Goal: Task Accomplishment & Management: Manage account settings

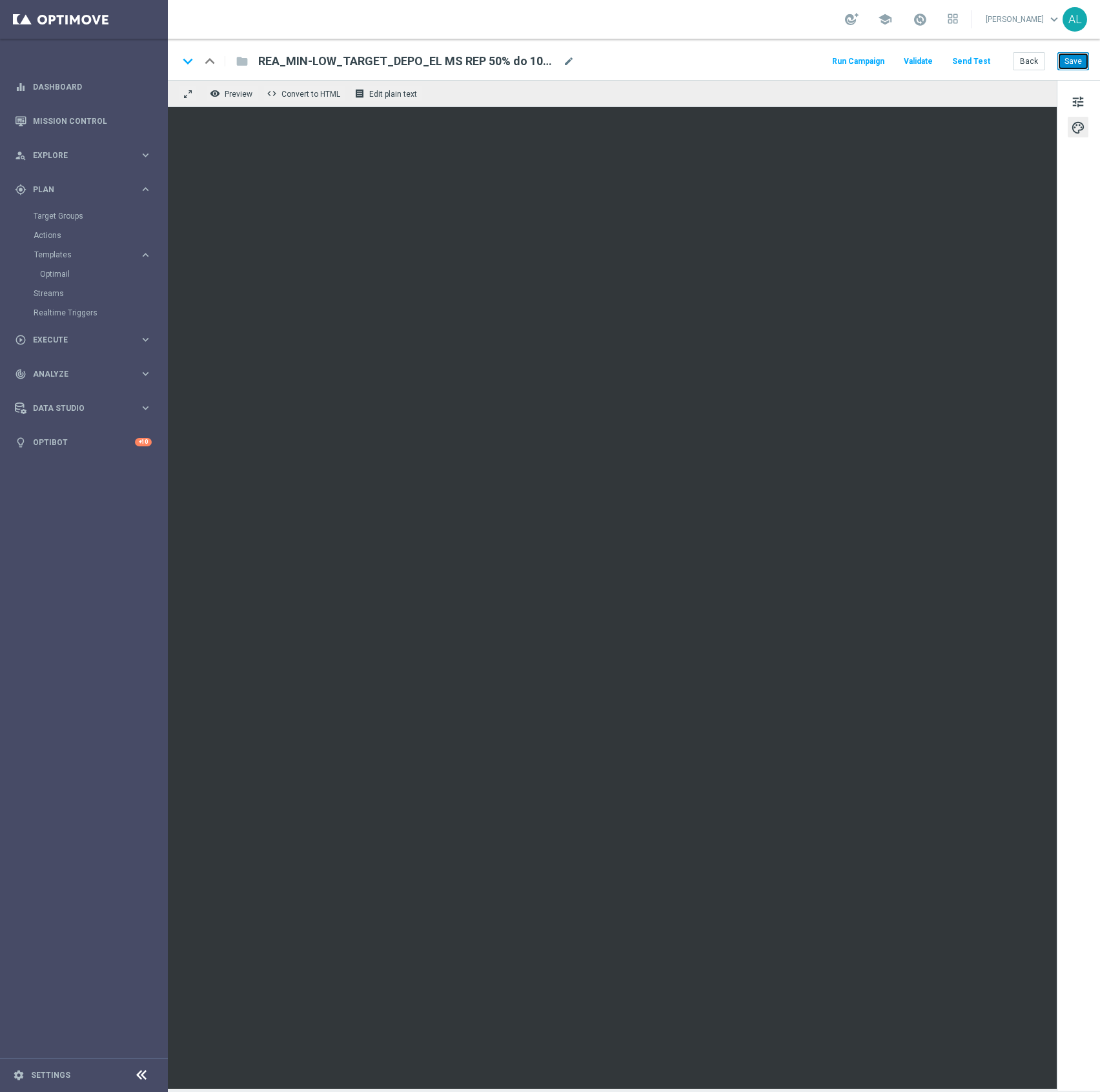
click at [1062, 61] on button "Save" at bounding box center [1073, 61] width 32 height 18
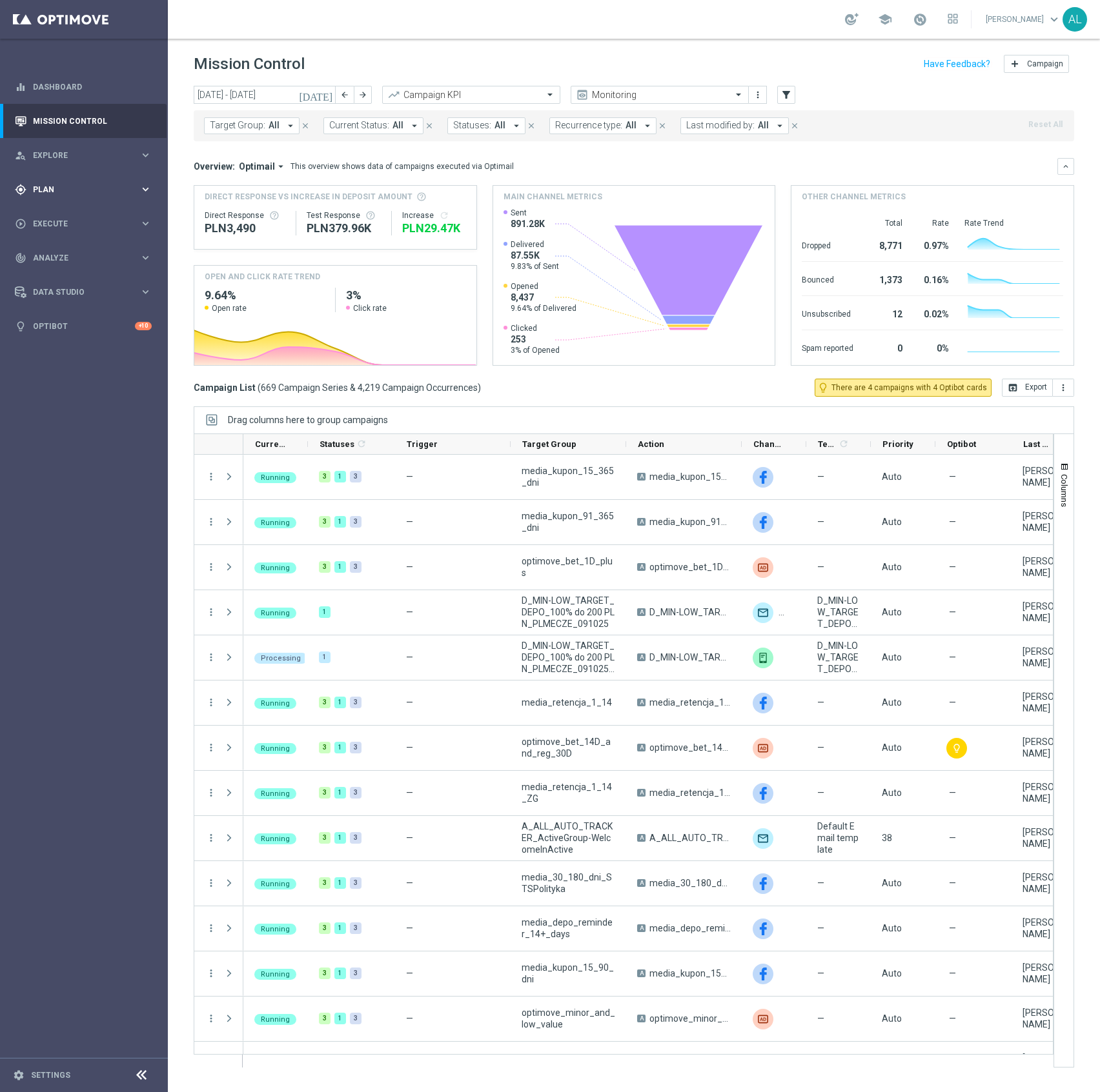
click at [70, 200] on div "gps_fixed Plan keyboard_arrow_right" at bounding box center [83, 189] width 167 height 34
click at [71, 254] on span "Templates" at bounding box center [79, 255] width 92 height 8
click at [71, 217] on link "Target Groups" at bounding box center [84, 216] width 101 height 11
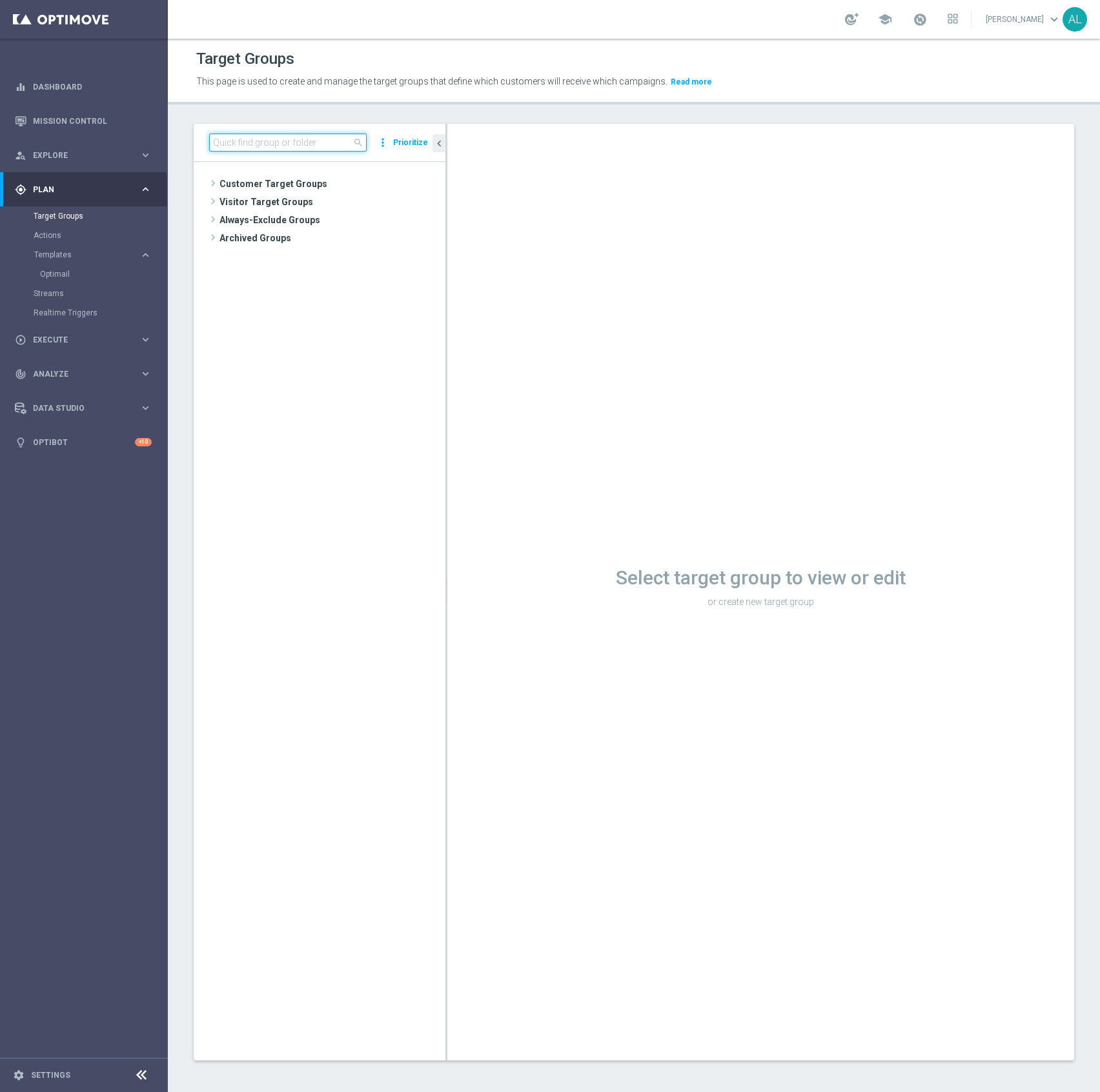
click at [266, 145] on input at bounding box center [288, 142] width 157 height 18
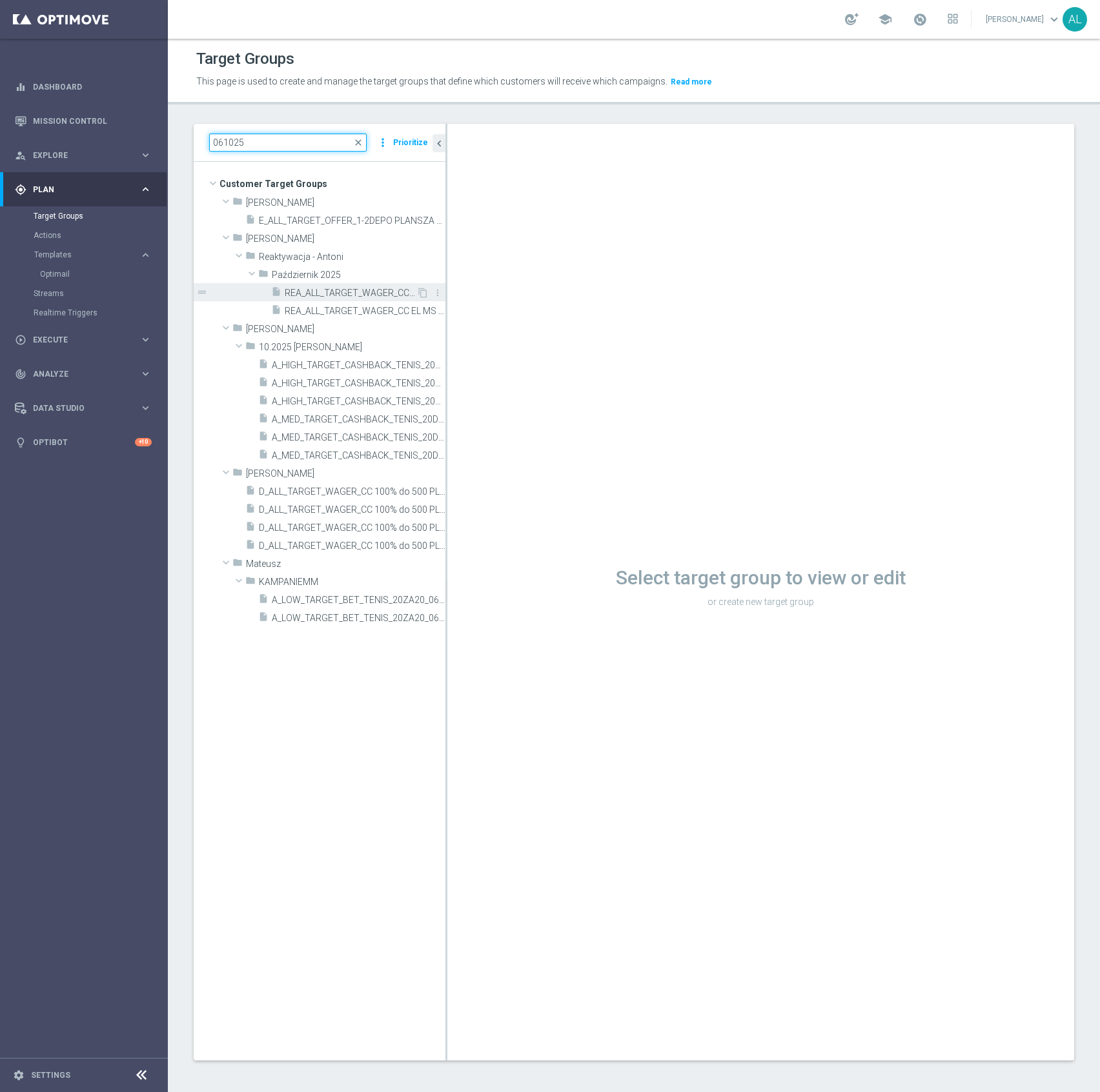
type input "061025"
click at [324, 292] on span "REA_ALL_TARGET_WAGER_CC EL MS 100% do 300 PLN push SR_061025" at bounding box center [351, 293] width 132 height 11
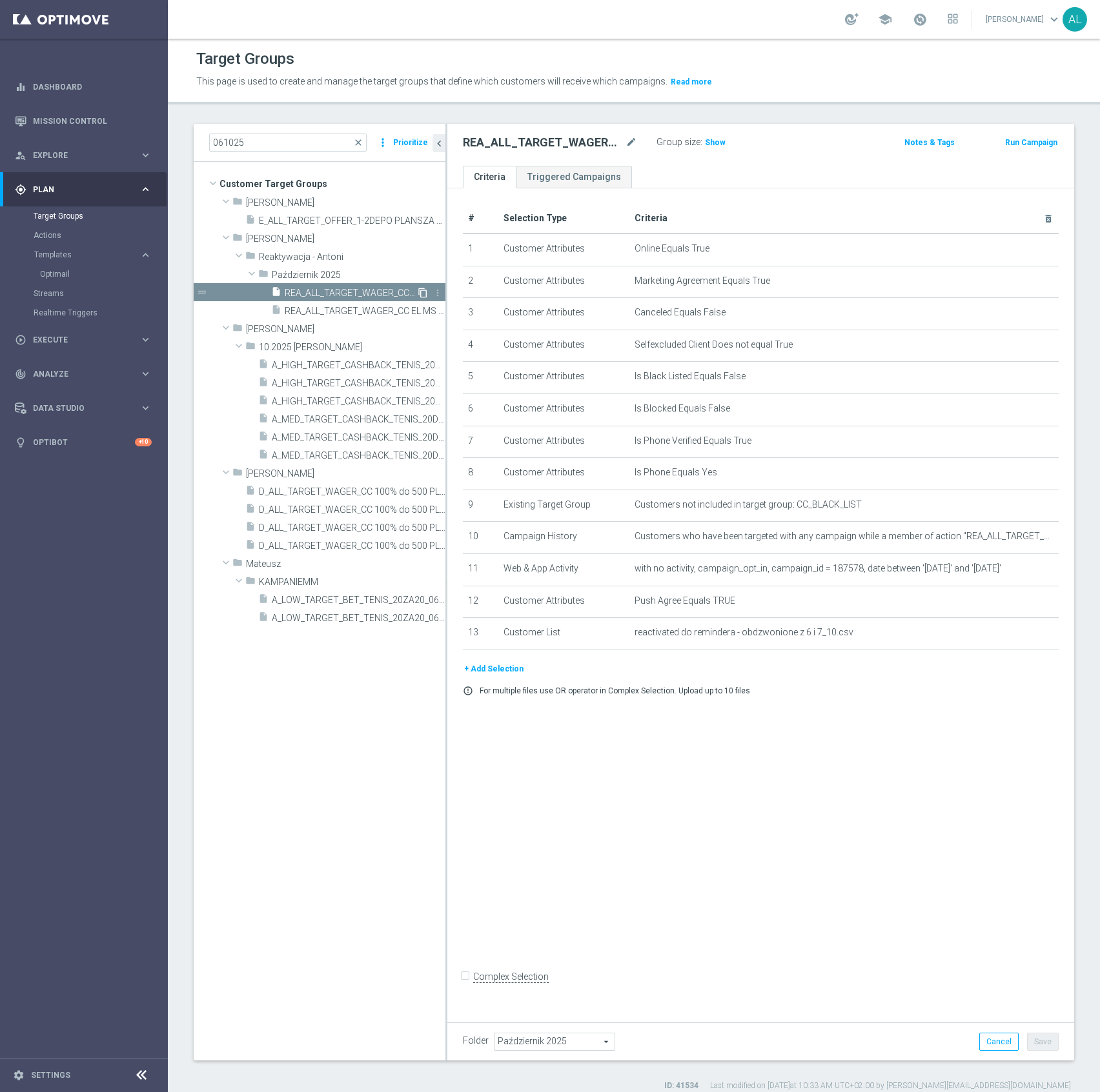
click at [422, 295] on icon "content_copy" at bounding box center [423, 293] width 11 height 11
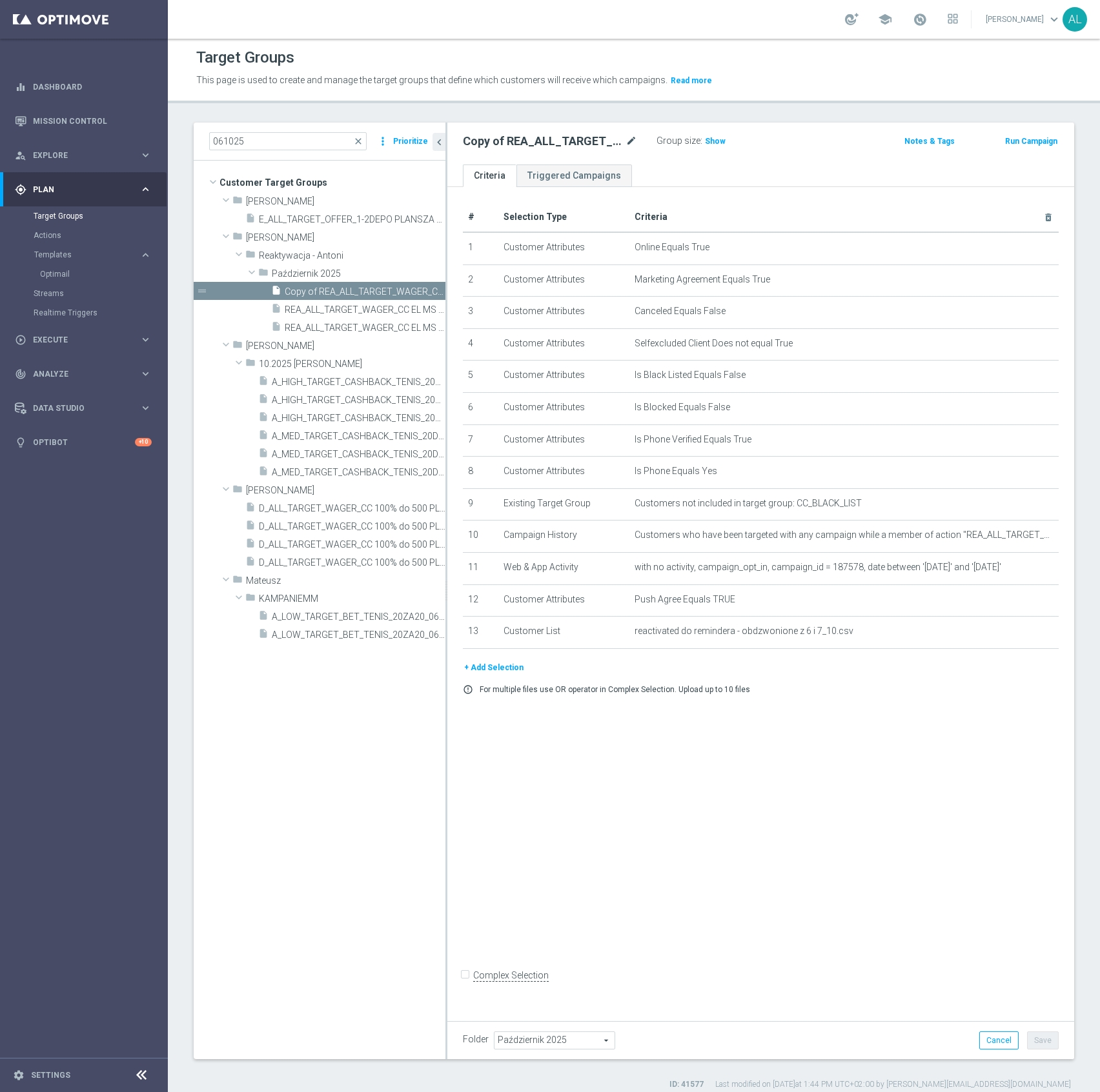
scroll to position [3, 0]
click at [625, 138] on icon "mode_edit" at bounding box center [631, 140] width 12 height 16
type input "REA_ALL_TARGET_WAGER_CC EL MS 100% do 300 PLN sms czw_061025"
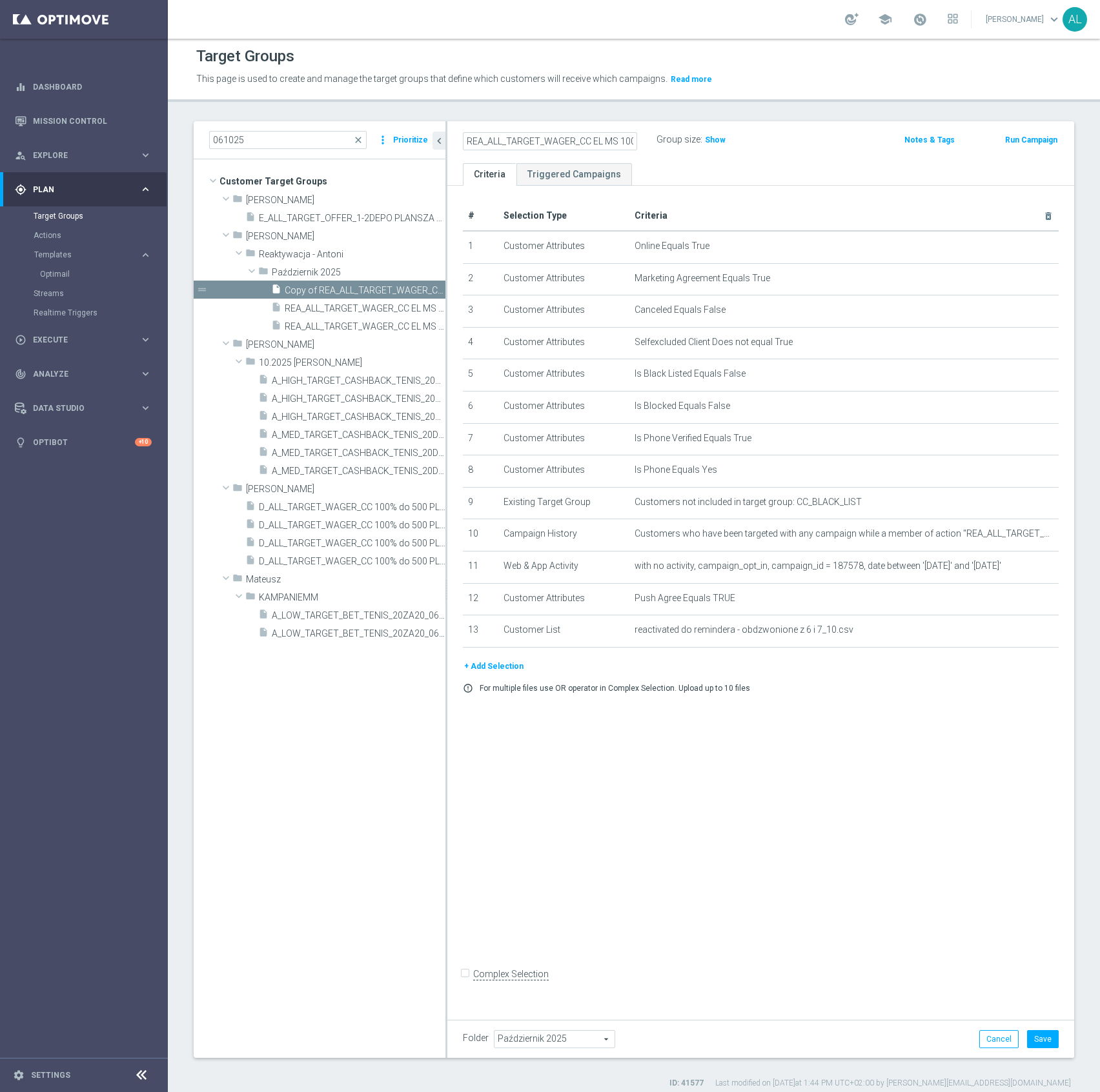
click at [774, 148] on div "Group size : Show" at bounding box center [720, 140] width 129 height 19
click at [1036, 636] on icon "delete_forever" at bounding box center [1041, 630] width 11 height 11
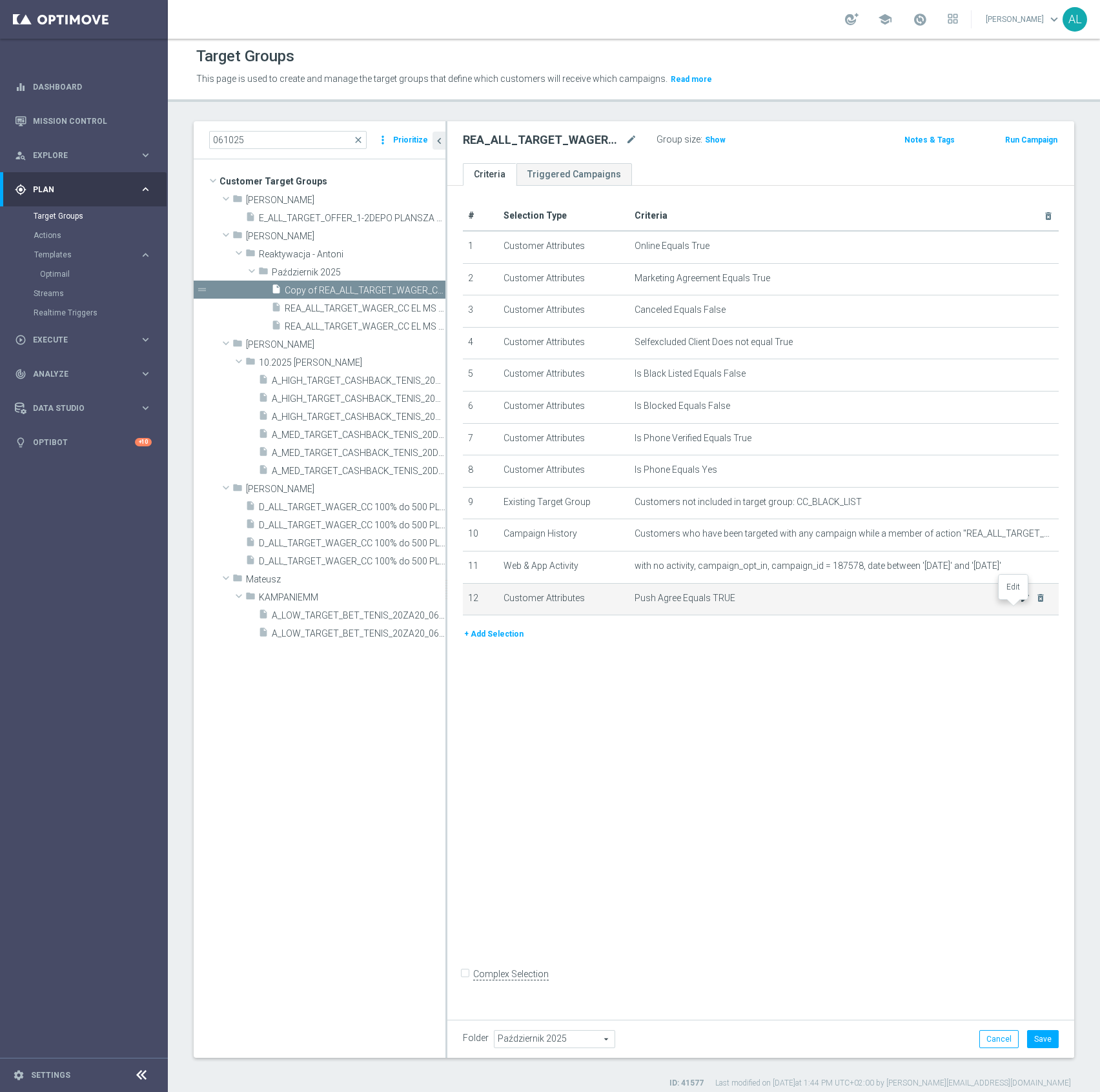
click at [1020, 604] on icon "mode_edit" at bounding box center [1024, 598] width 11 height 11
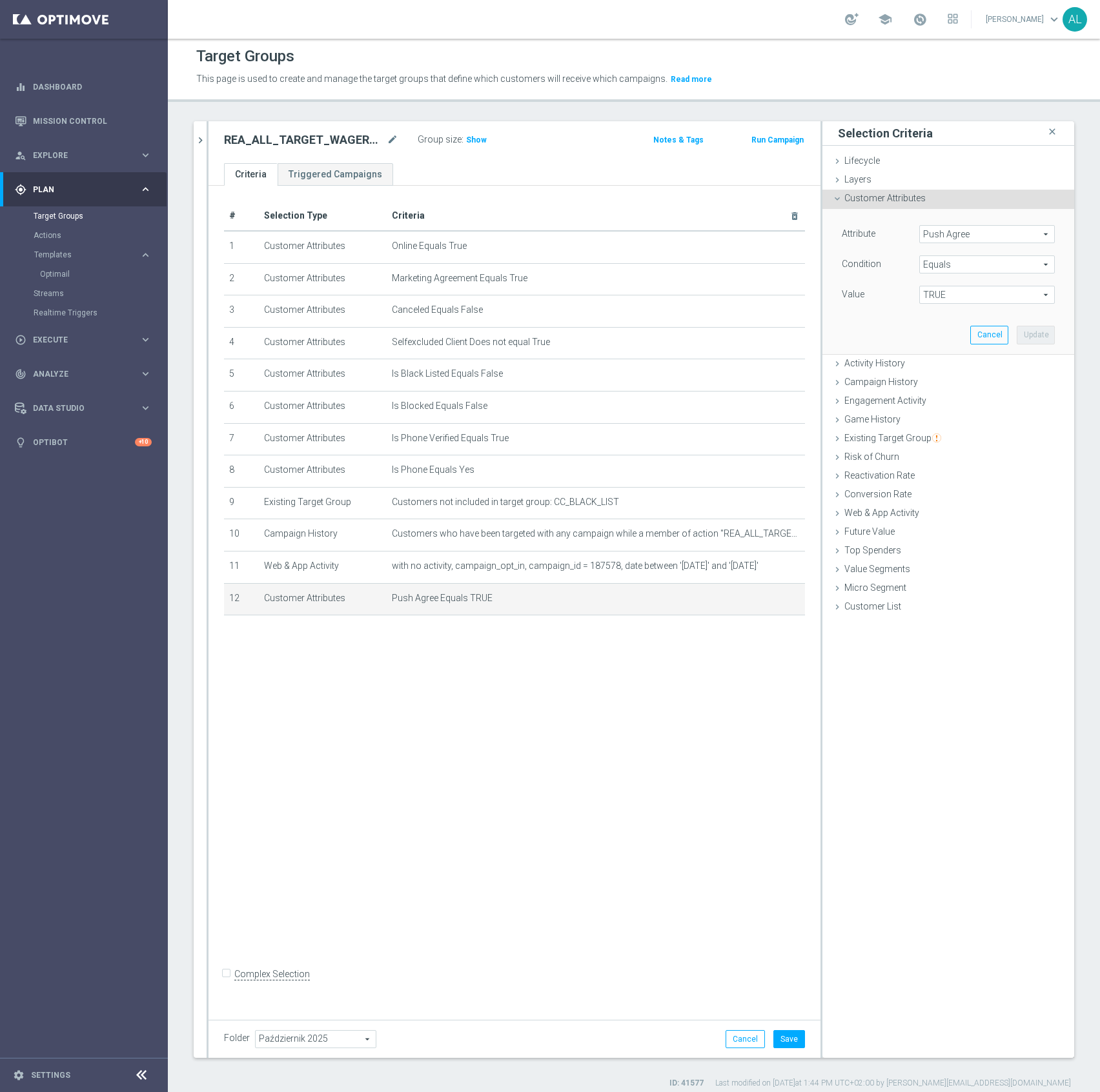
click at [945, 233] on span "Push Agree" at bounding box center [987, 234] width 135 height 16
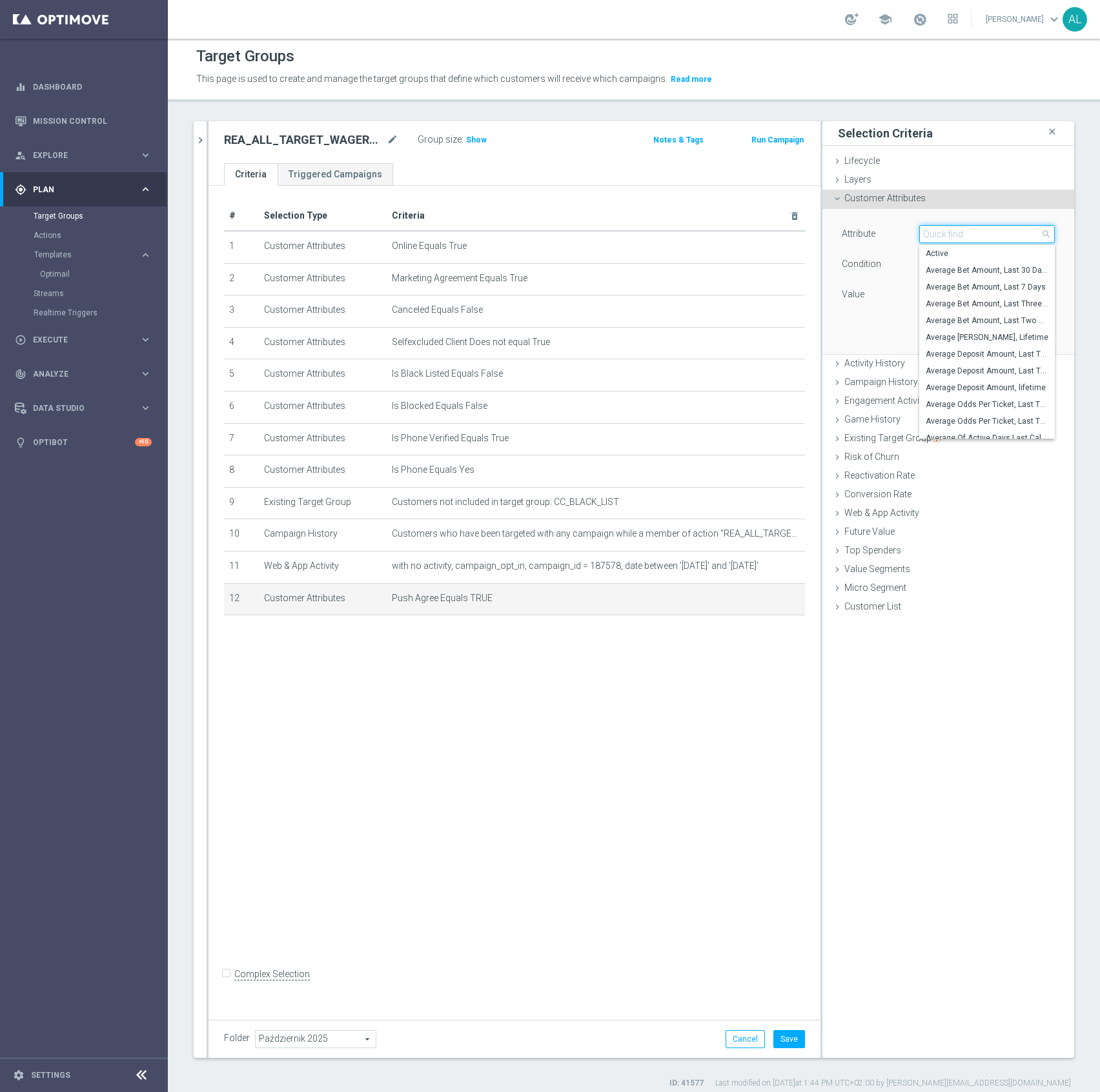
click at [946, 235] on input "search" at bounding box center [987, 234] width 136 height 18
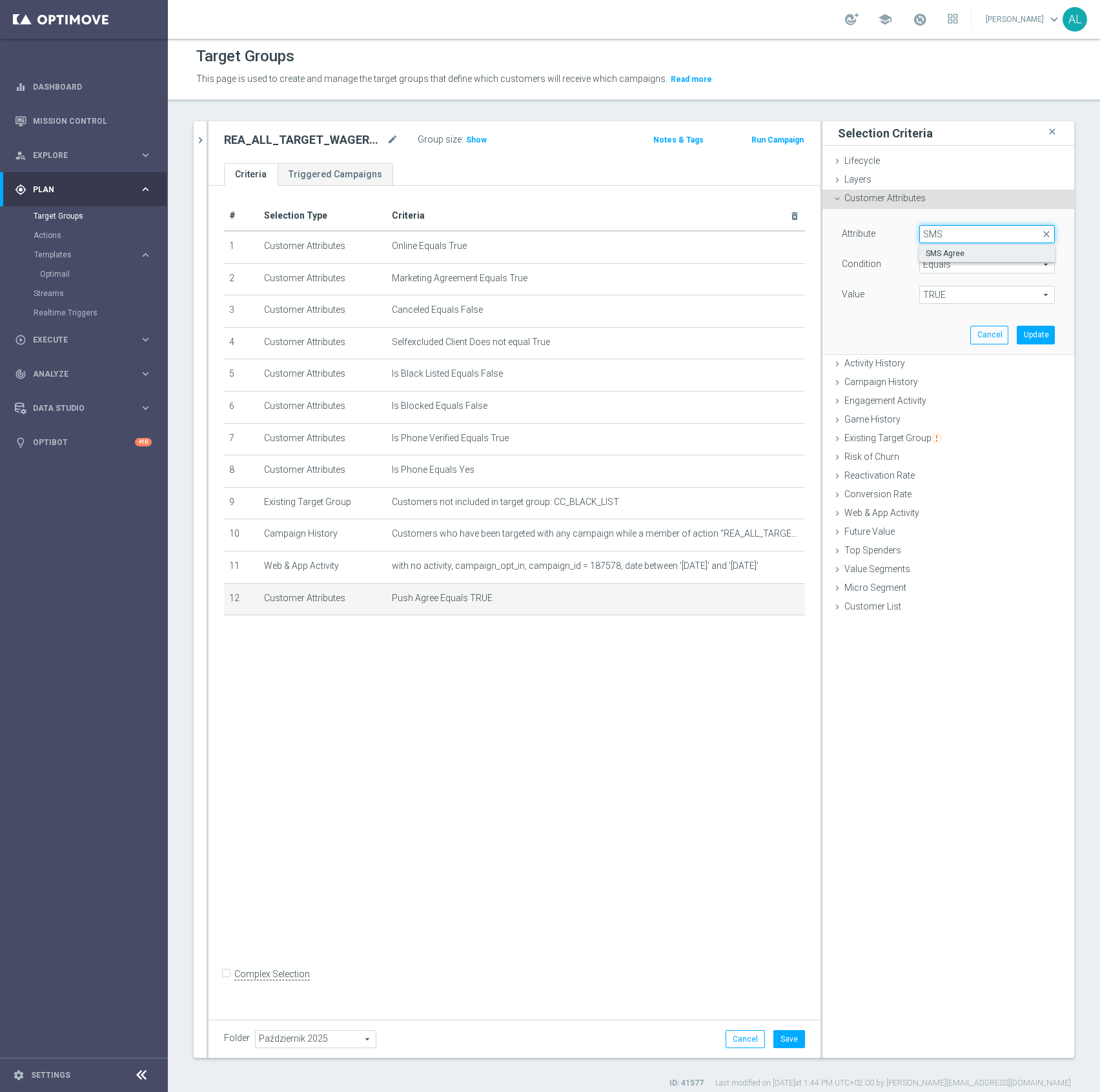
type input "SMS"
click at [990, 249] on span "SMS Agree" at bounding box center [987, 253] width 123 height 11
type input "SMS Agree"
click at [930, 291] on span "TRUE" at bounding box center [987, 295] width 135 height 16
click at [949, 333] on span "TRUE" at bounding box center [987, 330] width 123 height 11
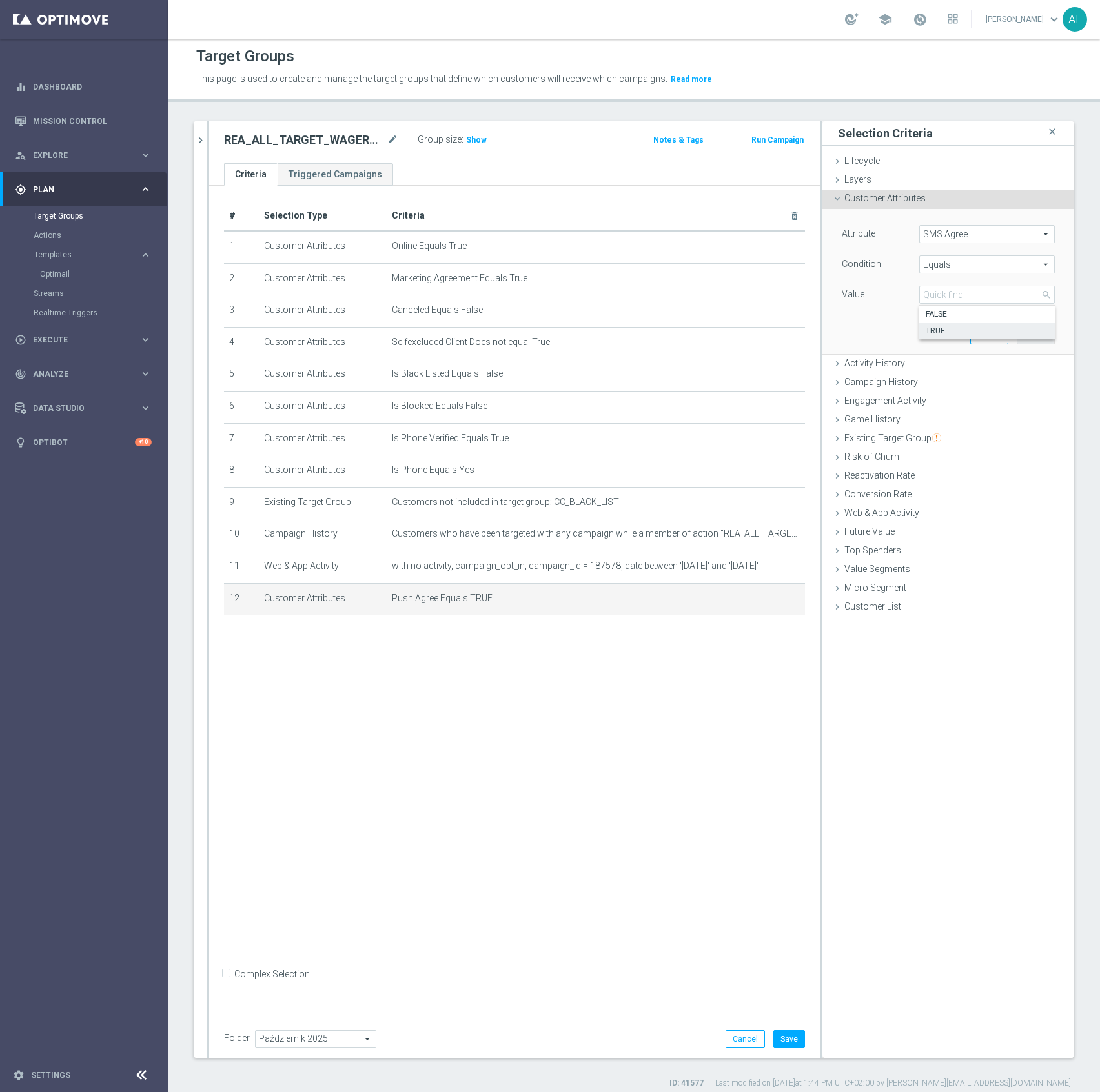
type input "TRUE"
click at [1028, 333] on button "Update" at bounding box center [1035, 334] width 38 height 18
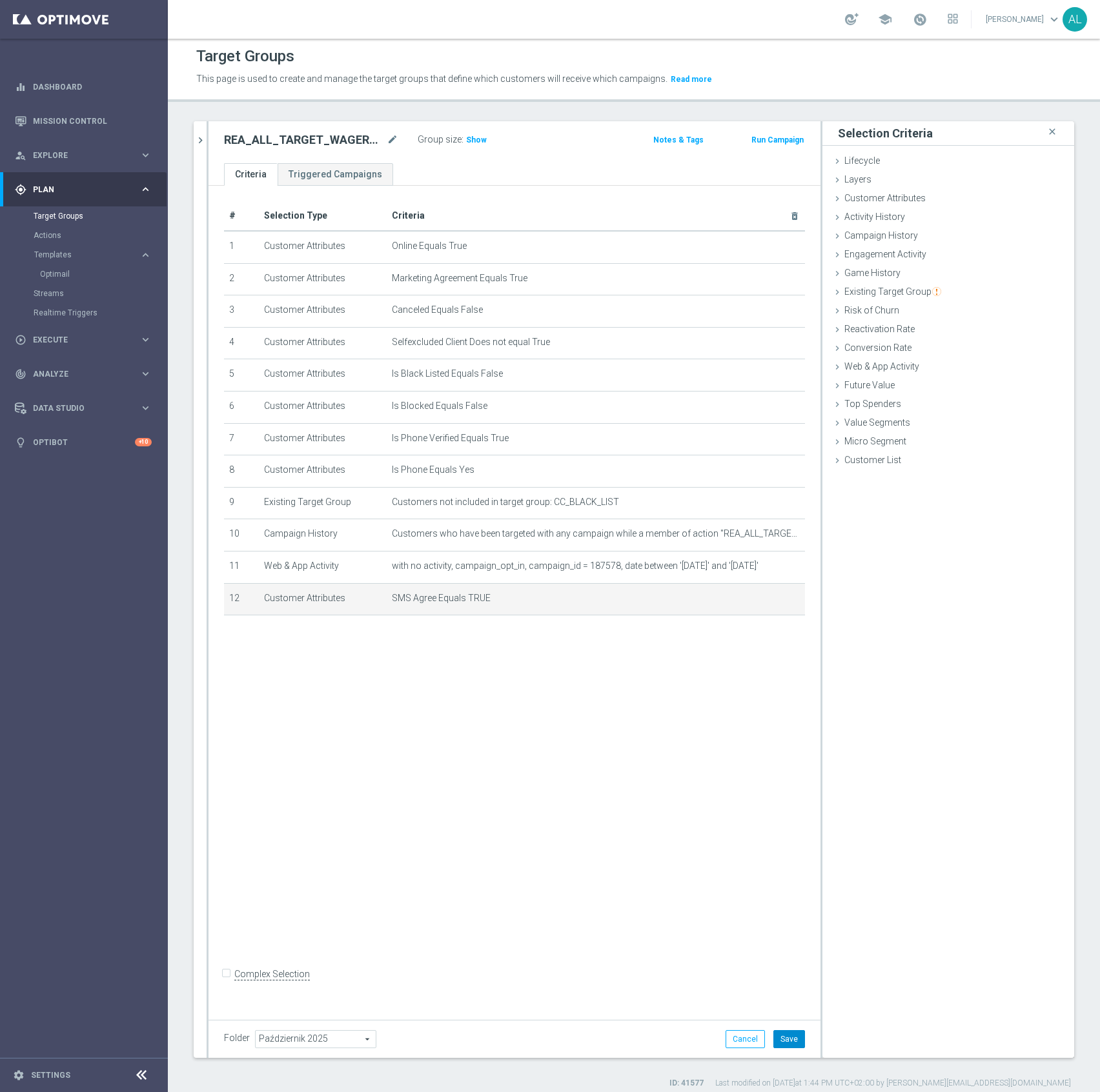
click at [773, 1030] on button "Save" at bounding box center [789, 1039] width 32 height 18
click at [470, 143] on span "Show" at bounding box center [476, 140] width 20 height 9
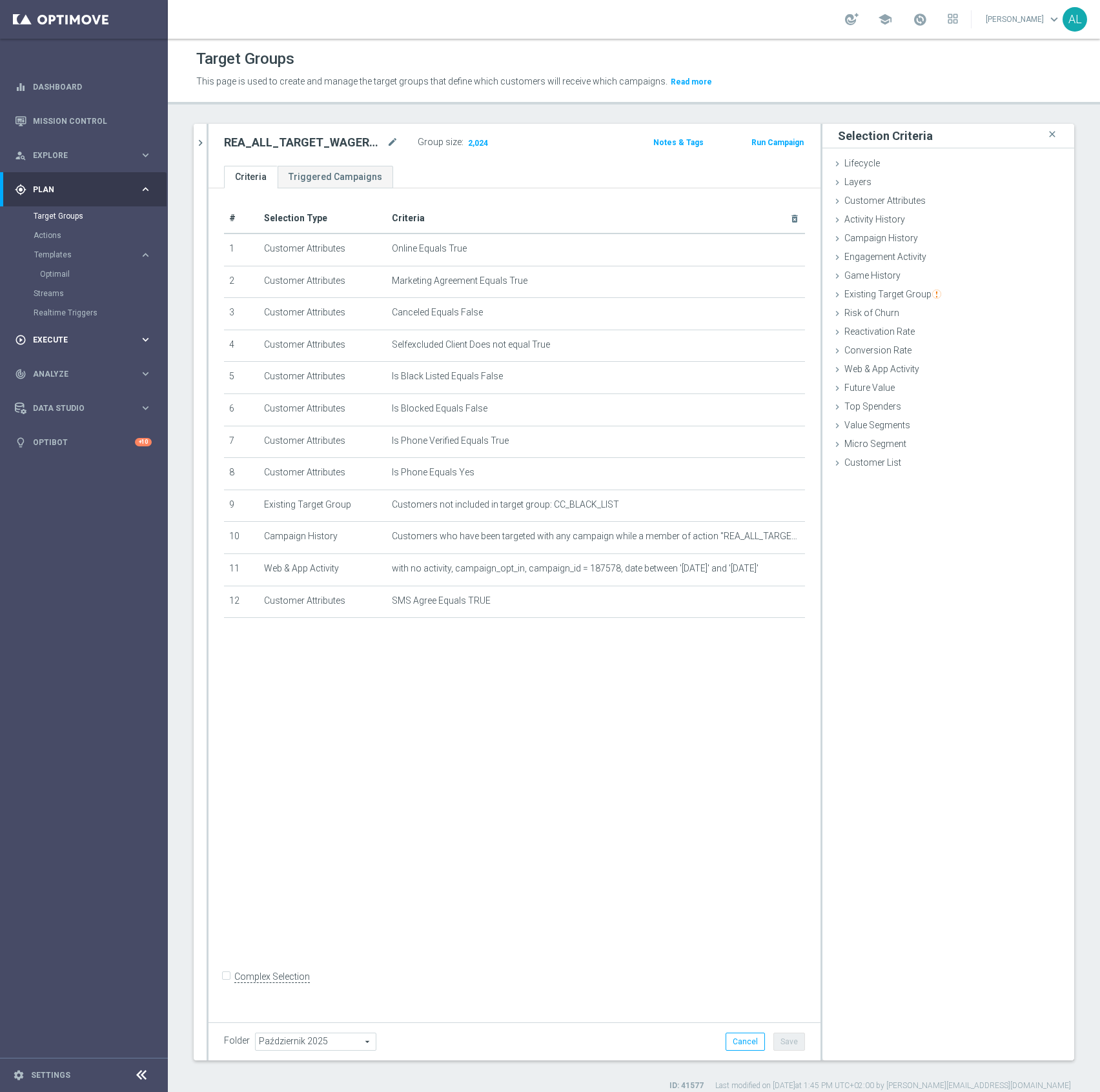
click at [93, 342] on span "Execute" at bounding box center [86, 340] width 107 height 8
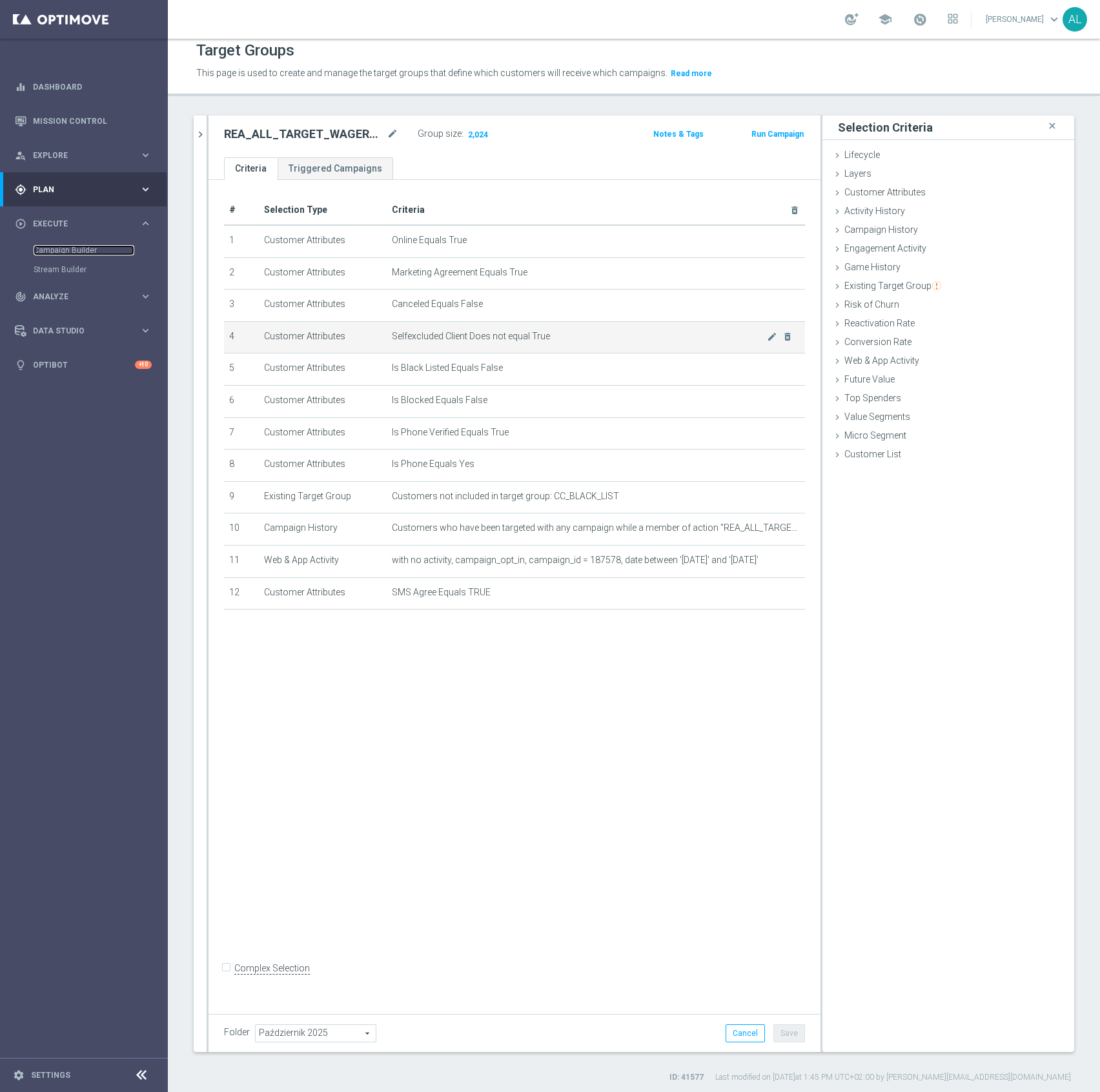
scroll to position [12, 0]
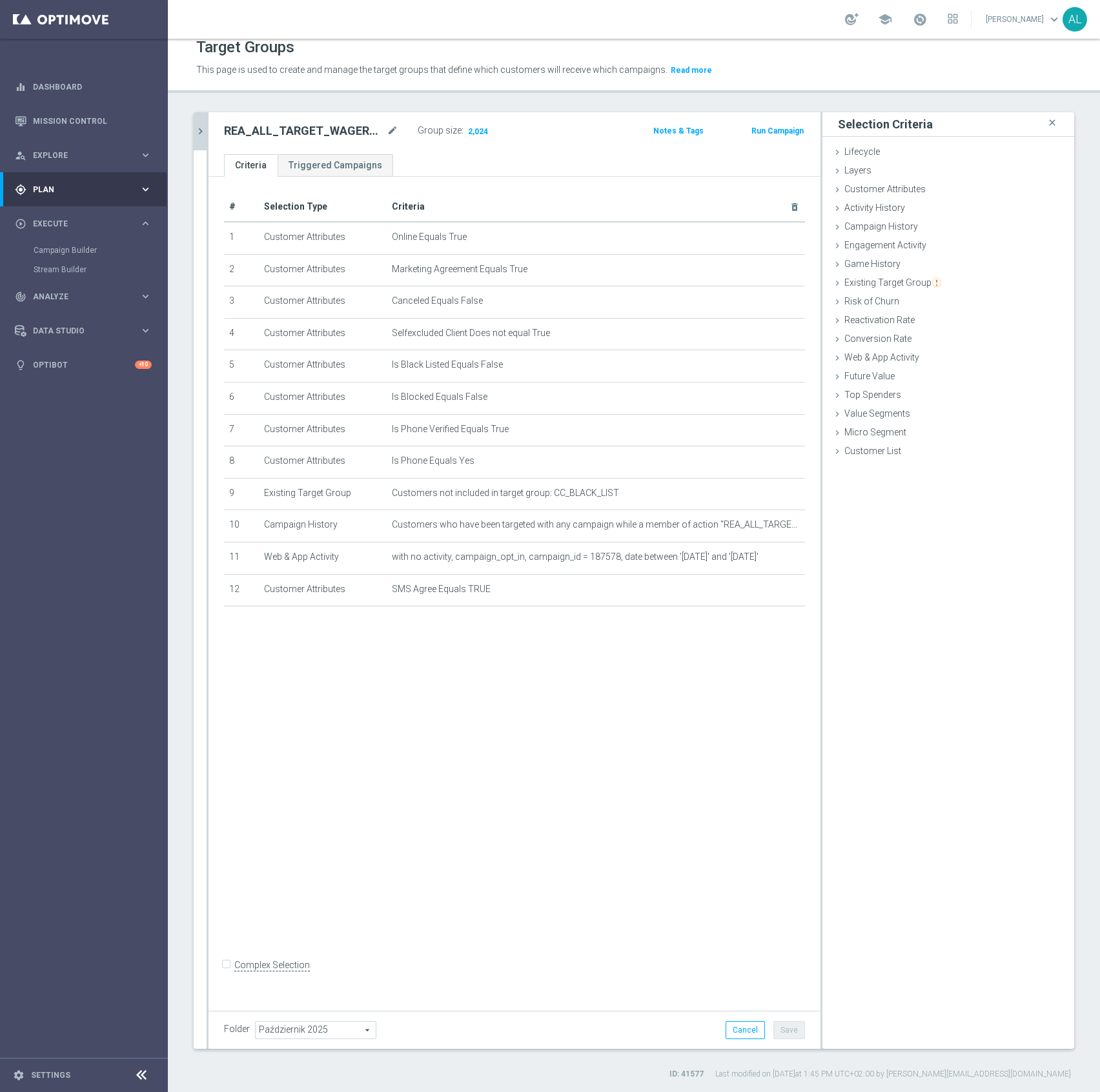
click at [198, 127] on icon "chevron_right" at bounding box center [200, 131] width 13 height 13
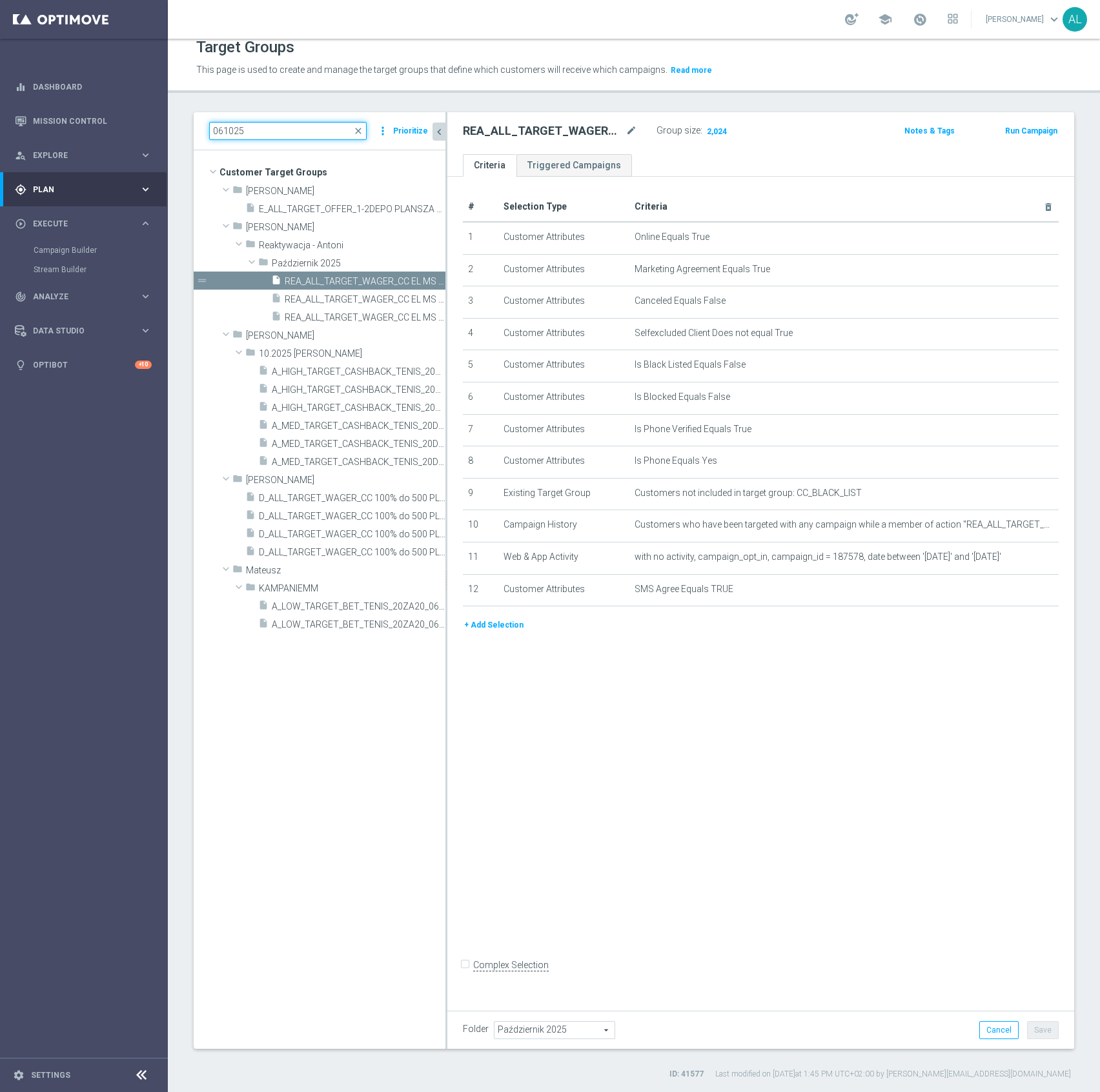
click at [267, 123] on input "061025" at bounding box center [288, 131] width 157 height 18
click at [265, 130] on input "061025" at bounding box center [288, 131] width 157 height 18
paste input "REA_MIN-LOW_AUTO_CASHBACK_SEMI 50% do 100 PLN push 2_07"
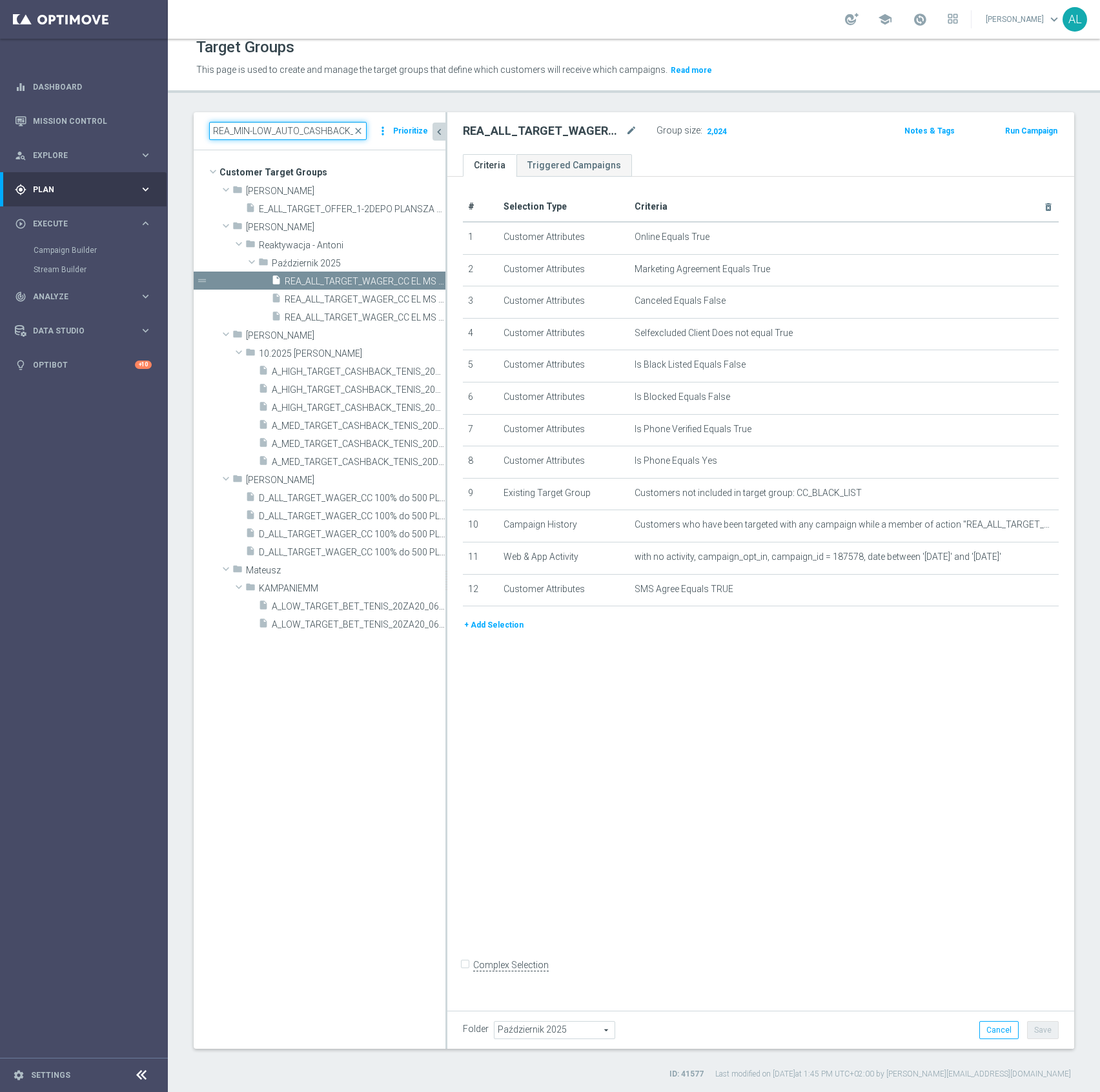
scroll to position [0, 145]
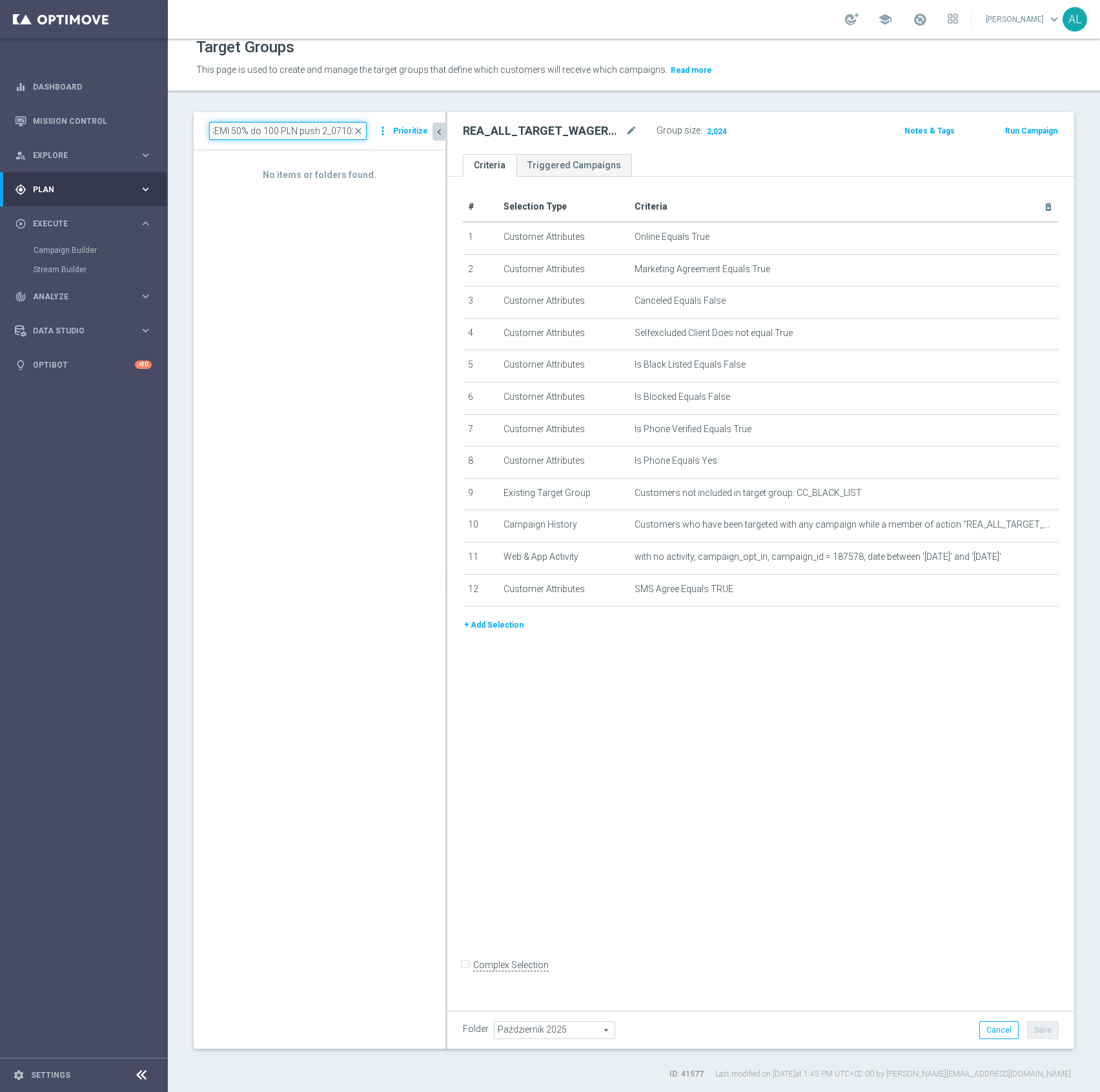
click at [330, 133] on input "REA_MIN-LOW_AUTO_CASHBACK_SEMI 50% do 100 PLN push 2_071025" at bounding box center [288, 131] width 157 height 18
click at [324, 128] on input "REA_MIN-LOW_AUTO_CASHBACK_SEMI 50% do 100 PLN push 2_071025" at bounding box center [288, 131] width 157 height 18
type input "REA_MIN-LOW_AUTO_CASHBACK_SEMI 50% do 100 PLN push_071025"
click at [355, 240] on span "REA_MIN-LOW_AUTO_CASHBACK_SEMI 50% do 100 PLN push_071025" at bounding box center [351, 245] width 132 height 11
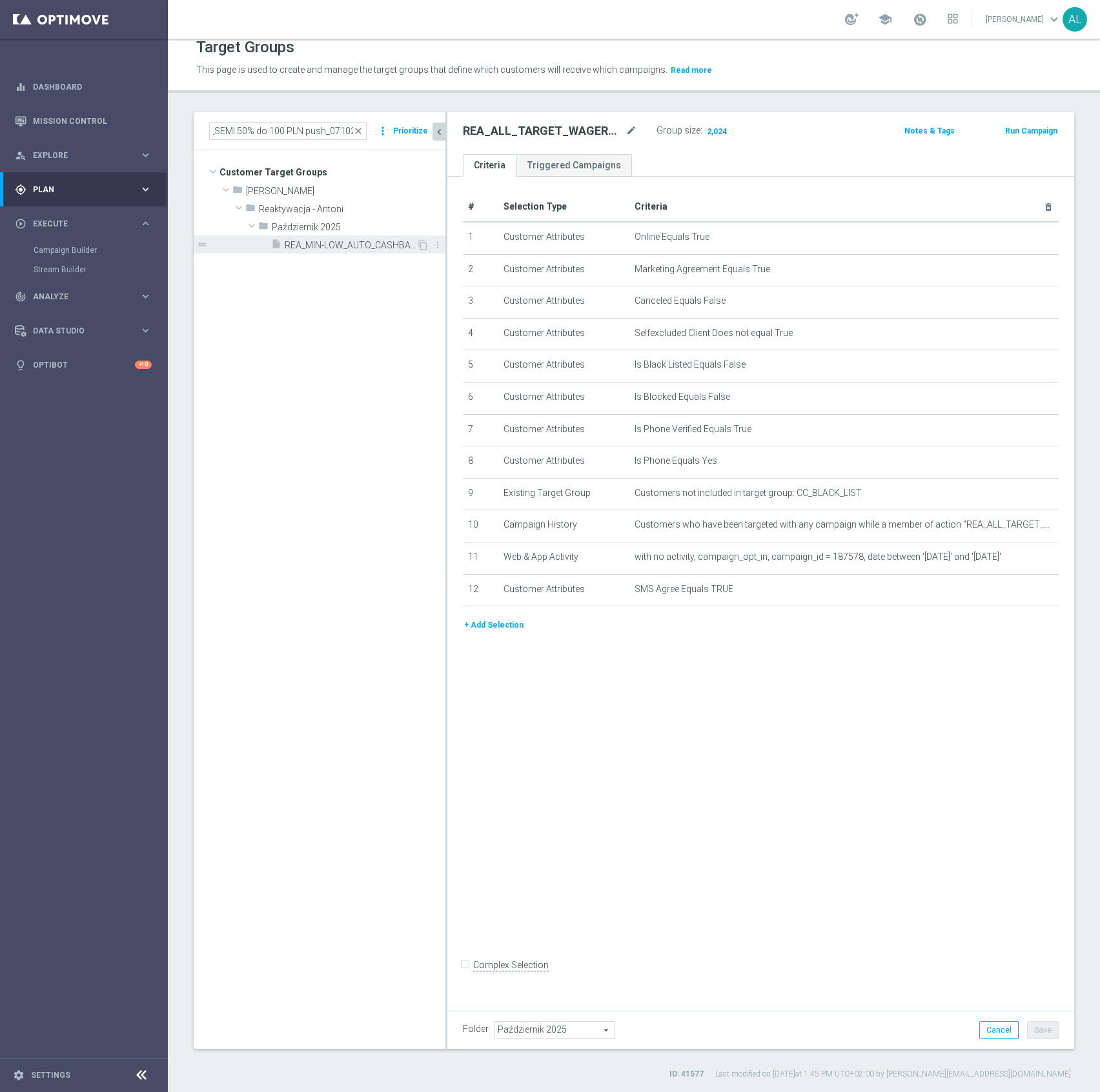
scroll to position [0, 0]
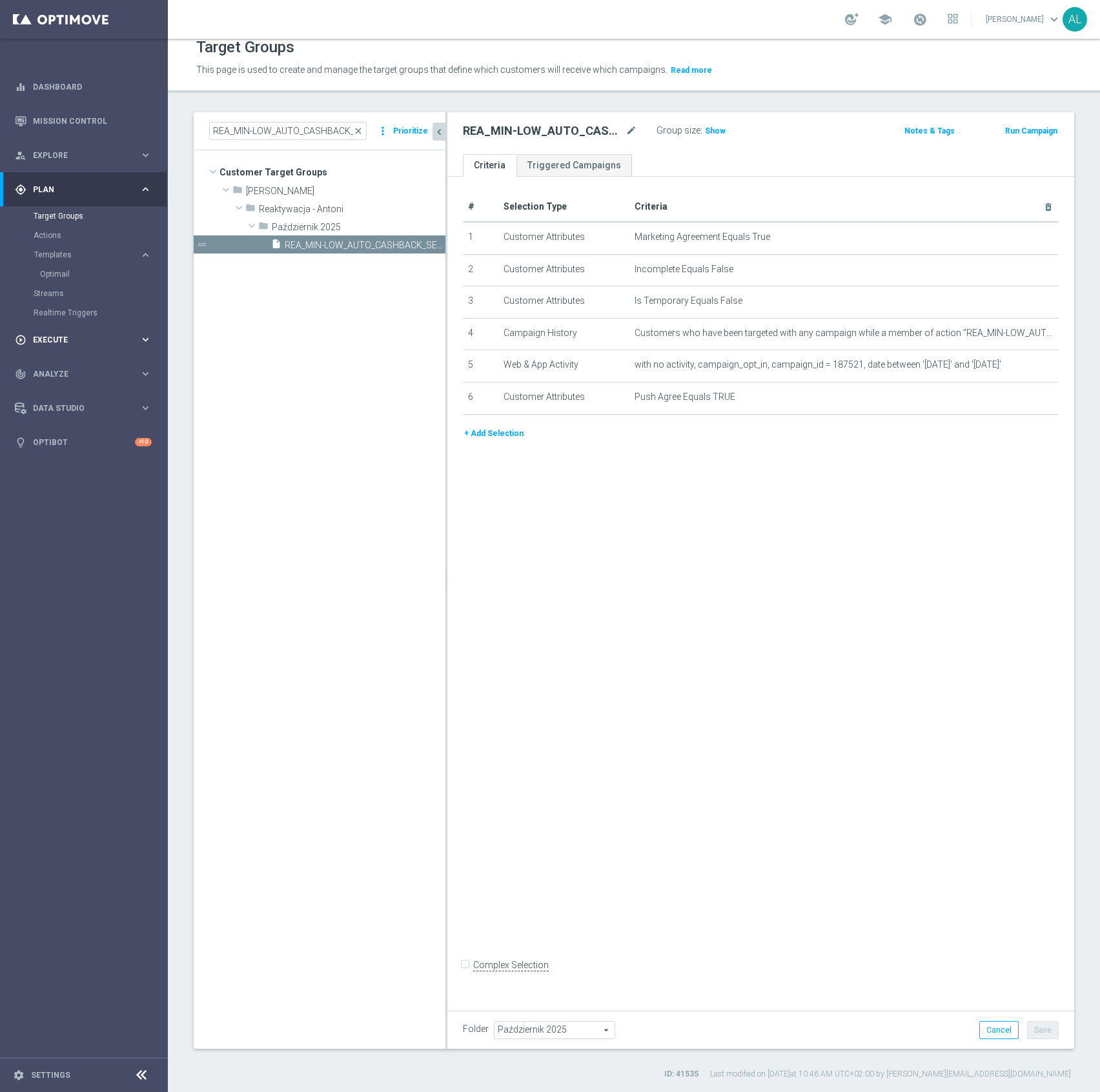
click at [86, 345] on div "play_circle_outline Execute keyboard_arrow_right" at bounding box center [83, 339] width 167 height 34
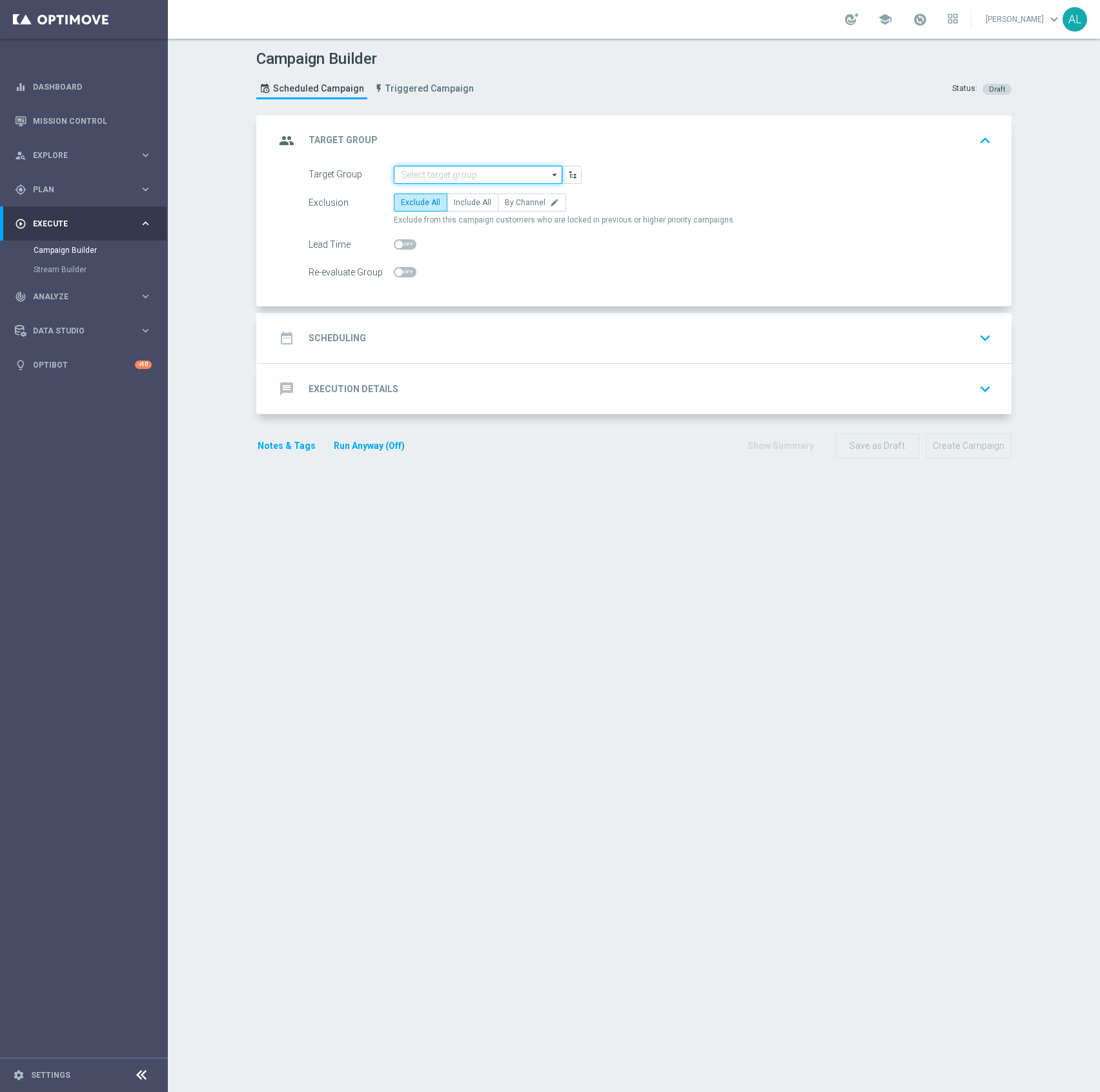
click at [515, 178] on input at bounding box center [478, 174] width 169 height 18
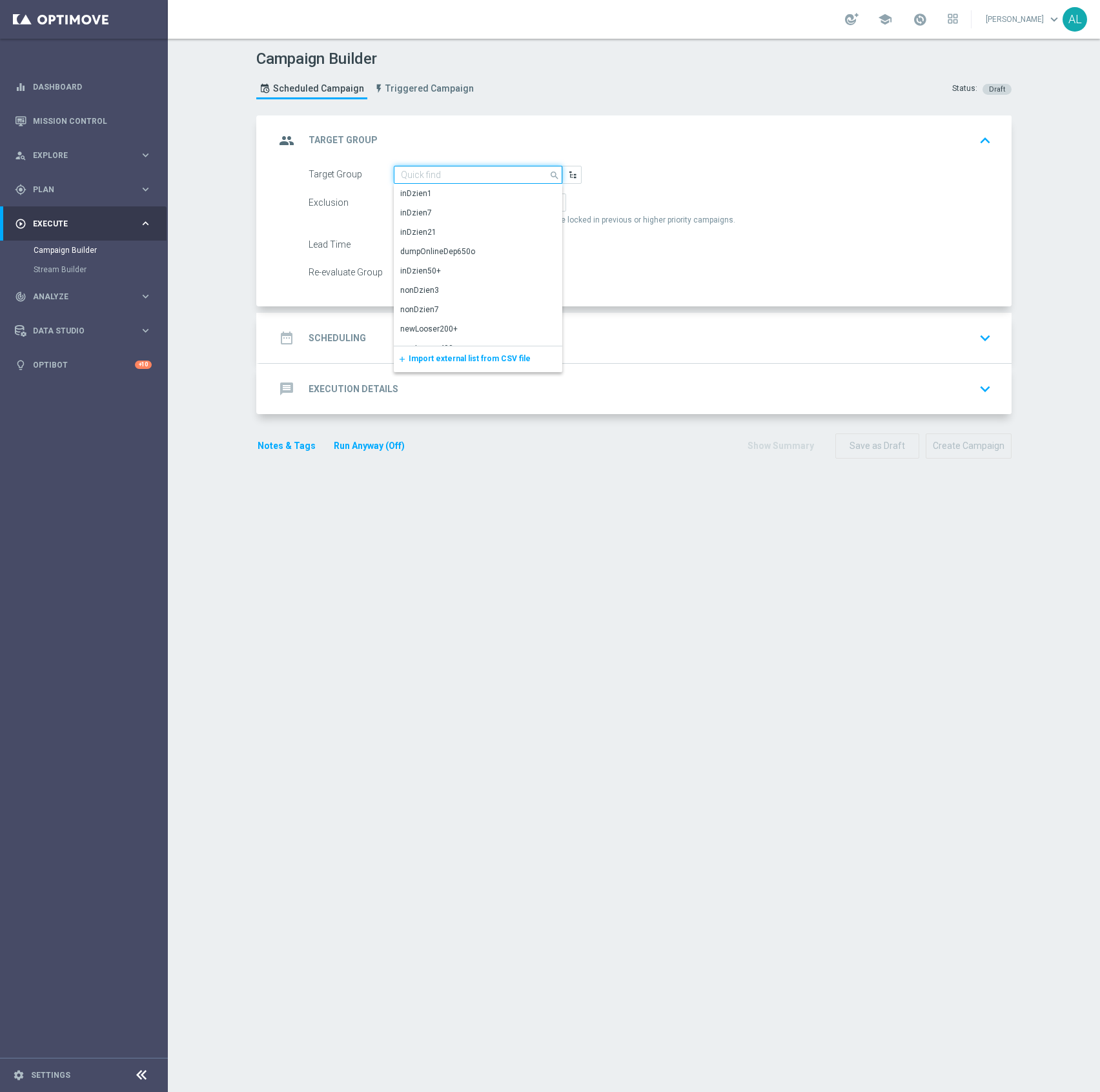
paste input "REA_ALL_TARGET_WAGER_CC EL MS 100% do 300 PLN sms czw_061025"
click at [447, 192] on div "REA_ALL_TARGET_WAGER_CC EL MS 100% do 300 PLN sms czw_061025" at bounding box center [478, 200] width 156 height 23
type input "REA_ALL_TARGET_WAGER_CC EL MS 100% do 300 PLN sms czw_061025"
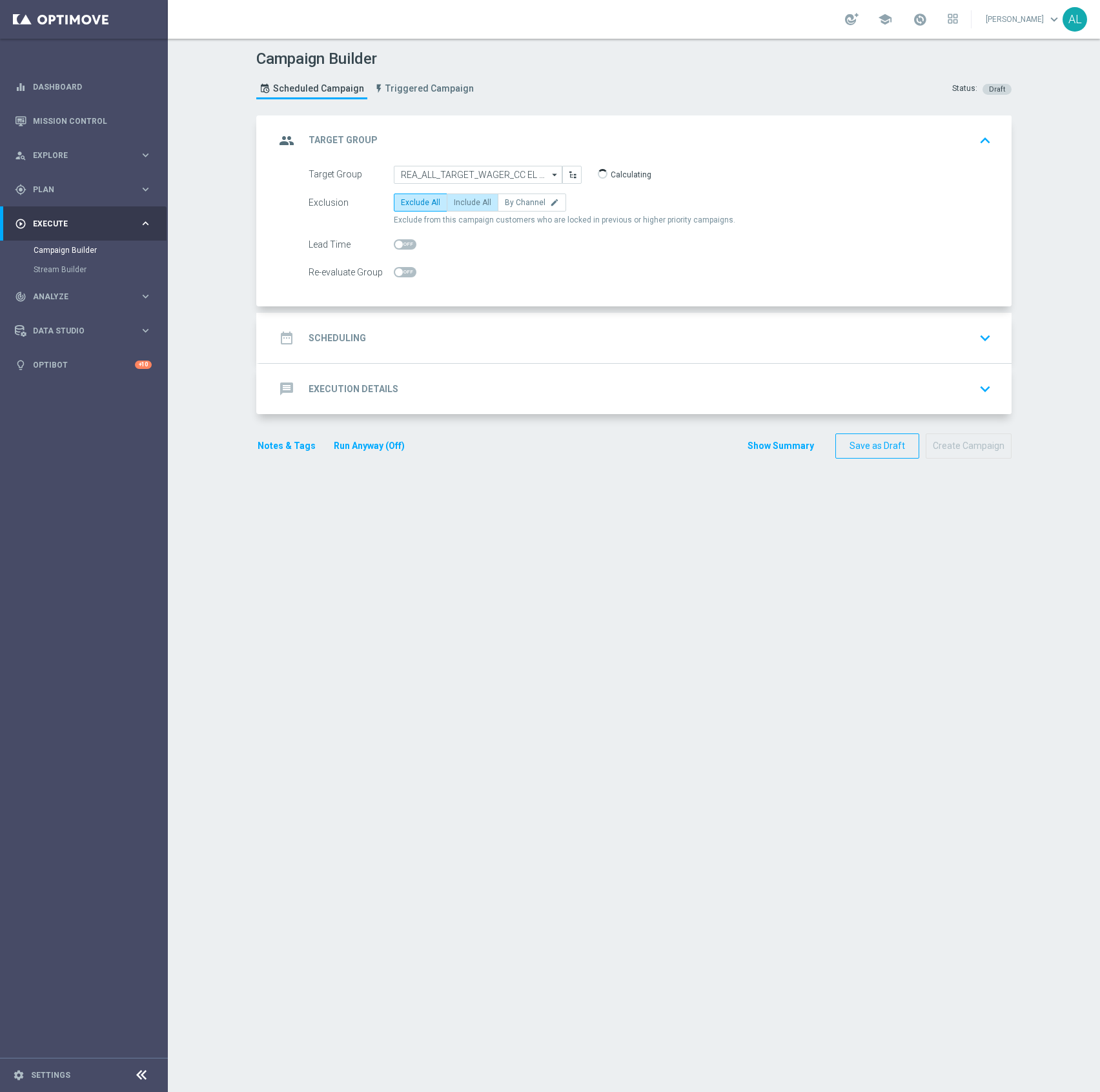
click at [464, 206] on span "Include All" at bounding box center [472, 202] width 38 height 9
click at [462, 206] on input "Include All" at bounding box center [457, 204] width 9 height 9
radio input "true"
click at [401, 271] on span at bounding box center [404, 272] width 22 height 11
click at [401, 271] on input "checkbox" at bounding box center [404, 272] width 22 height 11
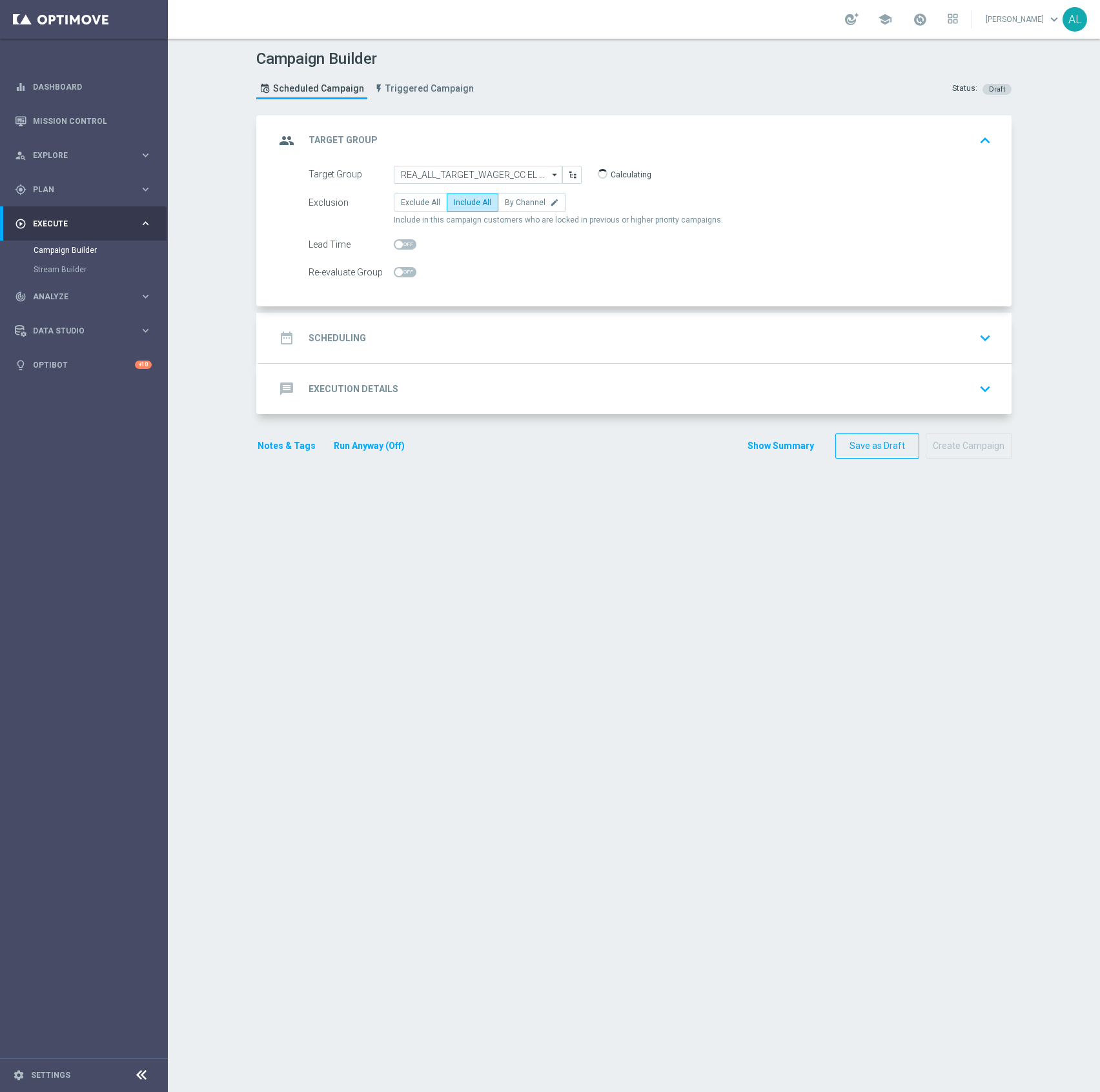
checkbox input "true"
click at [442, 345] on div "date_range Scheduling keyboard_arrow_down" at bounding box center [636, 337] width 721 height 24
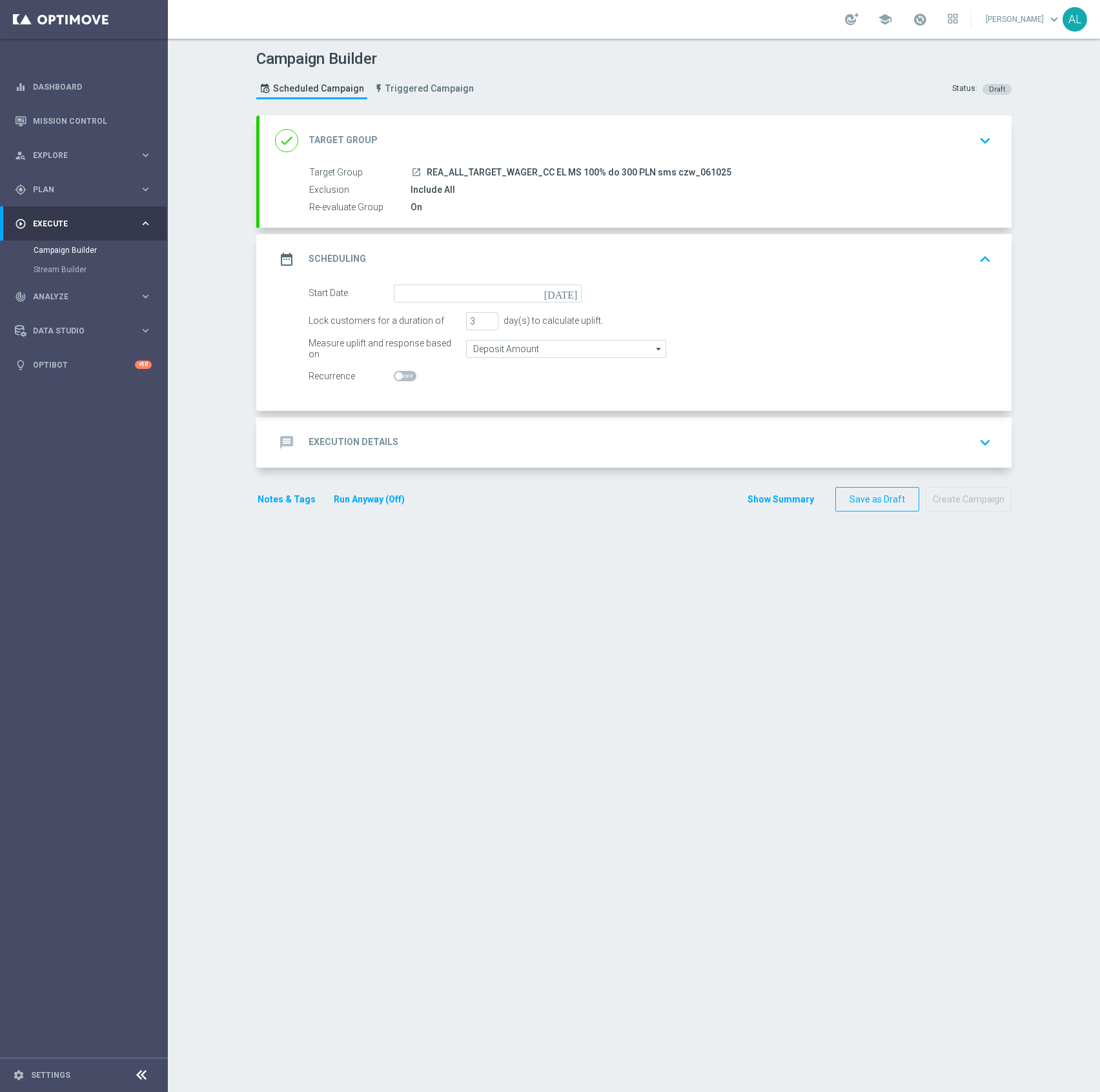
click at [453, 307] on form "Start Date today Lock customers for a duration of 3 day(s) to calculate uplift.…" at bounding box center [649, 335] width 682 height 102
click at [453, 296] on input at bounding box center [487, 294] width 188 height 18
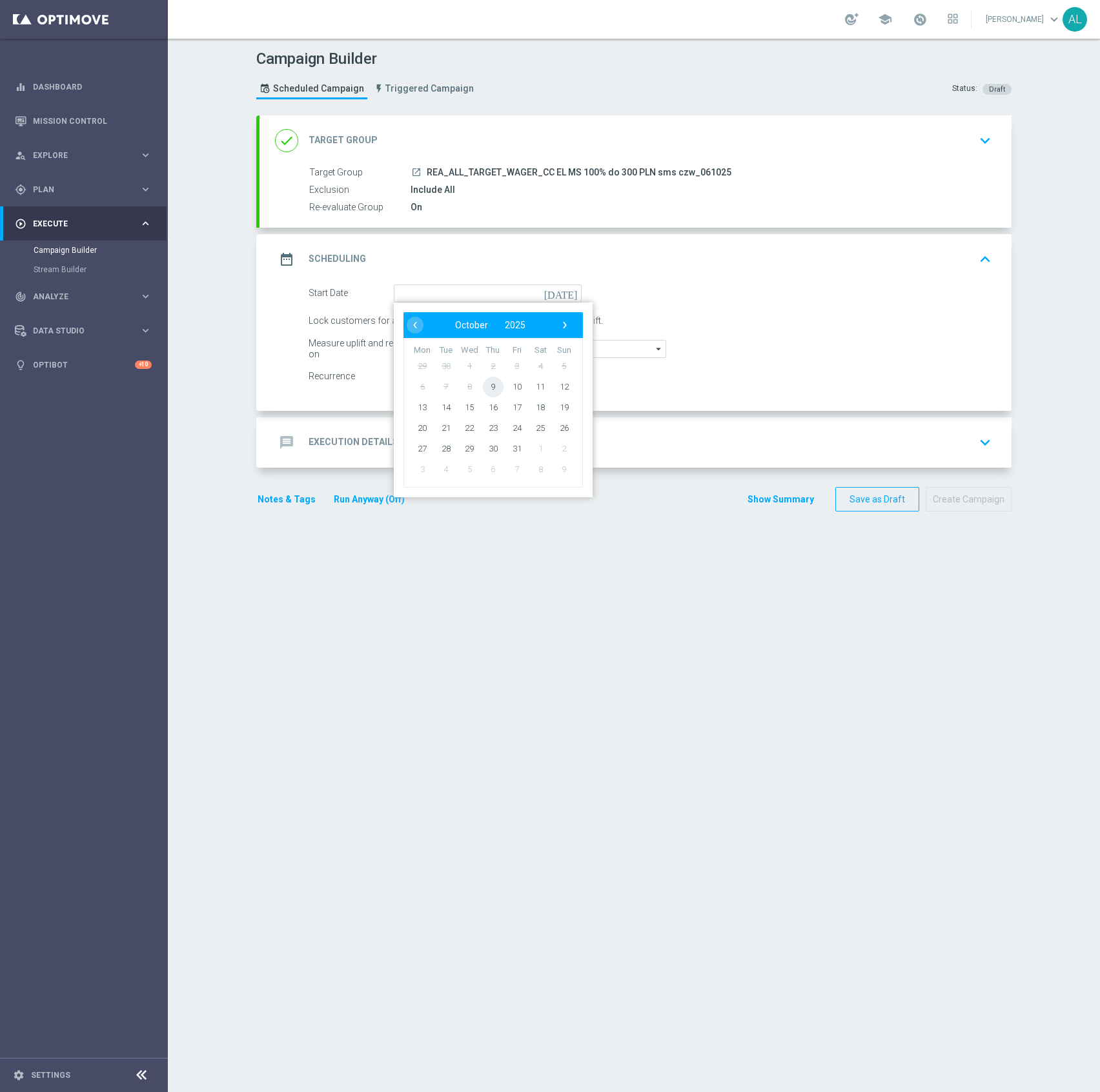
click at [491, 391] on span "9" at bounding box center [492, 386] width 20 height 20
type input "[DATE]"
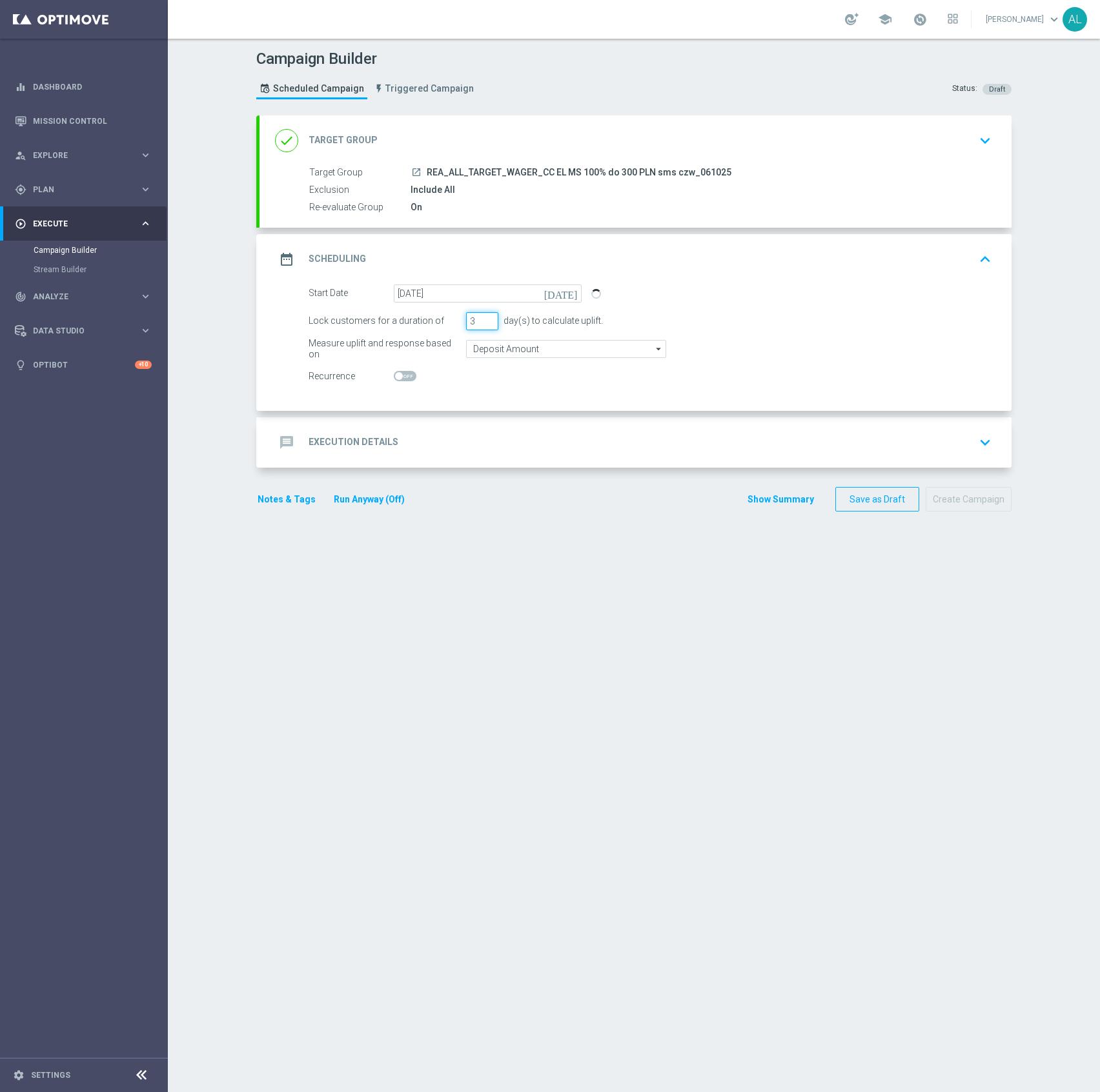
click at [453, 319] on div "Lock customers for a duration of 3 day(s) to calculate uplift." at bounding box center [649, 321] width 702 height 18
type input "1"
click at [509, 357] on input "Deposit Amount" at bounding box center [566, 349] width 200 height 18
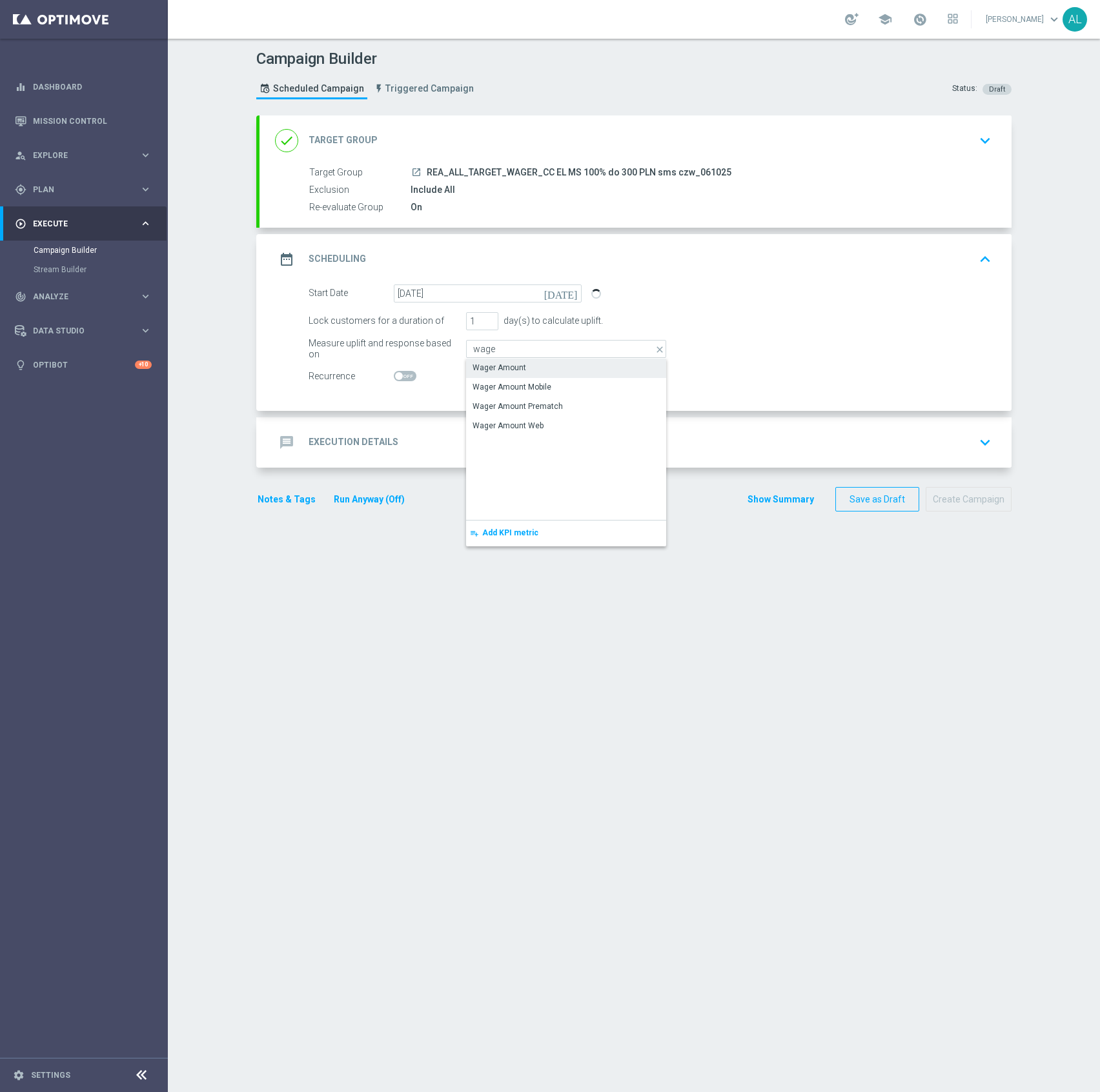
click at [513, 364] on div "Wager Amount" at bounding box center [498, 368] width 53 height 12
type input "Wager Amount"
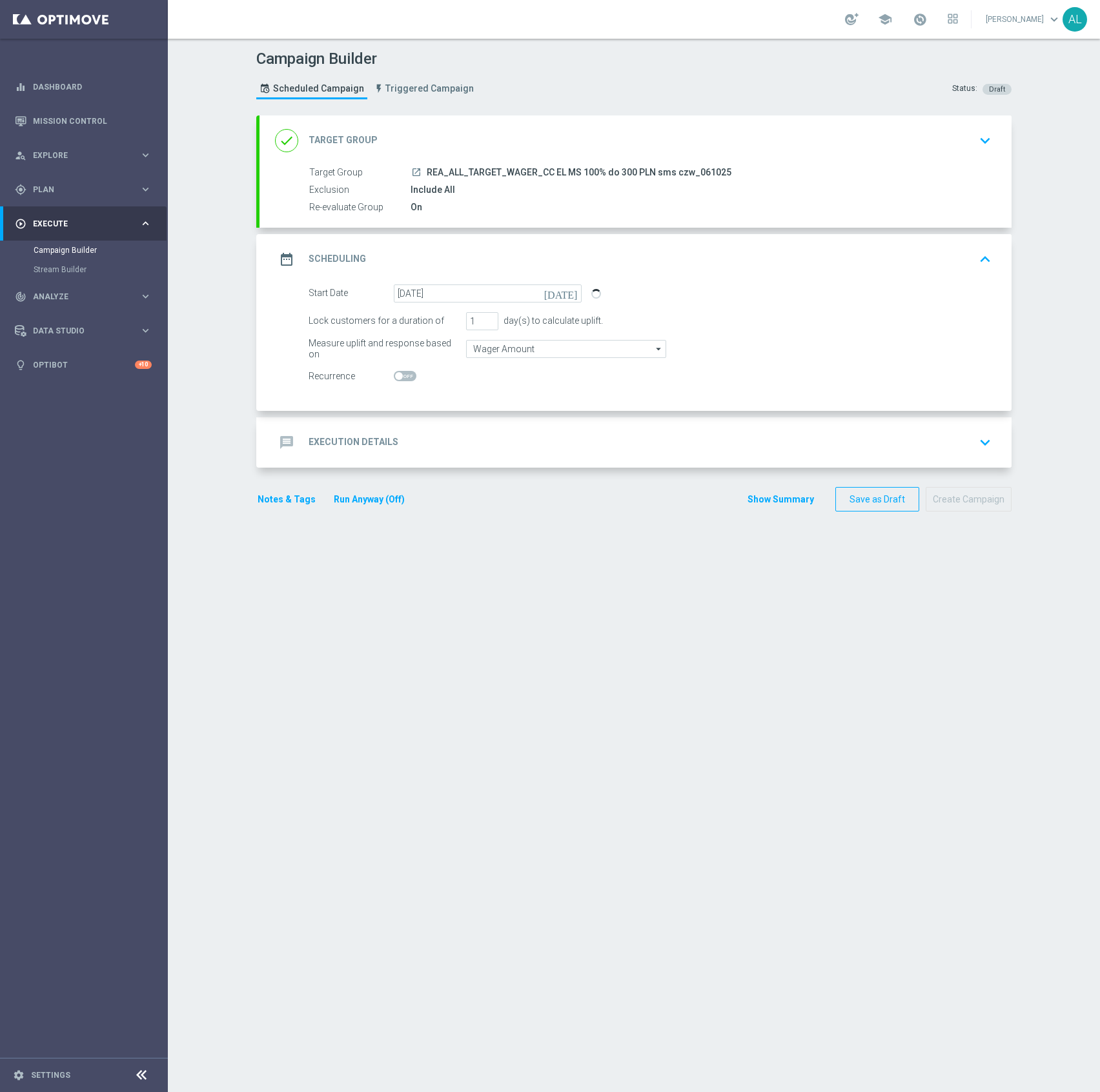
click at [484, 431] on div "message Execution Details keyboard_arrow_down" at bounding box center [636, 442] width 721 height 24
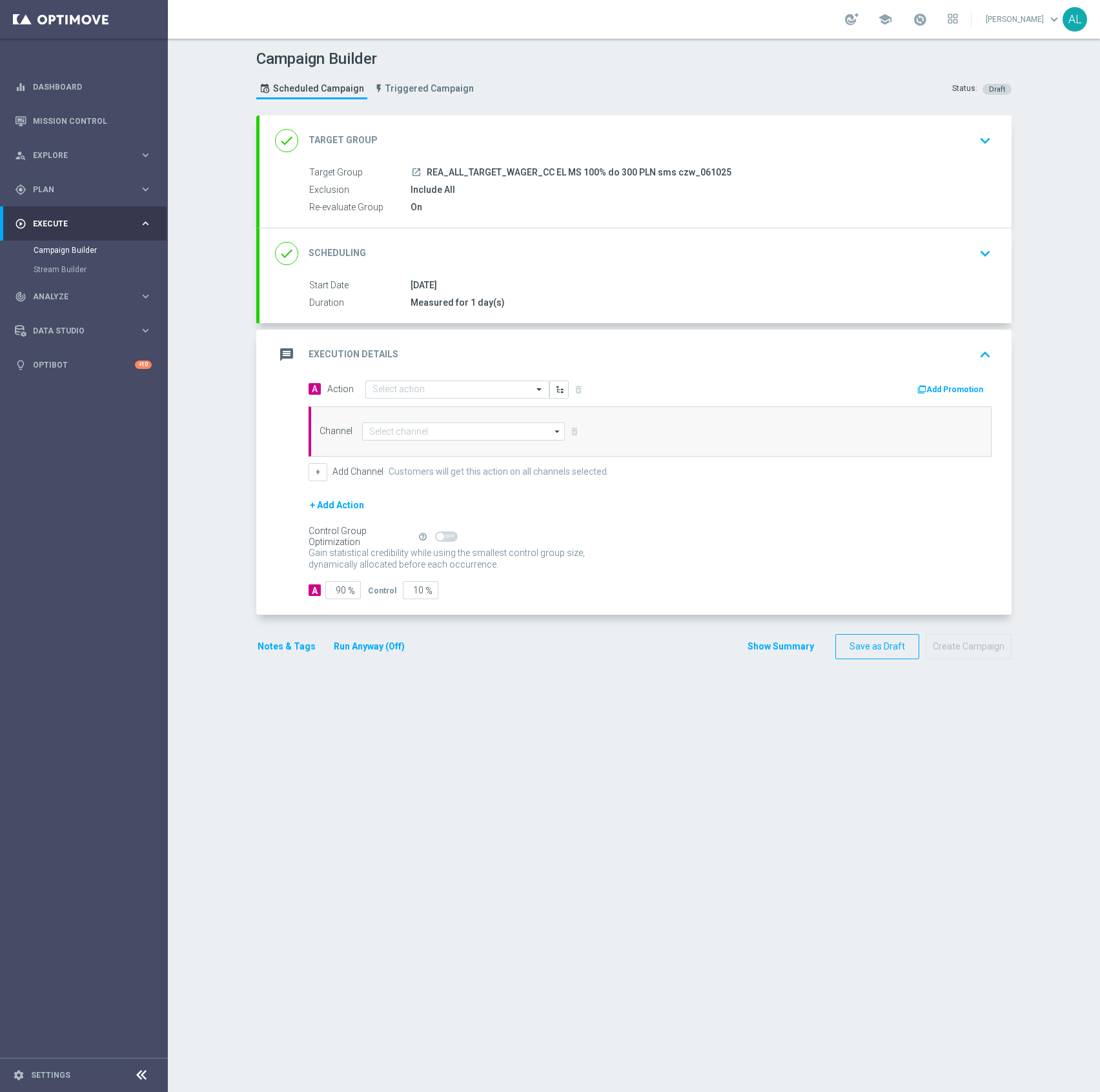
drag, startPoint x: 750, startPoint y: 172, endPoint x: 421, endPoint y: 178, distance: 329.1
click at [421, 178] on div "launch REA_ALL_TARGET_WAGER_CC EL MS 100% do 300 PLN sms czw_061025" at bounding box center [698, 172] width 576 height 13
copy span "REA_ALL_TARGET_WAGER_CC EL MS 100% do 300 PLN sms czw_061025"
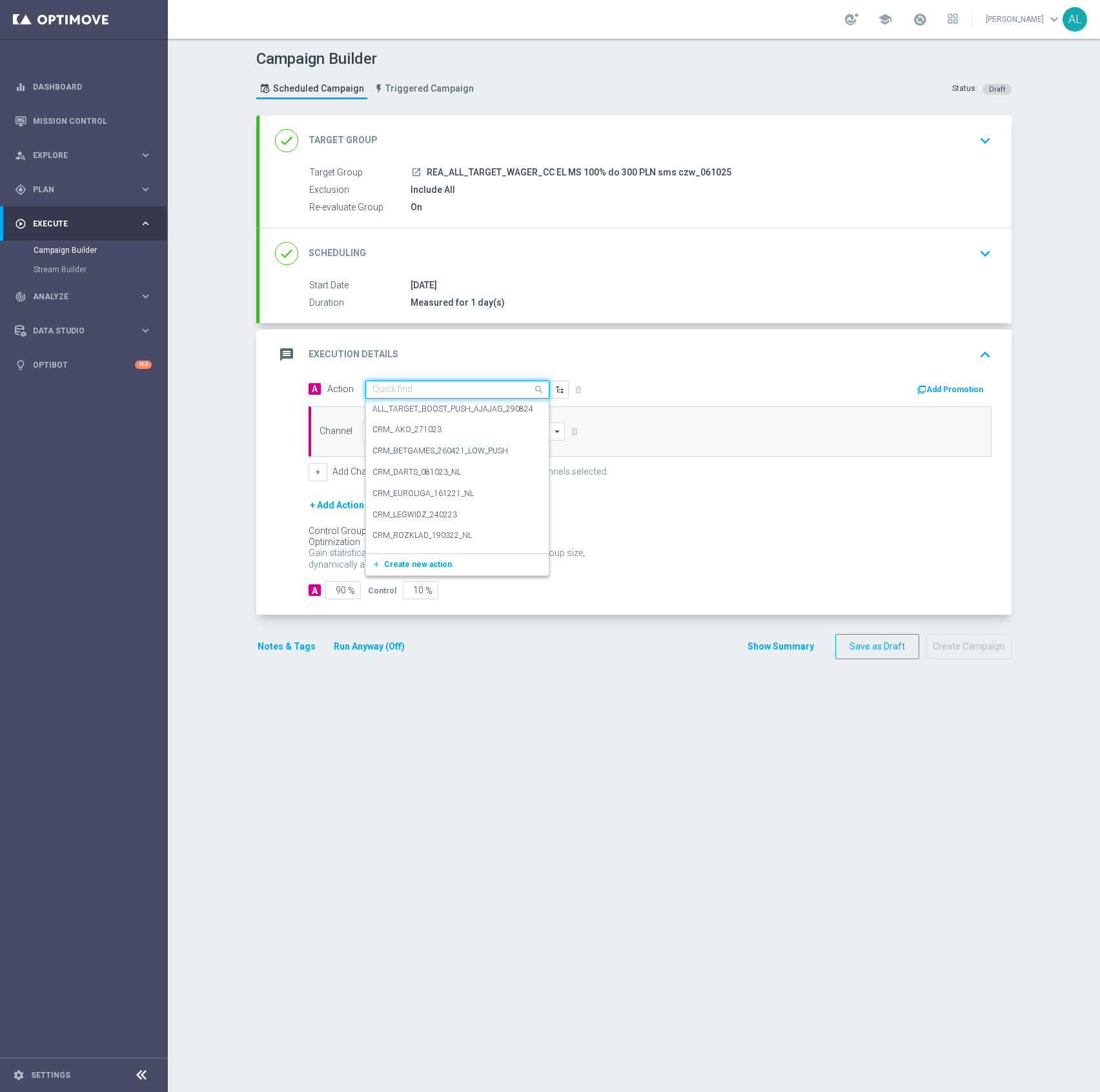
click at [408, 388] on input "text" at bounding box center [444, 390] width 143 height 11
click at [410, 558] on button "add_new Create new action" at bounding box center [456, 564] width 178 height 15
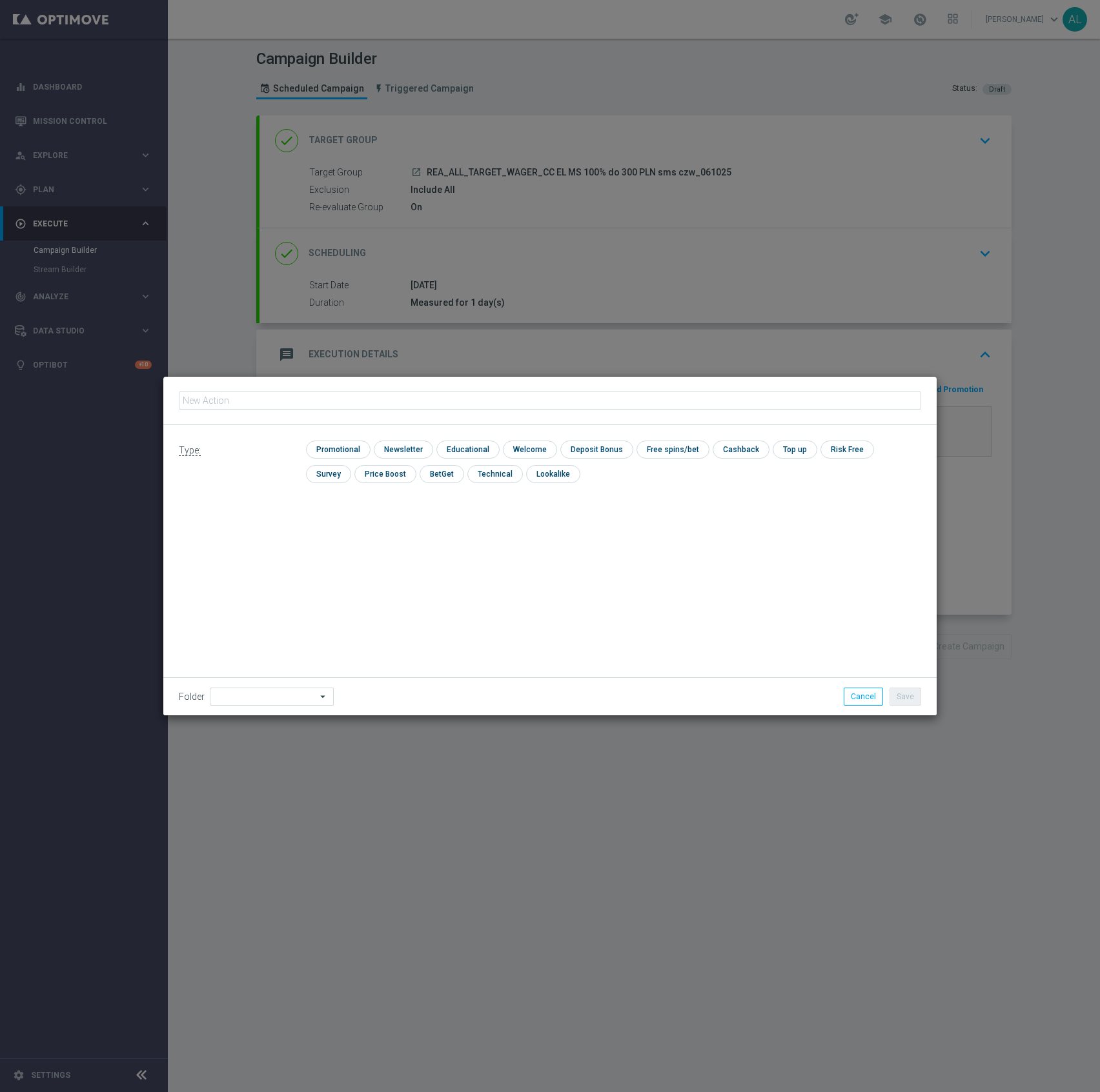
type input "REA_ALL_TARGET_WAGER_CC EL MS 100% do 300 PLN sms czw_061025"
click at [347, 443] on input "checkbox" at bounding box center [336, 450] width 61 height 17
checkbox input "true"
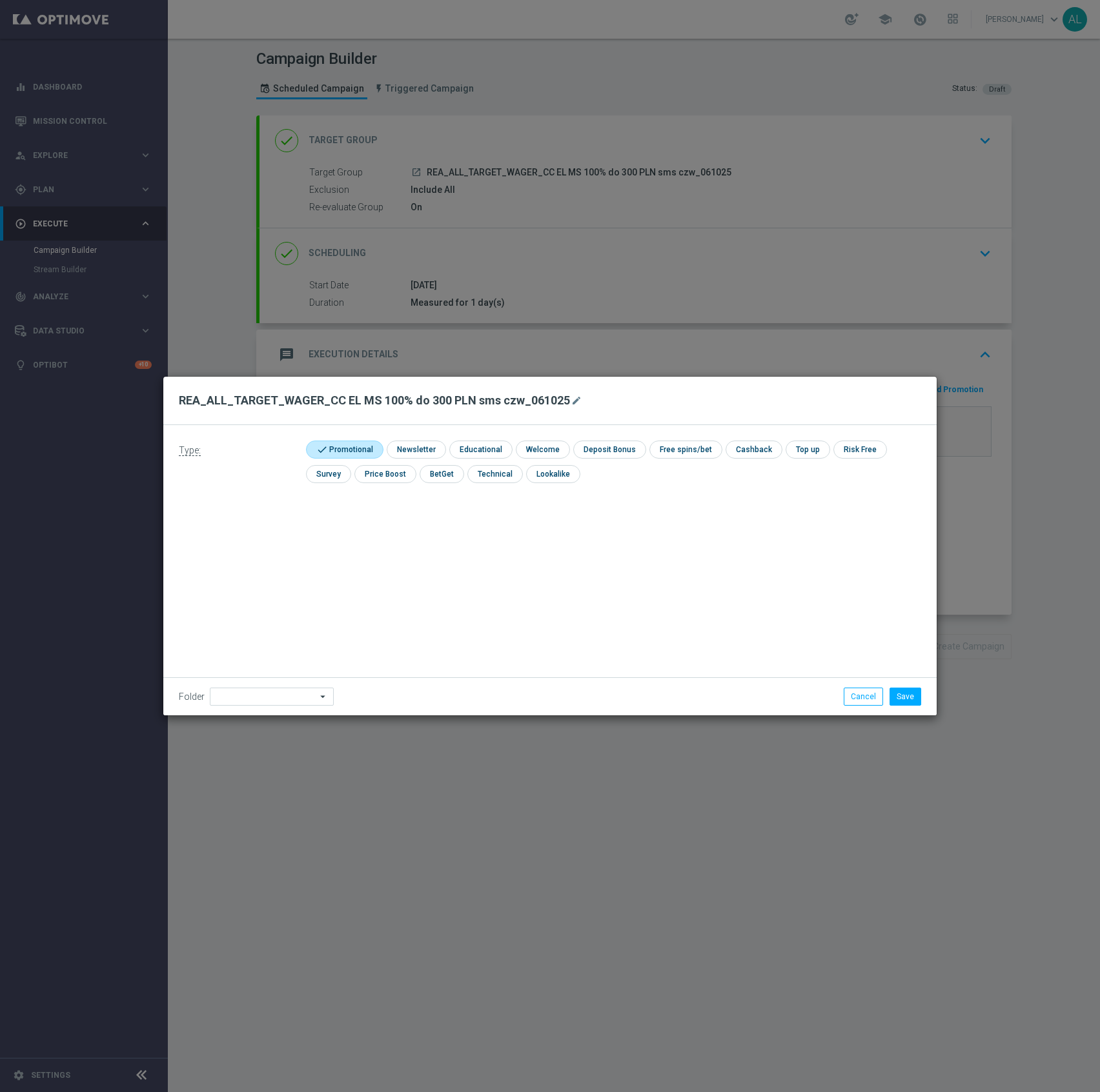
click at [266, 677] on div "Folder arrow_drop_down Show Selected 0 of 480 !ARCHIVE" at bounding box center [550, 696] width 773 height 38
click at [256, 698] on input at bounding box center [271, 697] width 124 height 18
click at [262, 535] on div "[PERSON_NAME]" at bounding box center [268, 535] width 118 height 18
type input "[PERSON_NAME]"
click at [895, 700] on button "Save" at bounding box center [905, 697] width 32 height 18
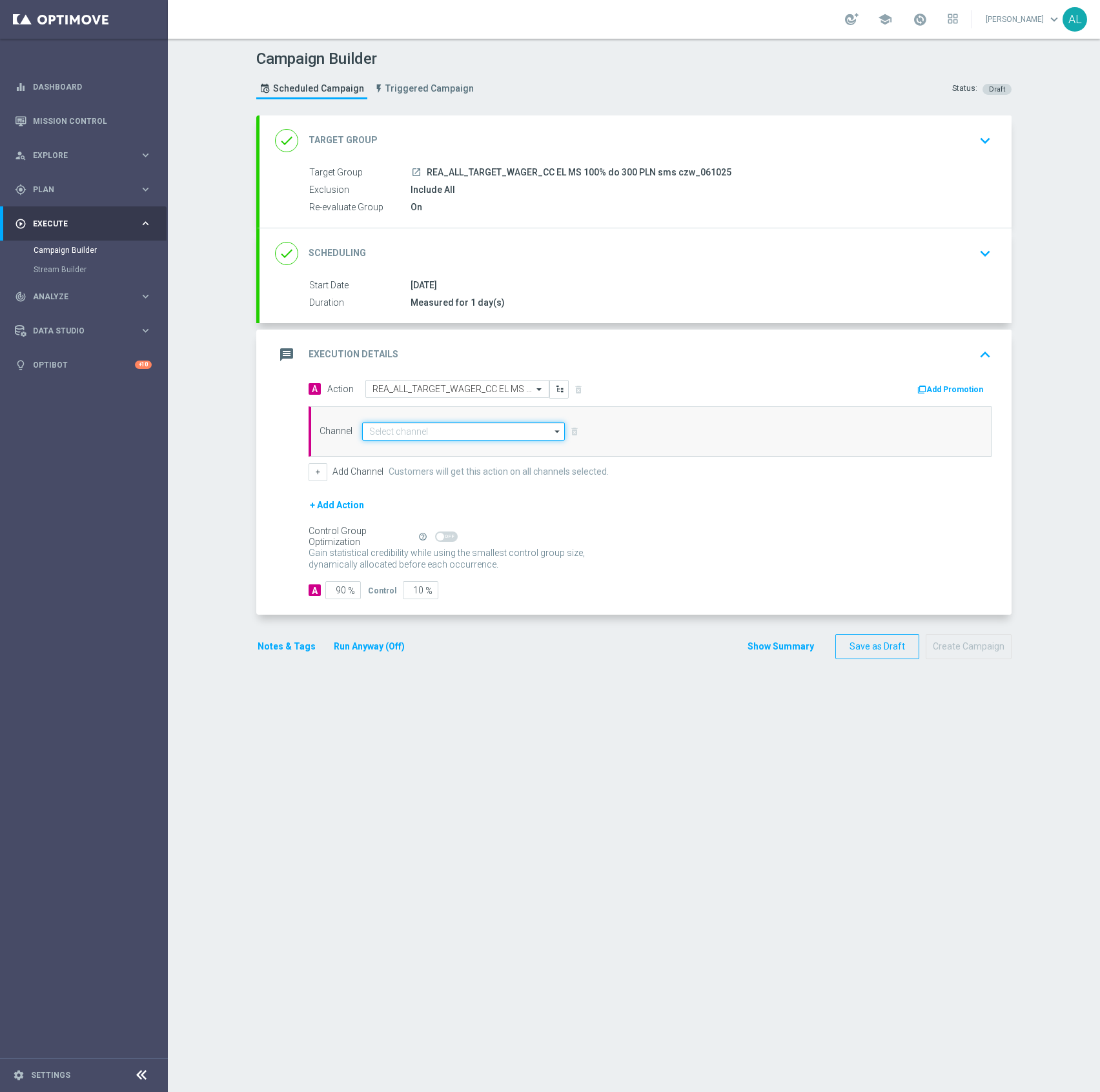
click at [414, 435] on input at bounding box center [463, 431] width 203 height 18
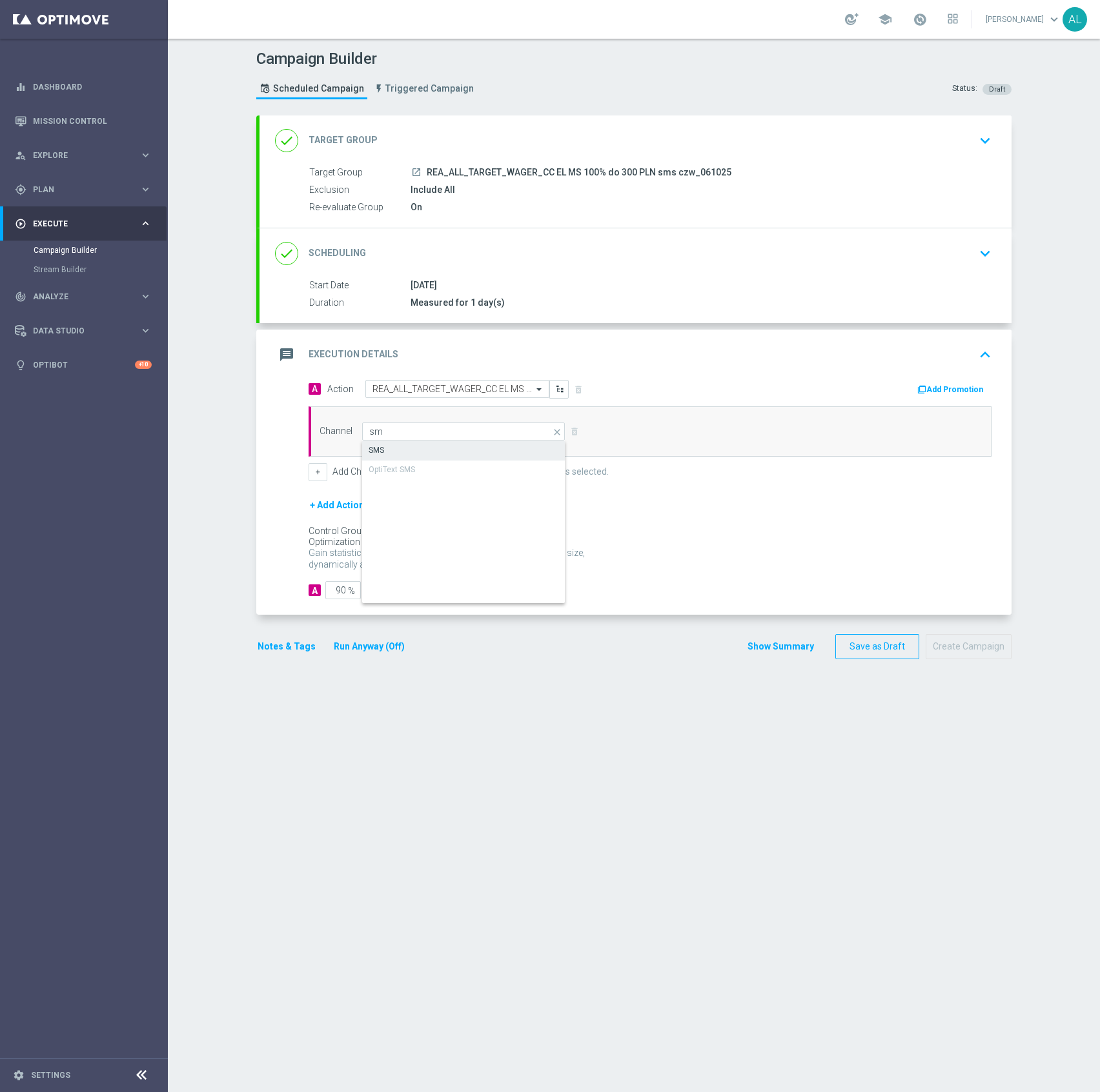
click at [393, 448] on div "SMS" at bounding box center [463, 450] width 203 height 18
type input "SMS"
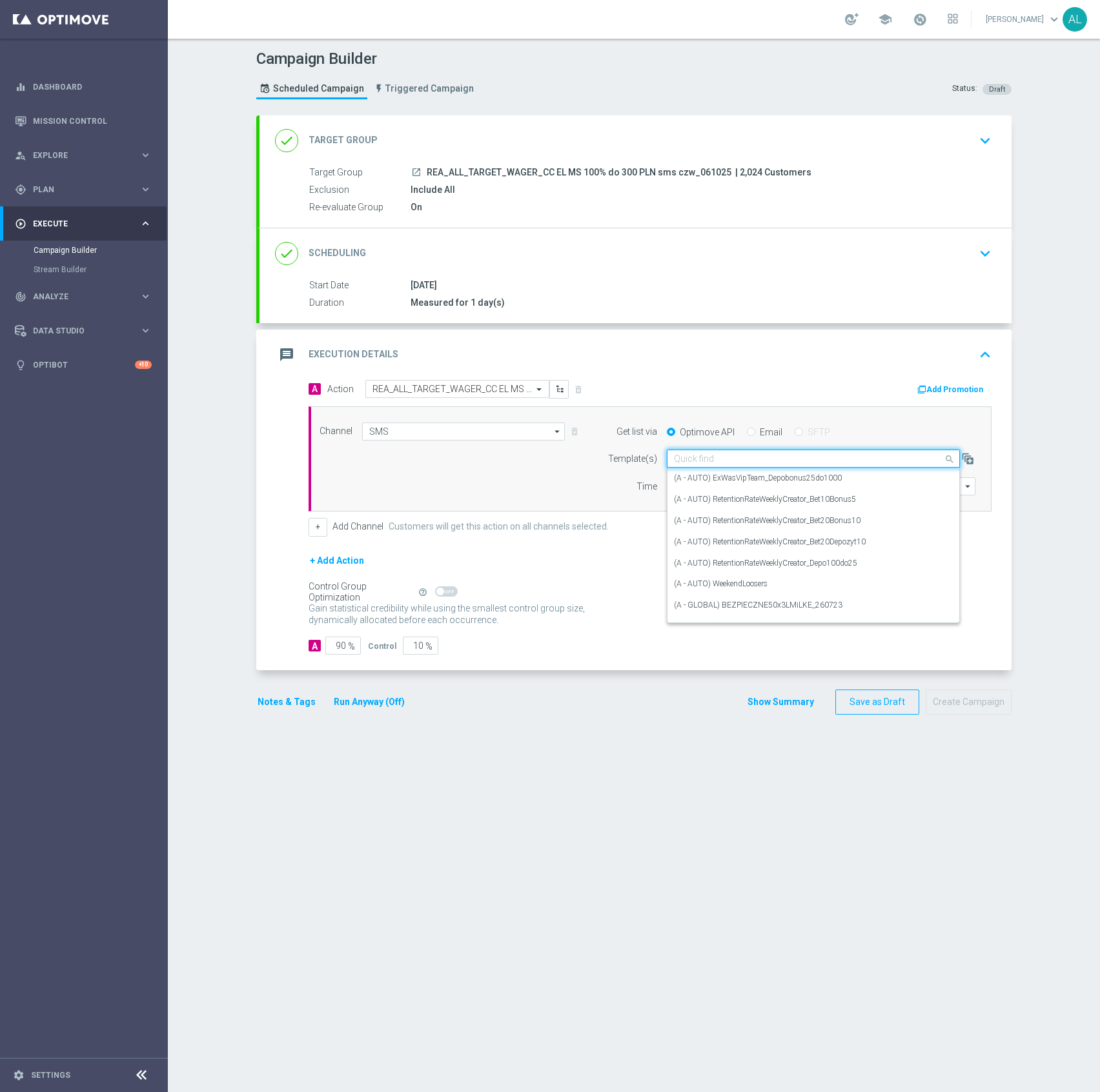
click at [700, 457] on input "text" at bounding box center [800, 458] width 253 height 11
paste input "REA_ALL_TARGET_WAGER_CC EL MS 100% do 300 PLN sms czw_061025"
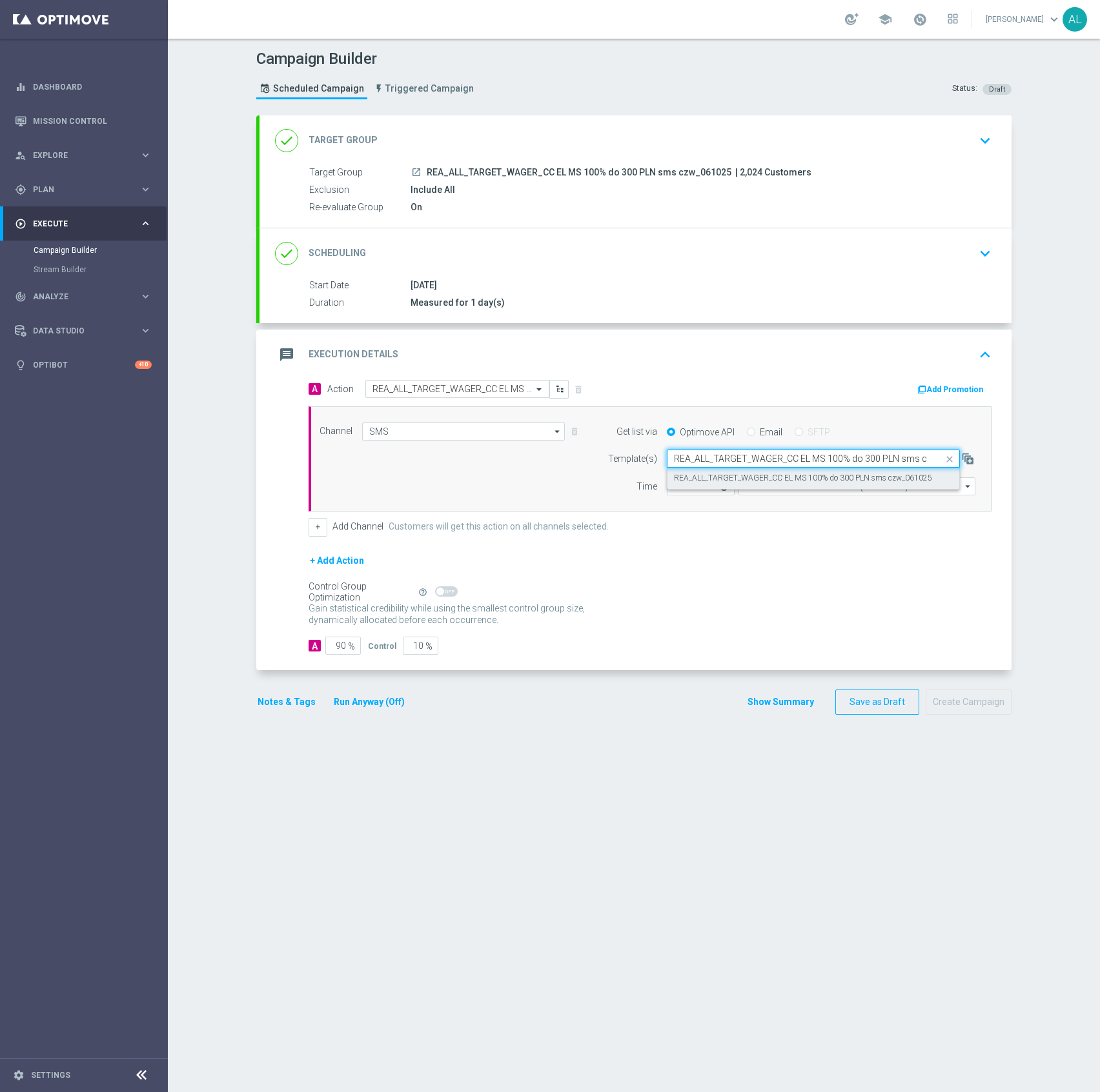
scroll to position [0, 42]
click at [744, 476] on label "REA_ALL_TARGET_WAGER_CC EL MS 100% do 300 PLN sms czw_061025" at bounding box center [802, 478] width 258 height 11
type input "REA_ALL_TARGET_WAGER_CC EL MS 100% do 300 PLN sms czw_061025"
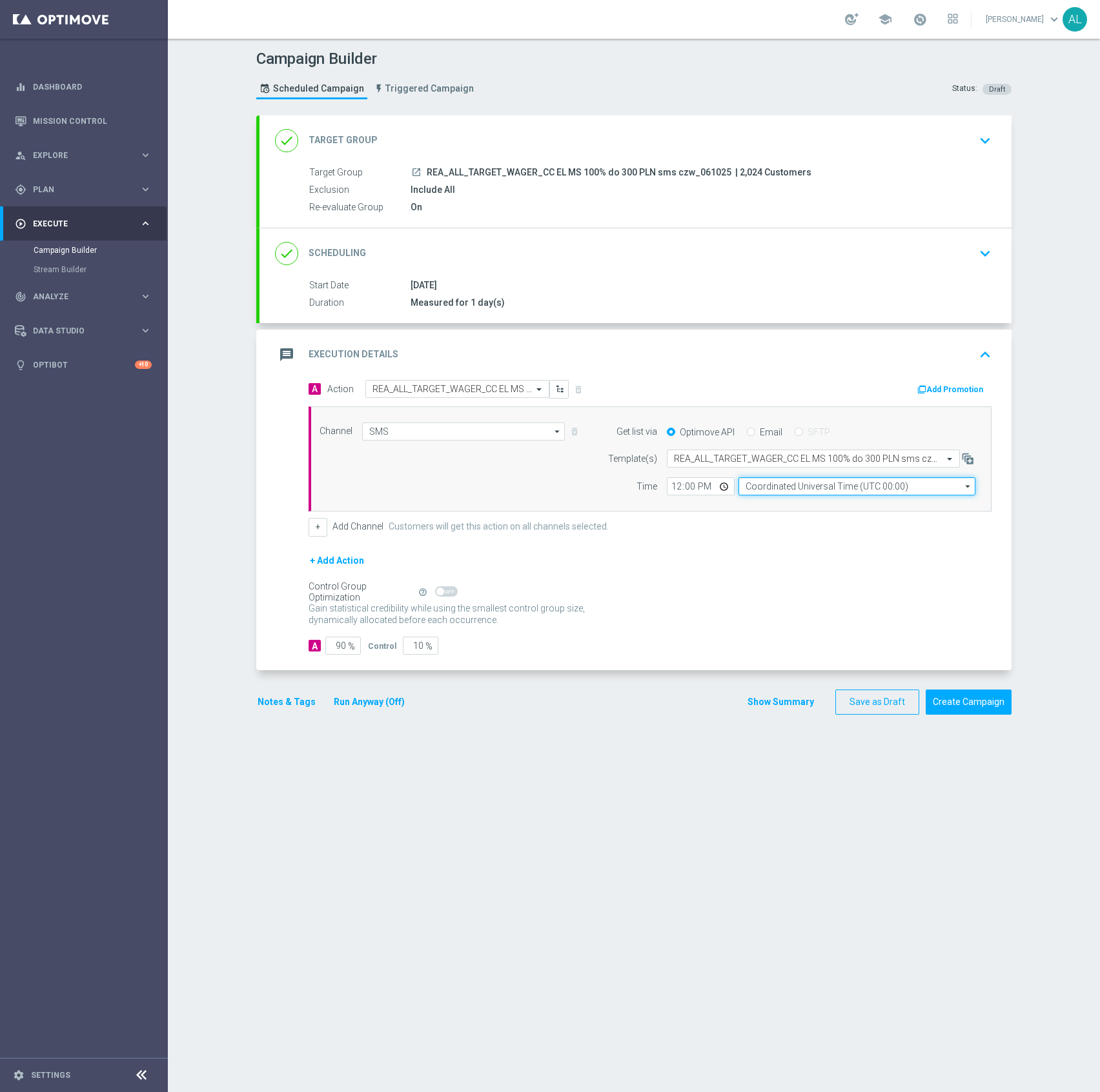
click at [773, 485] on input "Coordinated Universal Time (UTC 00:00)" at bounding box center [857, 486] width 236 height 18
click at [785, 503] on div "Central European Time ([GEOGRAPHIC_DATA]) (UTC +02:00)" at bounding box center [850, 505] width 211 height 12
type input "Central European Time ([GEOGRAPHIC_DATA]) (UTC +02:00)"
click at [669, 489] on input "12:00" at bounding box center [701, 486] width 68 height 18
click at [673, 490] on input "16:00" at bounding box center [701, 486] width 68 height 18
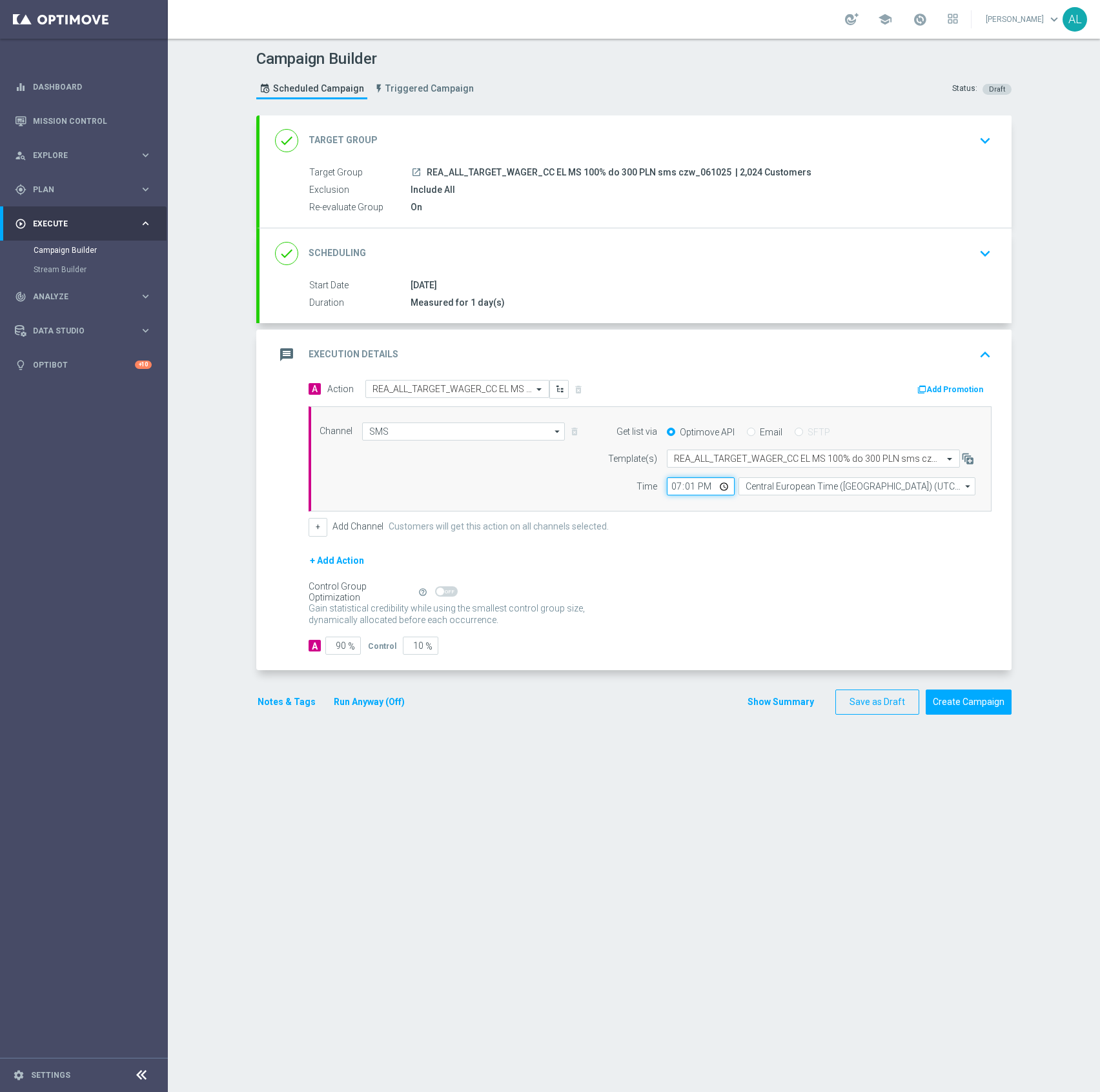
type input "19:16"
click at [329, 640] on input "90" at bounding box center [343, 645] width 36 height 18
type input "95"
type input "5"
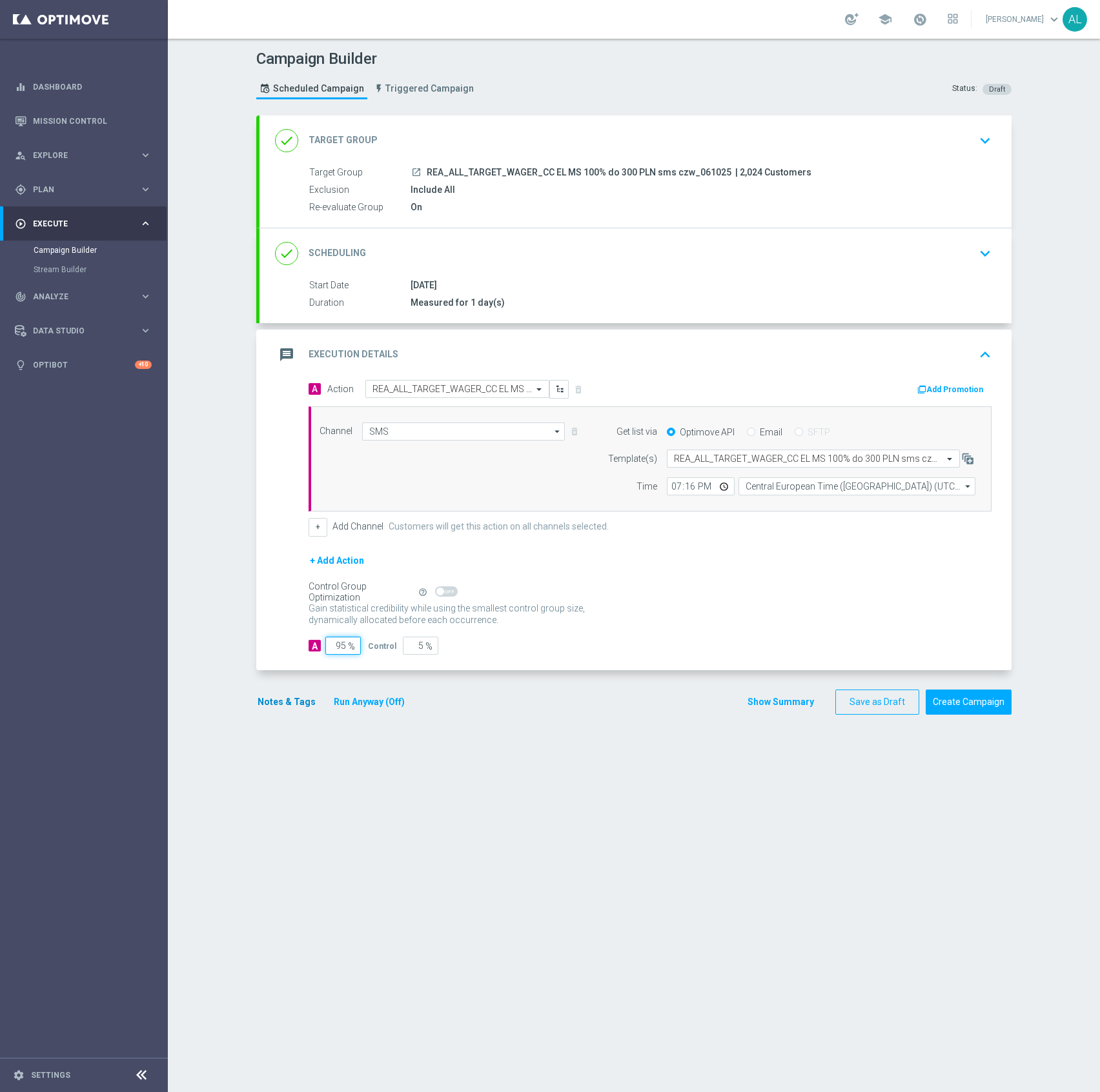
type input "95"
click at [271, 704] on button "Notes & Tags" at bounding box center [286, 702] width 61 height 16
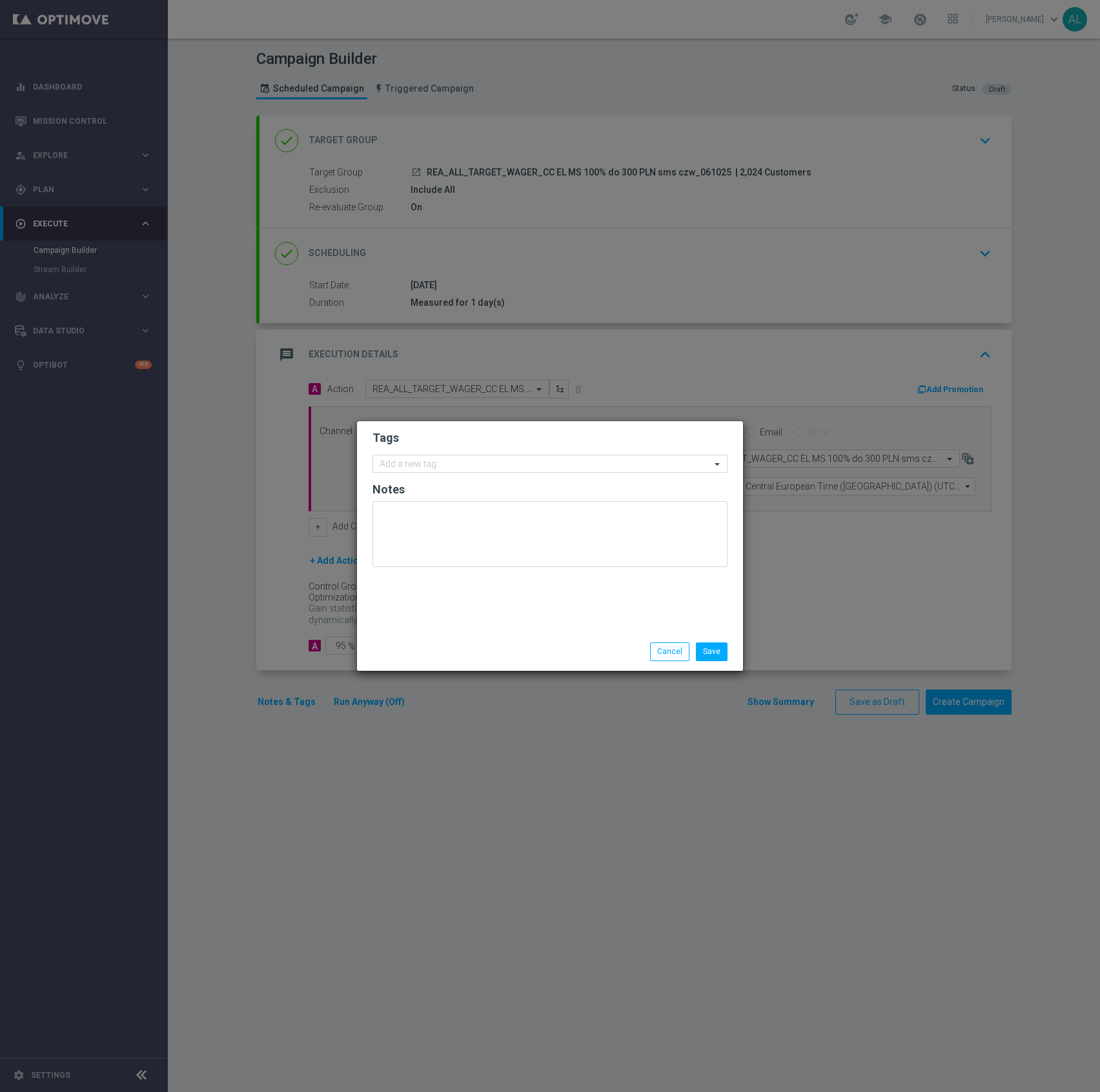
drag, startPoint x: 453, startPoint y: 476, endPoint x: 455, endPoint y: 468, distance: 8.2
click at [453, 476] on form "Tags Add a new tag Notes" at bounding box center [550, 502] width 355 height 149
click at [457, 464] on input "text" at bounding box center [546, 464] width 331 height 11
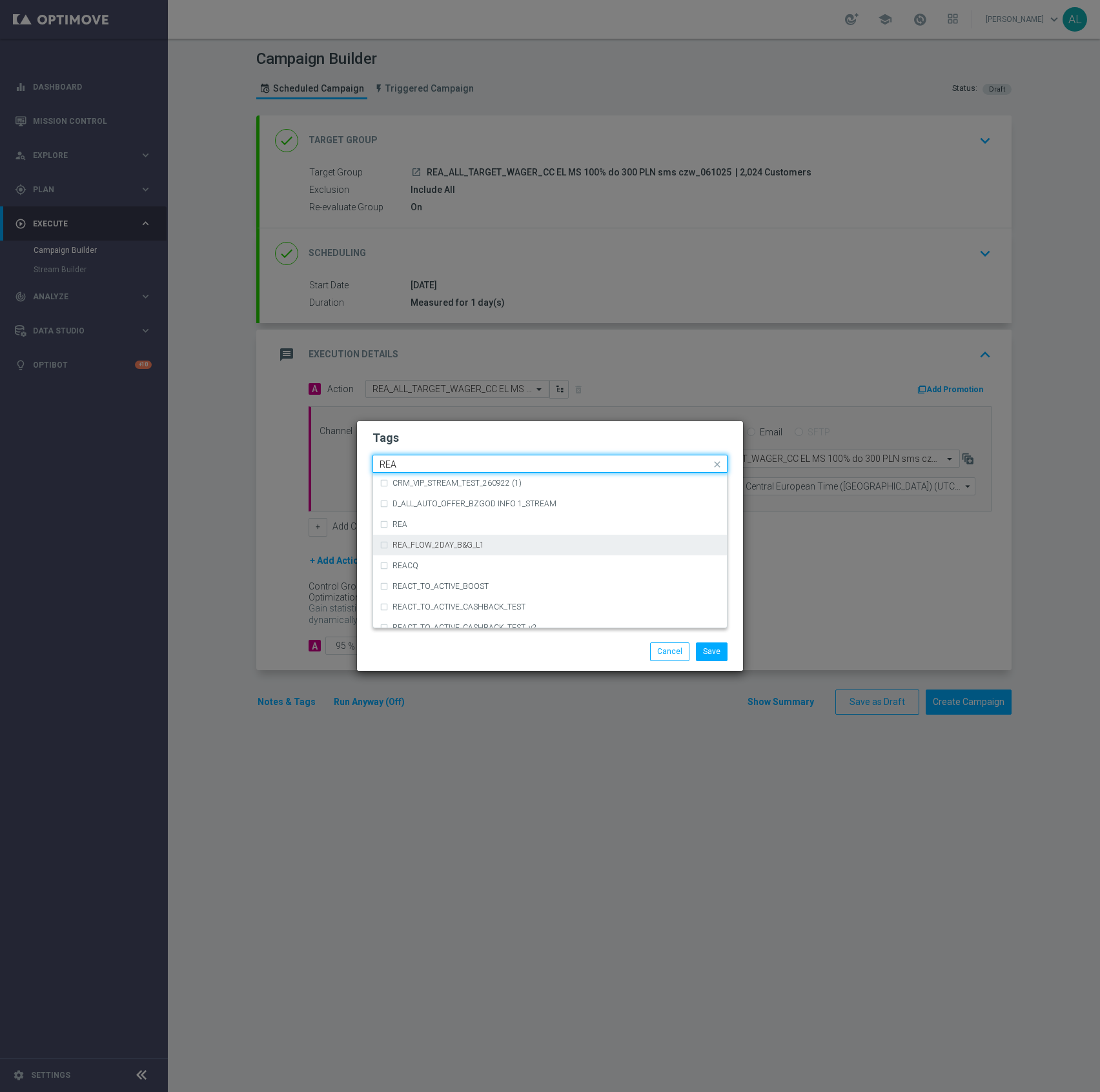
scroll to position [721, 0]
click at [455, 529] on div "REA" at bounding box center [556, 526] width 328 height 8
click at [408, 463] on input "REA" at bounding box center [546, 464] width 331 height 11
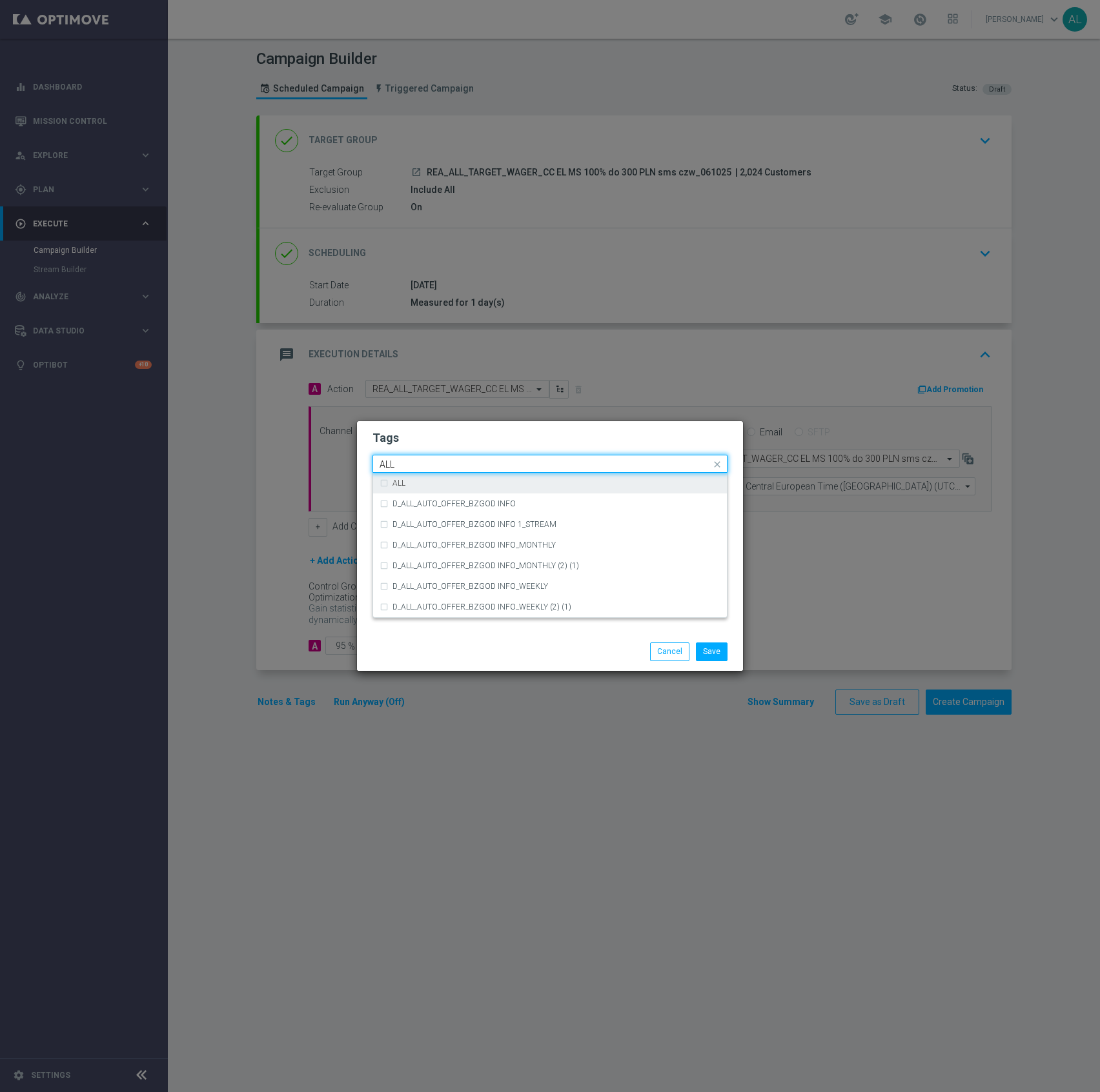
click at [428, 493] on div "ALL" at bounding box center [550, 483] width 341 height 20
click at [427, 463] on input "ALL" at bounding box center [546, 464] width 331 height 11
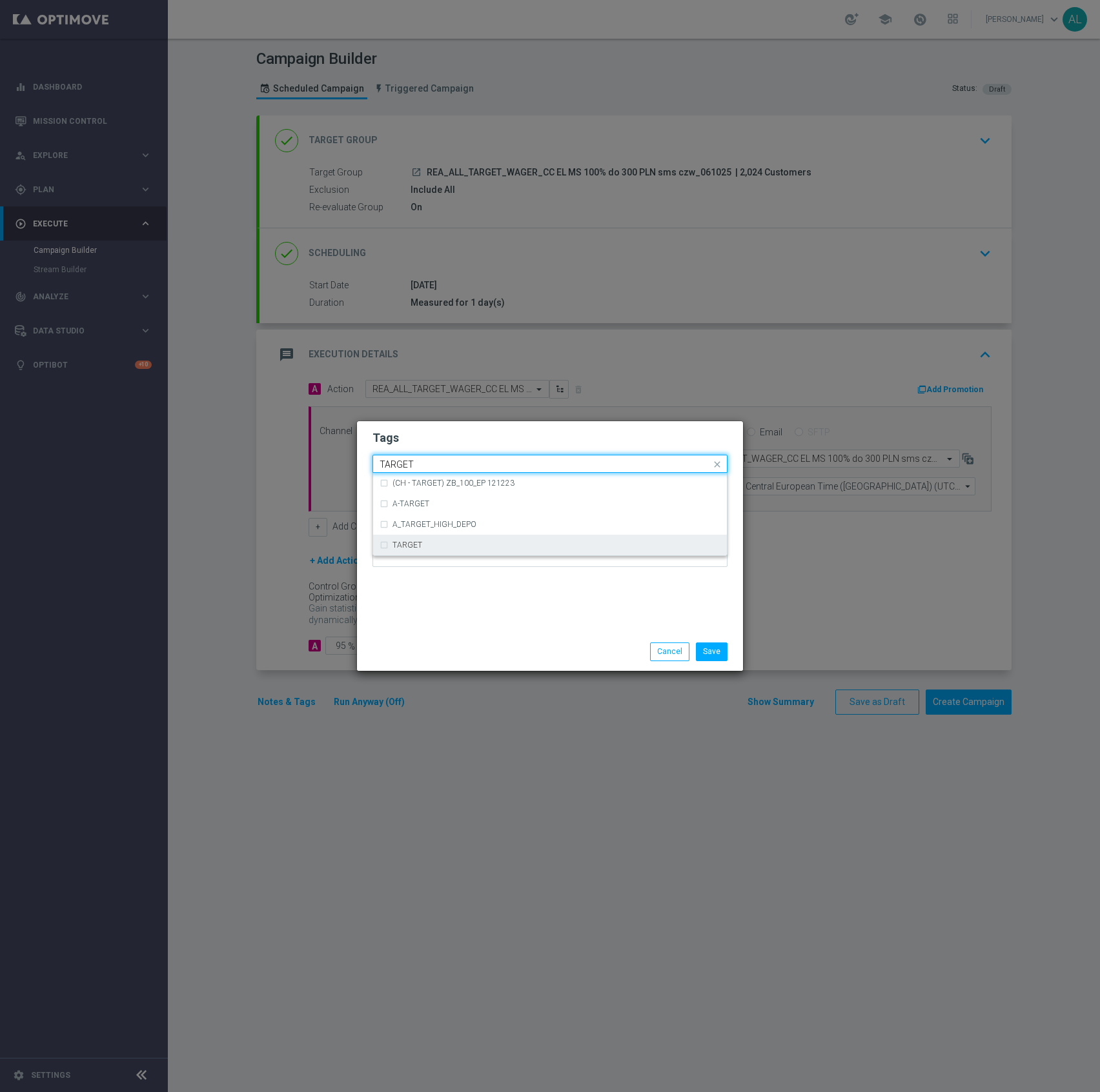
click at [410, 540] on div "TARGET" at bounding box center [550, 545] width 341 height 20
click at [451, 463] on input "TARGET" at bounding box center [546, 464] width 331 height 11
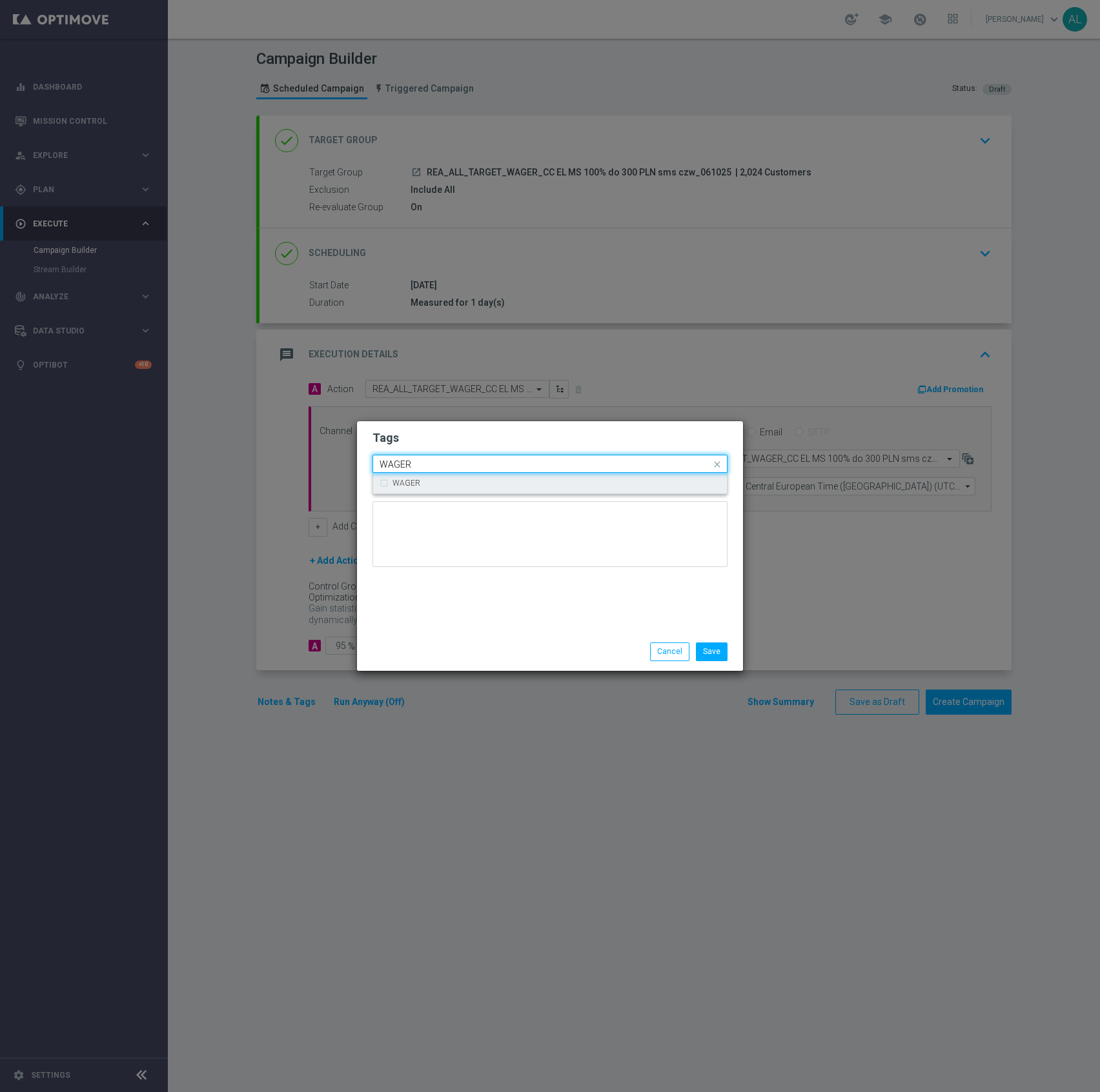
click at [442, 486] on div "WAGER" at bounding box center [556, 484] width 328 height 8
click at [472, 462] on input "WAGER" at bounding box center [546, 464] width 331 height 11
click at [447, 484] on div "CC" at bounding box center [556, 484] width 328 height 8
click at [459, 467] on input "CC" at bounding box center [546, 464] width 331 height 11
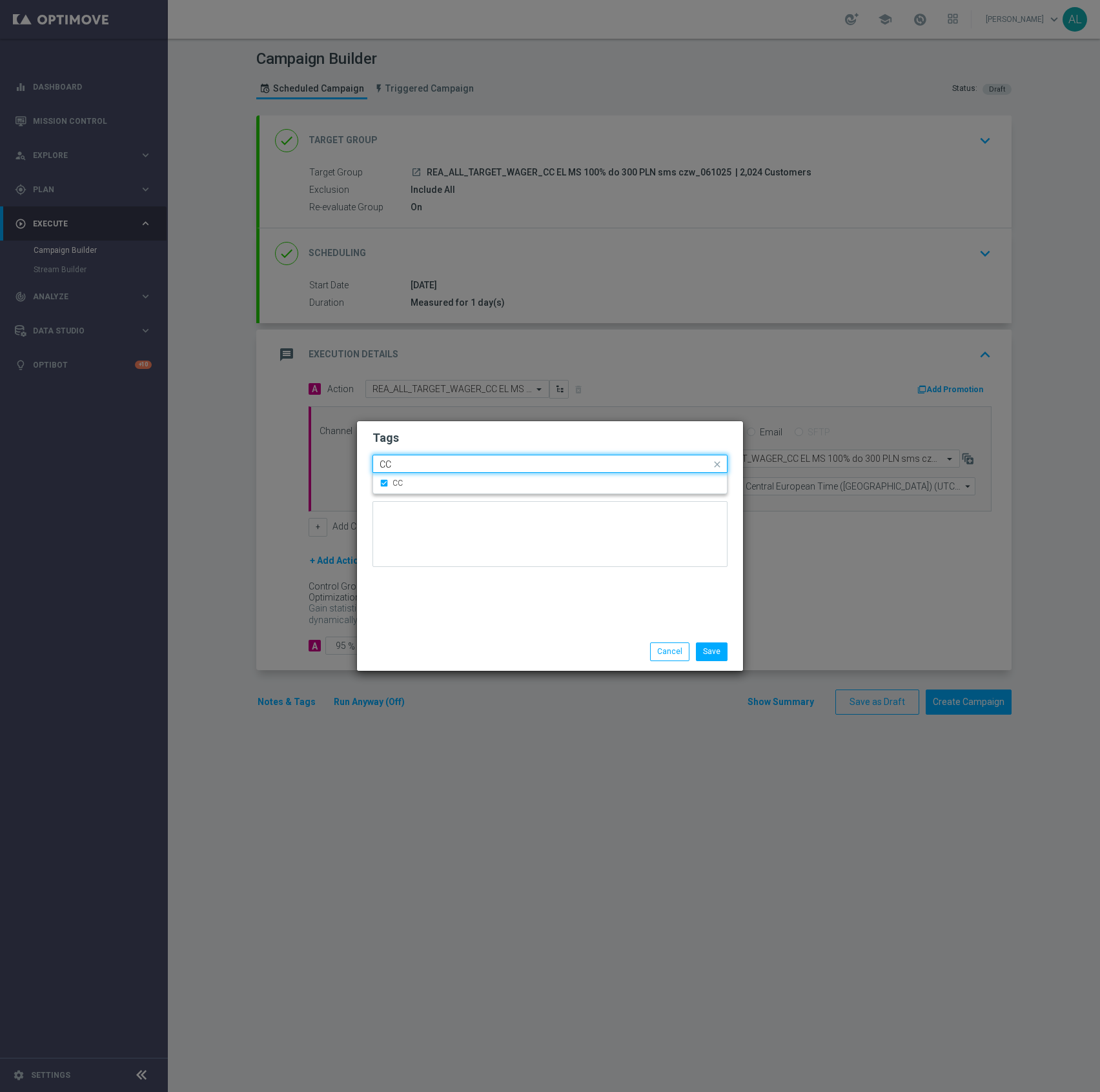
click at [459, 467] on input "CC" at bounding box center [546, 464] width 331 height 11
click at [431, 513] on div "Call Center" at bounding box center [550, 507] width 341 height 20
type input "Call"
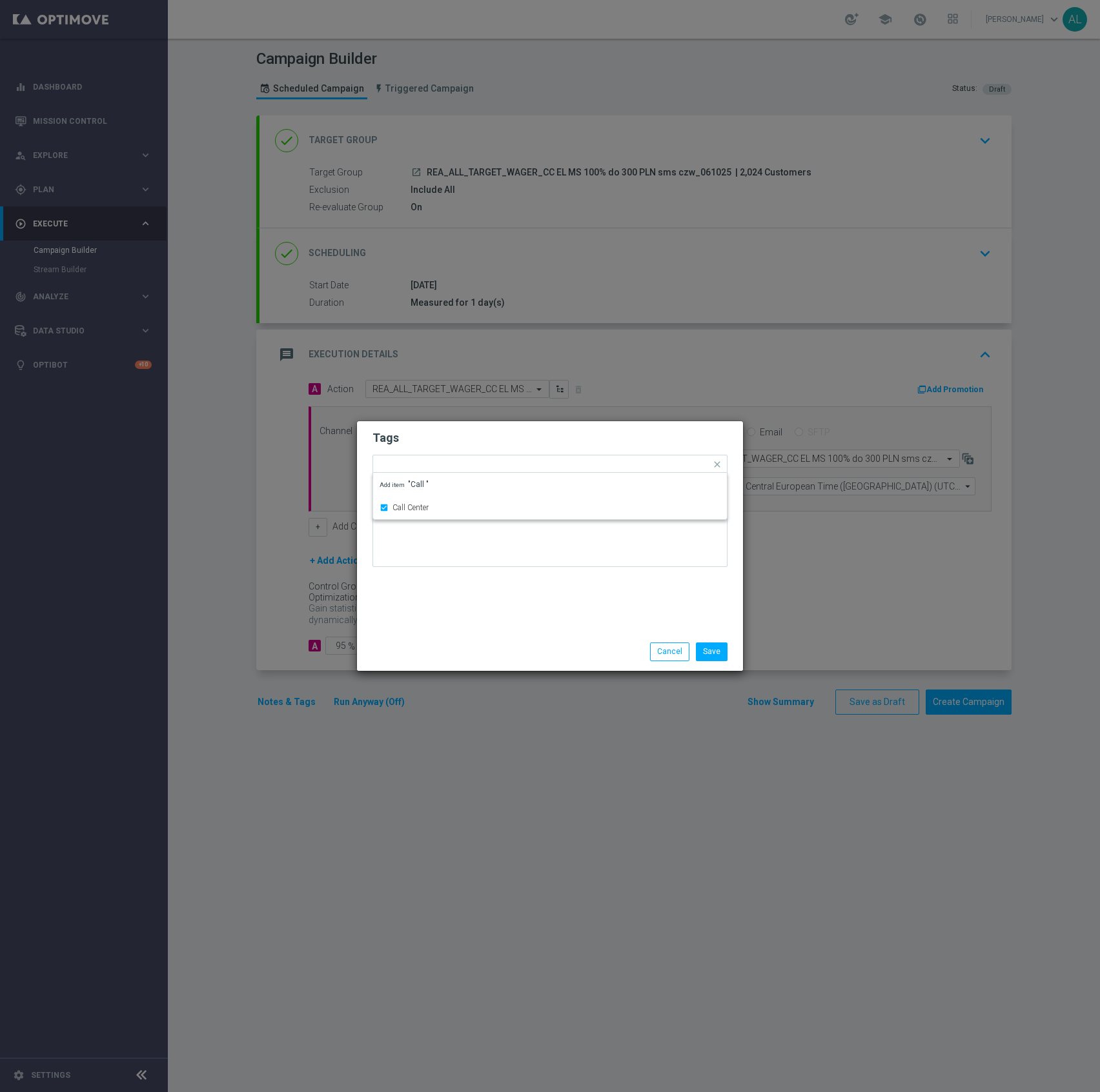
click at [447, 575] on div at bounding box center [550, 539] width 355 height 76
click at [715, 652] on button "Save" at bounding box center [711, 651] width 32 height 18
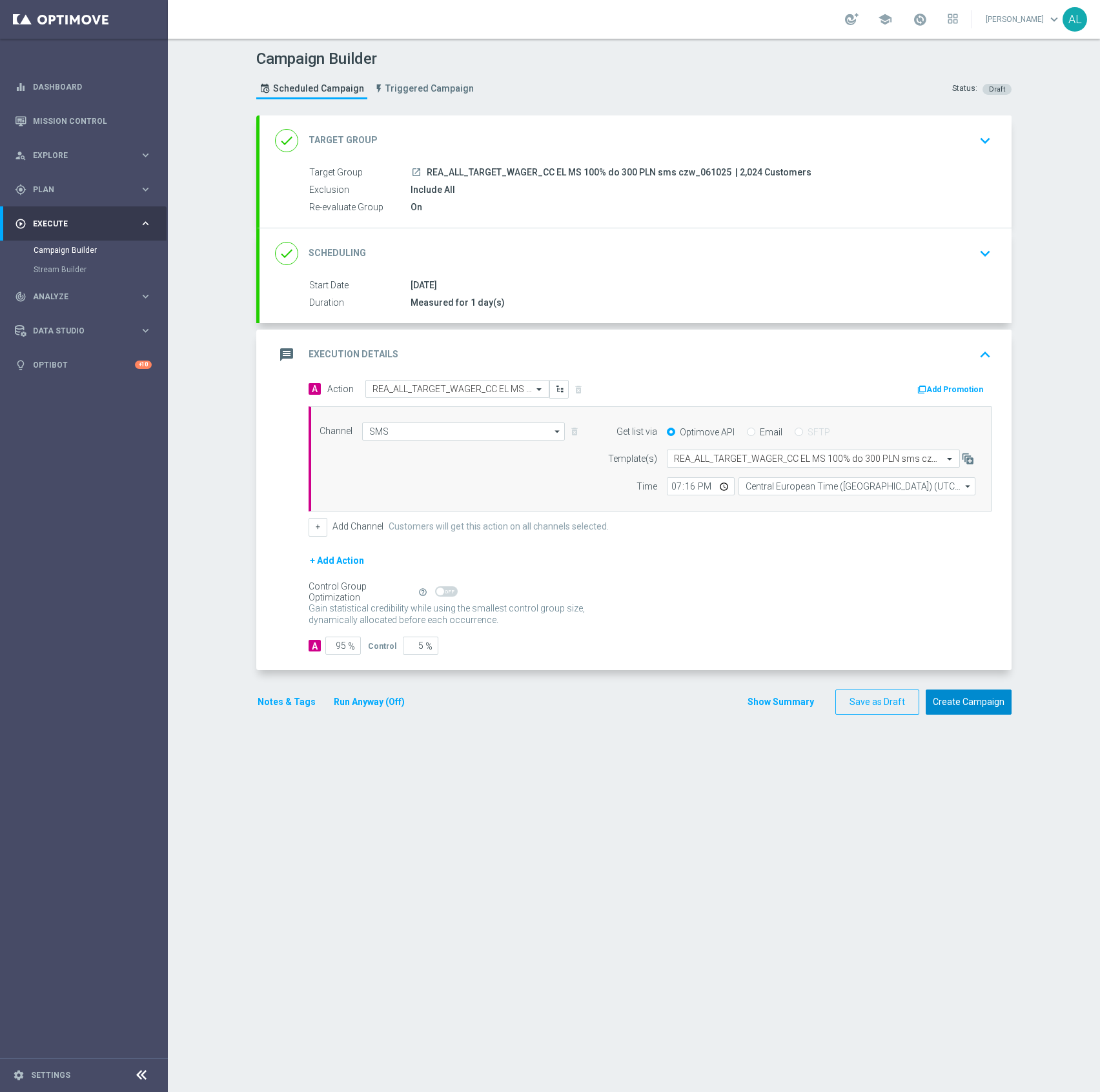
click at [945, 705] on button "Create Campaign" at bounding box center [968, 702] width 86 height 25
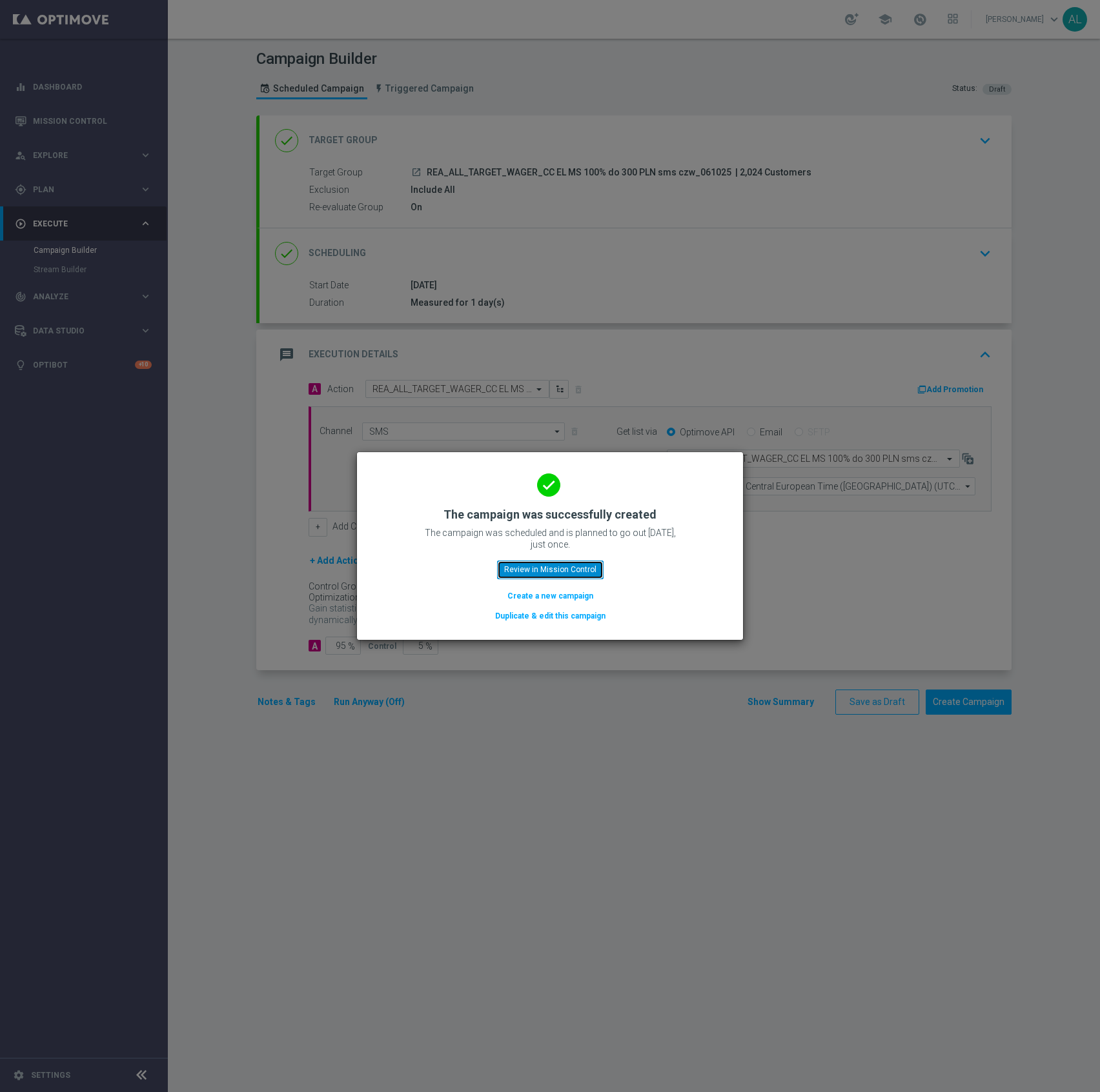
click at [546, 573] on button "Review in Mission Control" at bounding box center [550, 570] width 107 height 18
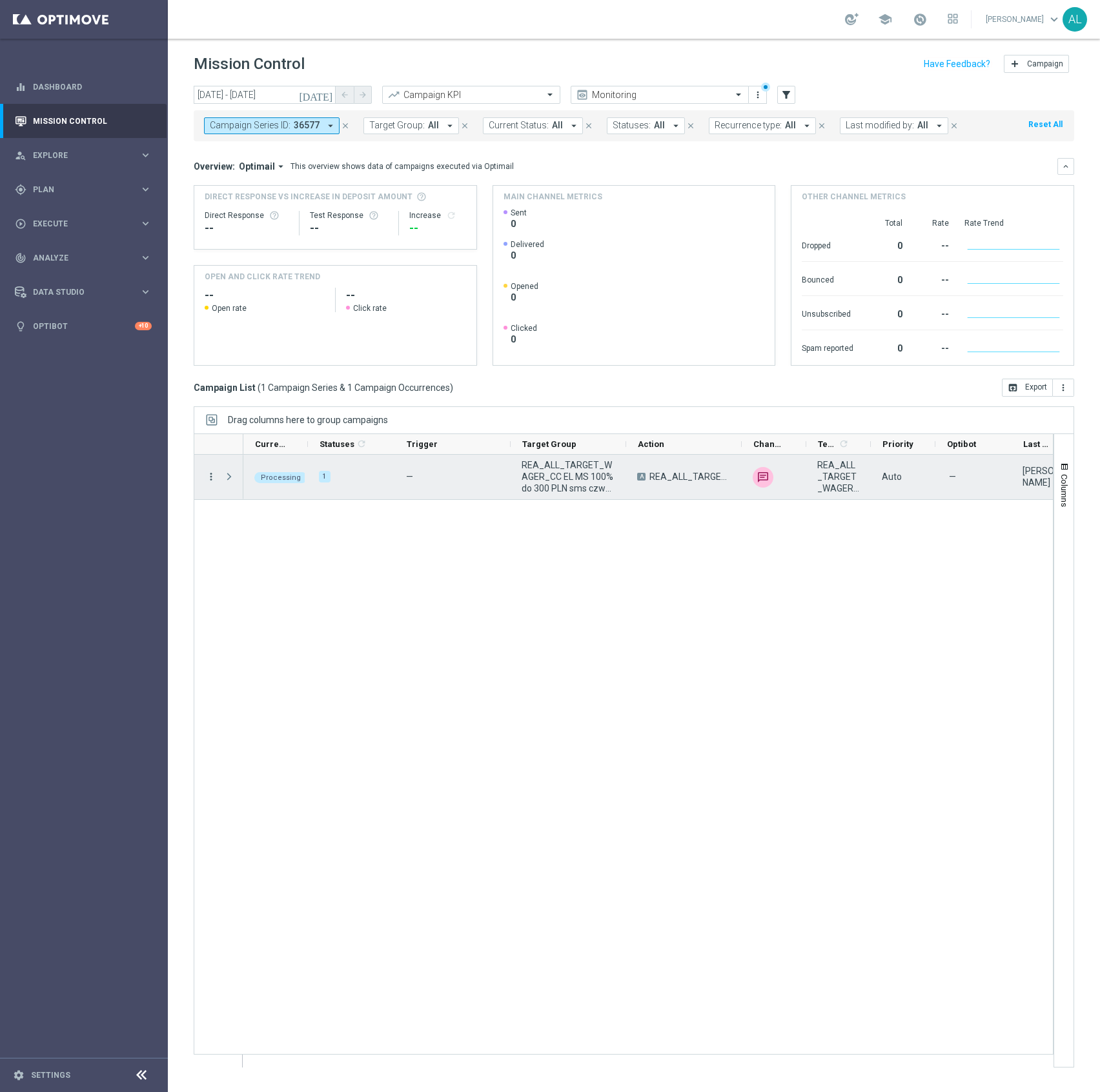
click at [209, 478] on icon "more_vert" at bounding box center [211, 477] width 12 height 12
click at [313, 584] on div "Duplicate and Edit" at bounding box center [297, 581] width 120 height 9
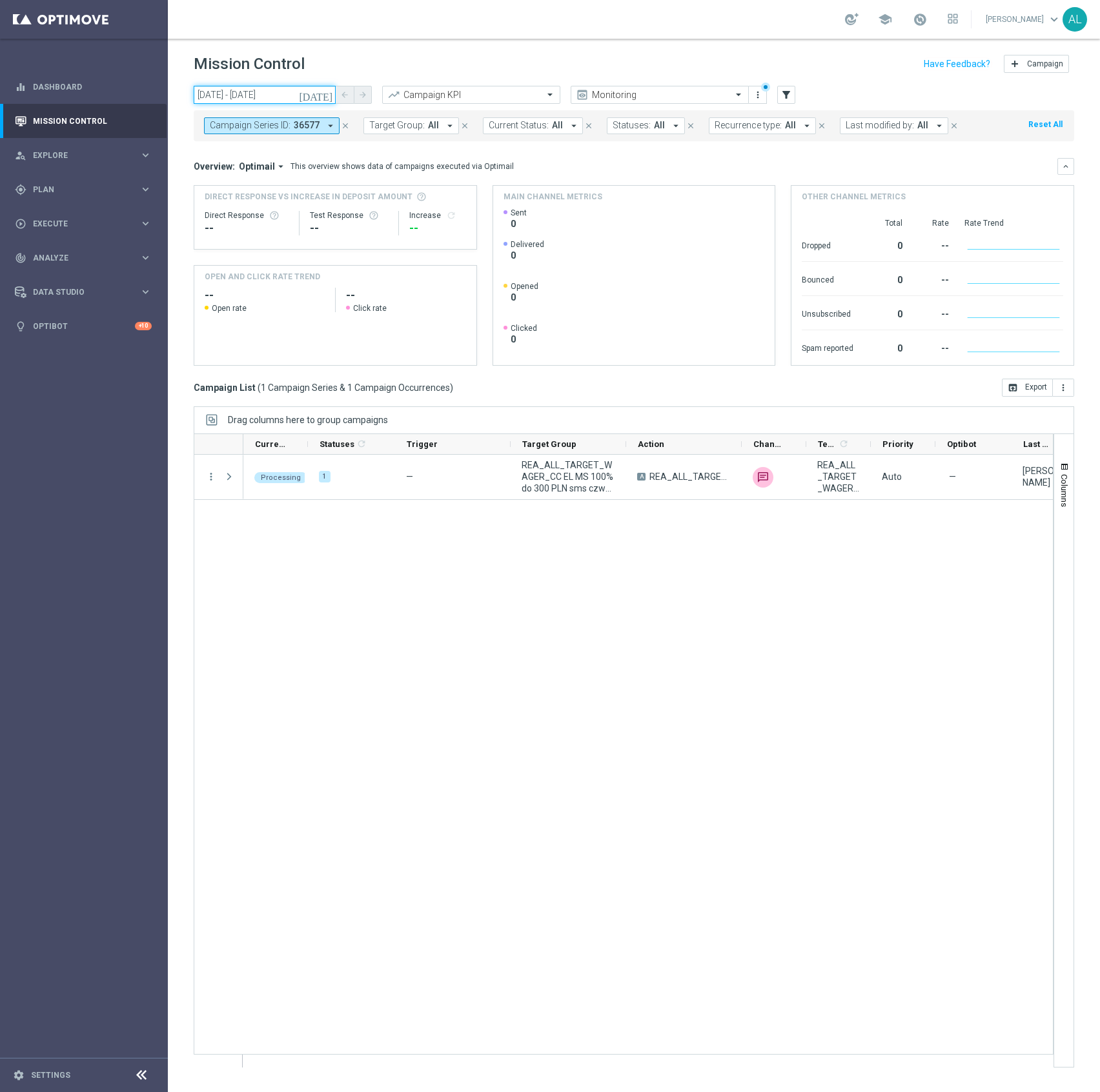
click at [281, 94] on input "[DATE] - [DATE]" at bounding box center [265, 95] width 141 height 18
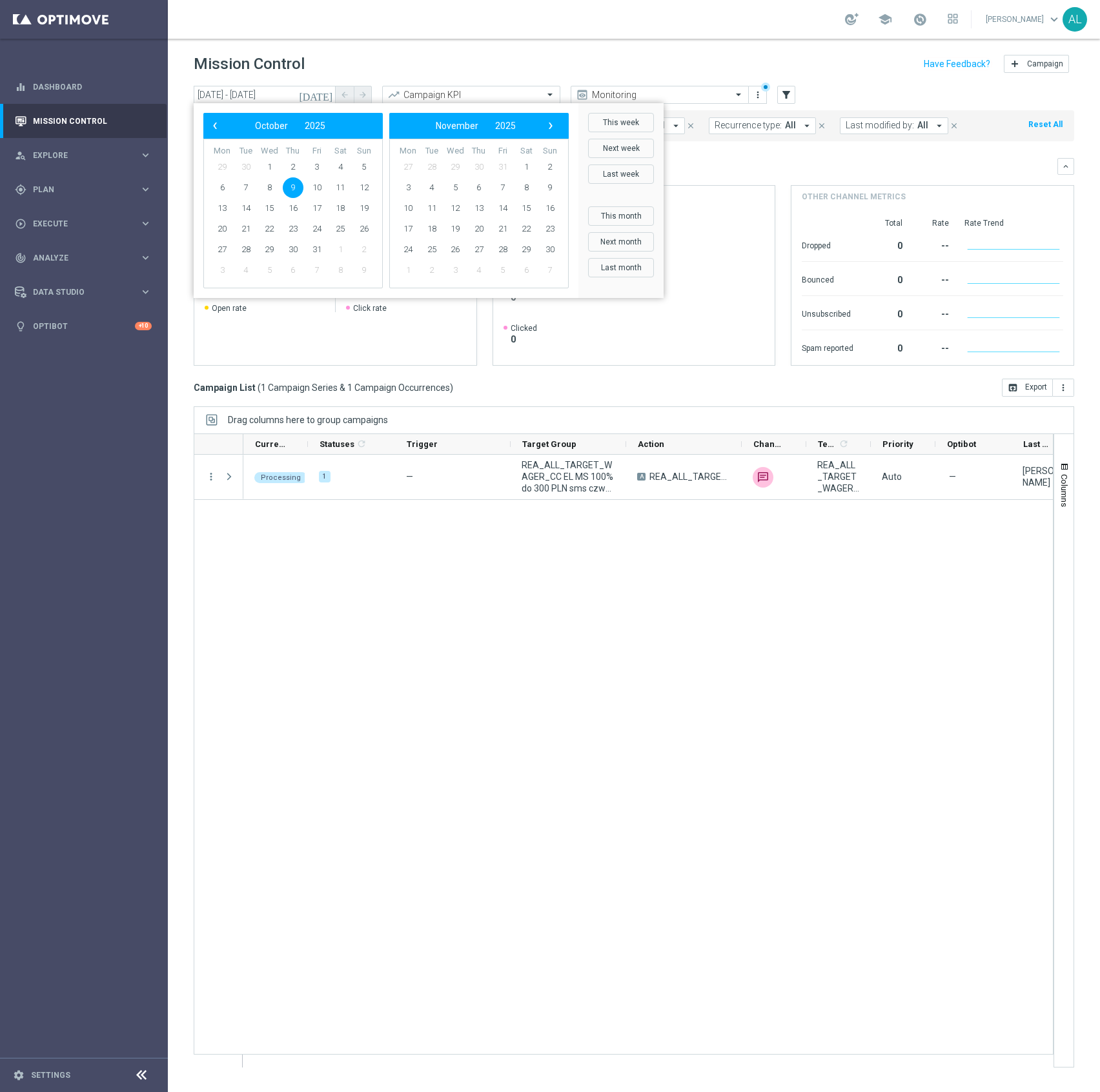
click at [302, 184] on span "9" at bounding box center [293, 187] width 20 height 20
click at [296, 190] on span "9" at bounding box center [293, 187] width 20 height 20
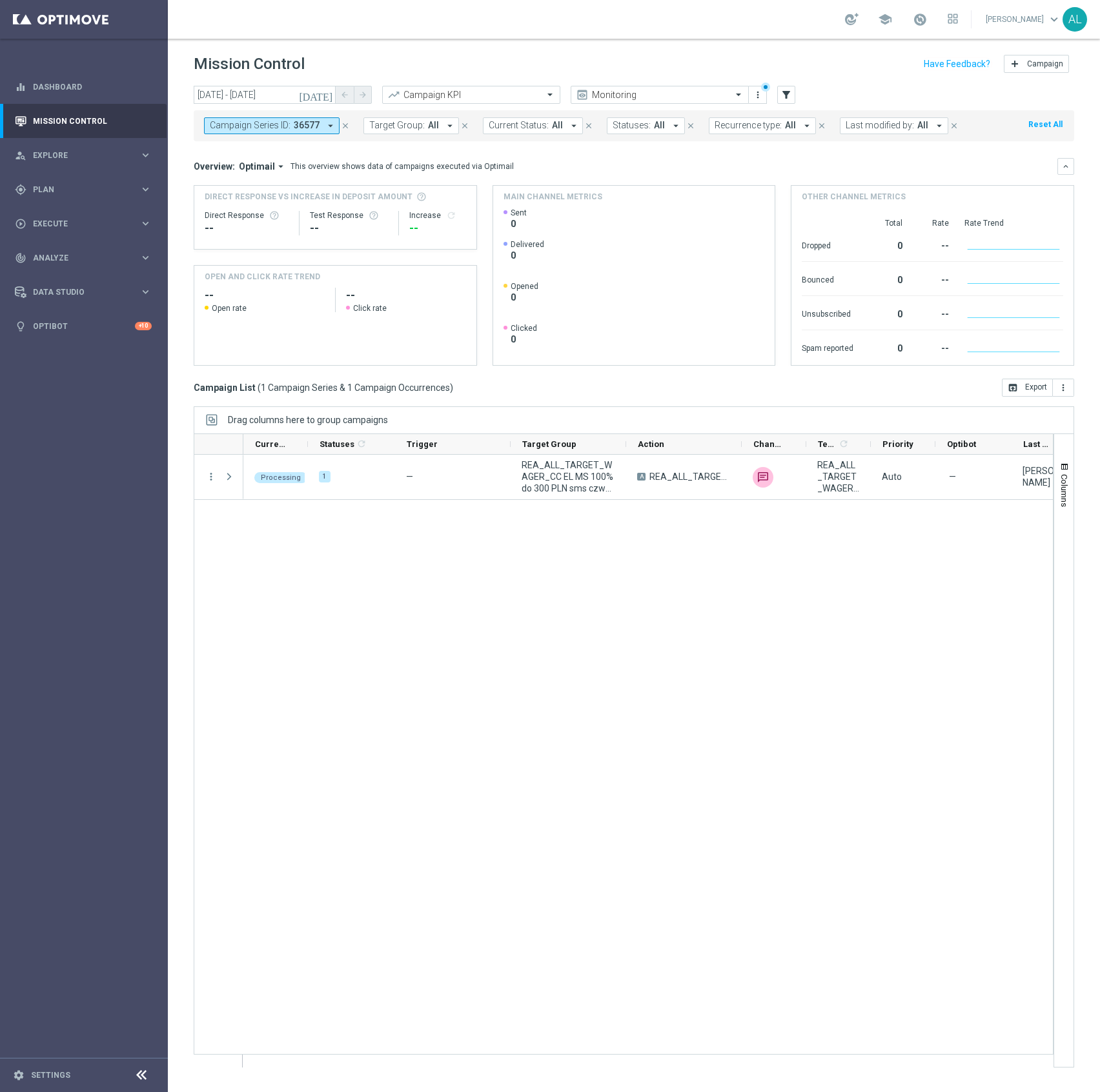
click at [346, 129] on icon "close" at bounding box center [345, 125] width 9 height 9
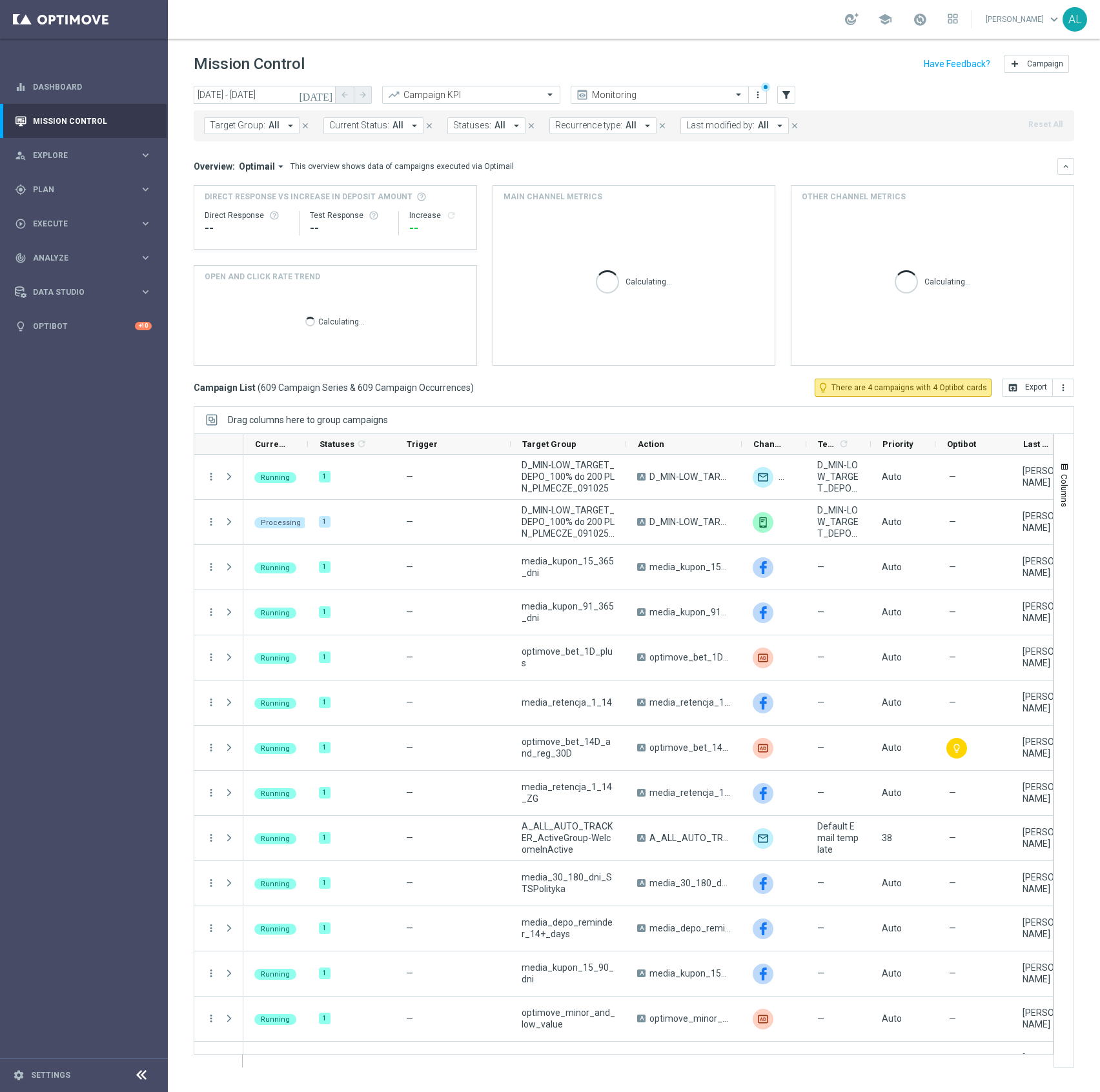
click at [731, 129] on span "Last modified by:" at bounding box center [720, 125] width 69 height 11
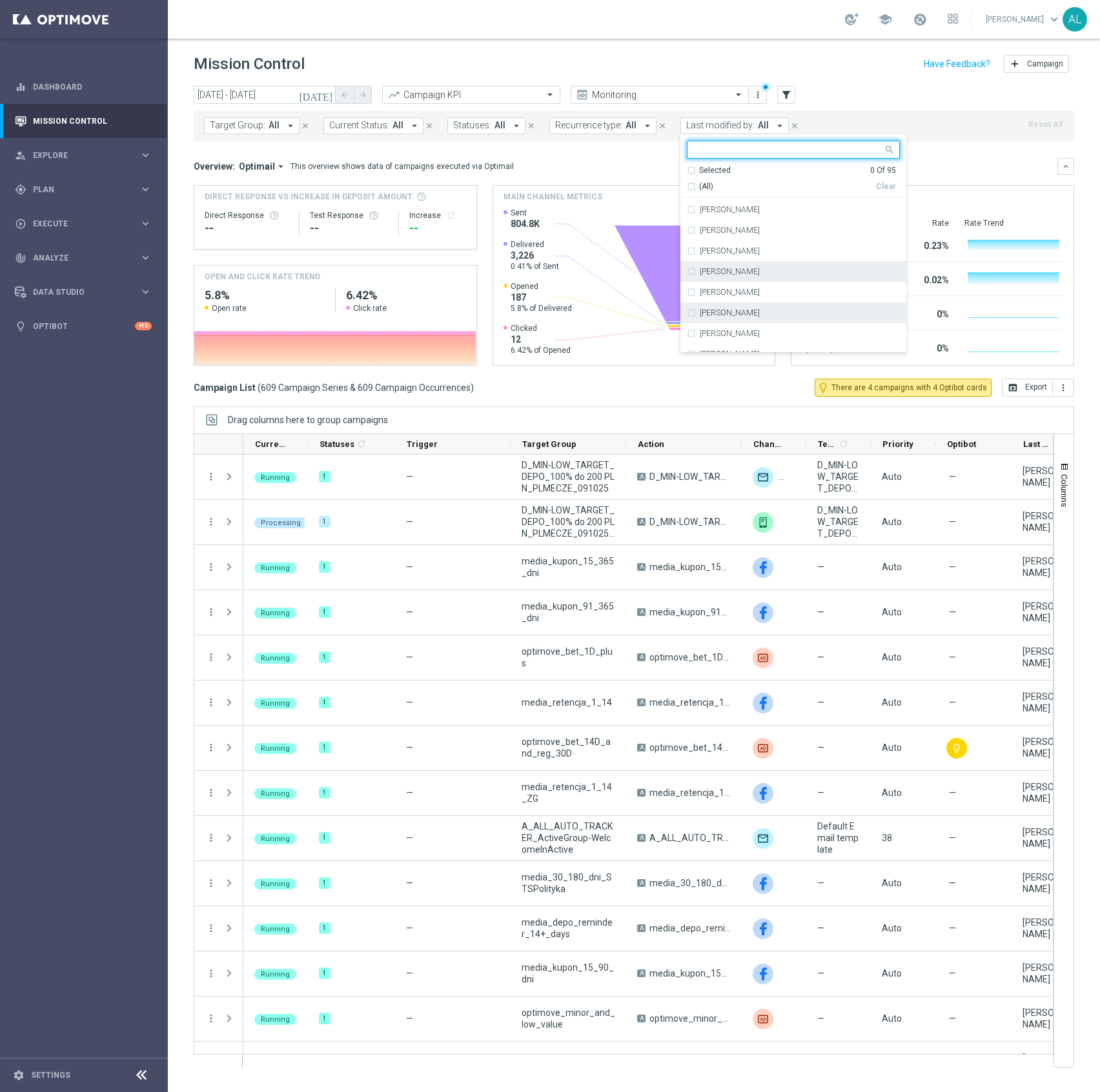
scroll to position [81, 0]
click at [744, 271] on label "[PERSON_NAME]" at bounding box center [730, 271] width 60 height 8
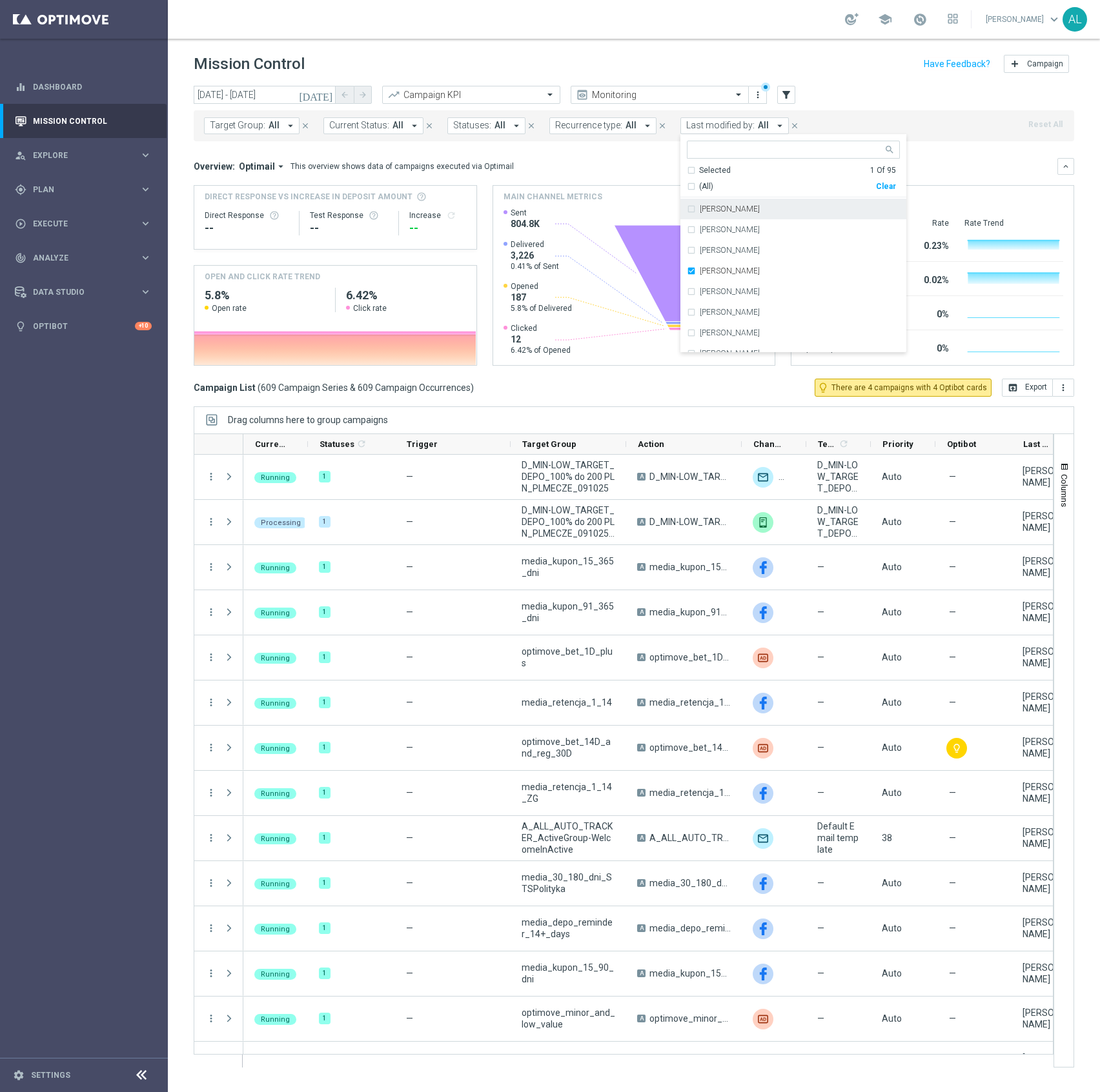
click at [886, 121] on div "Target Group: All arrow_drop_down close Current Status: All arrow_drop_down clo…" at bounding box center [634, 126] width 880 height 31
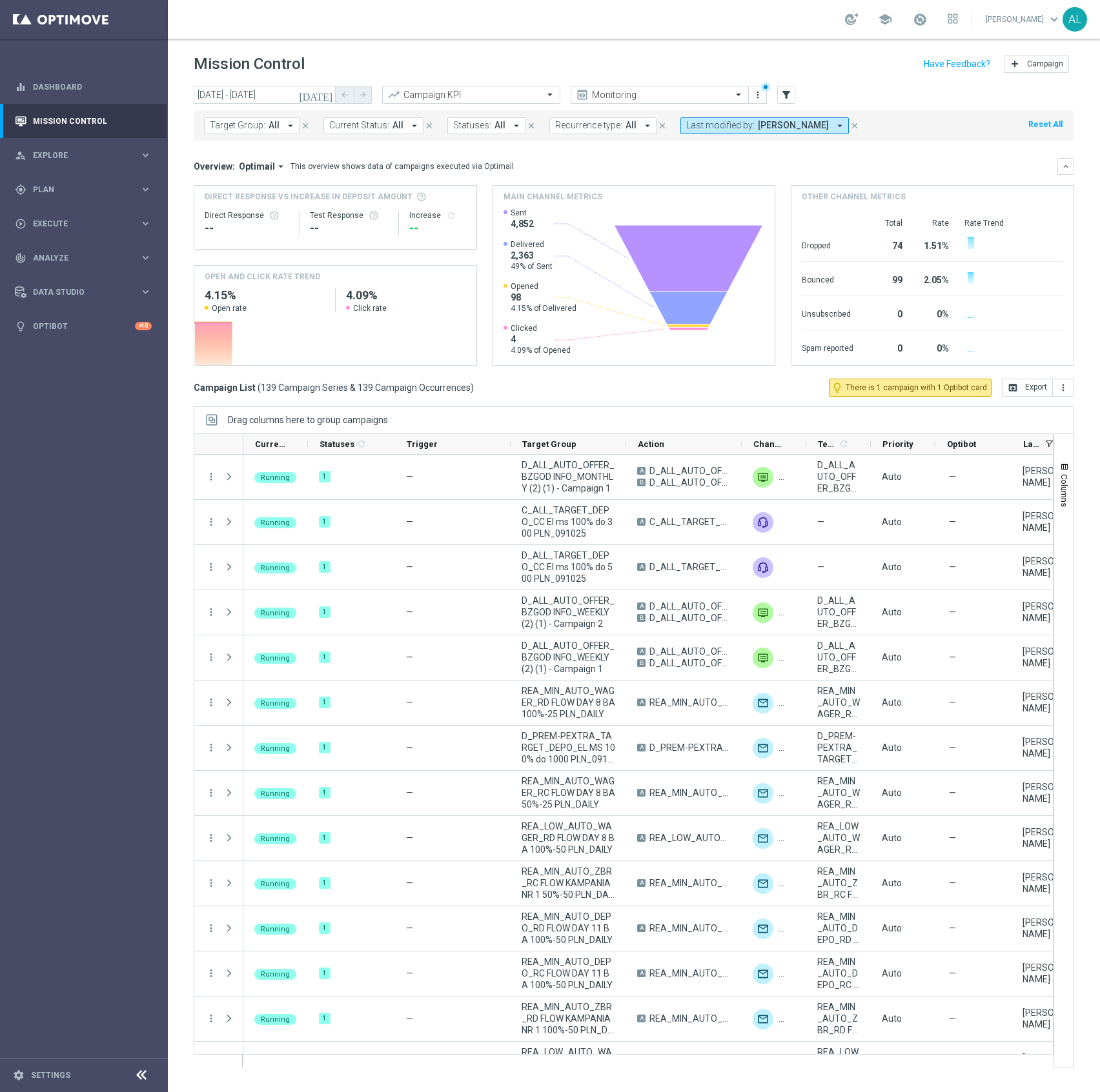
click at [579, 123] on span "Recurrence type:" at bounding box center [588, 125] width 67 height 11
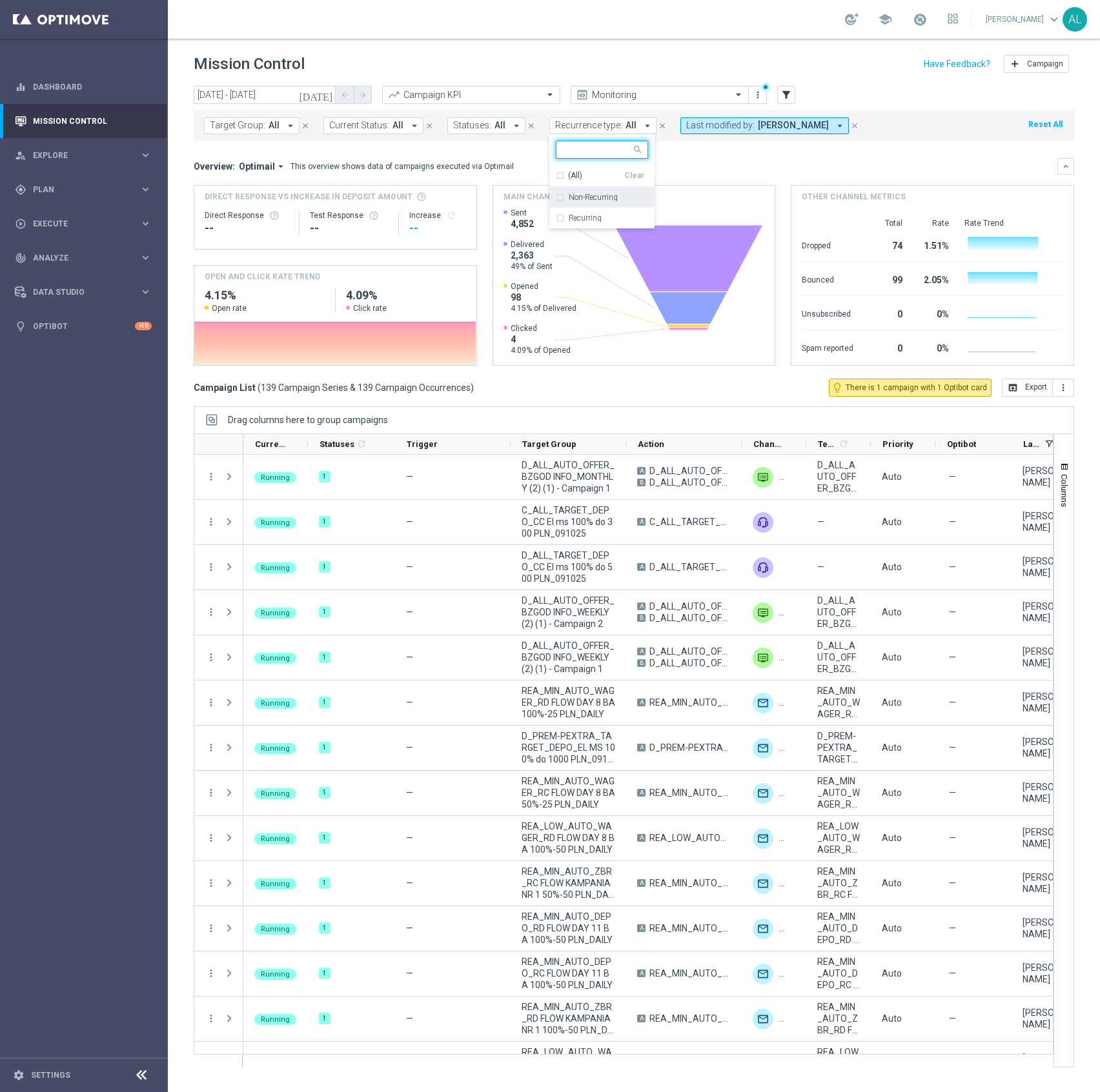
click at [604, 195] on label "Non-Recurring" at bounding box center [593, 198] width 49 height 8
click at [841, 173] on div "Overview: Optimail arrow_drop_down This overview shows data of campaigns execut…" at bounding box center [634, 166] width 880 height 16
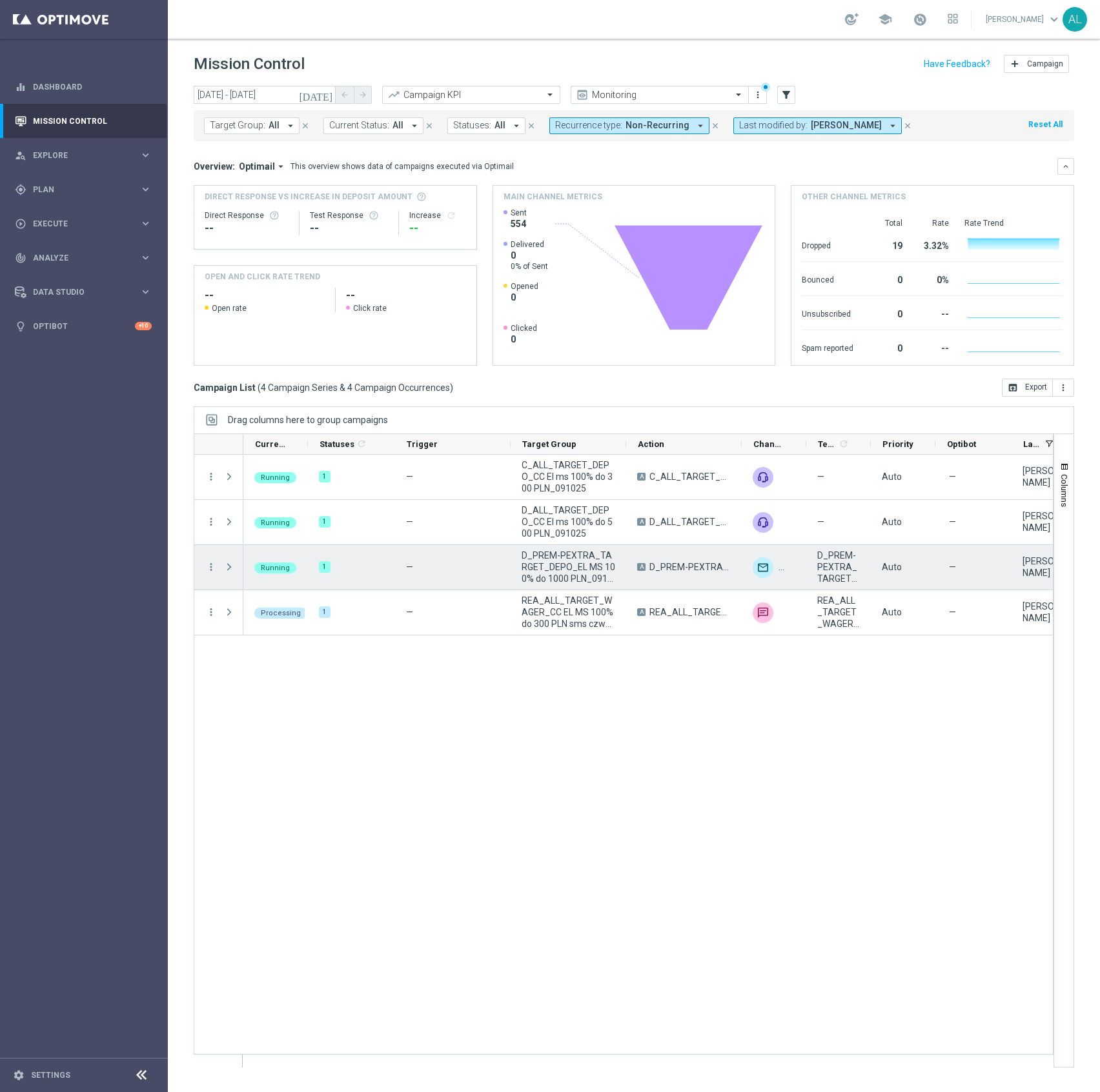
click at [588, 567] on span "D_PREM-PEXTRA_TARGET_DEPO_EL MS 100% do 1000 PLN_091025" at bounding box center [568, 567] width 94 height 35
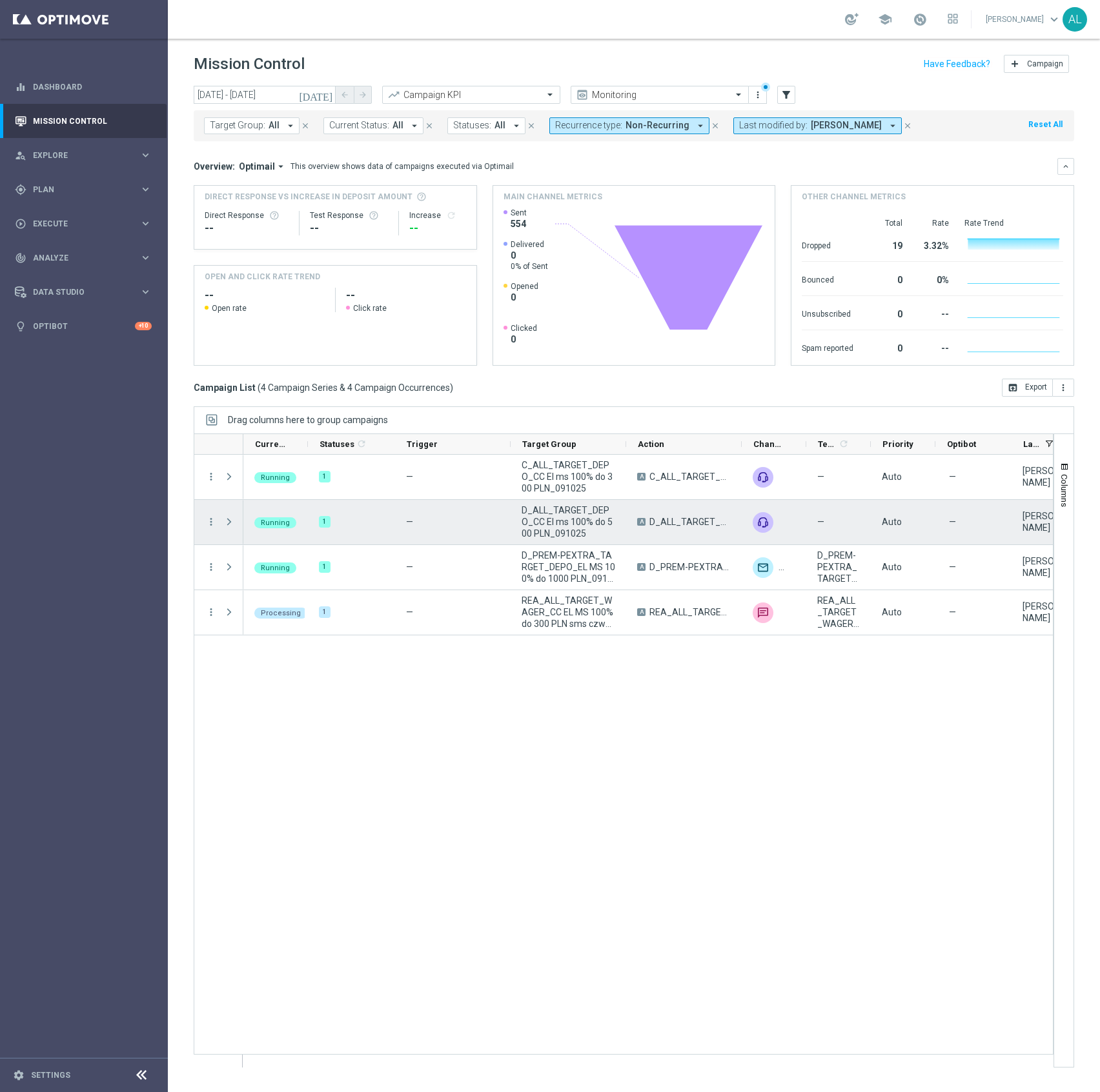
click at [564, 517] on span "D_ALL_TARGET_DEPO_CC El ms 100% do 500 PLN_091025" at bounding box center [568, 522] width 94 height 35
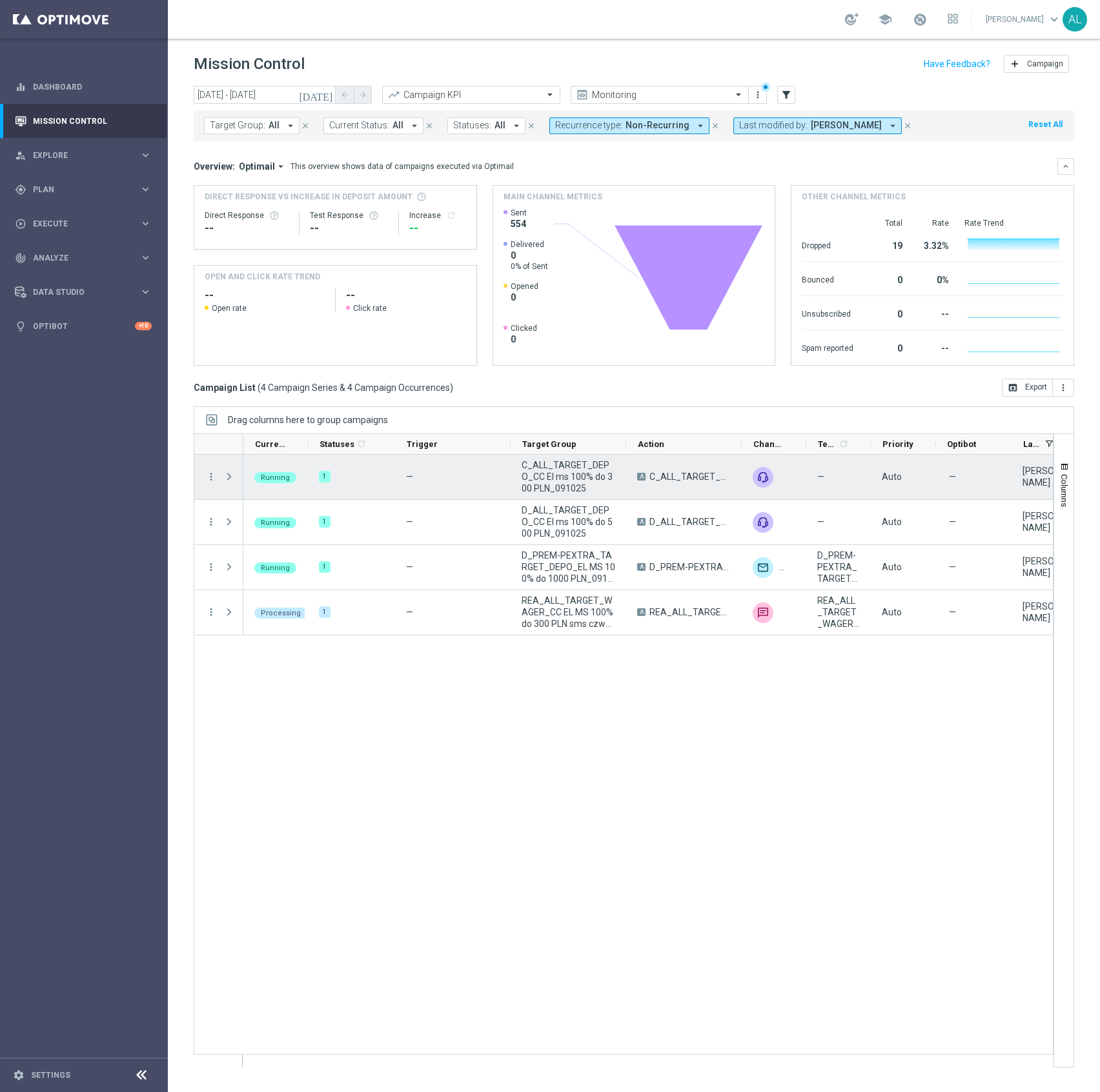
click at [538, 465] on span "C_ALL_TARGET_DEPO_CC El ms 100% do 300 PLN_091025" at bounding box center [568, 477] width 94 height 35
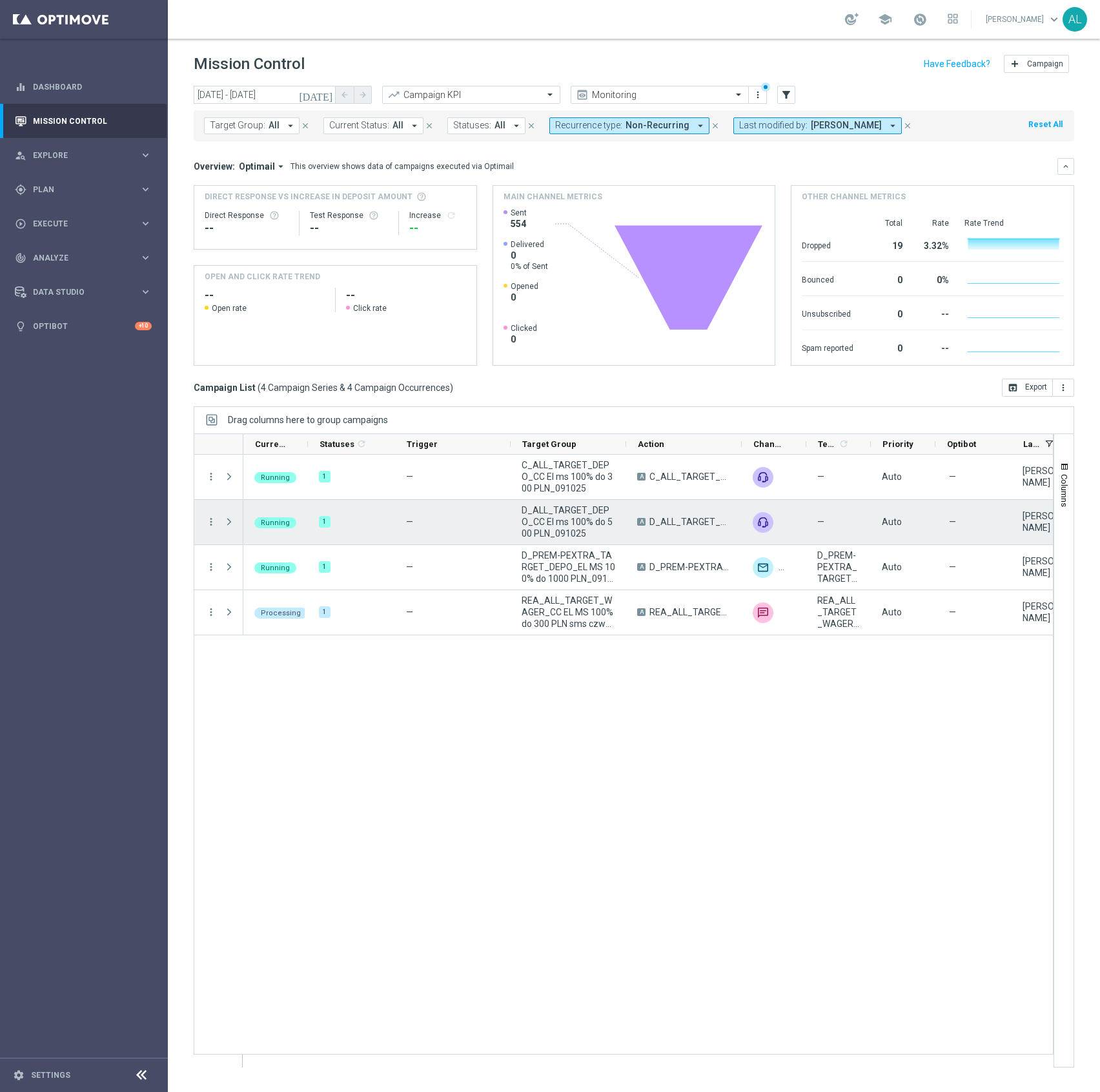
click at [566, 525] on span "D_ALL_TARGET_DEPO_CC El ms 100% do 500 PLN_091025" at bounding box center [568, 522] width 94 height 35
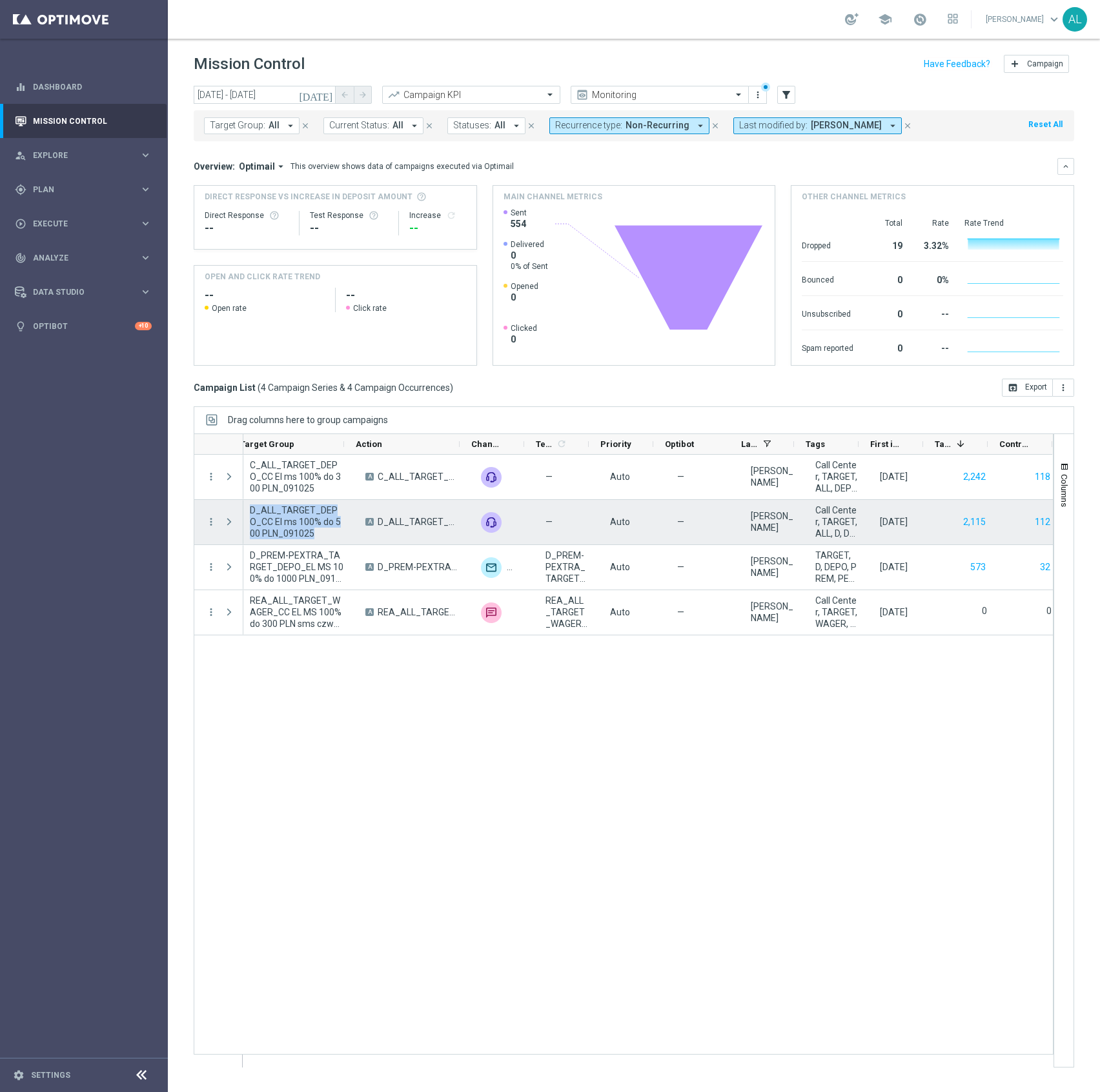
scroll to position [0, 280]
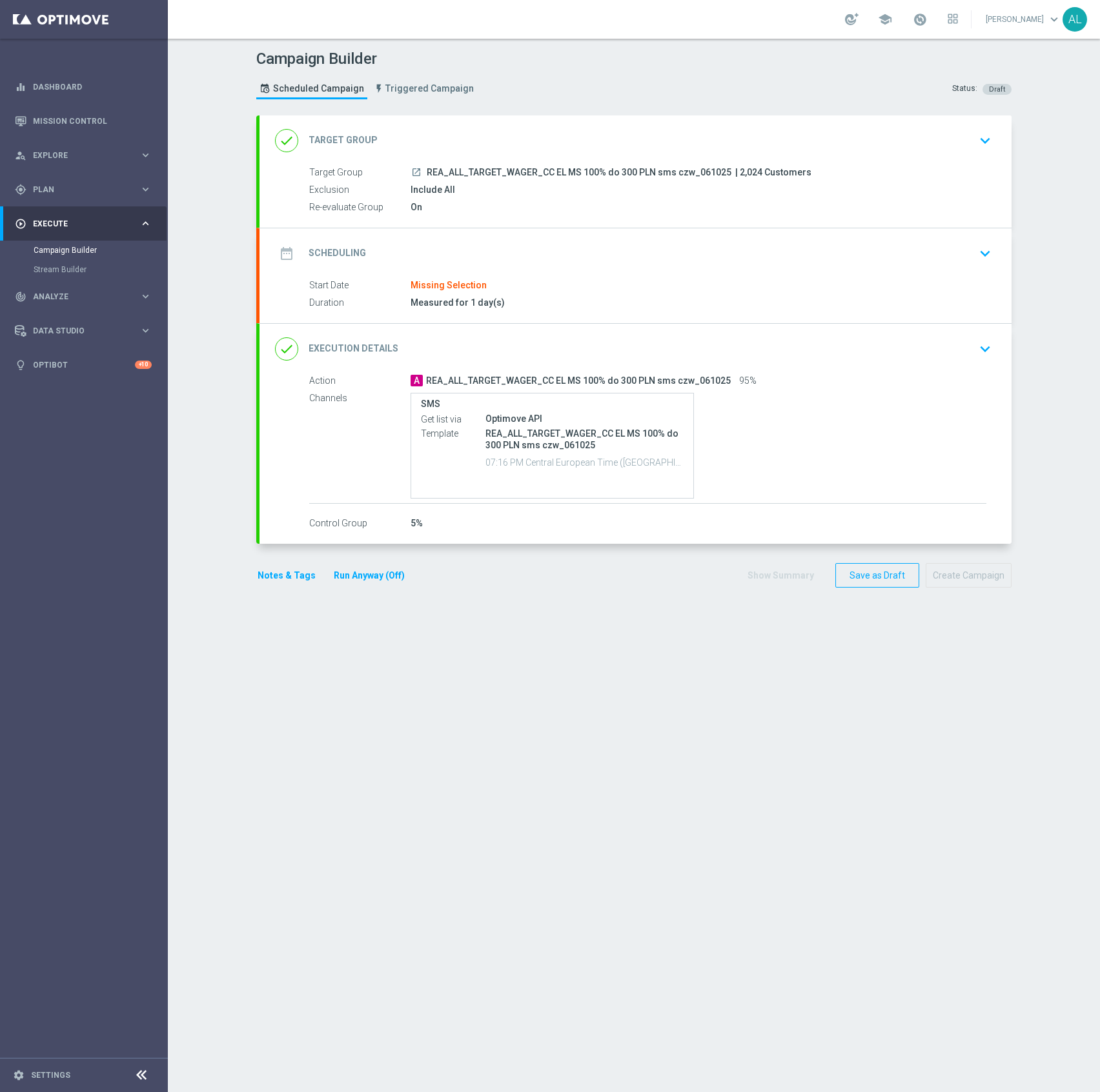
click at [951, 145] on div "done Target Group keyboard_arrow_down" at bounding box center [636, 140] width 721 height 24
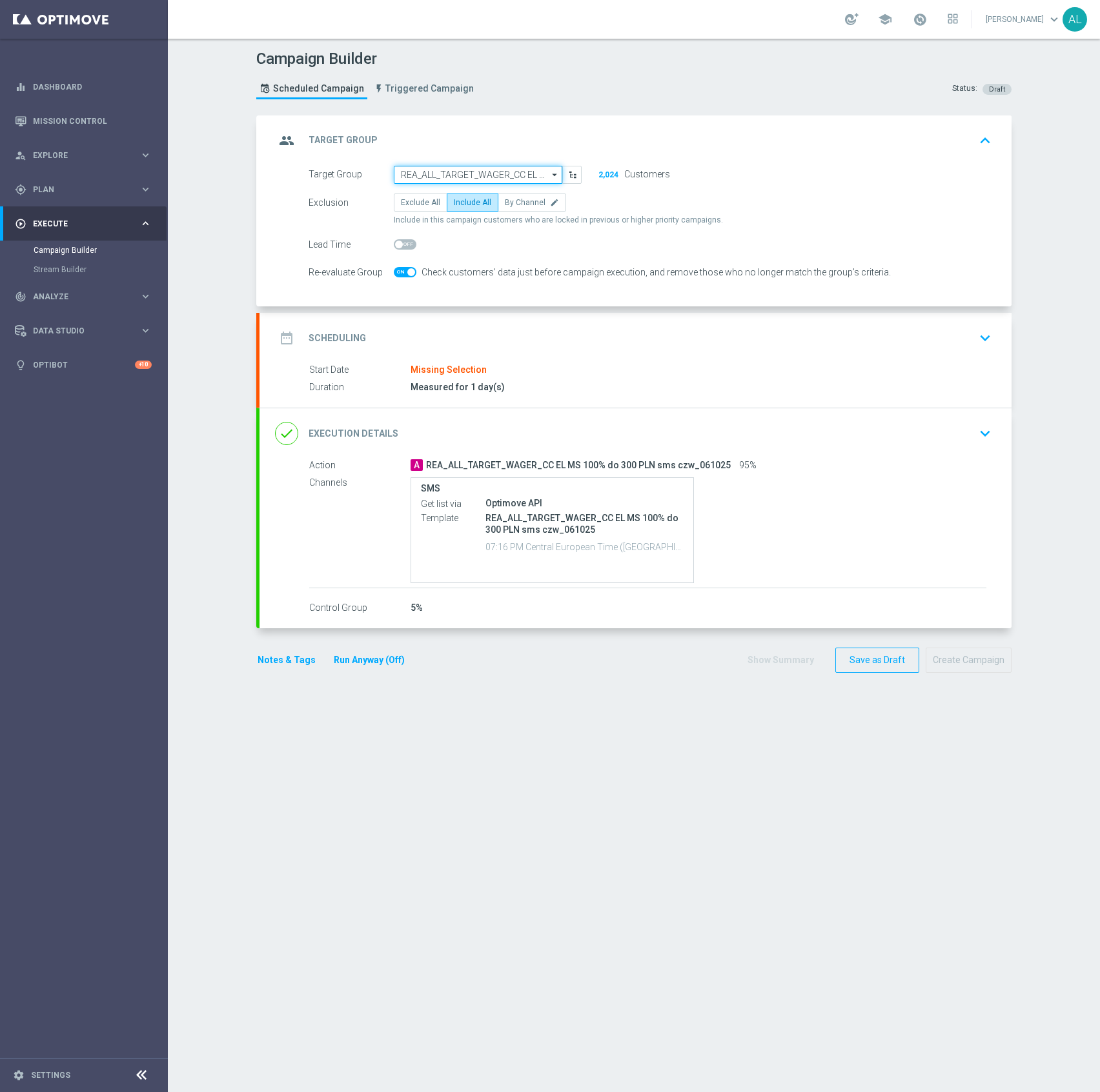
click at [462, 178] on input "REA_ALL_TARGET_WAGER_CC EL MS 100% do 300 PLN sms czw_061025" at bounding box center [478, 174] width 169 height 18
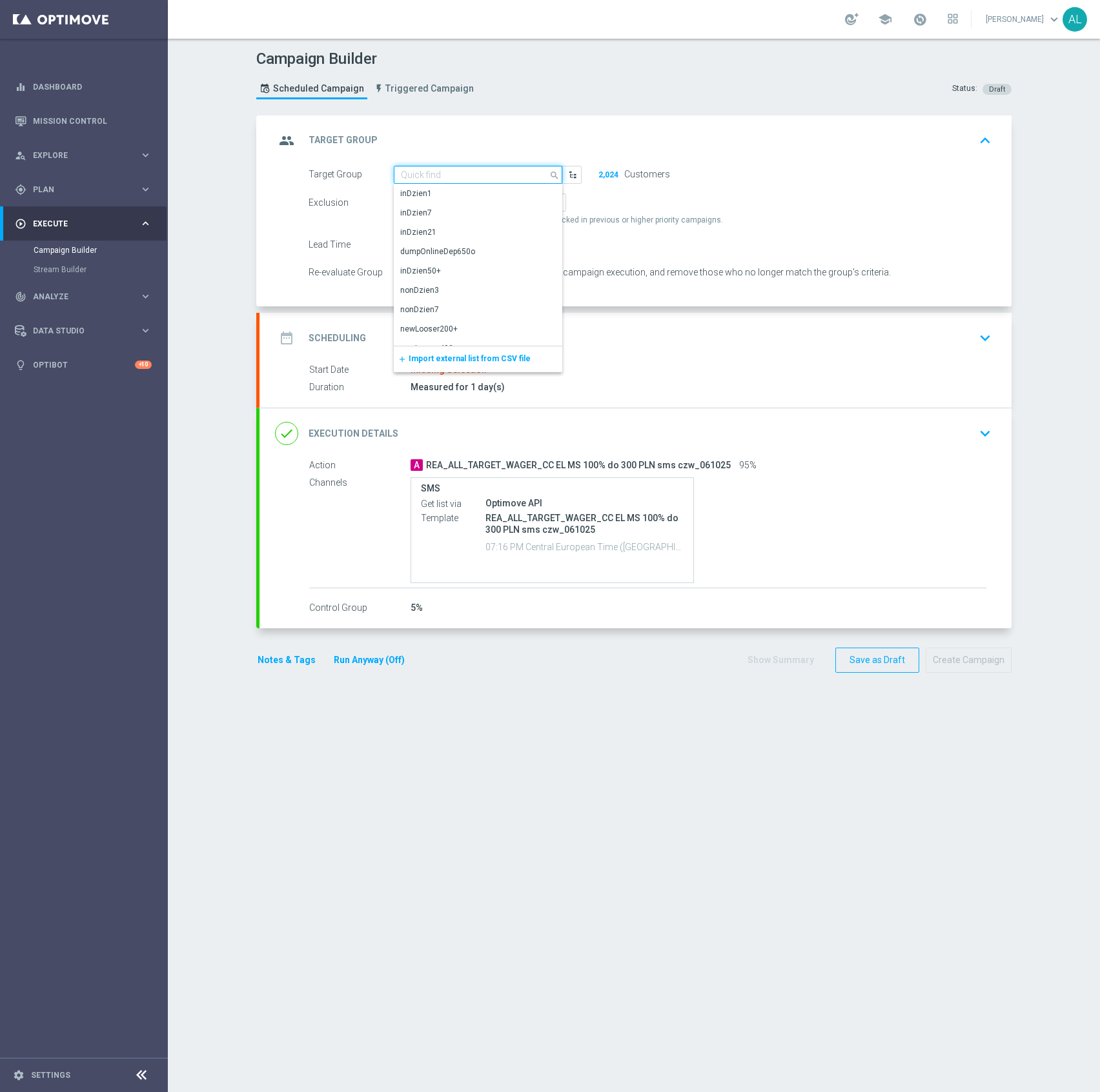
paste input "REA_MIN-LOW_AUTO_CASHBACK_SEMI 50% do 100 PLN push 2_071025"
click at [513, 174] on input "REA_MIN-LOW_AUTO_CASHBACK_SEMI 50% do 100 PLN push 2_071025" at bounding box center [478, 174] width 169 height 18
click at [507, 176] on input "REA_MIN-LOW_AUTO_CASHBACK_SEMI 50% do 100 PLN push 2_071025" at bounding box center [478, 174] width 169 height 18
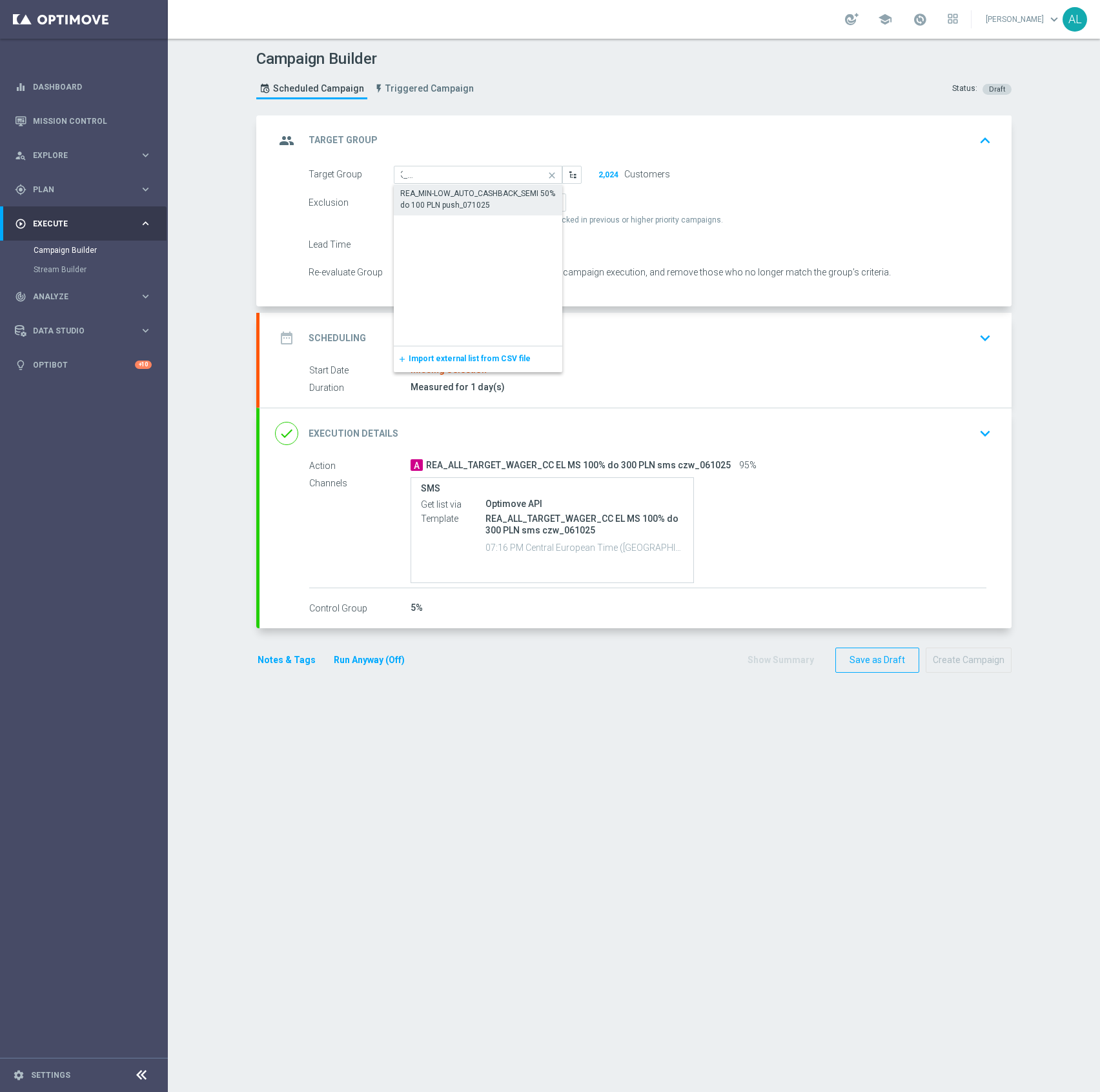
click at [511, 202] on div "REA_MIN-LOW_AUTO_CASHBACK_SEMI 50% do 100 PLN push_071025" at bounding box center [478, 200] width 156 height 23
type input "REA_MIN-LOW_AUTO_CASHBACK_SEMI 50% do 100 PLN push_071025"
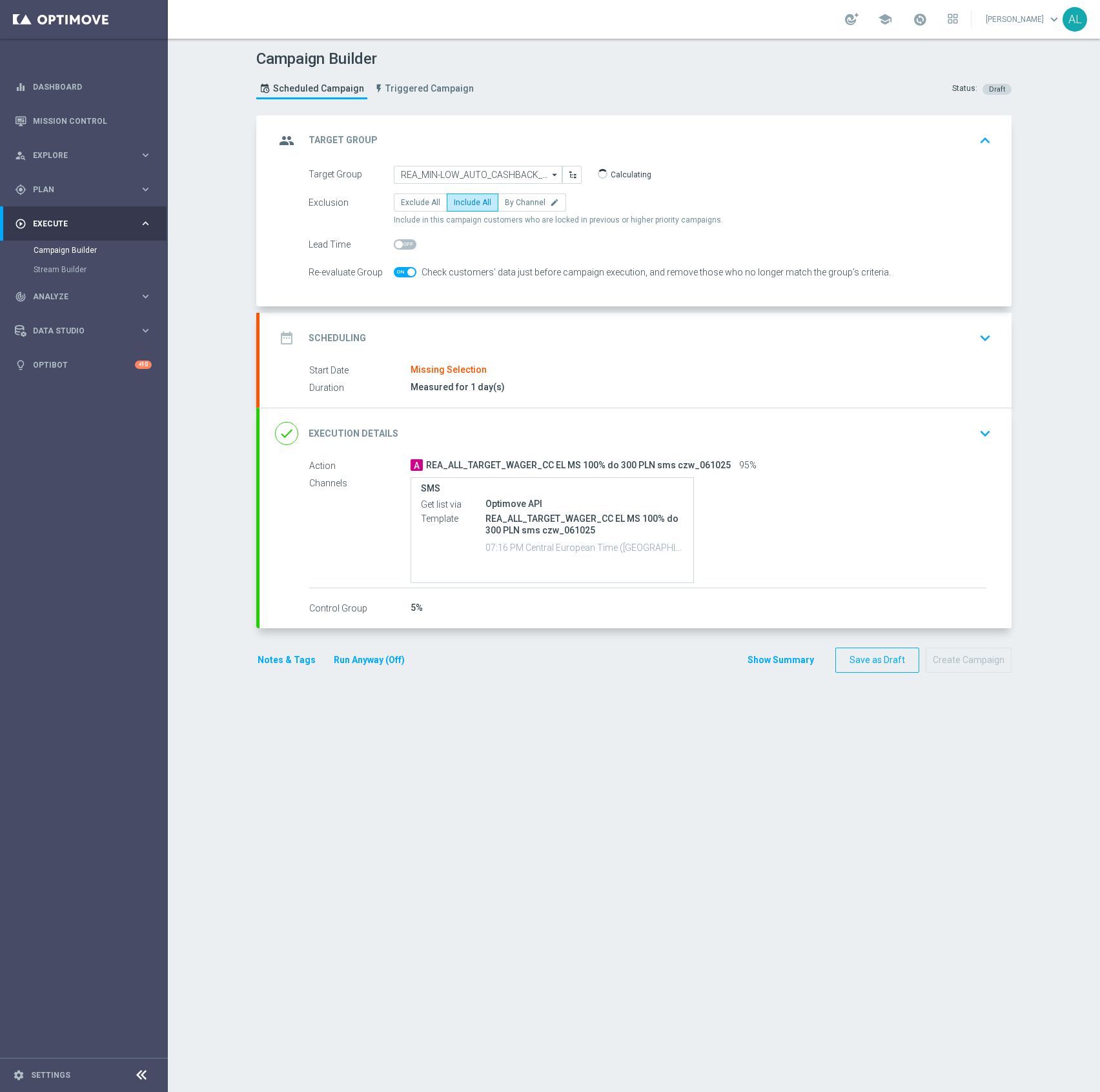
scroll to position [0, 0]
click at [591, 339] on div "date_range Scheduling keyboard_arrow_down" at bounding box center [636, 337] width 721 height 24
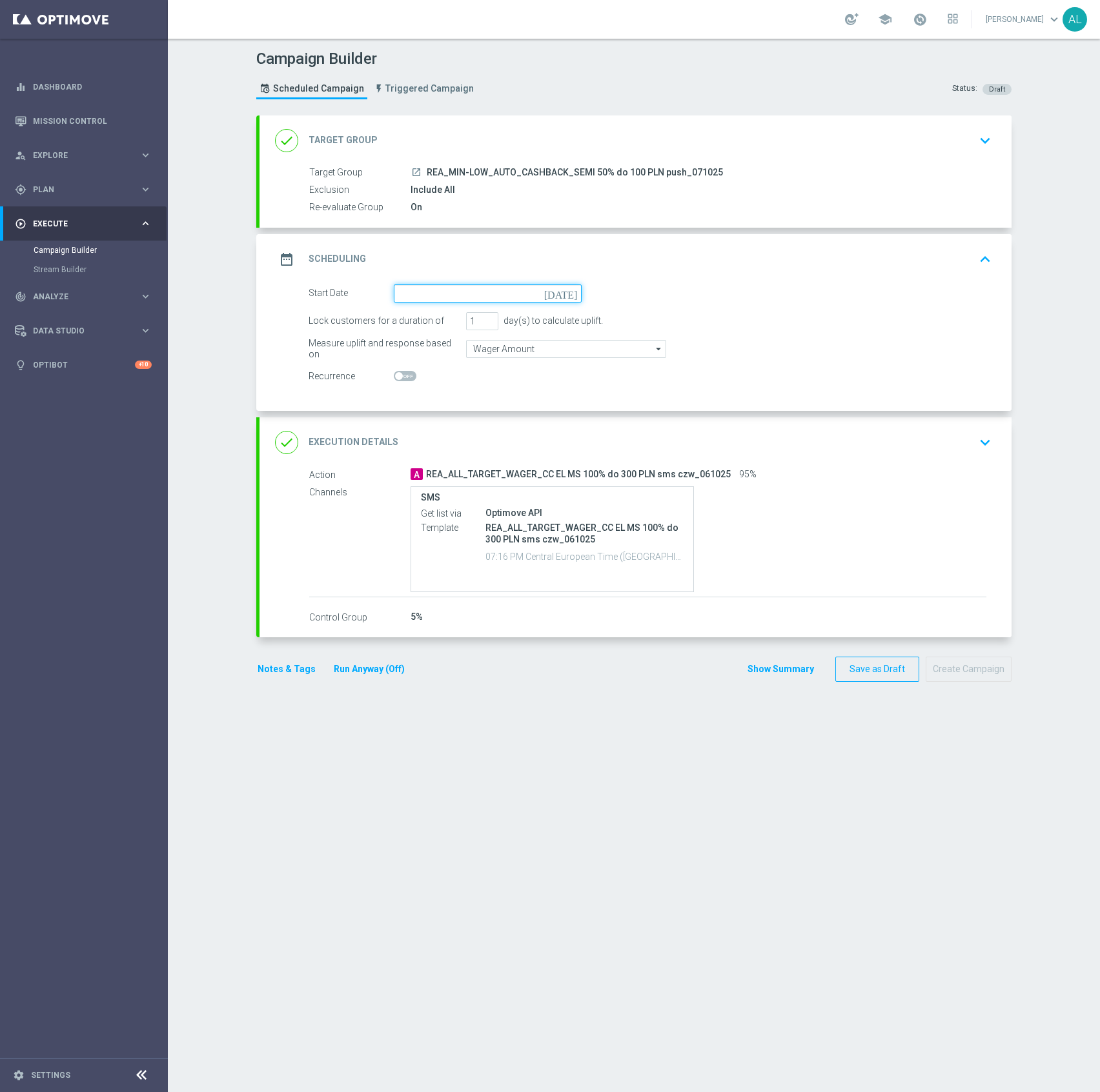
click at [421, 296] on input at bounding box center [487, 294] width 188 height 18
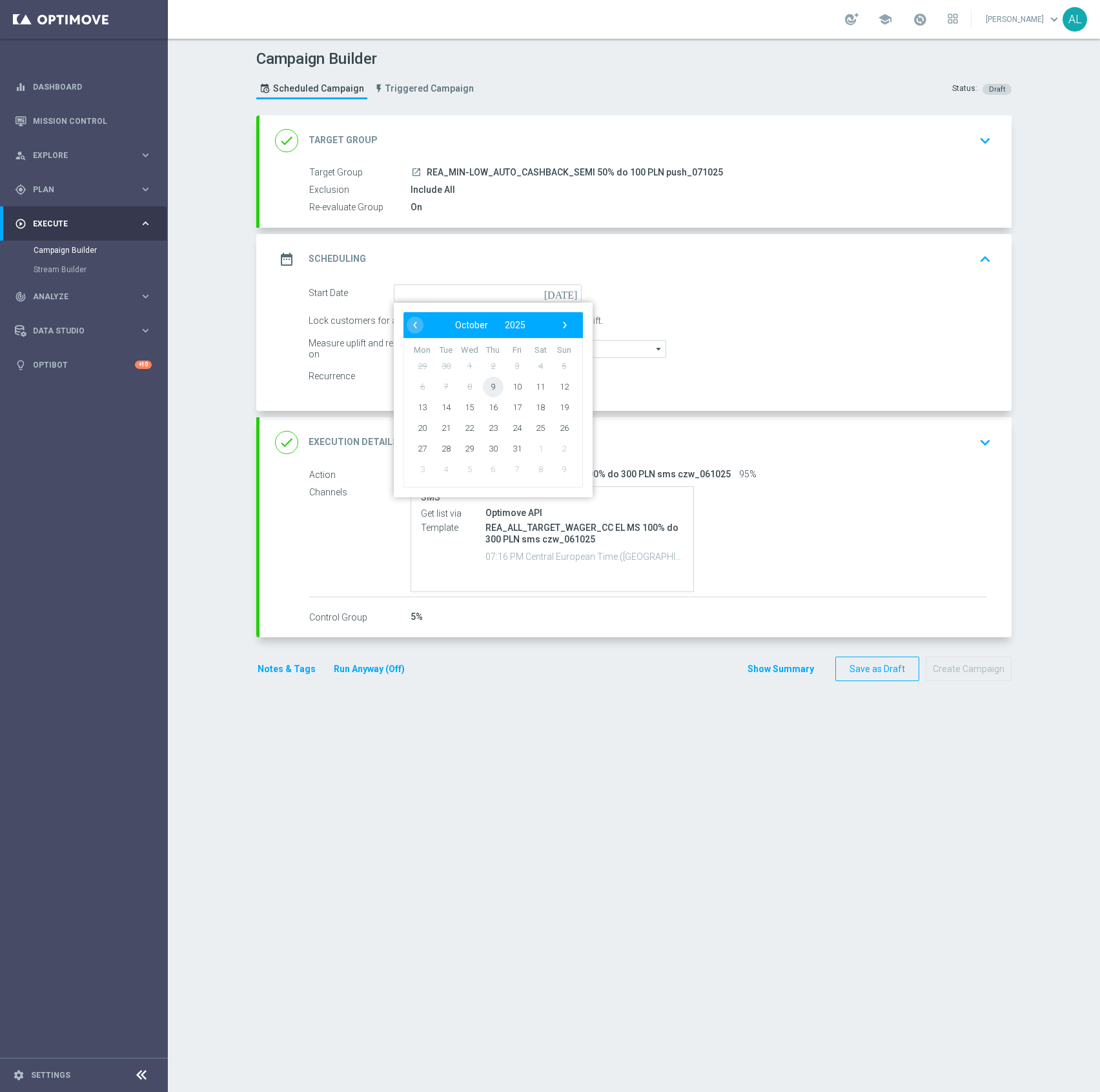
click at [487, 382] on span "9" at bounding box center [492, 386] width 20 height 20
type input "[DATE]"
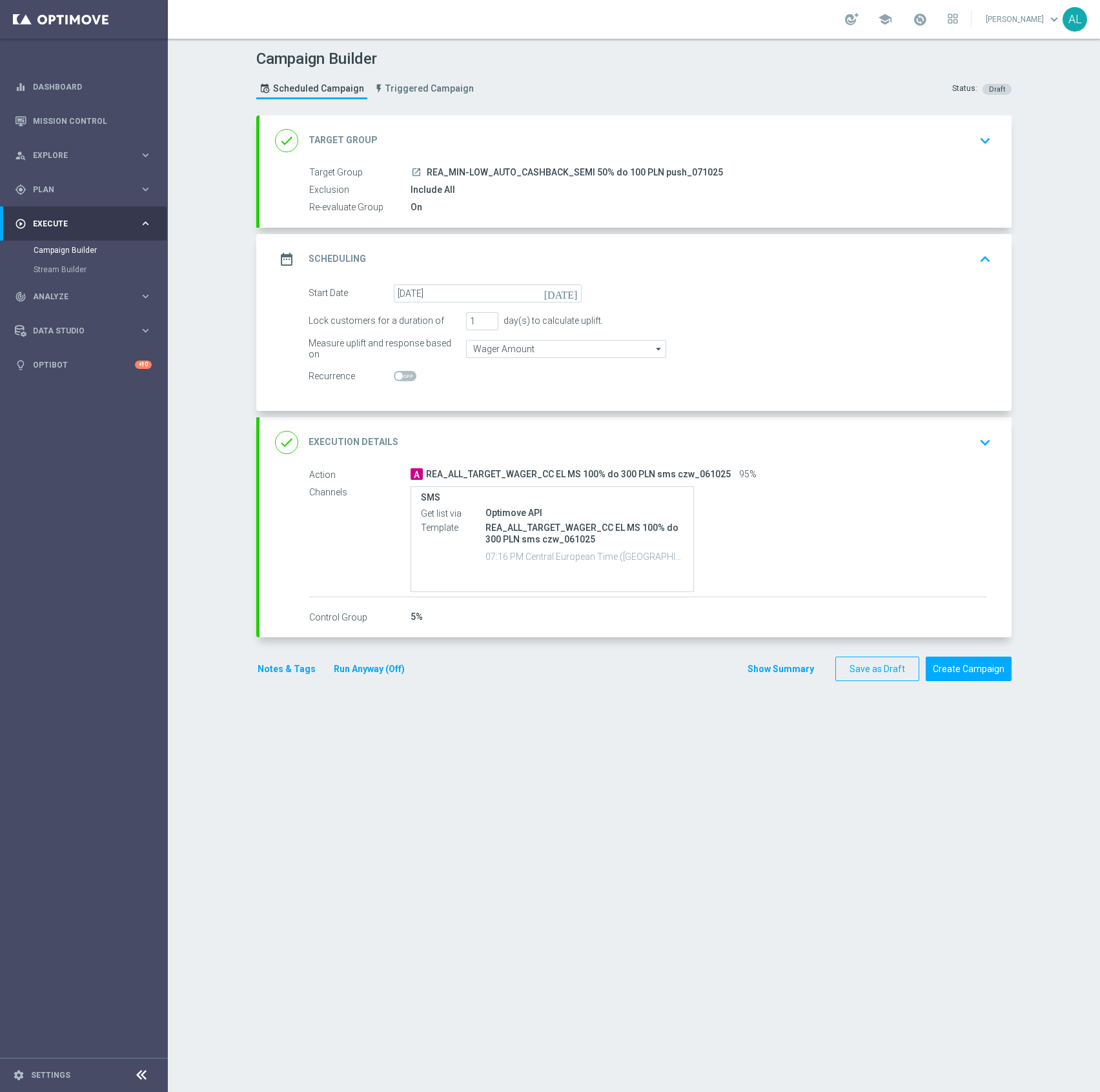
click at [495, 445] on div "done Execution Details keyboard_arrow_down" at bounding box center [636, 442] width 721 height 24
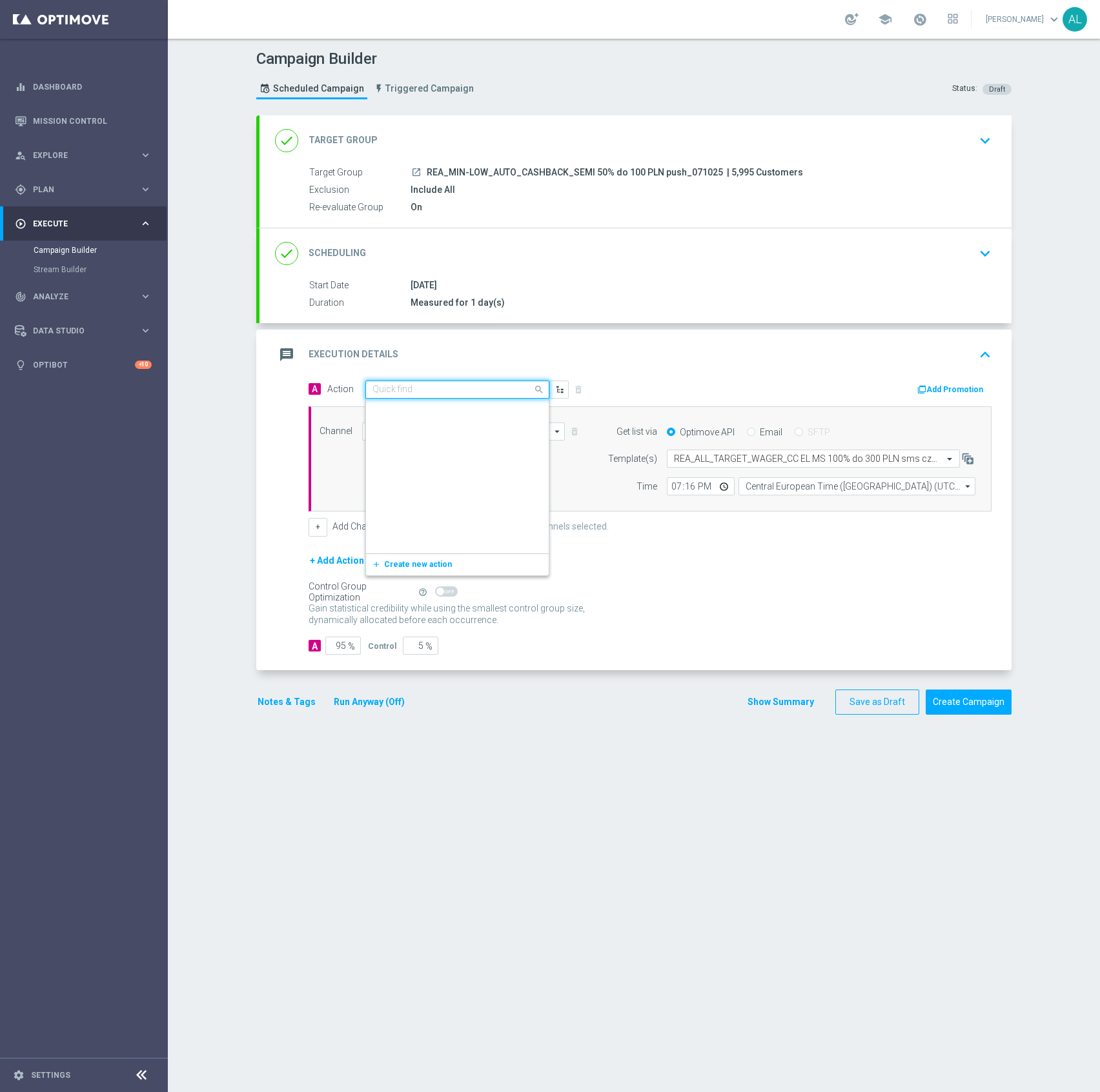
click at [420, 389] on input "text" at bounding box center [444, 390] width 143 height 11
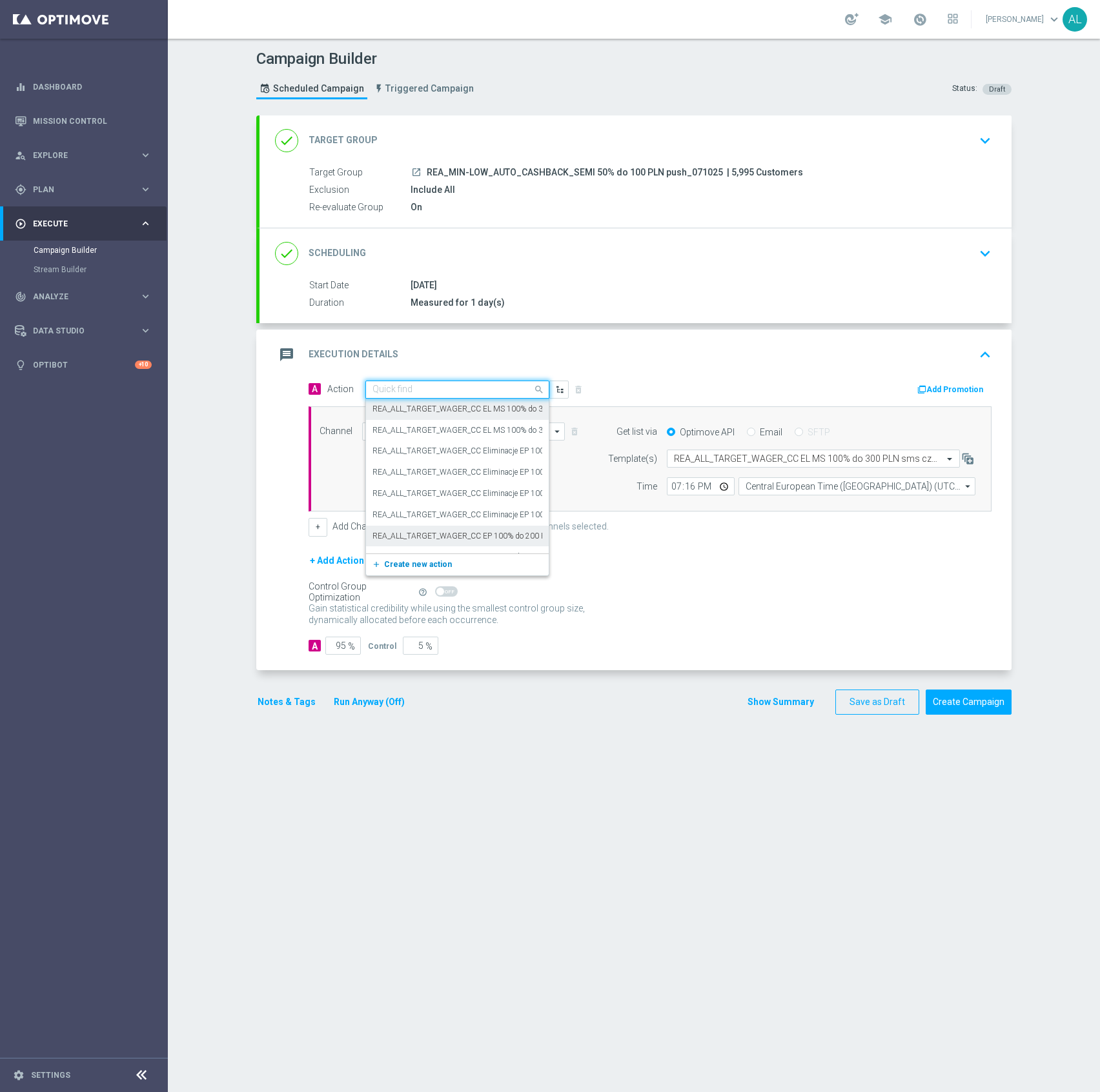
click at [384, 565] on span "Create new action" at bounding box center [418, 564] width 68 height 9
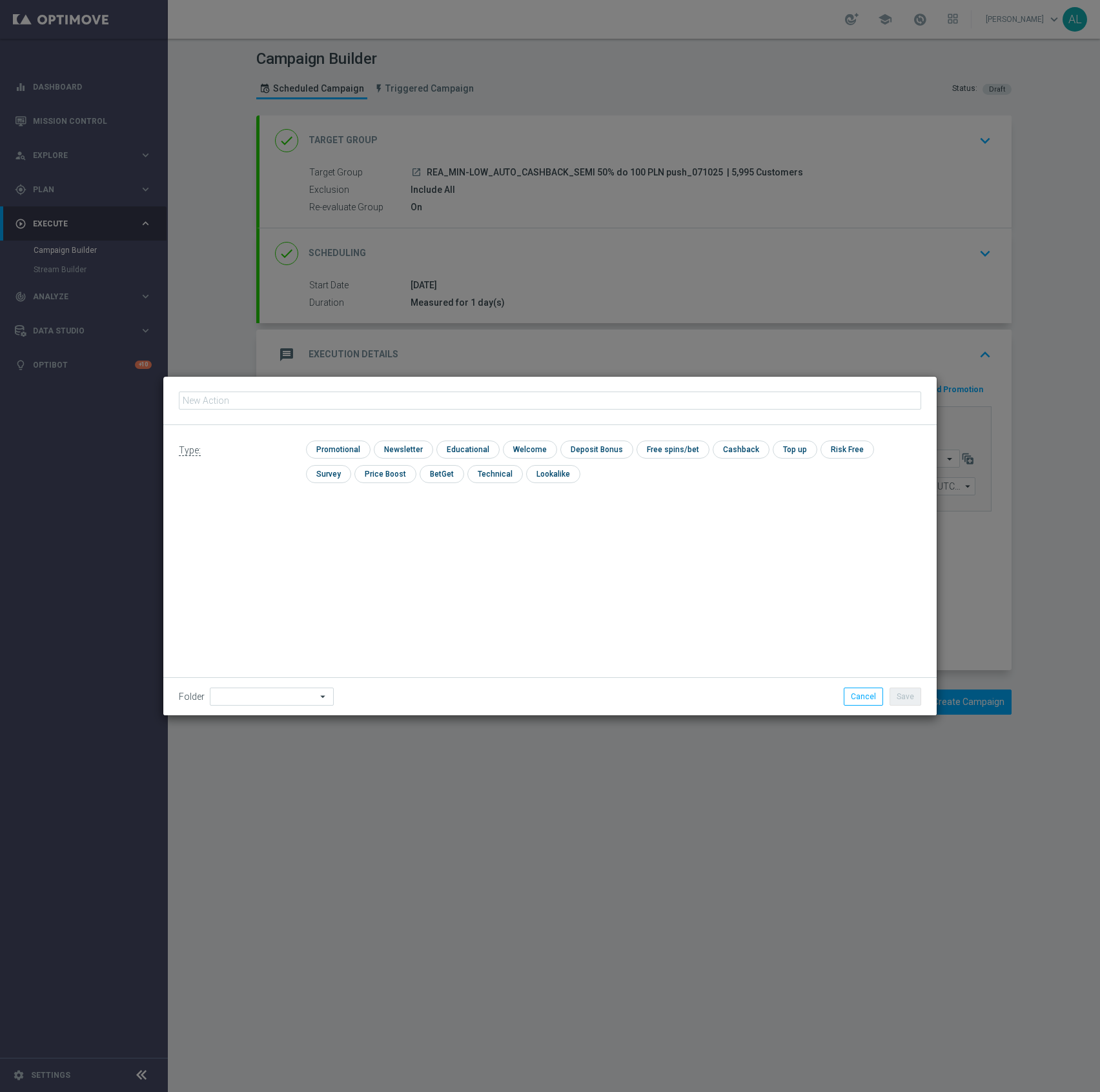
type input "REA_MIN-LOW_AUTO_CASHBACK_SEMI 50% do 100 PLN push 2_071025"
click at [347, 460] on div "check Promotional check Newsletter check Educational check Welcome check Deposi…" at bounding box center [613, 465] width 615 height 49
click at [347, 452] on input "checkbox" at bounding box center [336, 450] width 61 height 17
checkbox input "true"
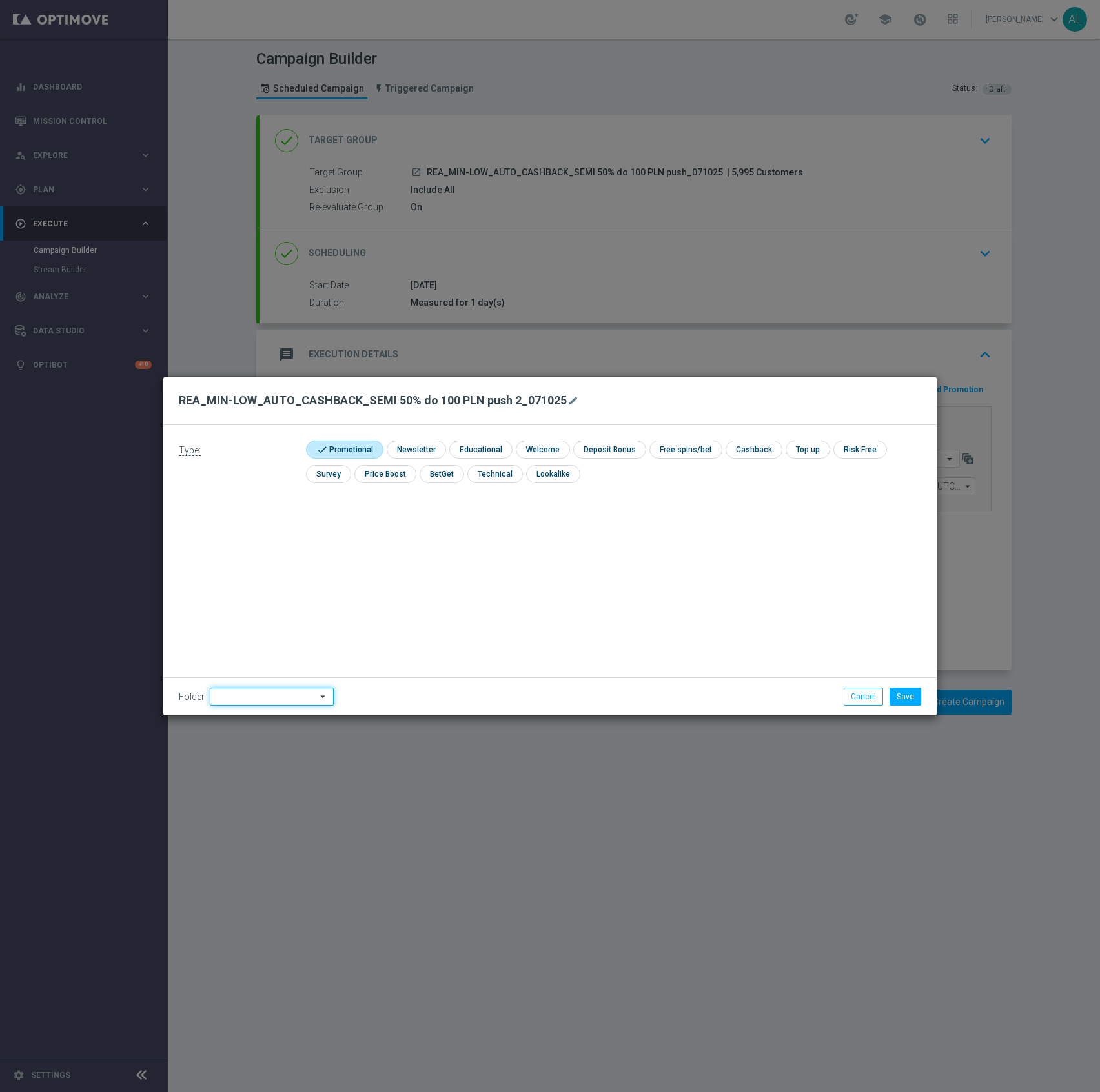
click at [275, 688] on input at bounding box center [271, 697] width 124 height 18
click at [264, 555] on div "[PERSON_NAME]" at bounding box center [268, 555] width 118 height 19
type input "[PERSON_NAME]"
click at [901, 702] on button "Save" at bounding box center [905, 697] width 32 height 18
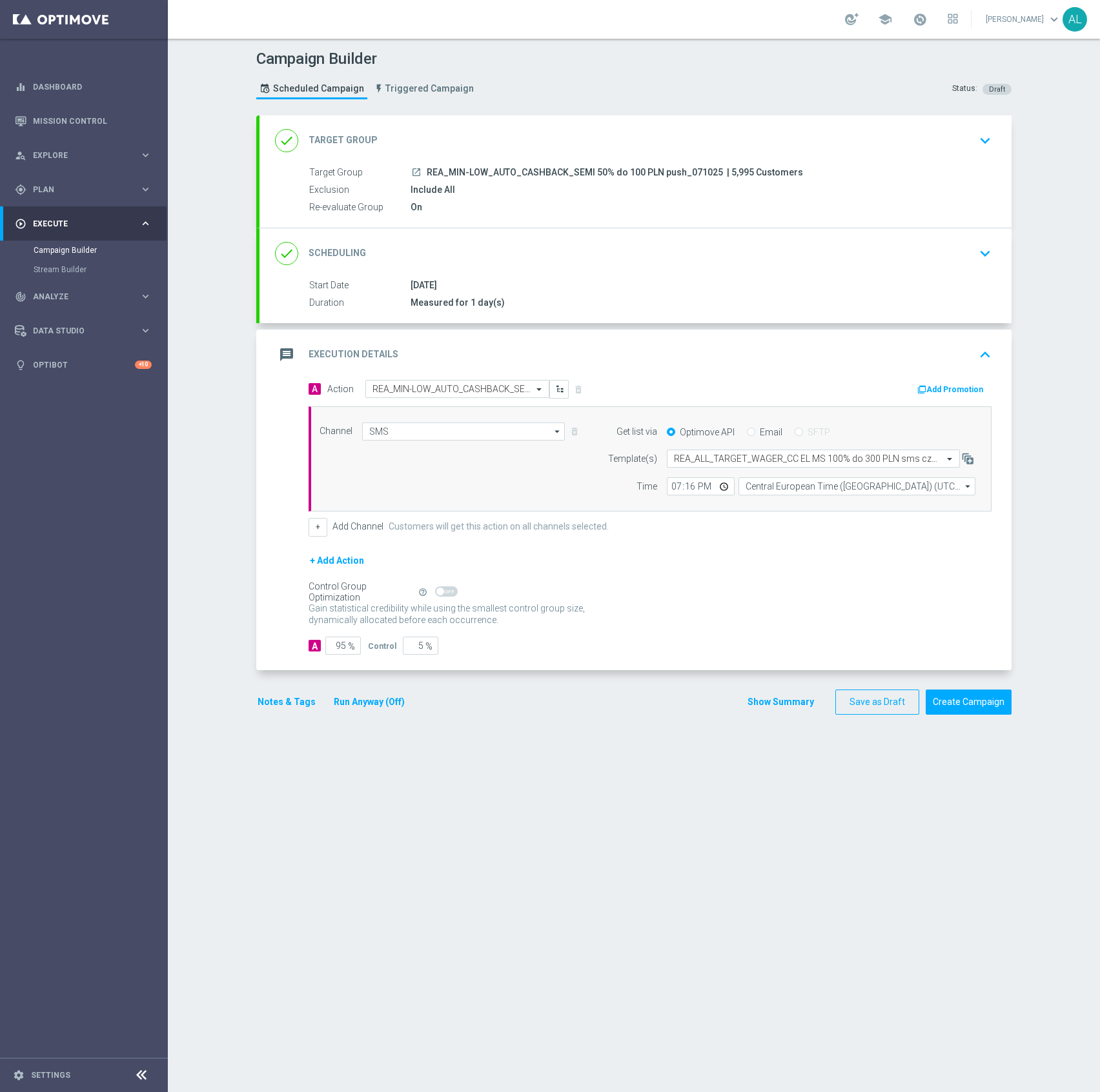
click at [285, 704] on button "Notes & Tags" at bounding box center [286, 702] width 61 height 16
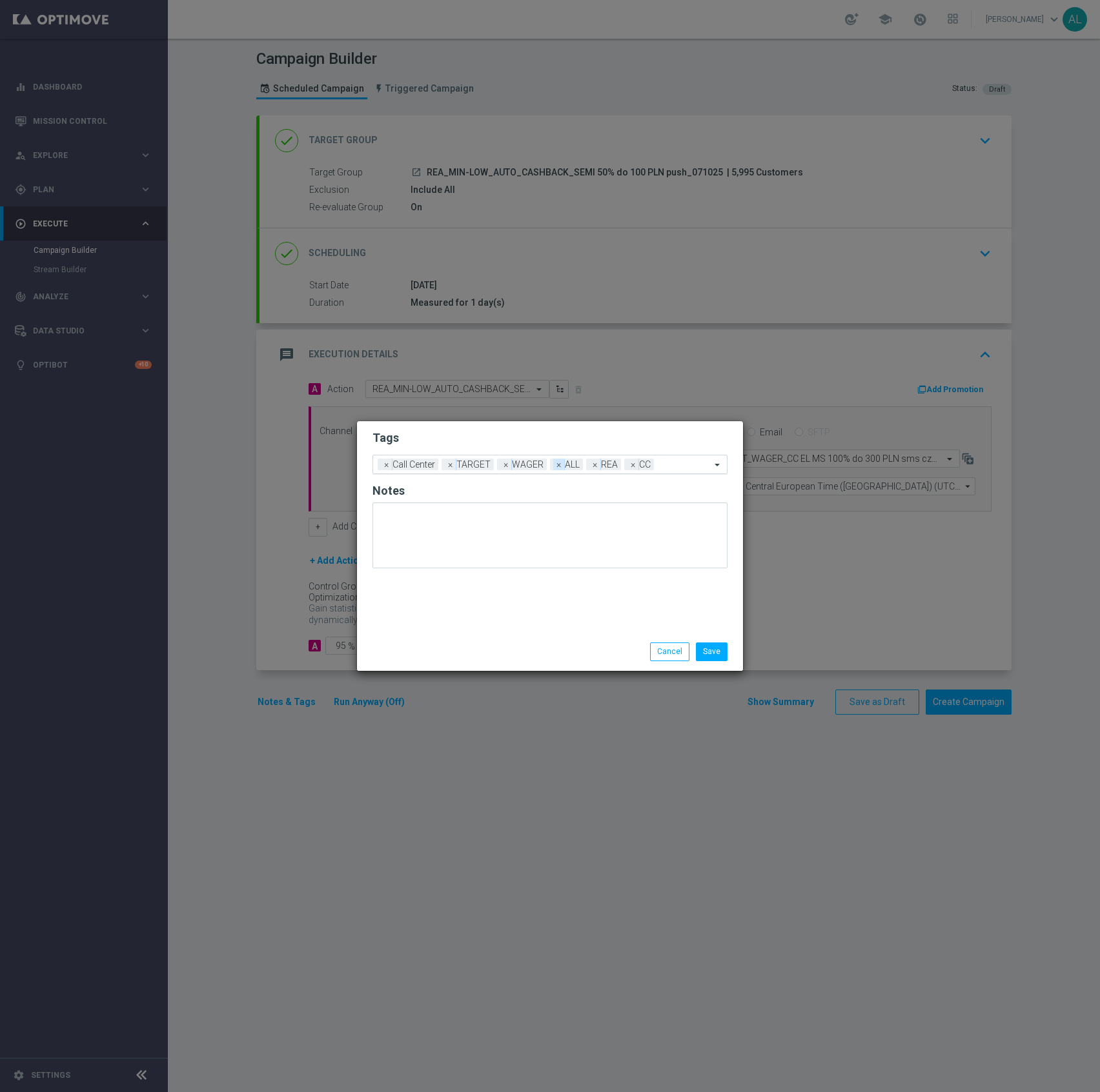
click at [556, 467] on span "×" at bounding box center [559, 464] width 12 height 12
click at [649, 463] on input "text" at bounding box center [667, 465] width 88 height 11
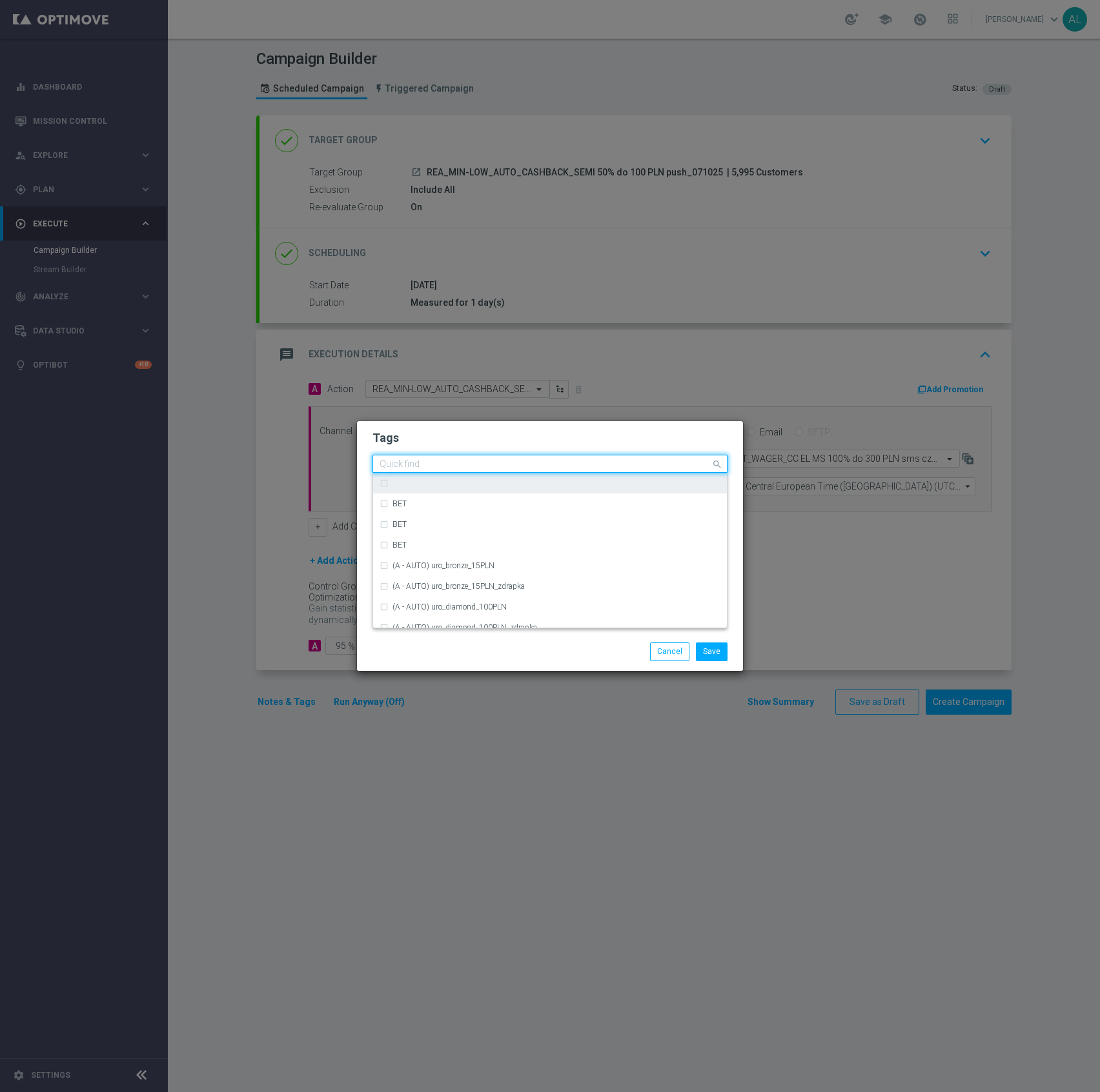
click at [414, 425] on div "Tags Quick find × Call Center × TARGET × WAGER × REA × CC BET BET BET (A - AUTO…" at bounding box center [550, 527] width 386 height 211
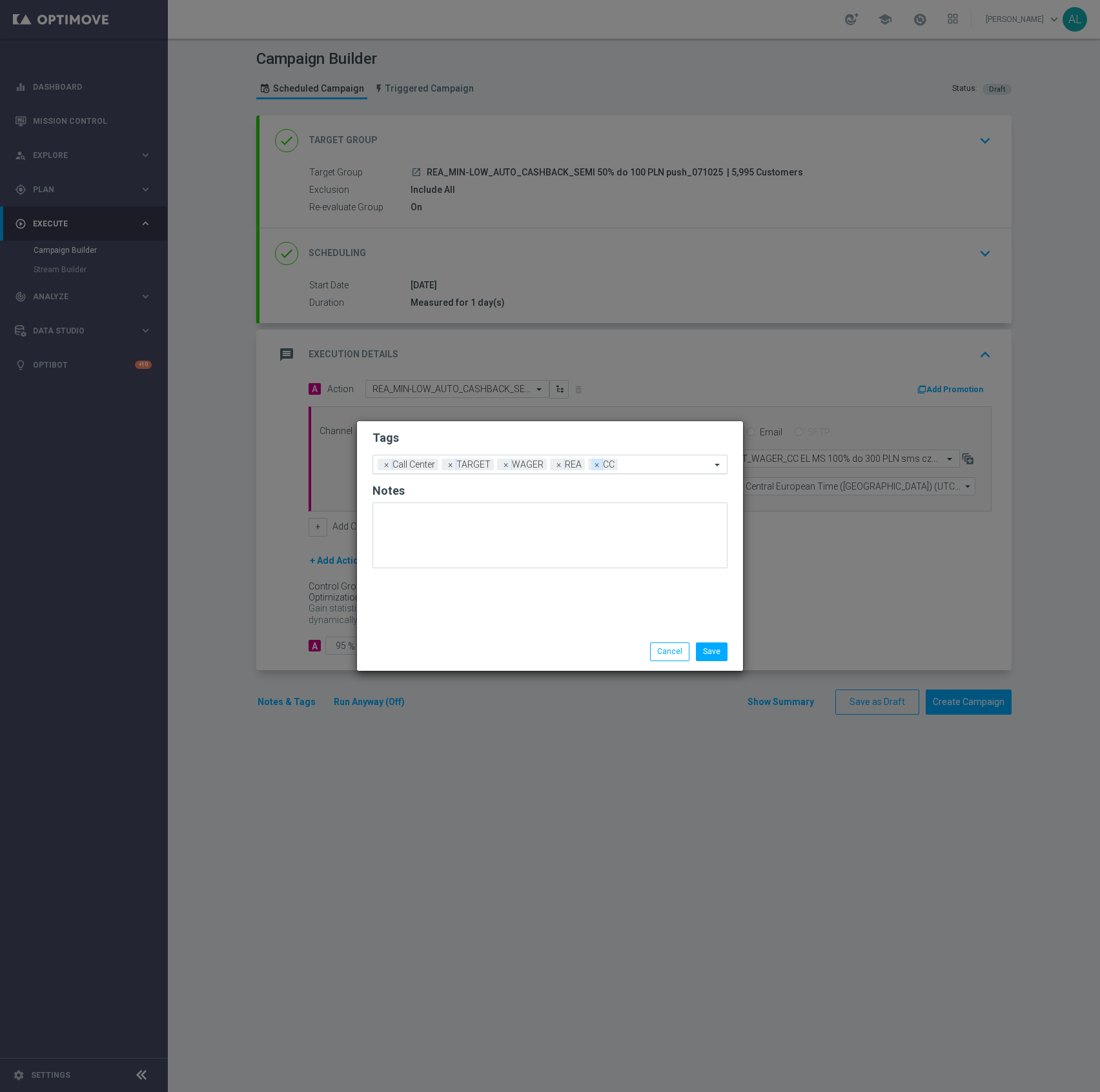
click at [592, 467] on span "×" at bounding box center [597, 464] width 12 height 12
click at [386, 466] on span "×" at bounding box center [387, 464] width 12 height 12
click at [437, 467] on span "×" at bounding box center [442, 464] width 12 height 12
click at [534, 465] on input "text" at bounding box center [591, 465] width 237 height 11
click at [409, 467] on input "CASHHBA" at bounding box center [546, 464] width 331 height 11
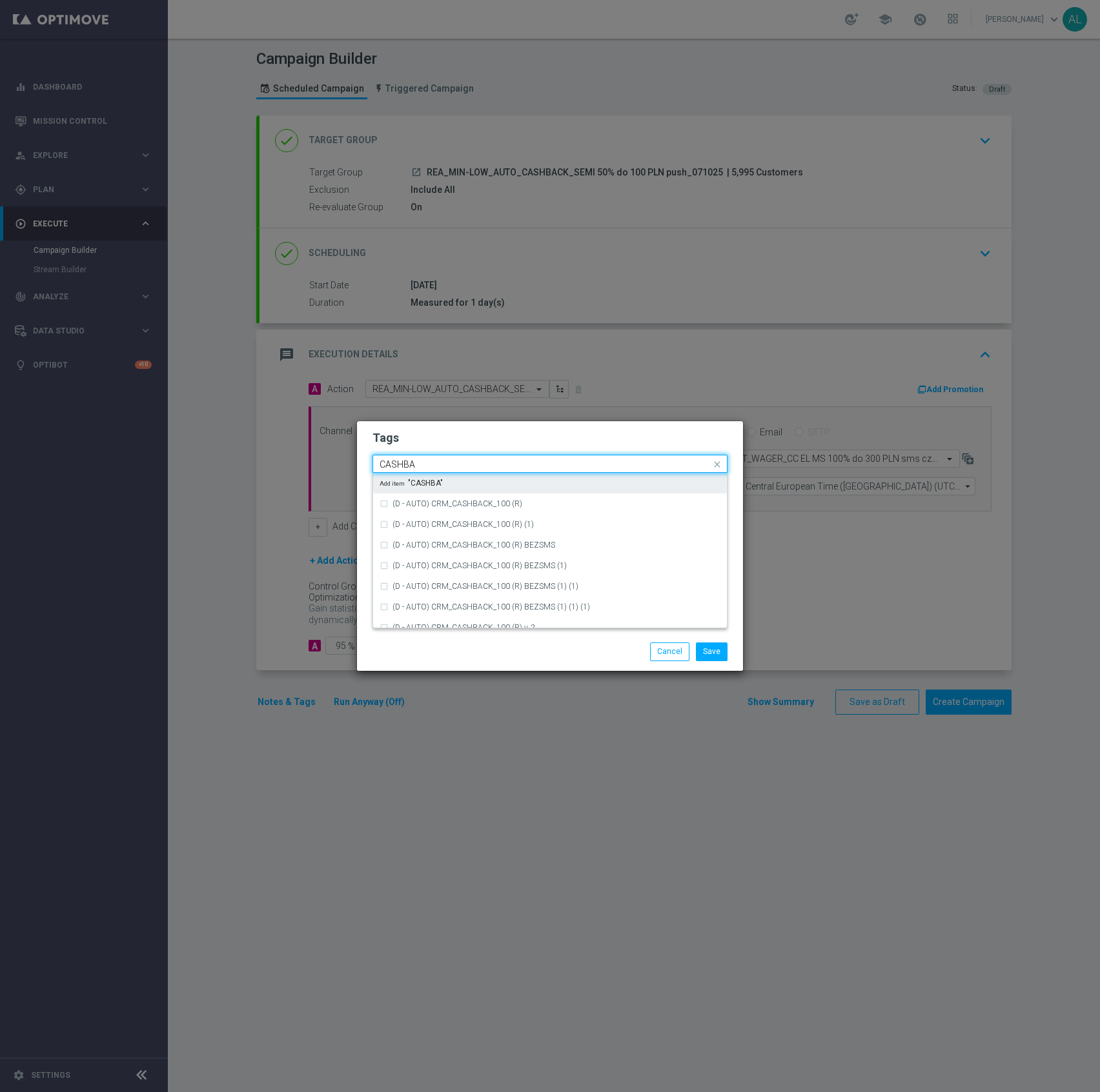
click at [456, 463] on input "CASHBA" at bounding box center [546, 464] width 331 height 11
type input "c"
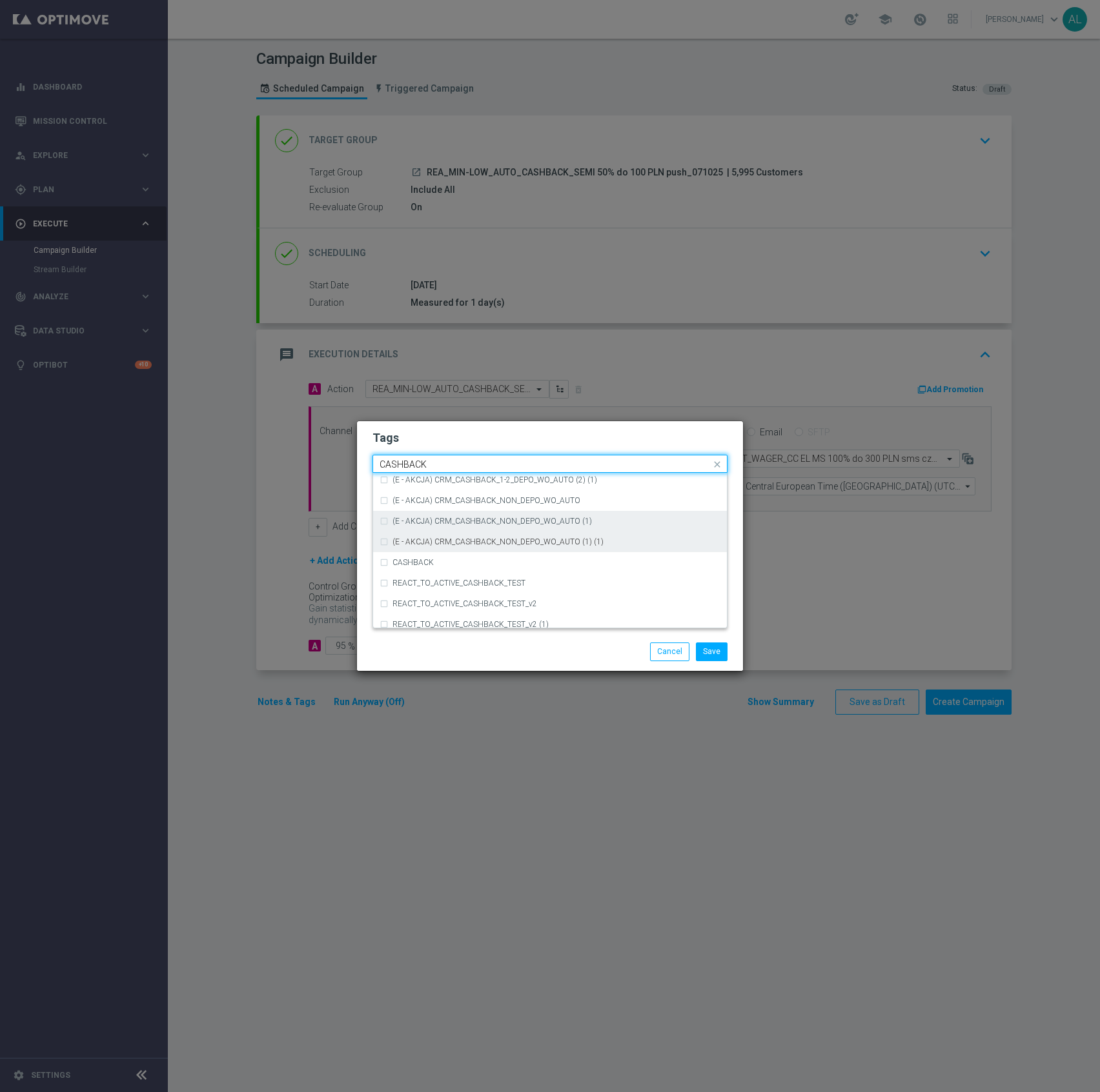
scroll to position [196, 0]
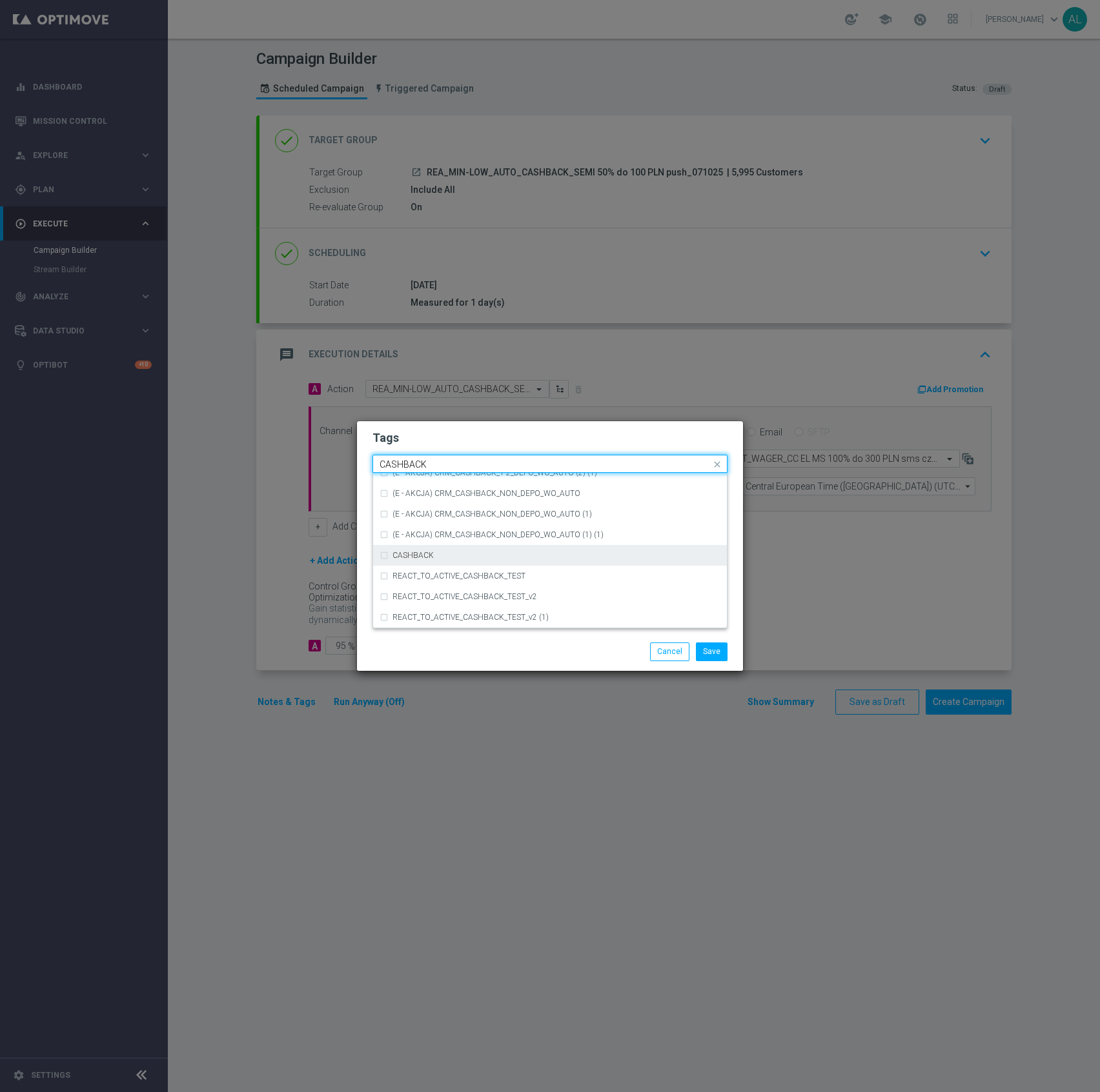
click at [499, 551] on div "CASHBACK" at bounding box center [556, 555] width 328 height 8
type input "CASHBACK"
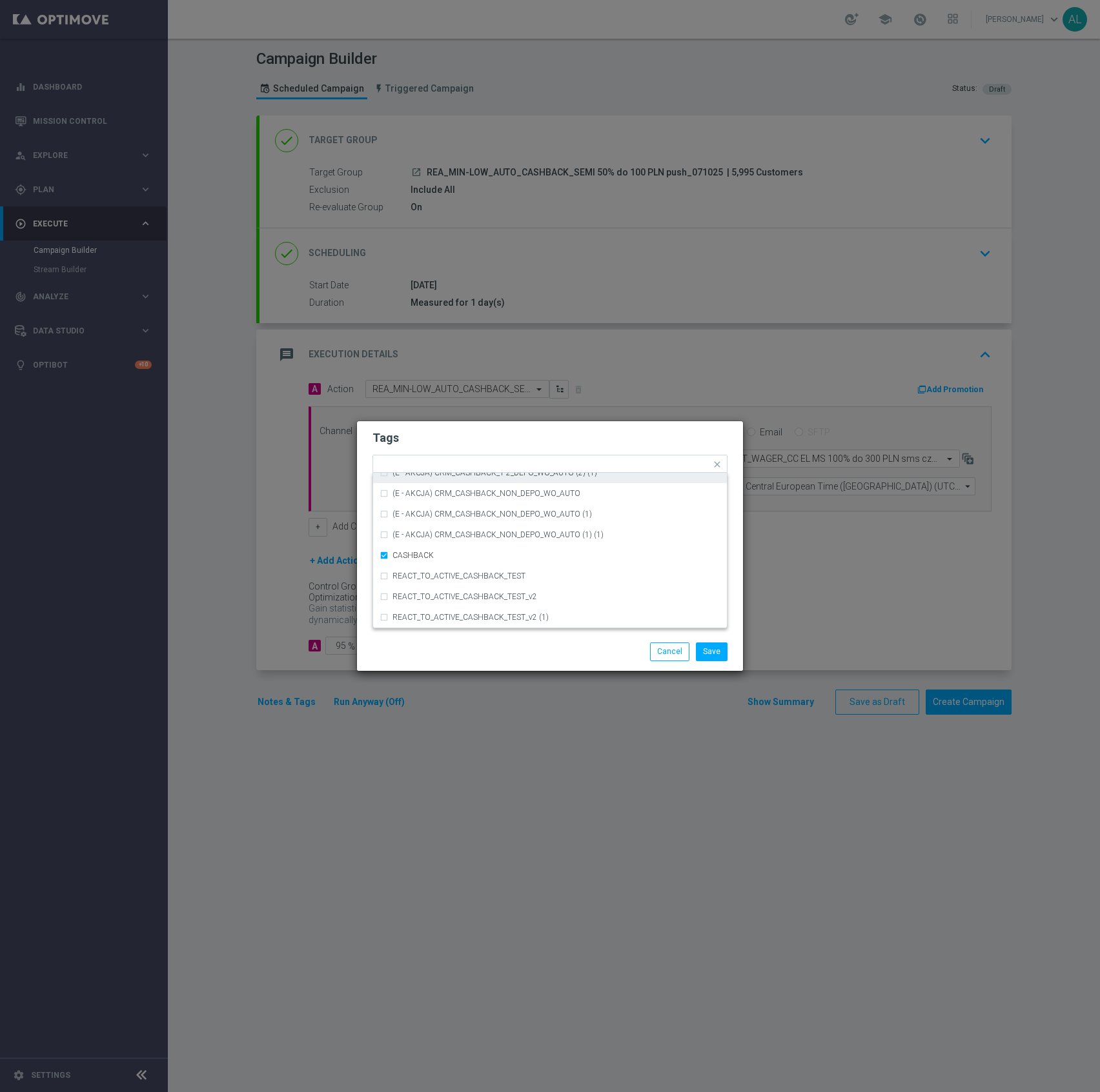
click at [552, 429] on form "Tags Quick find × TARGET × REA × CASHBACK (D - AUTO) CRM_CASHBACK_100 (R) BEZSM…" at bounding box center [550, 502] width 355 height 149
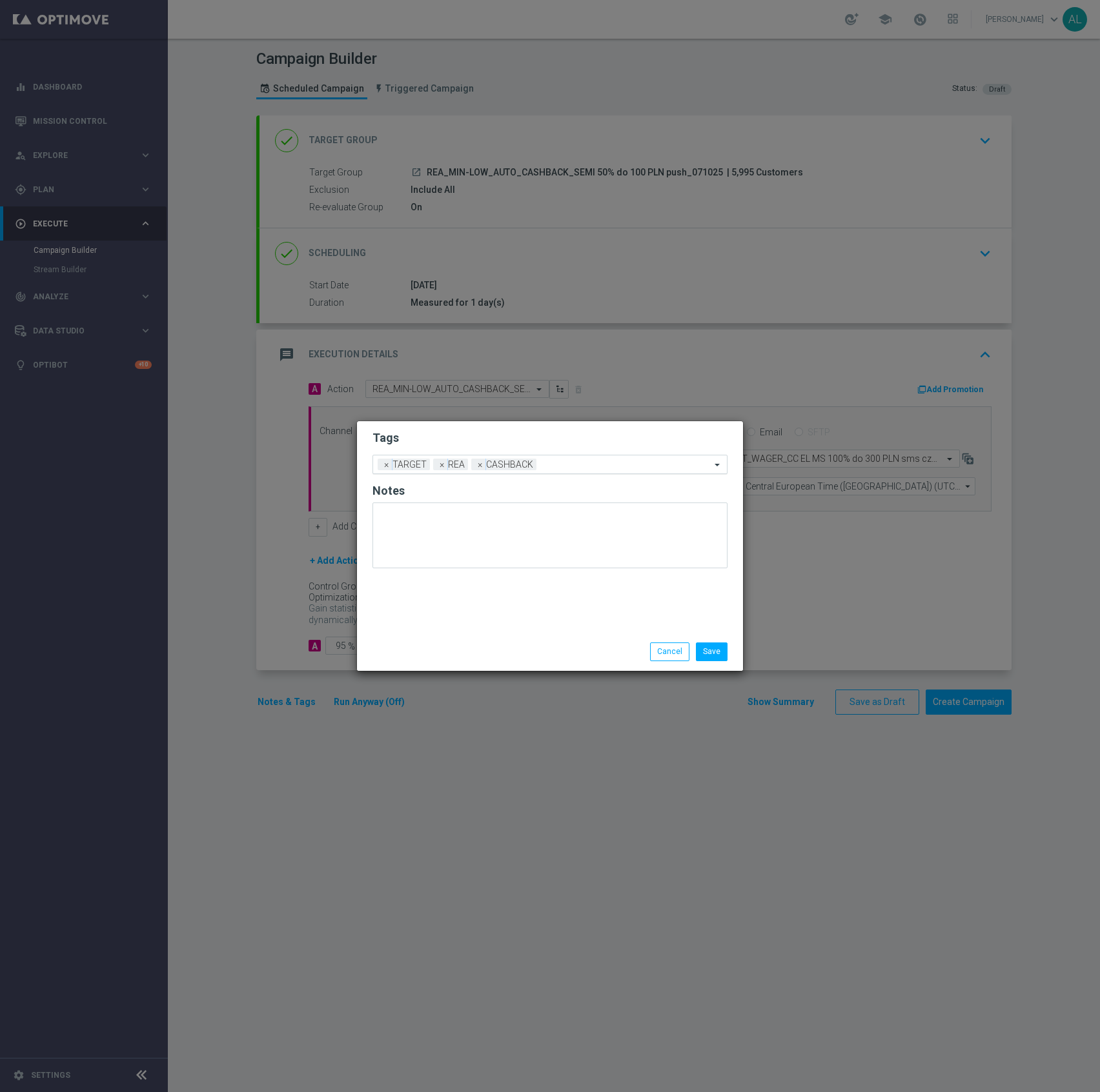
click at [579, 468] on input "text" at bounding box center [626, 465] width 169 height 11
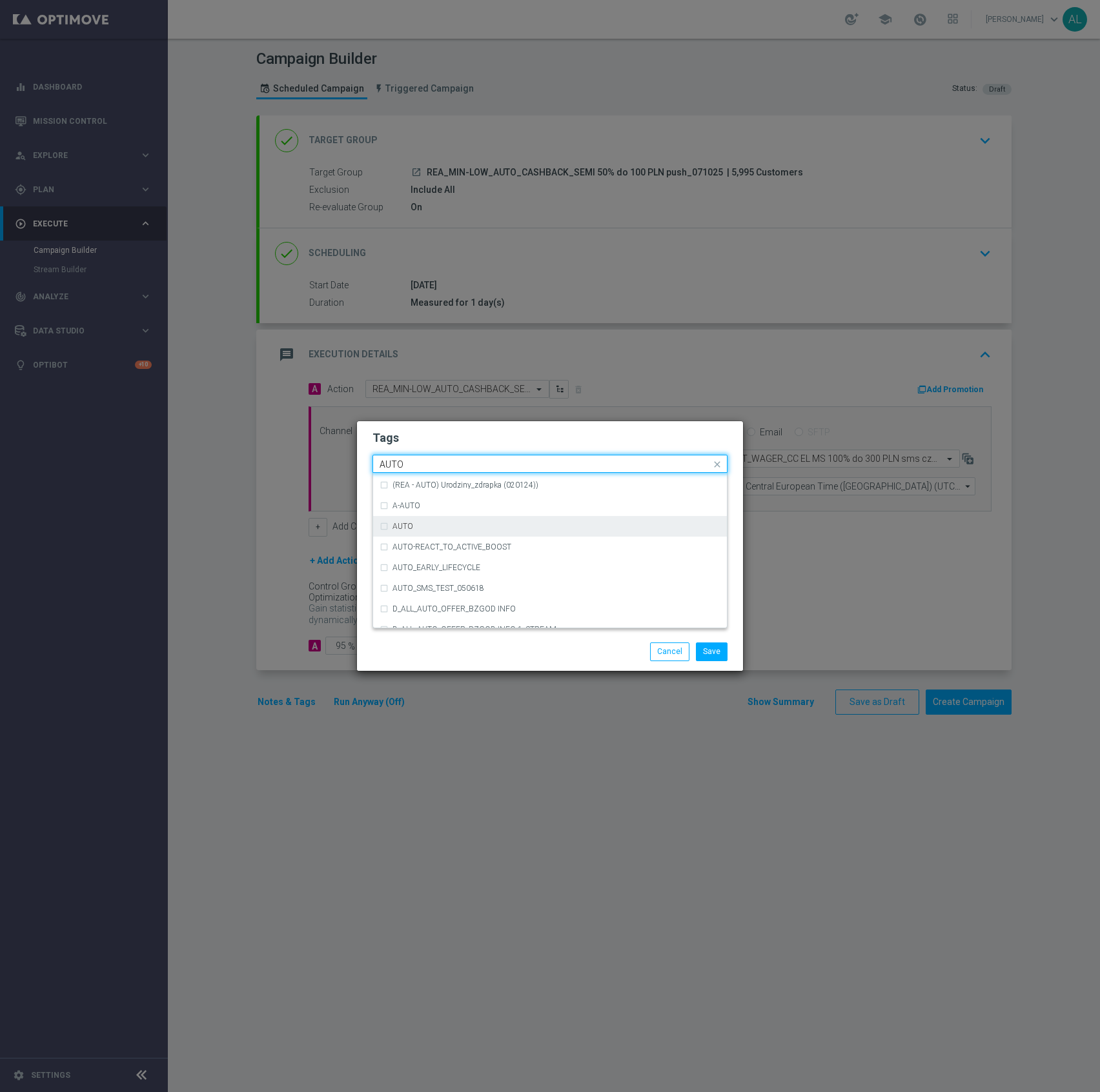
scroll to position [1529, 0]
click at [459, 542] on div "AUTO" at bounding box center [556, 544] width 328 height 8
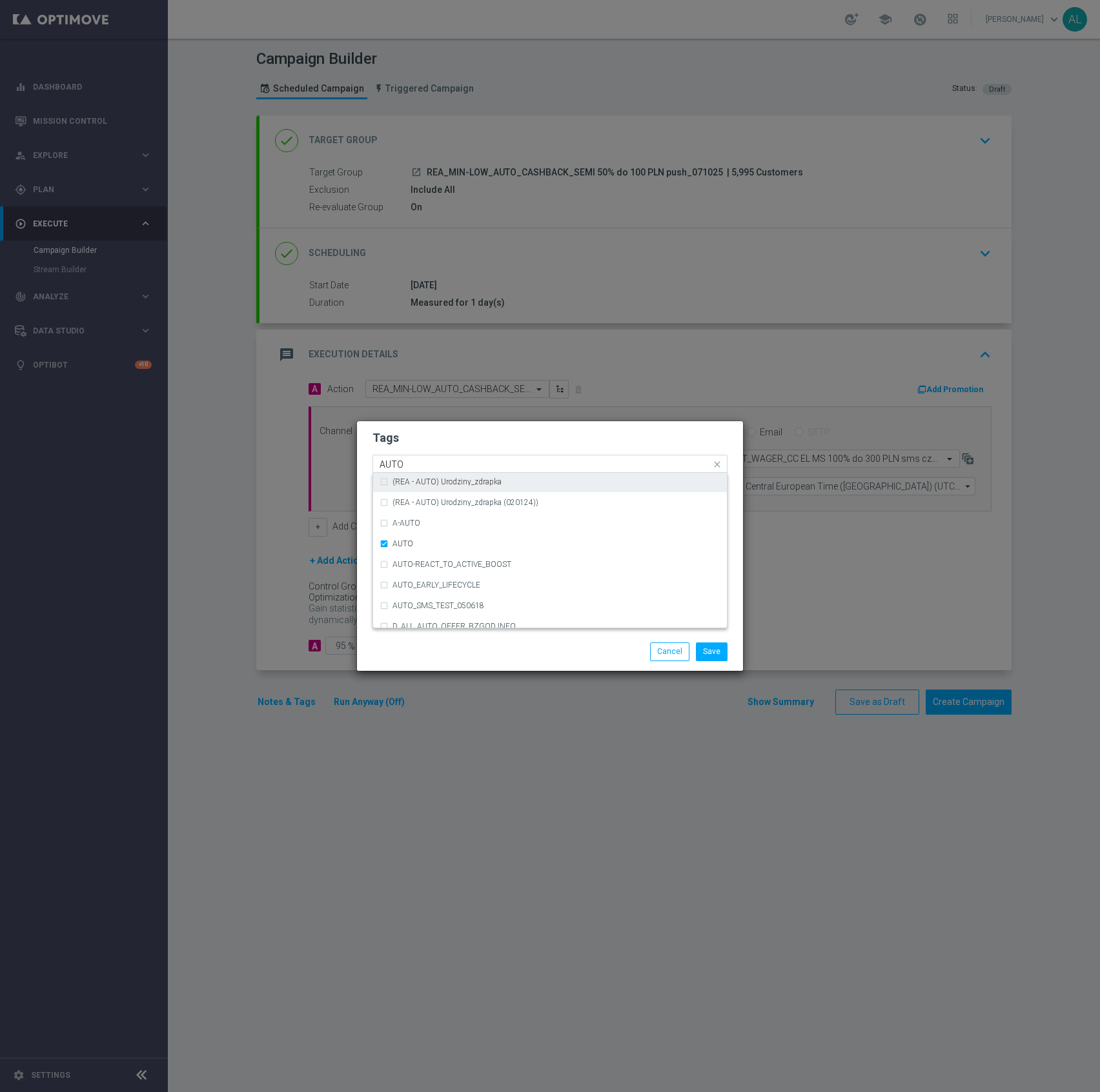
click at [449, 468] on input "AUTO" at bounding box center [546, 464] width 331 height 11
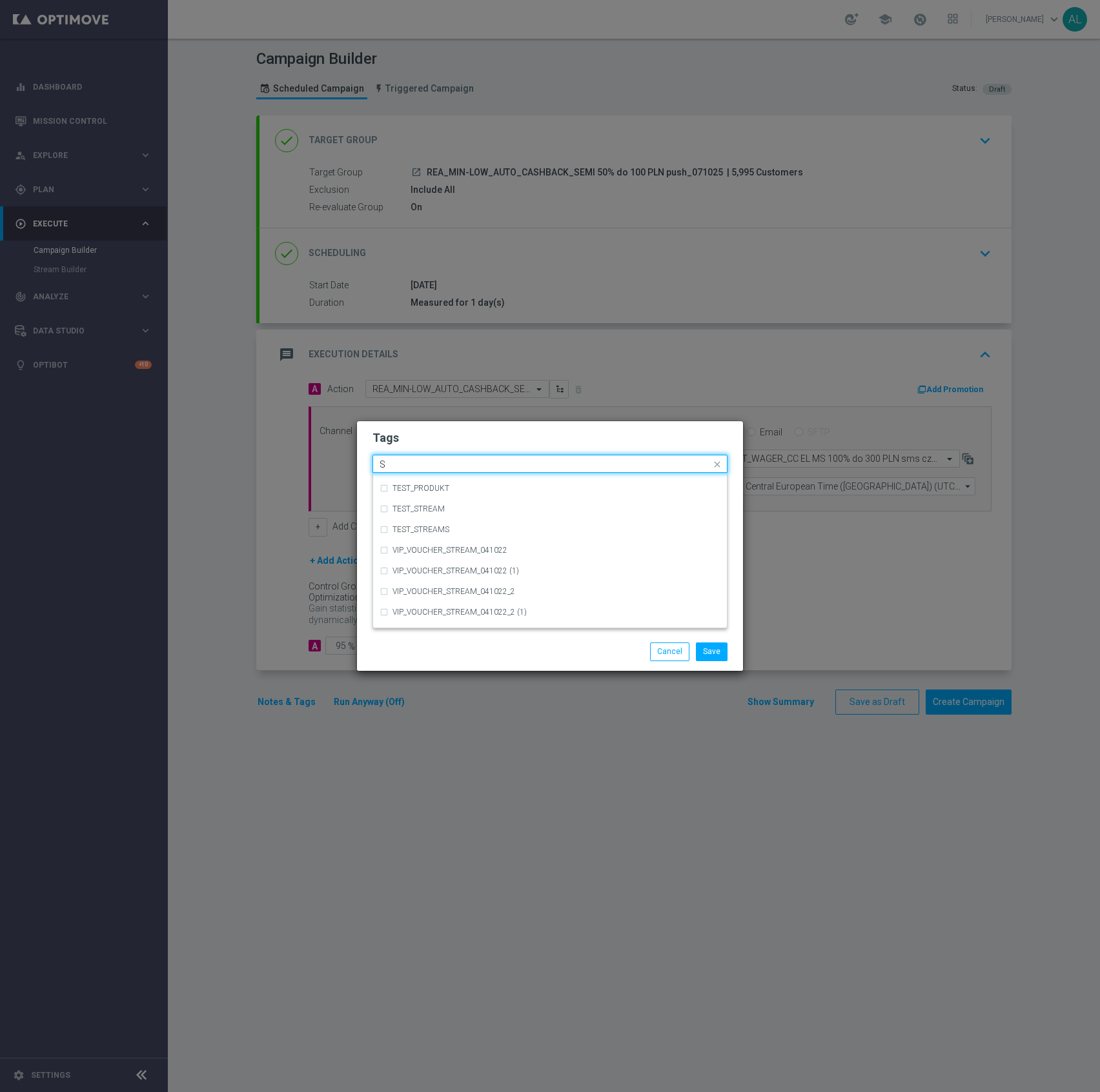
scroll to position [0, 0]
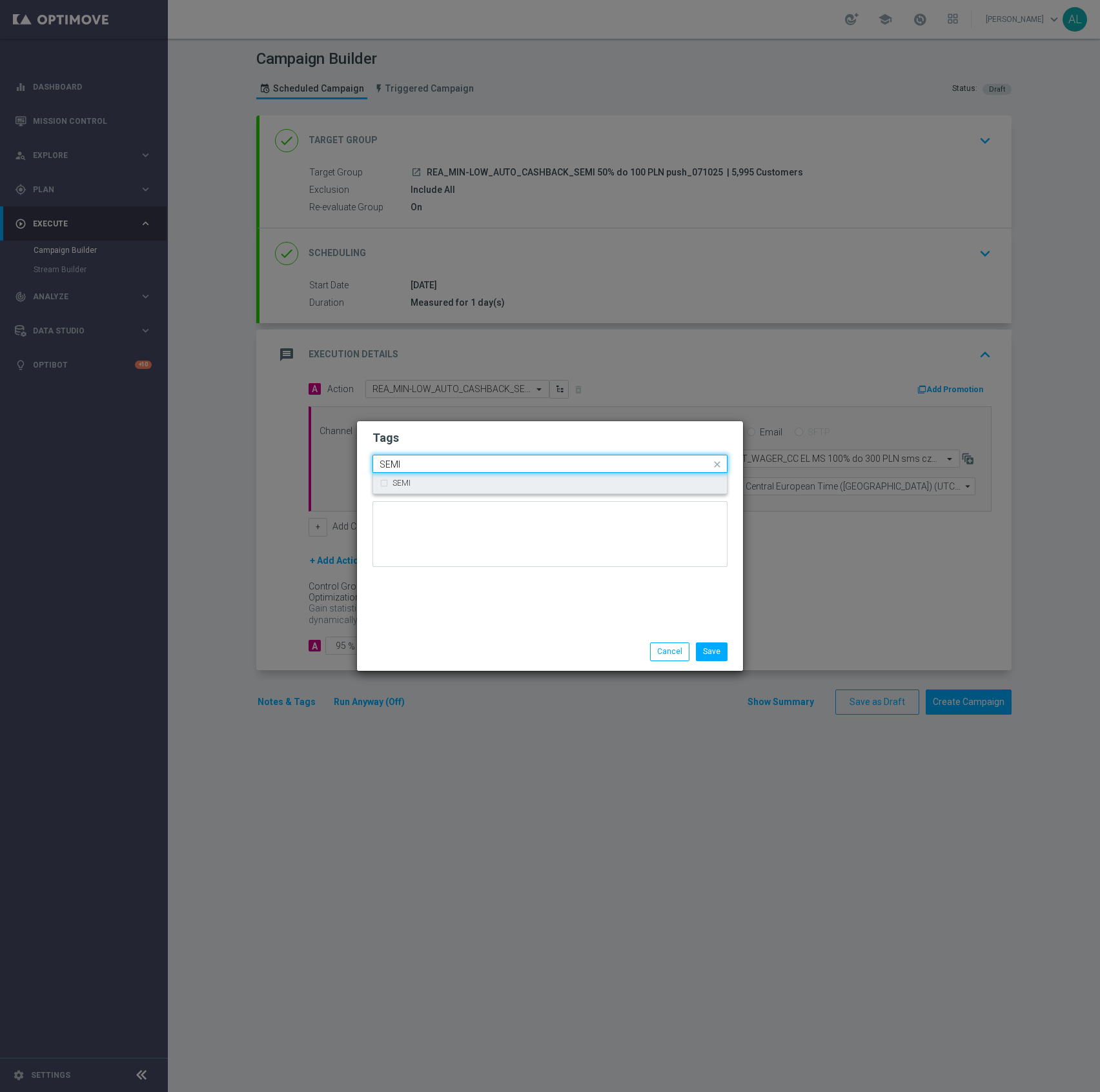
click at [429, 480] on div "SEMI" at bounding box center [556, 484] width 328 height 8
type input "SEMI"
click at [460, 450] on form "Tags Quick find × TARGET × REA × CASHBACK × AUTO × SEMI SEMI Notes" at bounding box center [550, 502] width 355 height 149
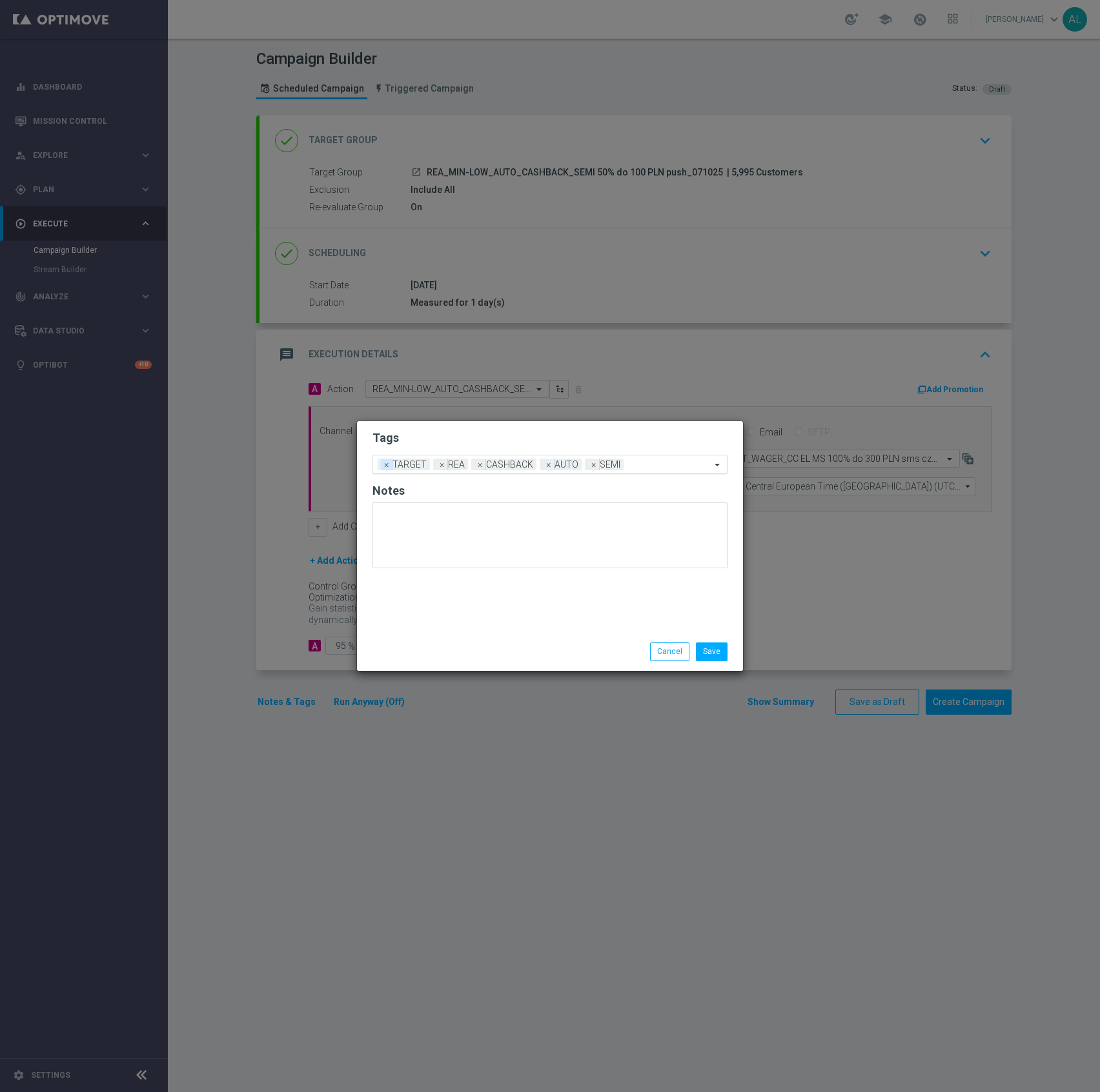
click at [386, 464] on span "×" at bounding box center [387, 464] width 12 height 12
click at [596, 472] on div "Add a new tag × REA × CASHBACK × AUTO × SEMI" at bounding box center [550, 464] width 355 height 19
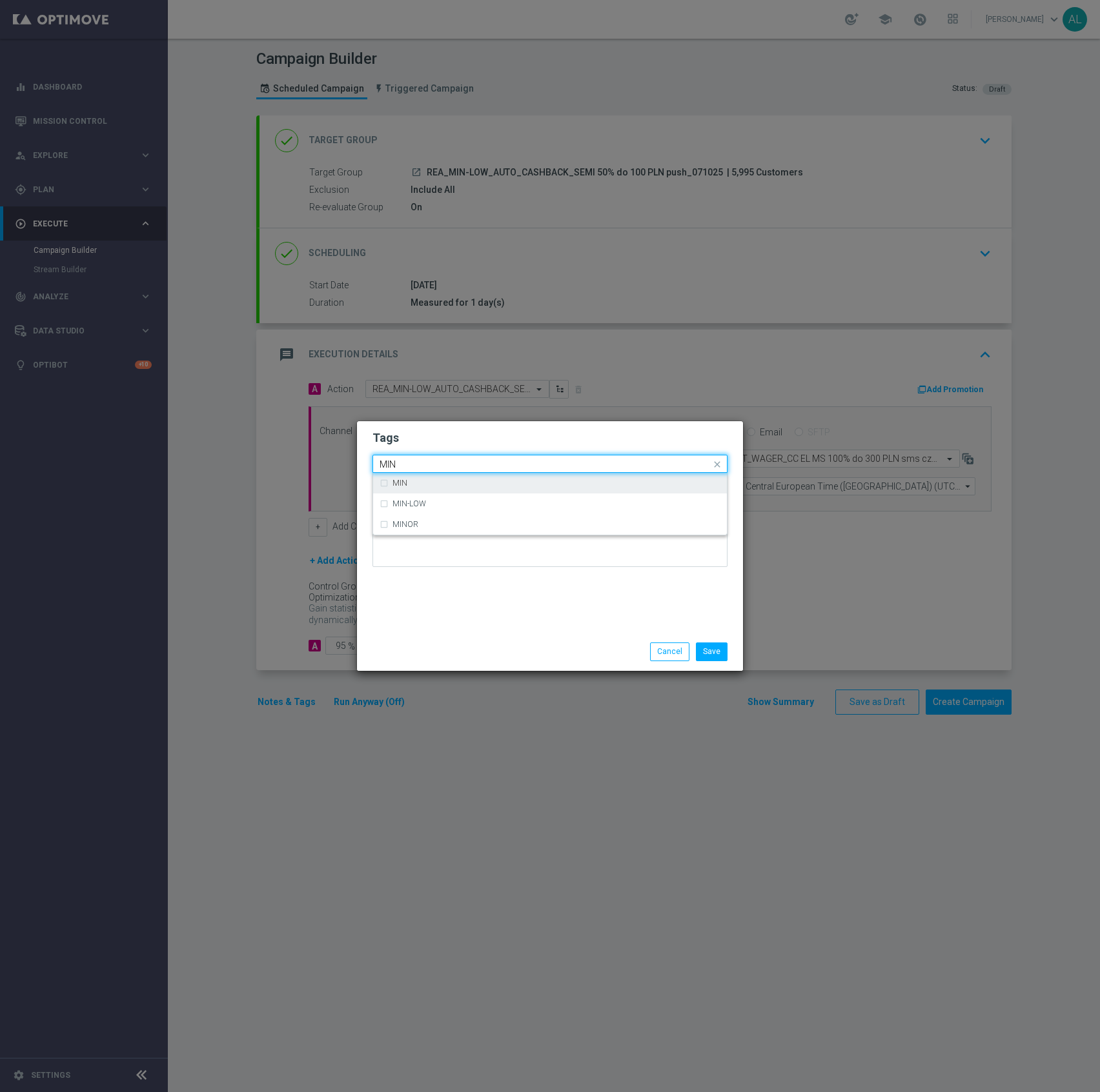
click at [589, 488] on div "MIN" at bounding box center [550, 483] width 341 height 20
click at [586, 470] on div "MIN" at bounding box center [545, 465] width 333 height 13
click at [586, 464] on input "MIN" at bounding box center [546, 464] width 331 height 11
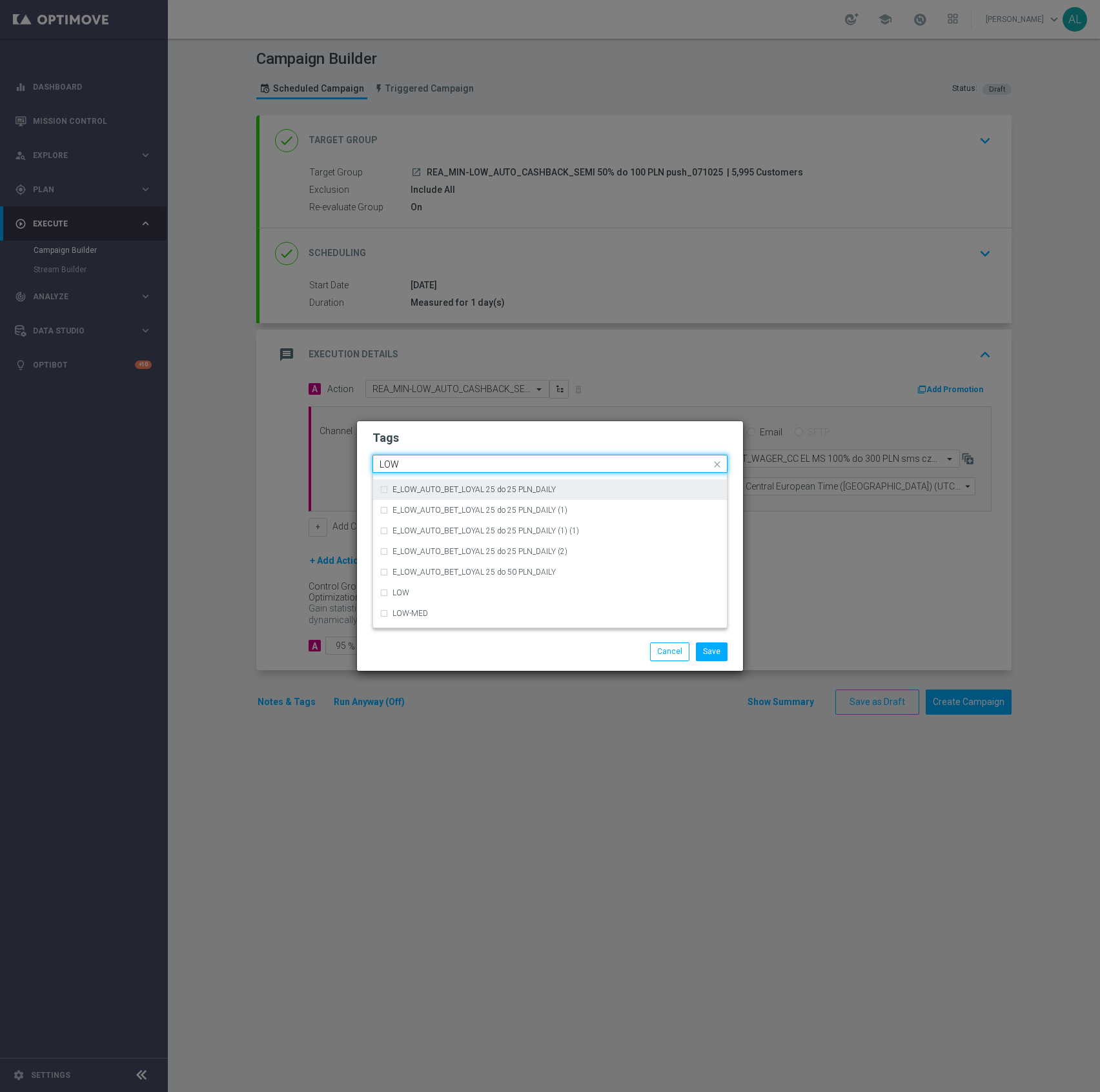
scroll to position [630, 0]
click at [465, 561] on div "LOW" at bounding box center [550, 555] width 341 height 20
type input "LOW"
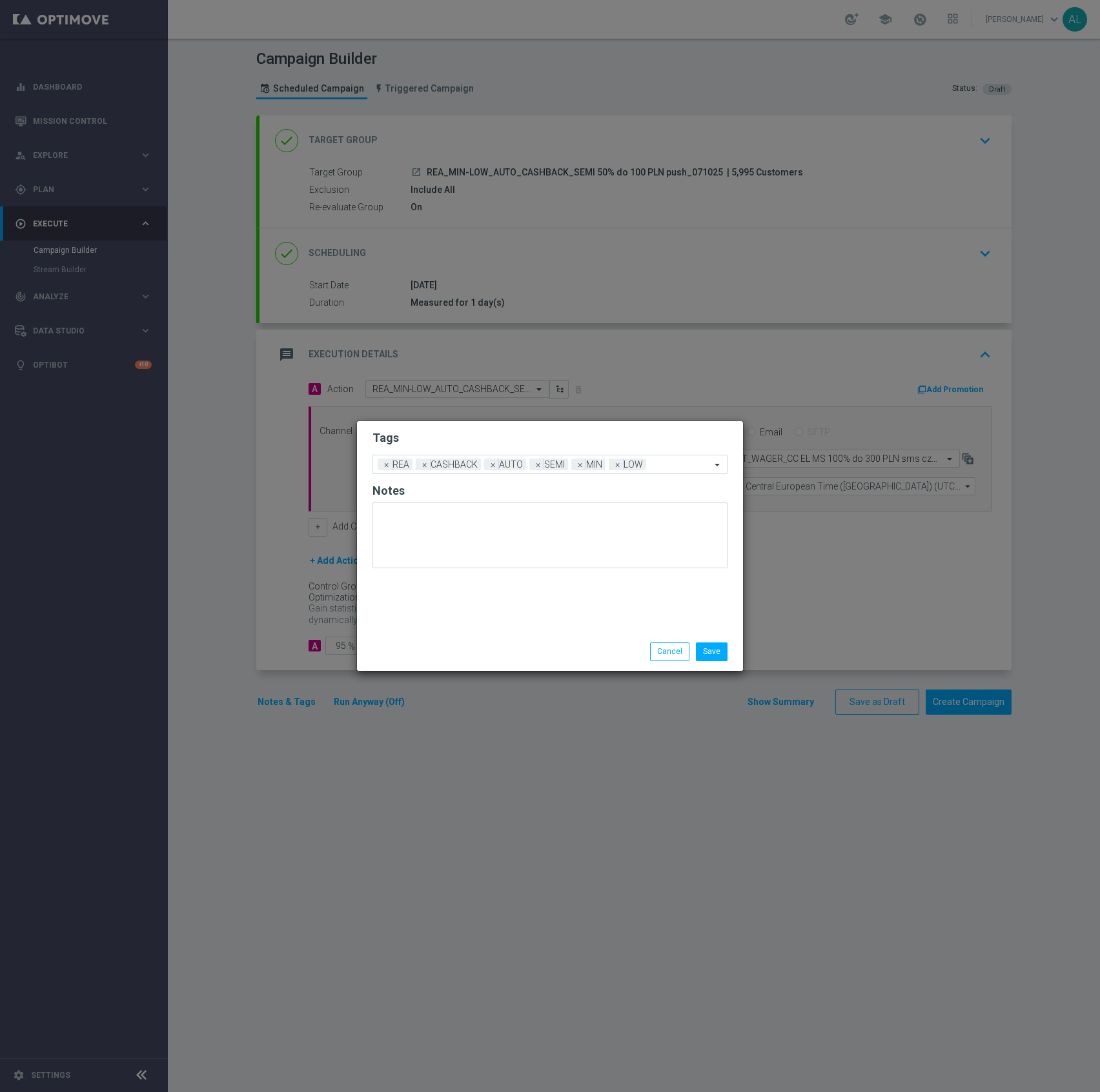
click at [513, 437] on h2 "Tags" at bounding box center [550, 438] width 355 height 16
click at [703, 648] on button "Save" at bounding box center [711, 651] width 32 height 18
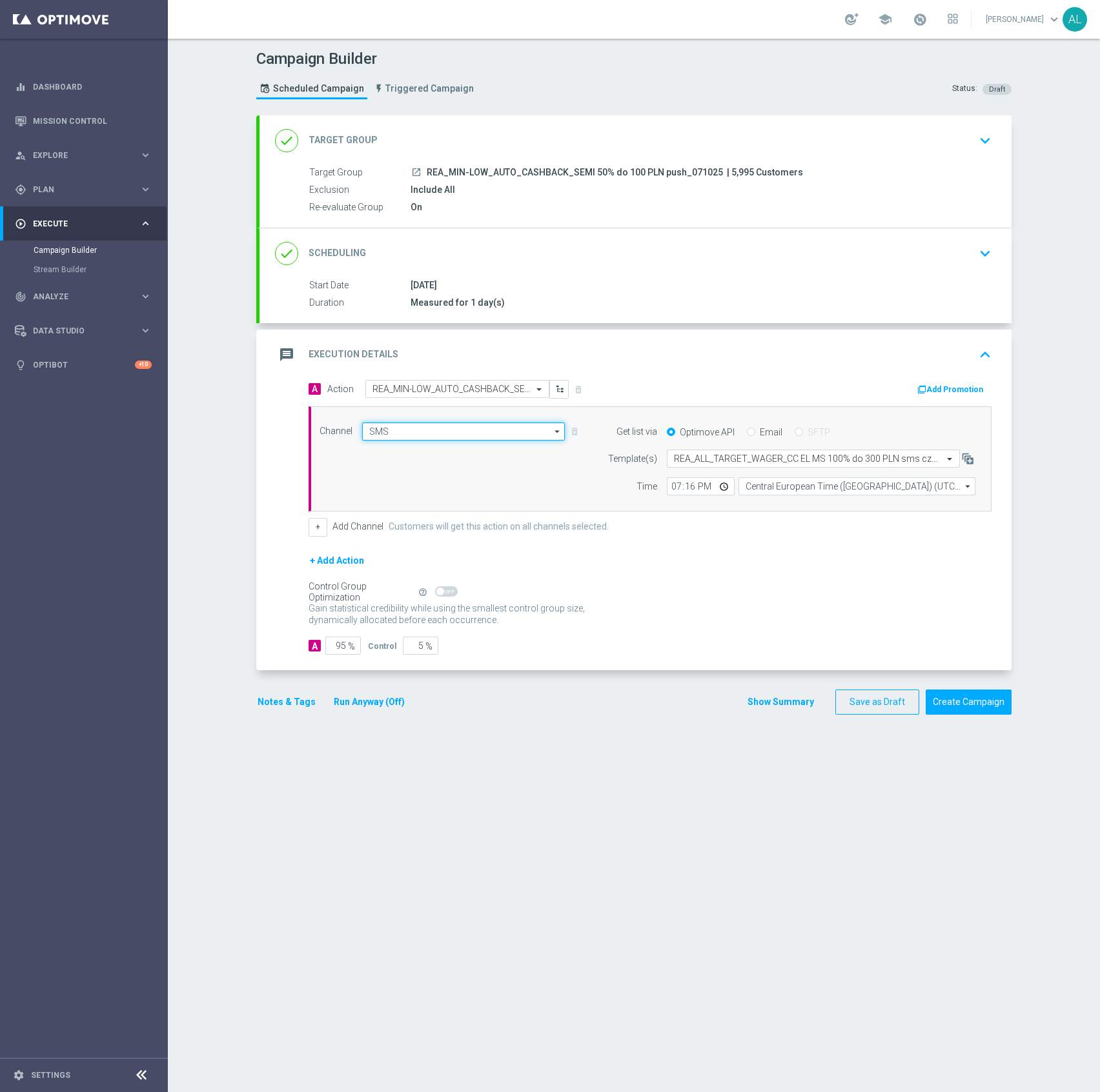
click at [395, 434] on input "SMS" at bounding box center [463, 431] width 203 height 18
click at [388, 447] on div "XtremePush" at bounding box center [391, 451] width 45 height 12
type input "XtremePush"
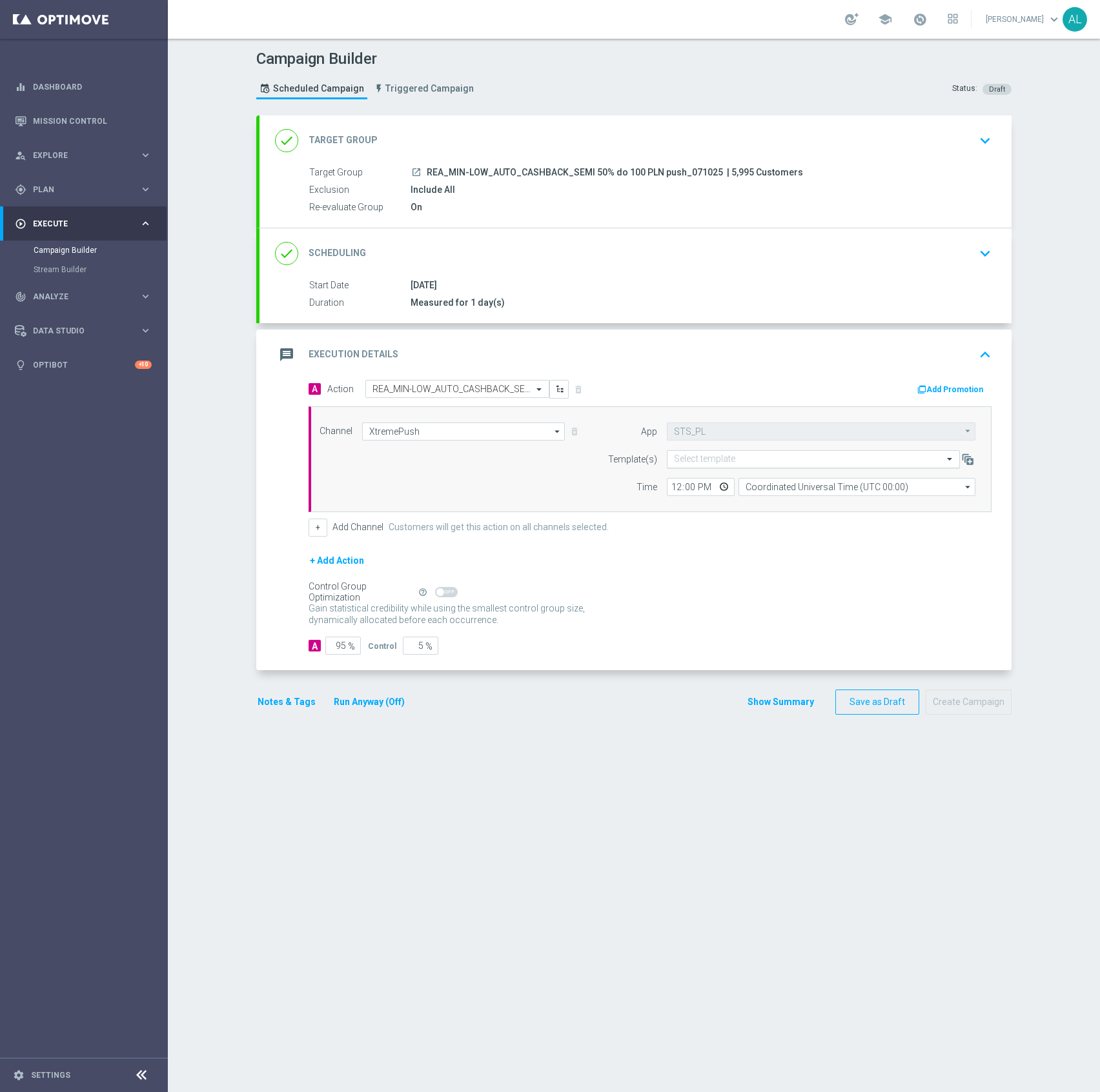
click at [772, 464] on input "text" at bounding box center [800, 459] width 253 height 11
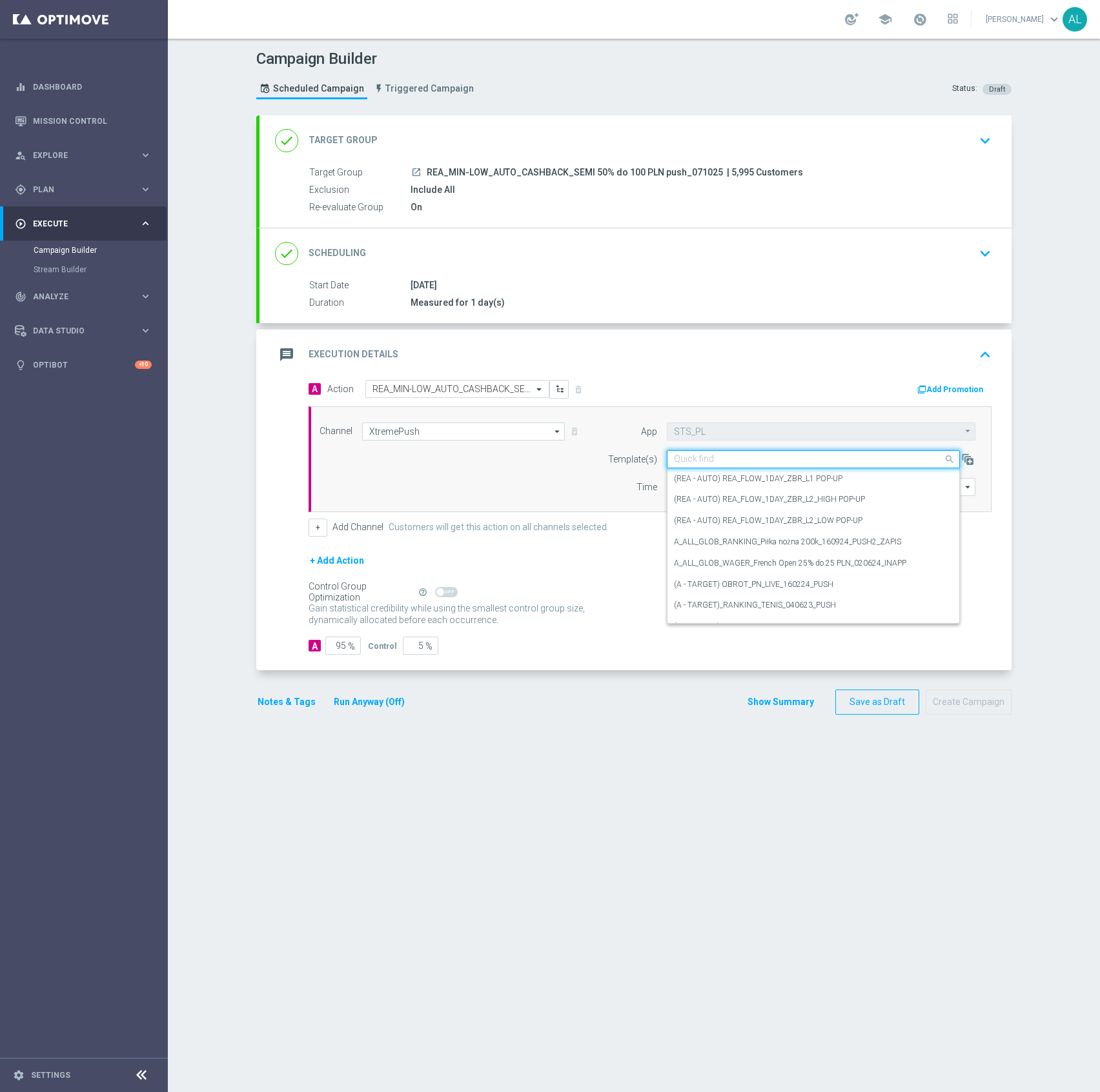
paste input "REA_MIN-LOW_AUTO_CASHBACK_SEMI 50% do 100 PLN push 2_071025"
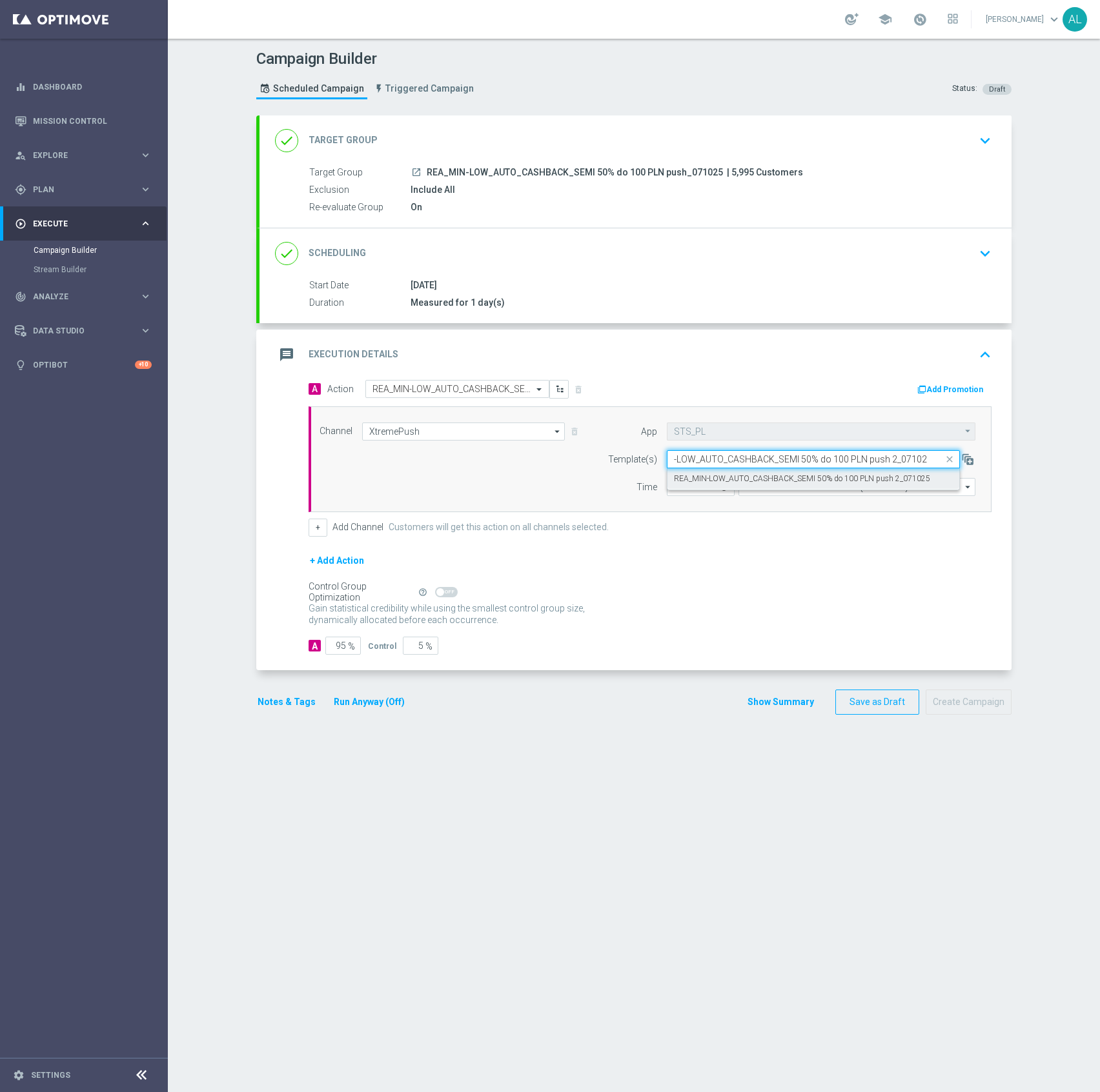
click at [770, 478] on label "REA_MIN-LOW_AUTO_CASHBACK_SEMI 50% do 100 PLN push 2_071025" at bounding box center [801, 479] width 256 height 11
type input "REA_MIN-LOW_AUTO_CASHBACK_SEMI 50% do 100 PLN push 2_071025"
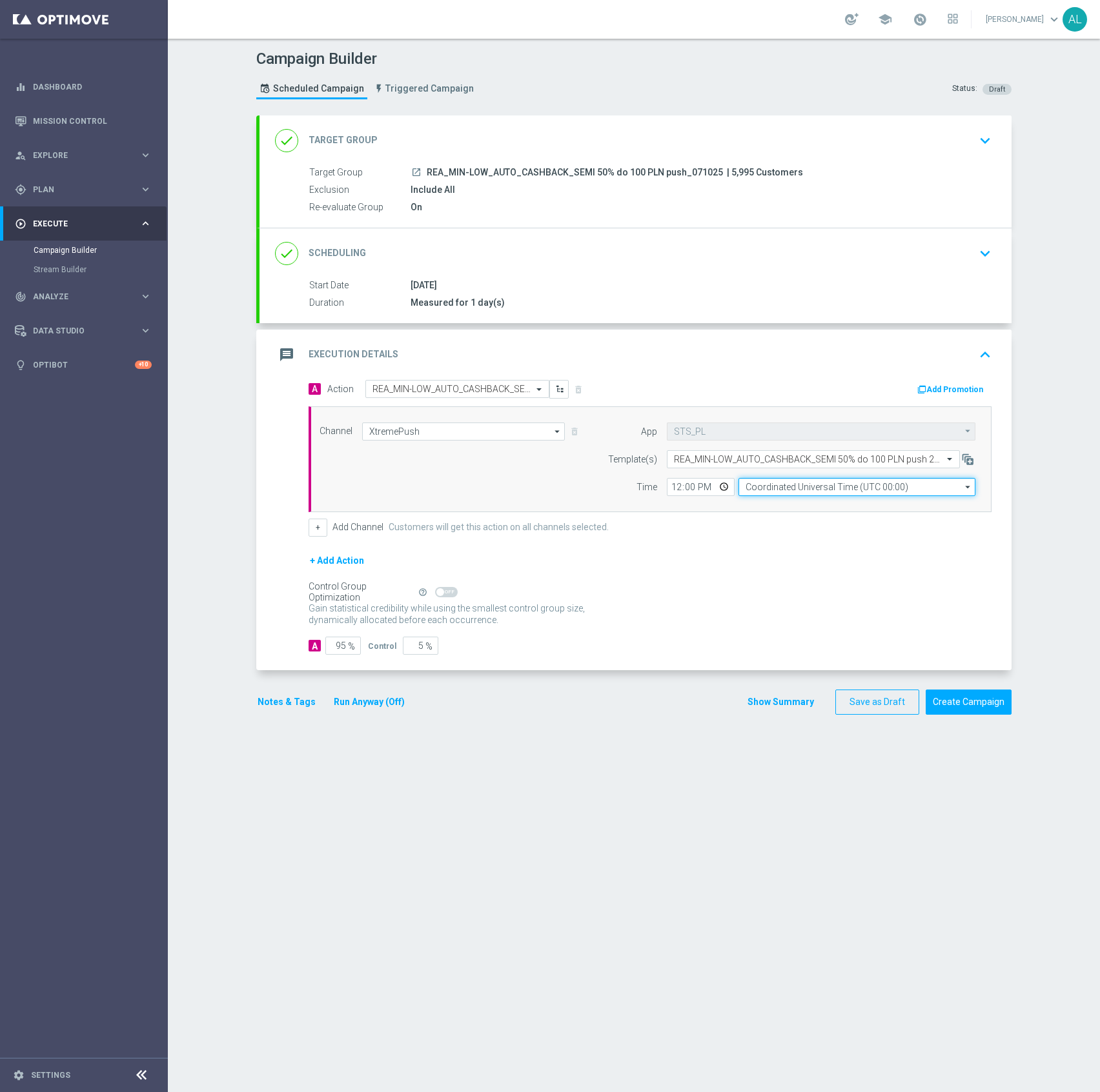
click at [758, 491] on input "Coordinated Universal Time (UTC 00:00)" at bounding box center [857, 486] width 236 height 18
click at [766, 513] on div "Central European Time ([GEOGRAPHIC_DATA]) (UTC +02:00)" at bounding box center [851, 507] width 211 height 12
type input "Central European Time ([GEOGRAPHIC_DATA]) (UTC +02:00)"
click at [672, 491] on input "12:00" at bounding box center [701, 486] width 68 height 18
type input "19:16"
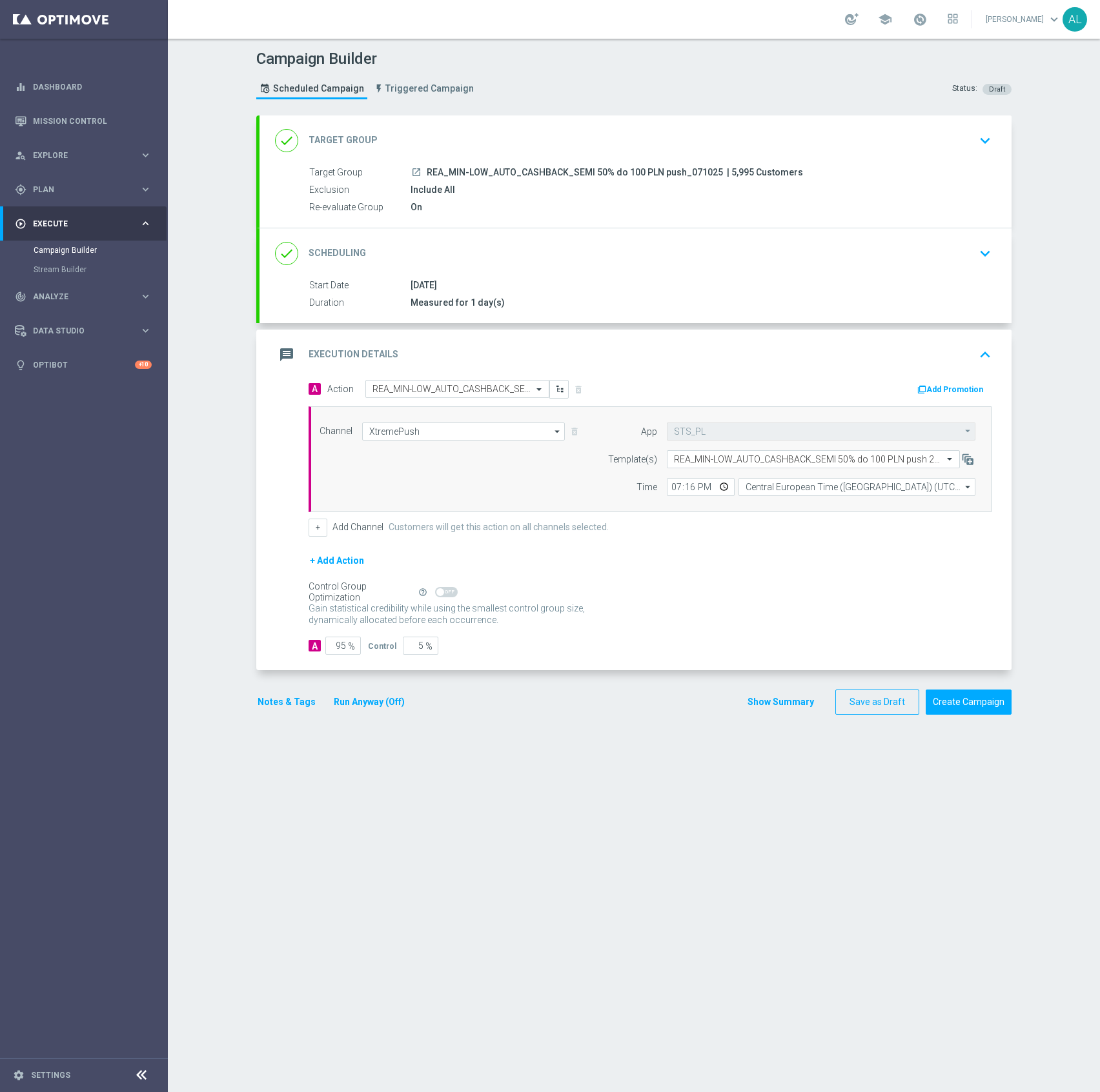
click at [283, 703] on button "Notes & Tags" at bounding box center [286, 702] width 61 height 16
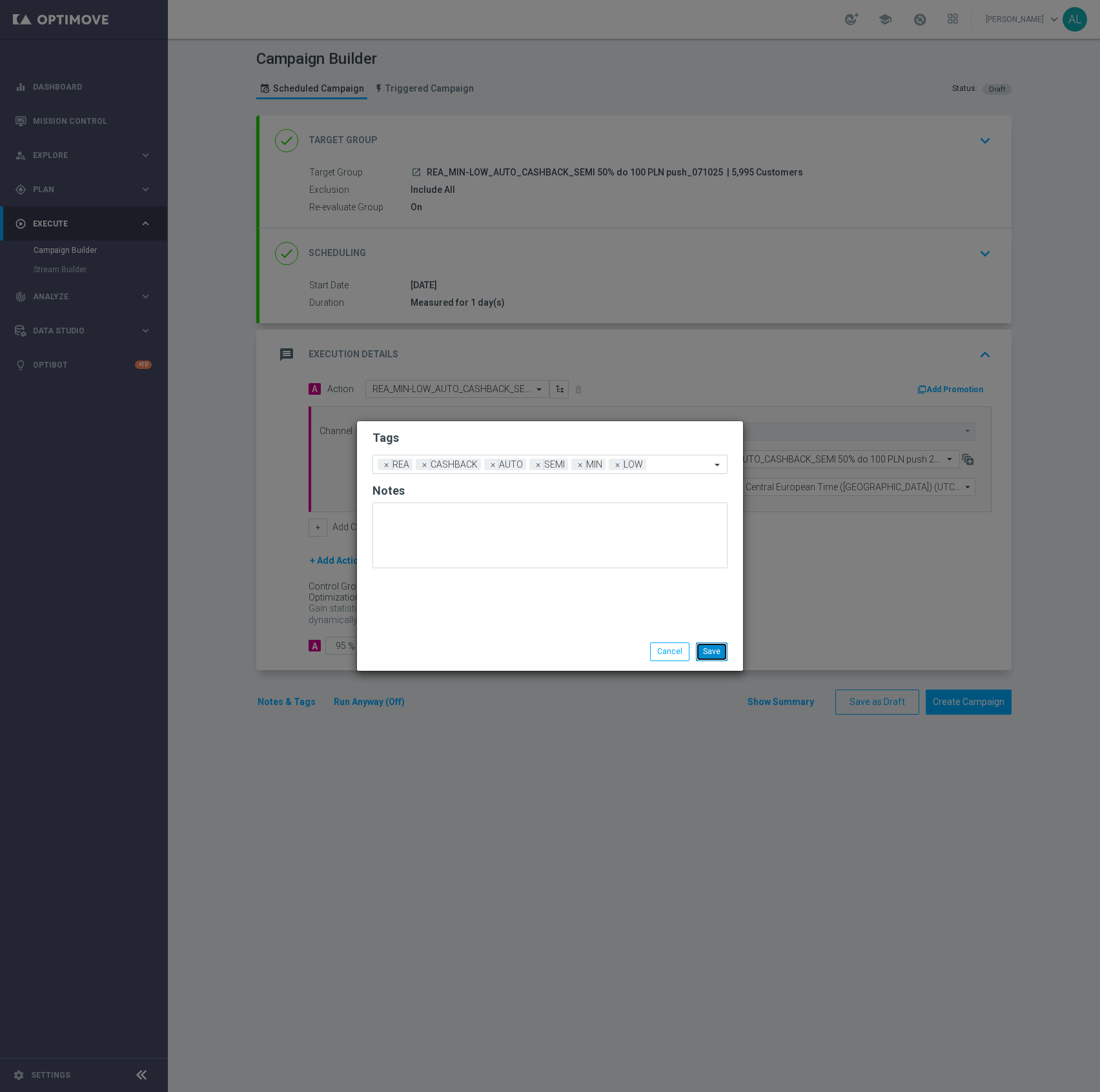
click at [711, 656] on button "Save" at bounding box center [711, 651] width 32 height 18
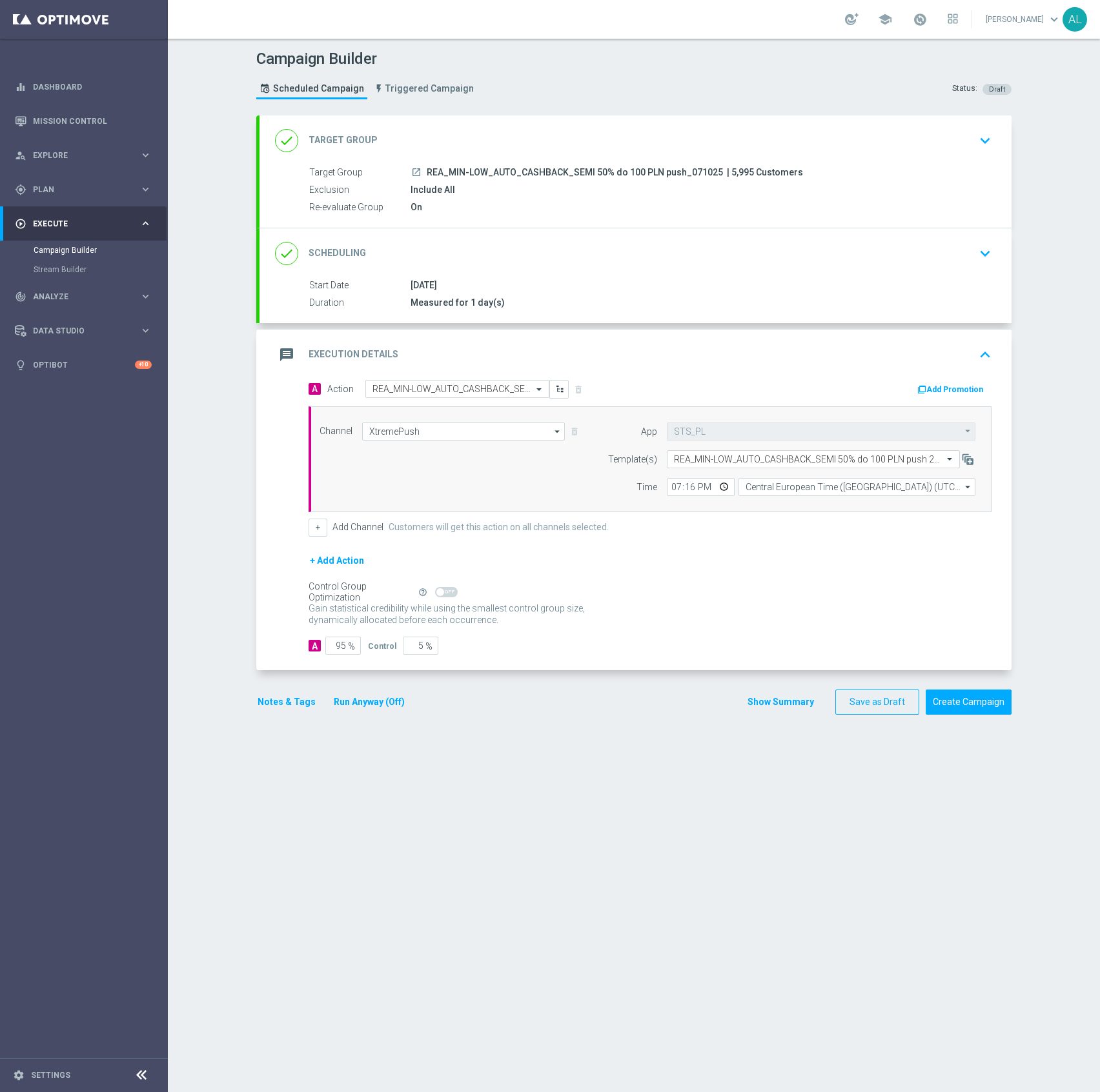
click at [840, 251] on div "done Scheduling keyboard_arrow_down" at bounding box center [636, 253] width 721 height 24
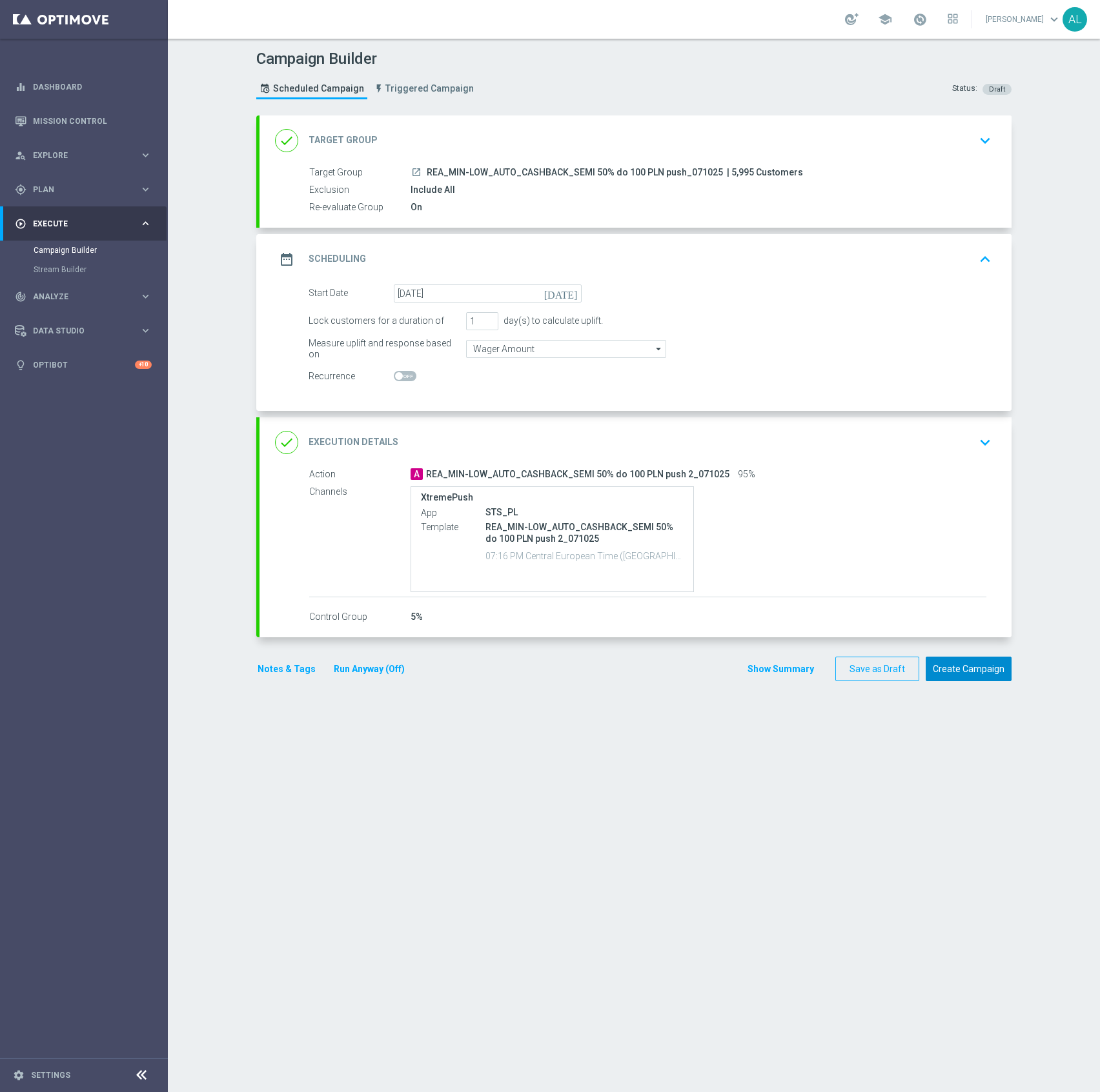
click at [985, 667] on button "Create Campaign" at bounding box center [968, 670] width 86 height 25
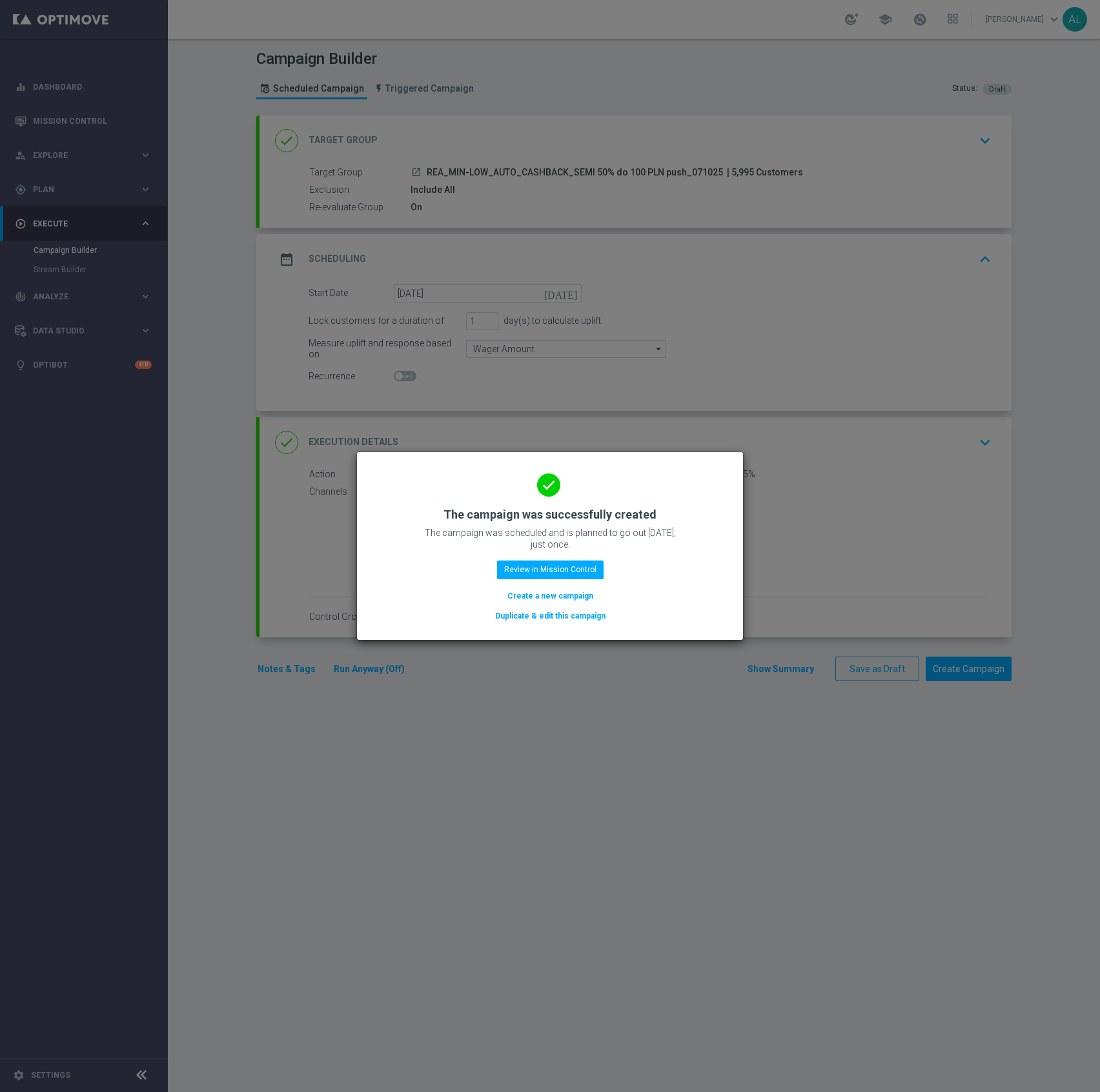
click at [565, 614] on button "Duplicate & edit this campaign" at bounding box center [550, 616] width 113 height 15
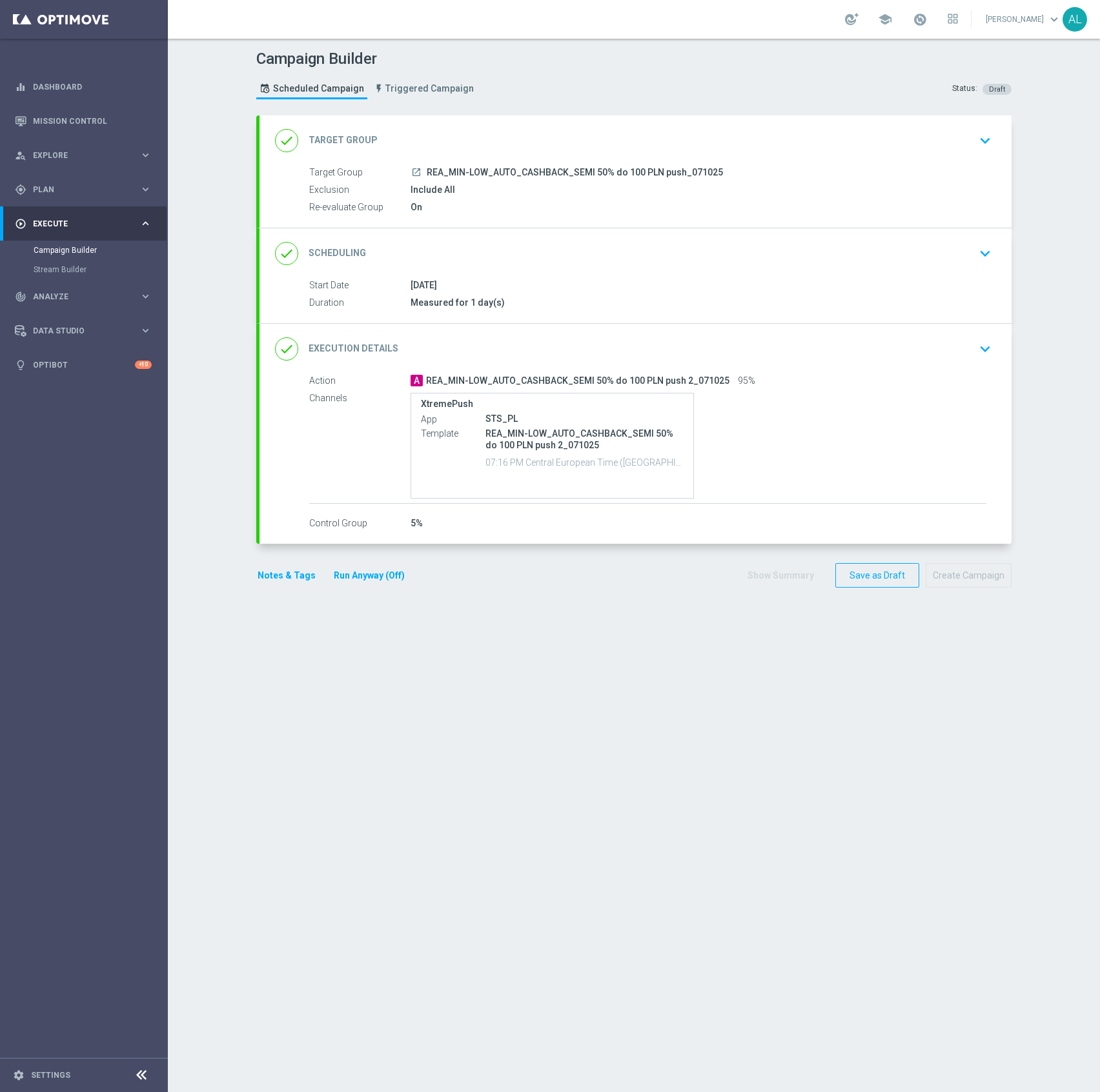
click at [524, 135] on div "done Target Group keyboard_arrow_down" at bounding box center [636, 140] width 721 height 24
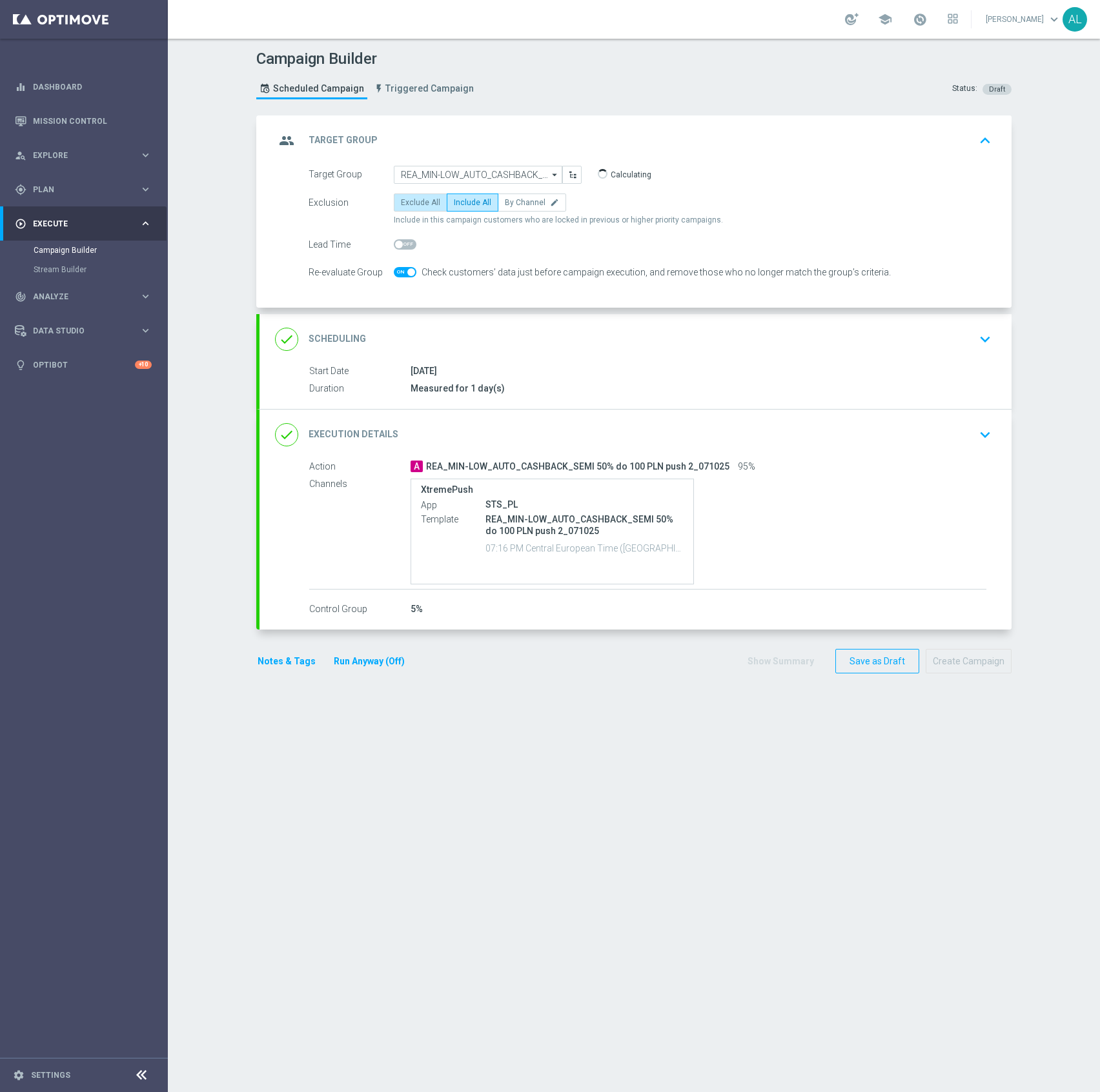
click at [433, 195] on label "Exclude All" at bounding box center [420, 203] width 53 height 18
click at [409, 201] on input "Exclude All" at bounding box center [405, 204] width 9 height 9
radio input "true"
click at [454, 203] on span "Include All" at bounding box center [472, 202] width 38 height 9
click at [454, 203] on input "Include All" at bounding box center [457, 204] width 9 height 9
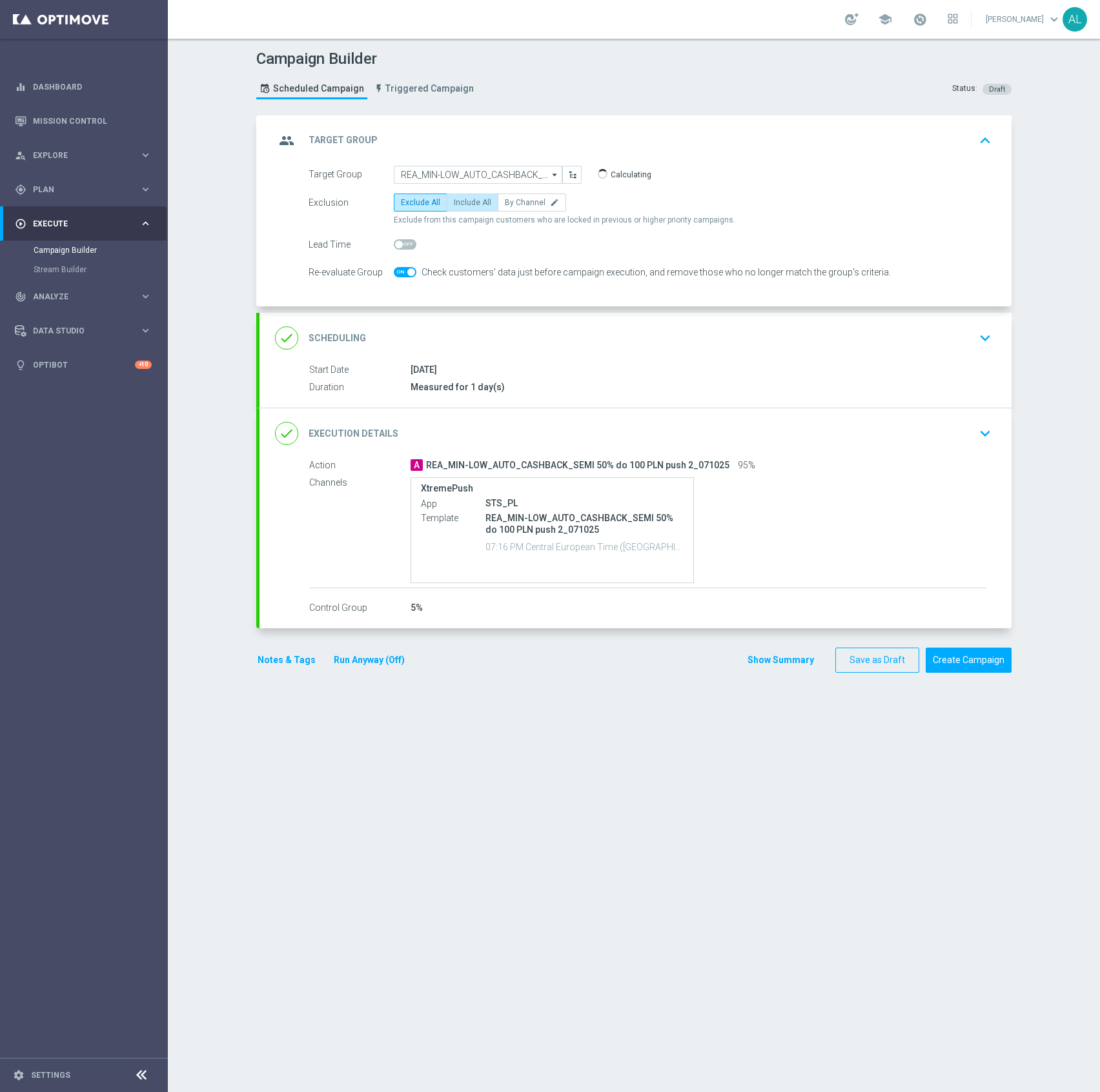
radio input "true"
click at [468, 168] on input "REA_MIN-LOW_AUTO_CASHBACK_SEMI 50% do 100 PLN push_071025" at bounding box center [478, 174] width 169 height 18
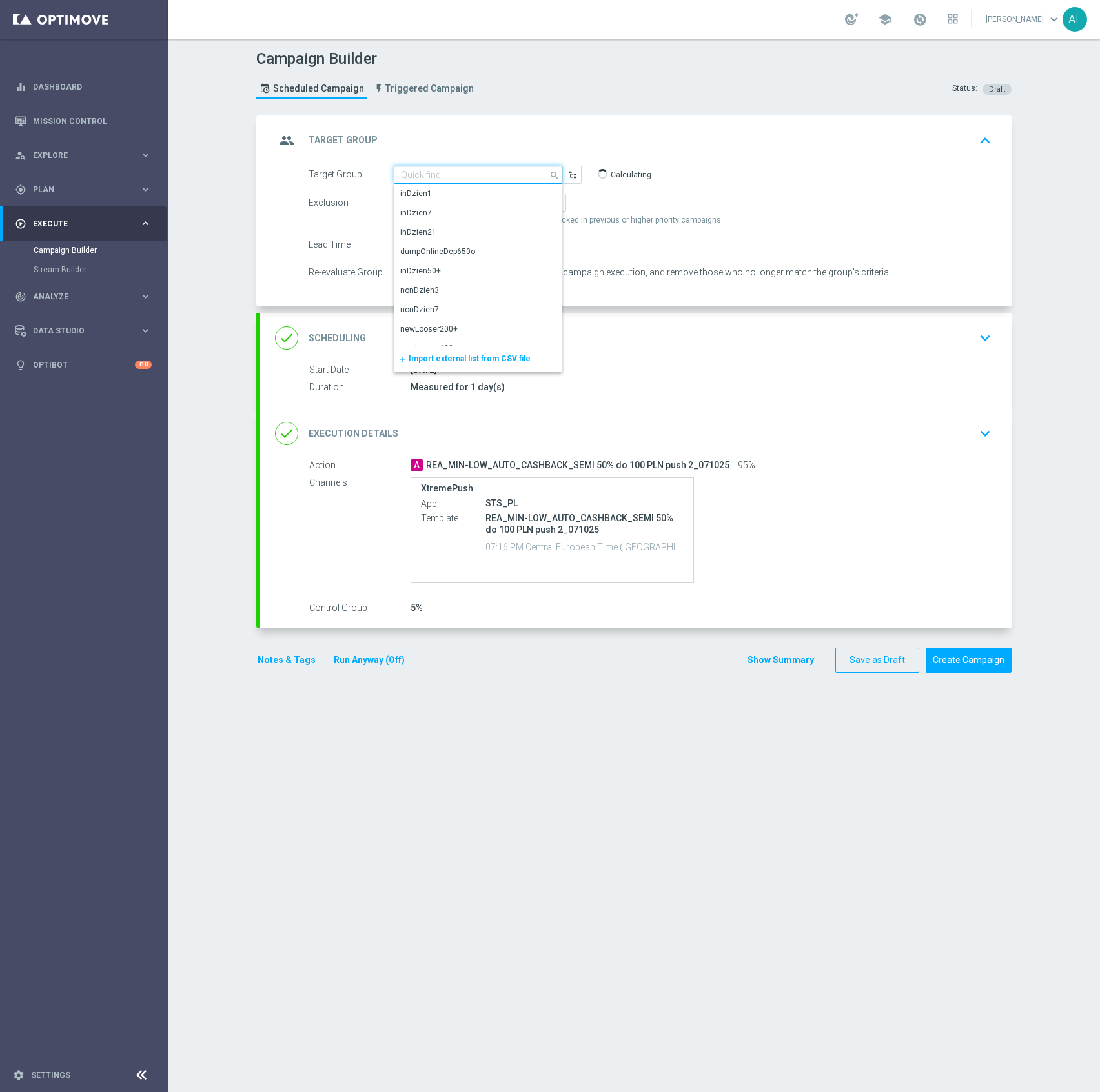
paste input "REA_MED-HIGH_AUTO_CASHBACK_SEMI 50% do 300 PLN push 2_071025"
click at [507, 179] on input "REA_MED-HIGH_AUTO_CASHBACK_SEMI 50% do 300 PLN push 2_071025" at bounding box center [478, 174] width 169 height 18
click at [504, 203] on div "REA_MED-HIGH_AUTO_CASHBACK_SEMI 50% do 300 PLN push_071025" at bounding box center [479, 200] width 155 height 23
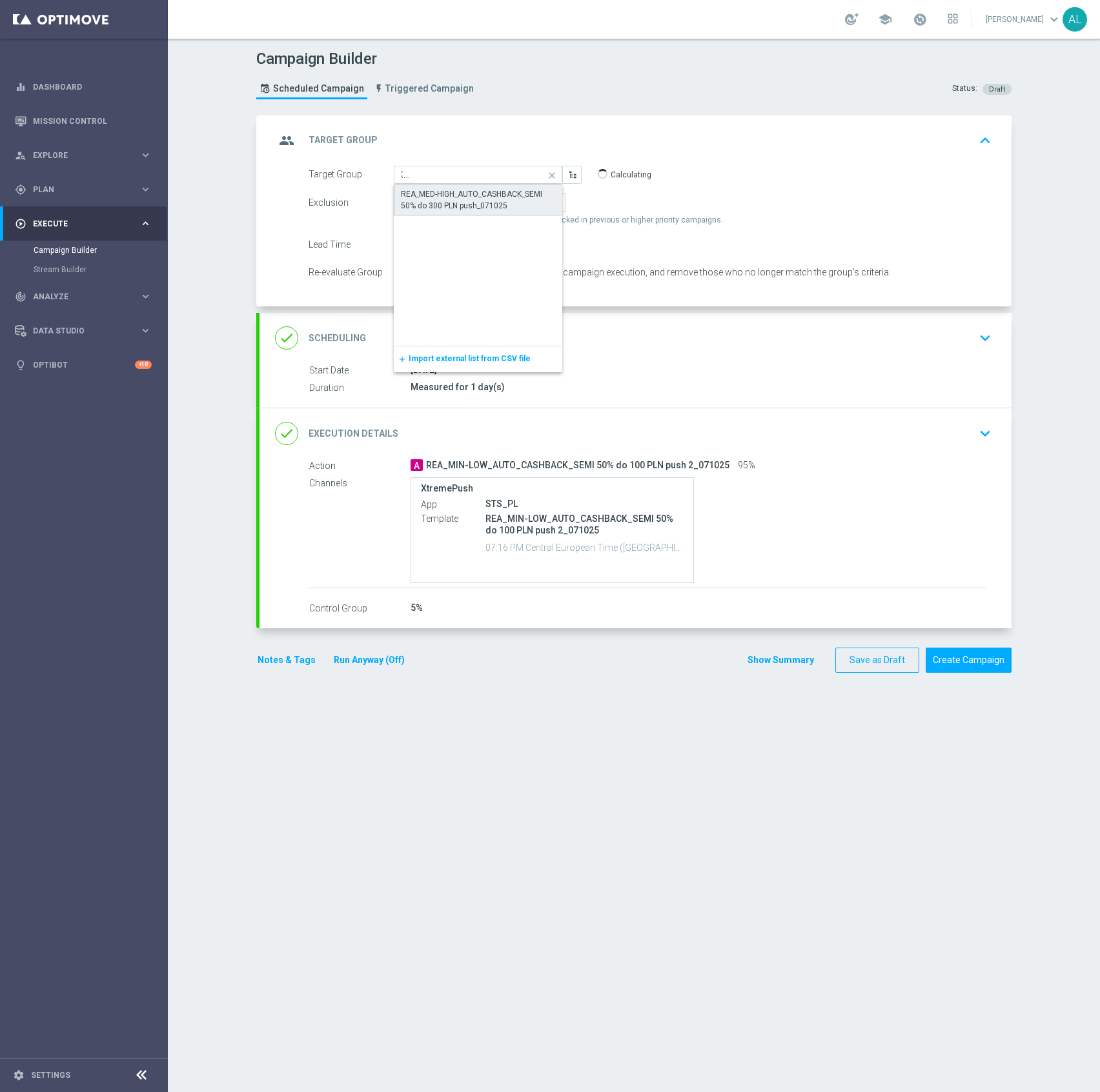
type input "REA_MED-HIGH_AUTO_CASHBACK_SEMI 50% do 300 PLN push_071025"
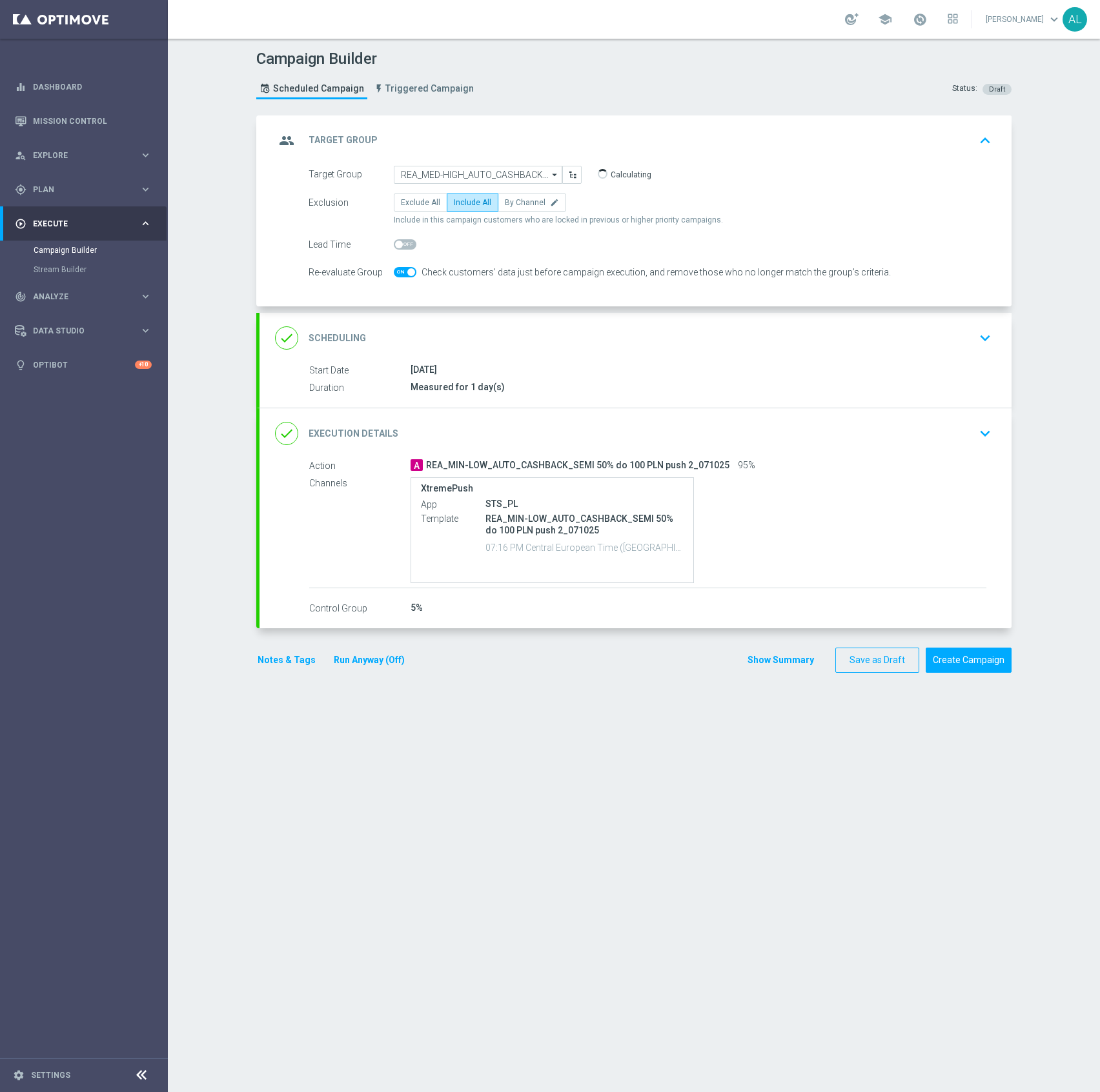
click at [513, 432] on div "done Execution Details keyboard_arrow_down" at bounding box center [636, 433] width 721 height 24
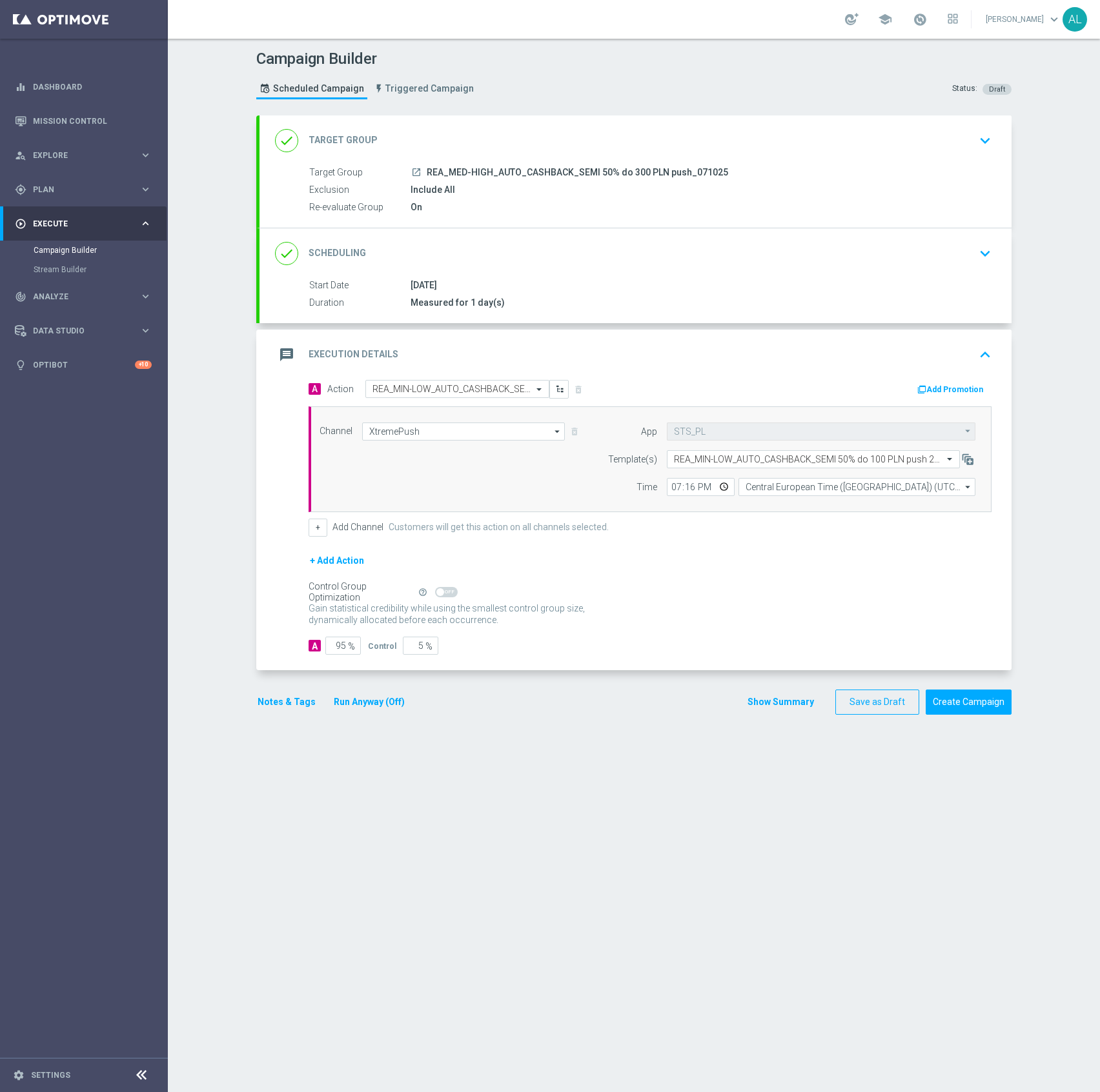
drag, startPoint x: 731, startPoint y: 172, endPoint x: 420, endPoint y: 171, distance: 311.0
click at [420, 171] on div "launch REA_MED-HIGH_AUTO_CASHBACK_SEMI 50% do 300 PLN push_071025" at bounding box center [698, 172] width 576 height 13
copy span "REA_MED-HIGH_AUTO_CASHBACK_SEMI 50% do 300 PLN push_071025"
click at [408, 378] on div "message Execution Details keyboard_arrow_up" at bounding box center [636, 355] width 752 height 50
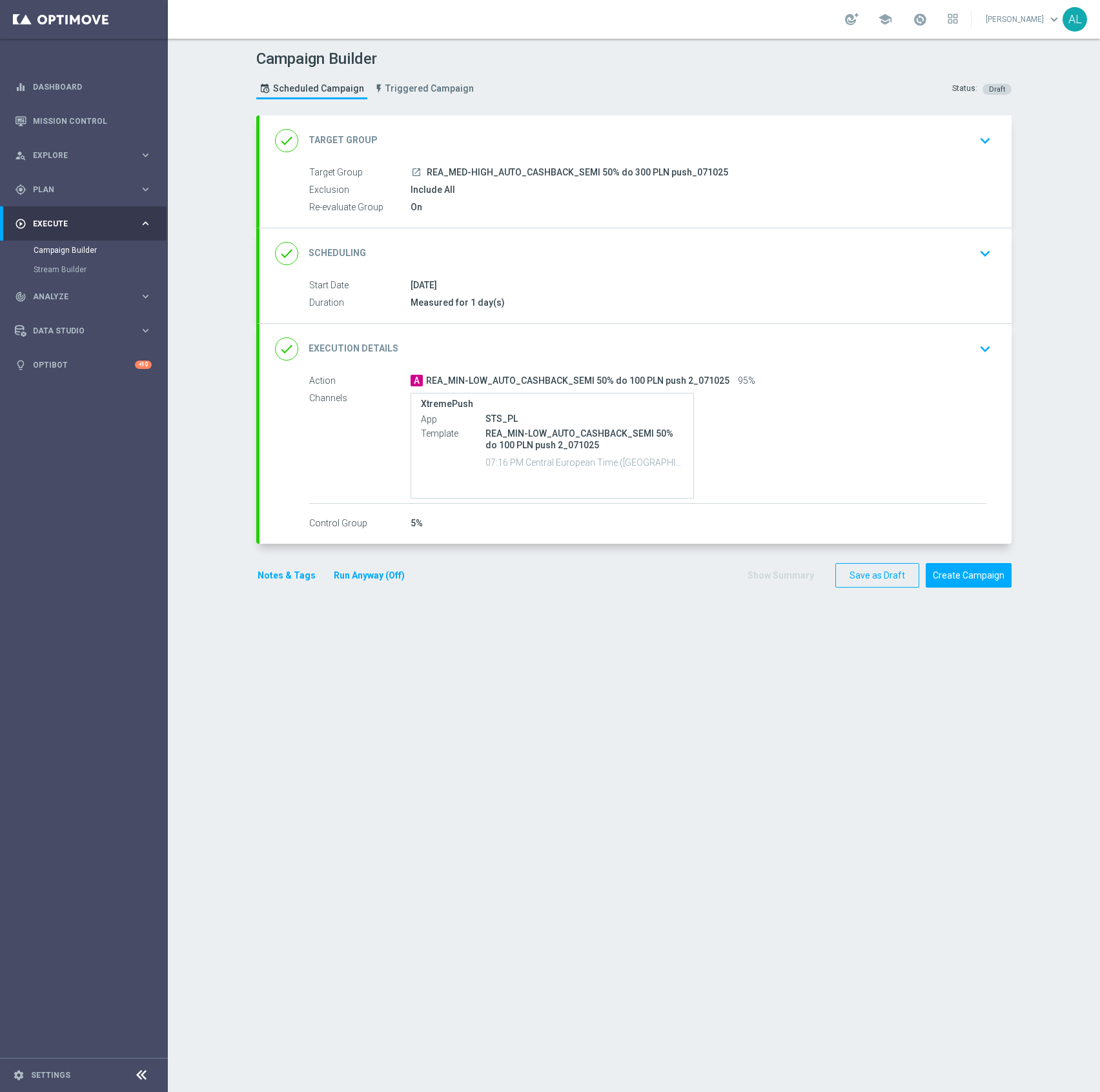
click at [453, 350] on div "done Execution Details keyboard_arrow_down" at bounding box center [636, 349] width 721 height 24
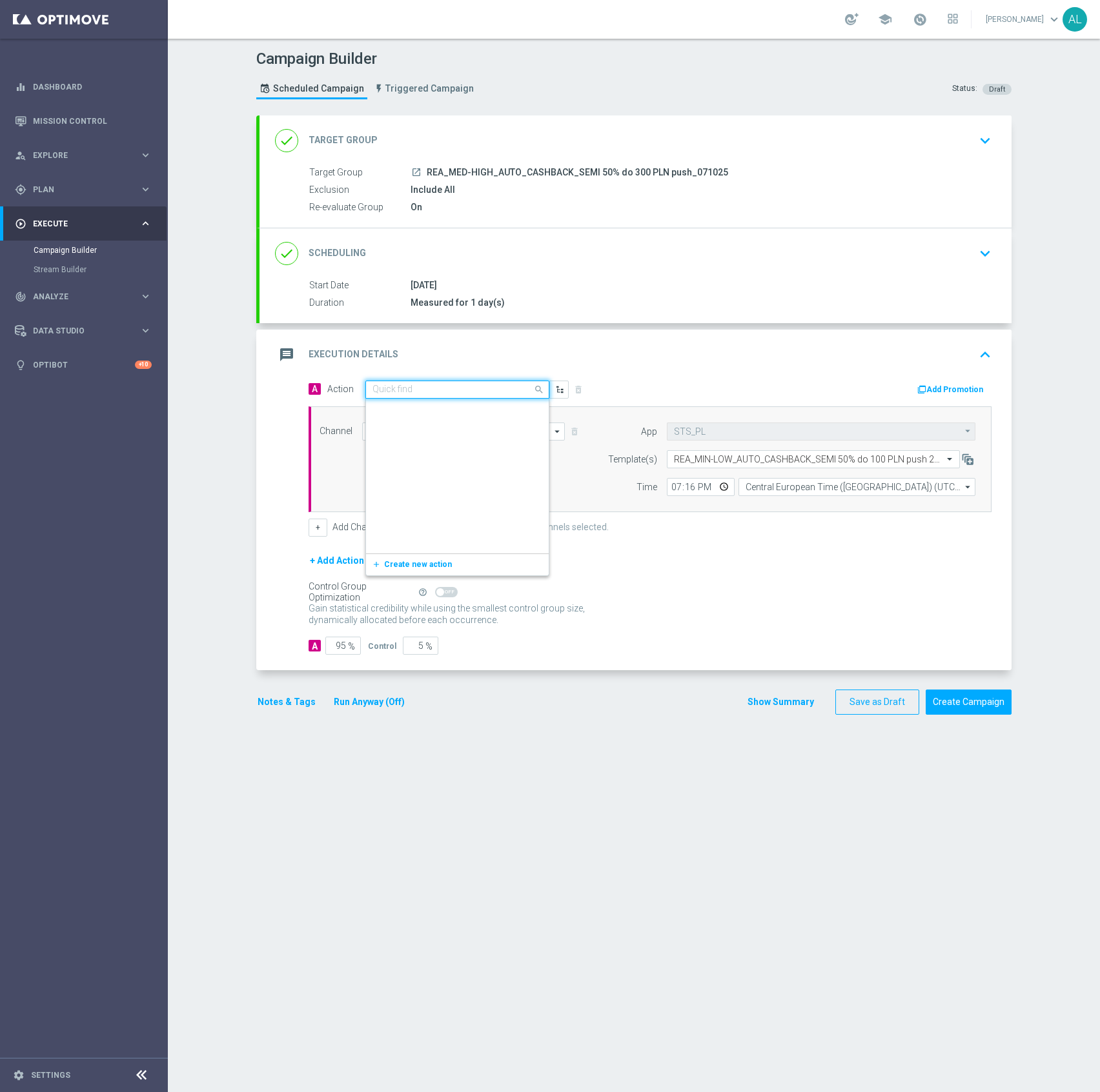
click at [412, 388] on input "text" at bounding box center [444, 390] width 143 height 11
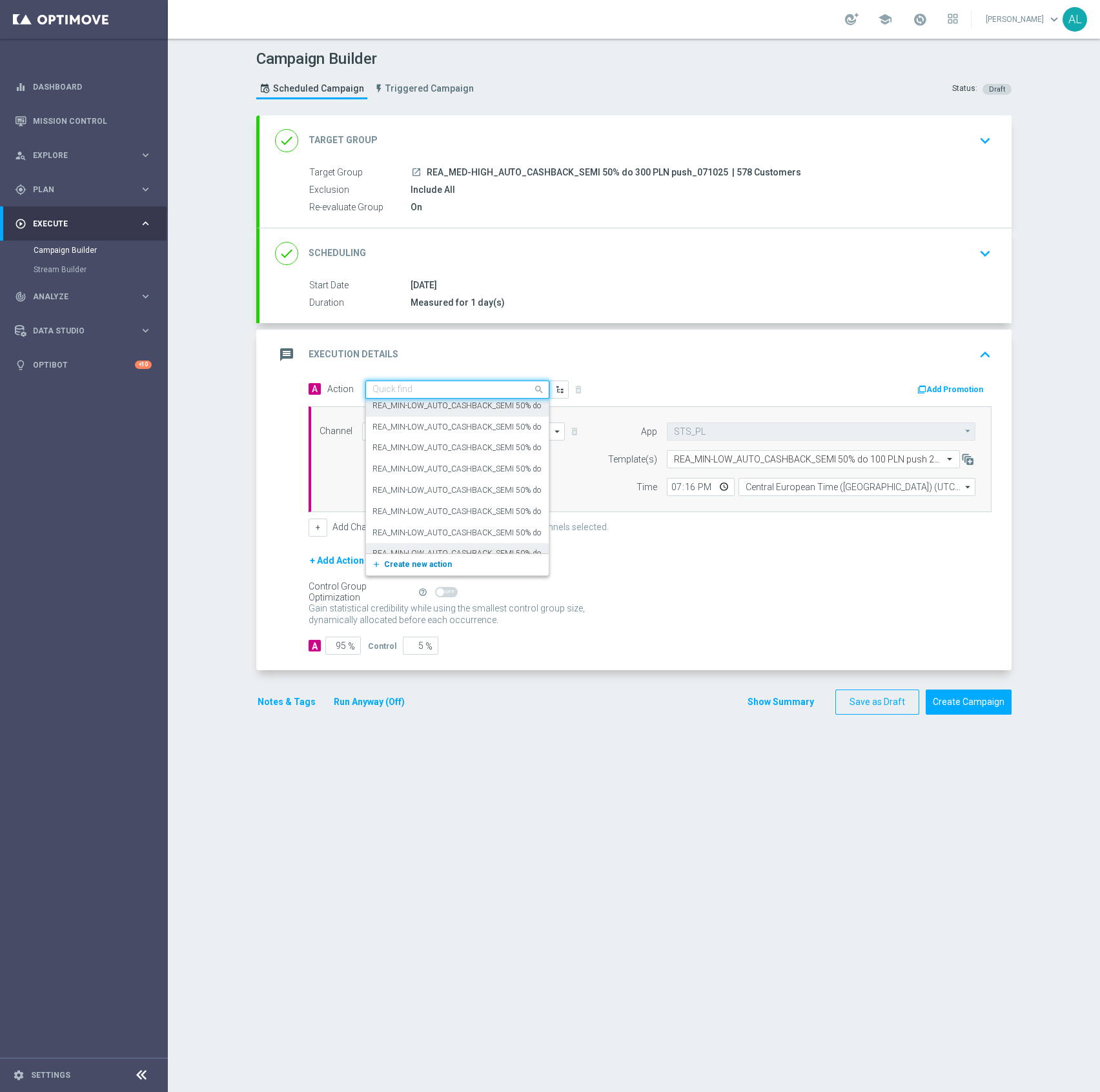
click at [388, 563] on span "Create new action" at bounding box center [418, 564] width 68 height 9
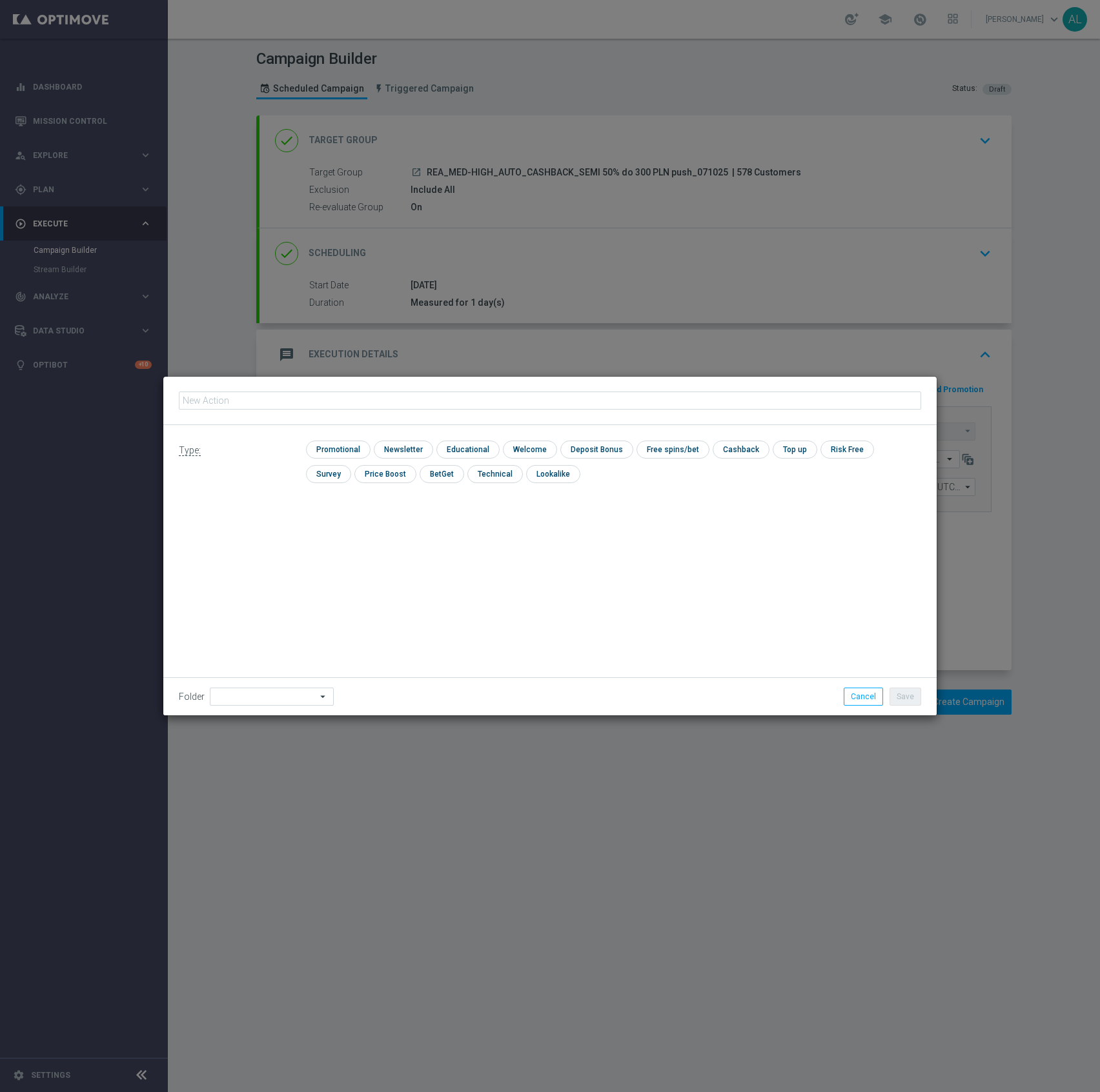
type input "REA_MED-HIGH_AUTO_CASHBACK_SEMI 50% do 300 PLN push_071025"
click at [346, 447] on input "checkbox" at bounding box center [336, 450] width 61 height 17
checkbox input "true"
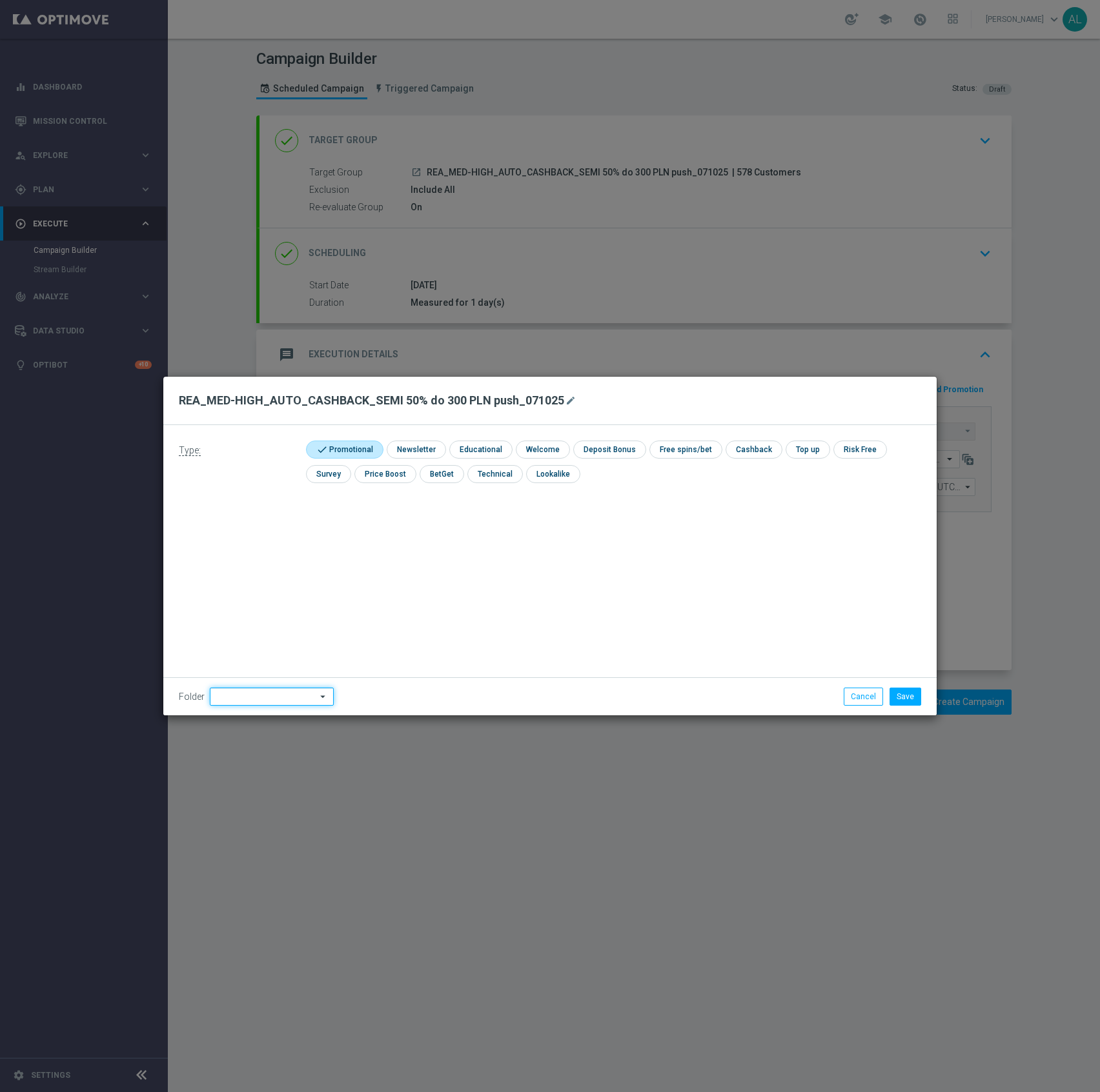
click at [260, 692] on input at bounding box center [271, 697] width 124 height 18
click at [256, 547] on div "[PERSON_NAME]" at bounding box center [268, 554] width 118 height 18
type input "[PERSON_NAME]"
click at [888, 692] on li "Save" at bounding box center [904, 697] width 38 height 18
click at [896, 694] on button "Save" at bounding box center [905, 697] width 32 height 18
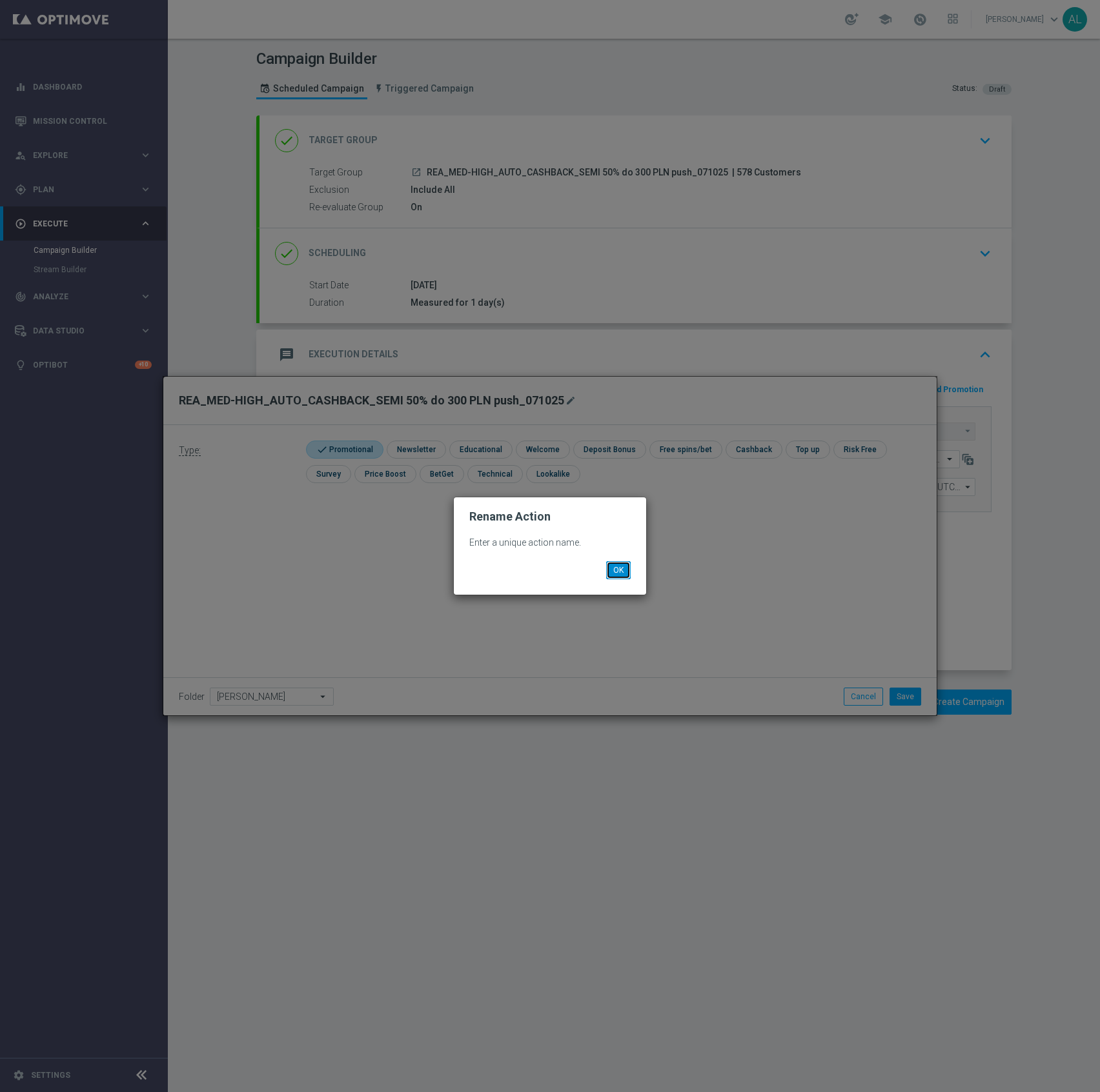
click at [607, 561] on button "OK" at bounding box center [617, 570] width 24 height 18
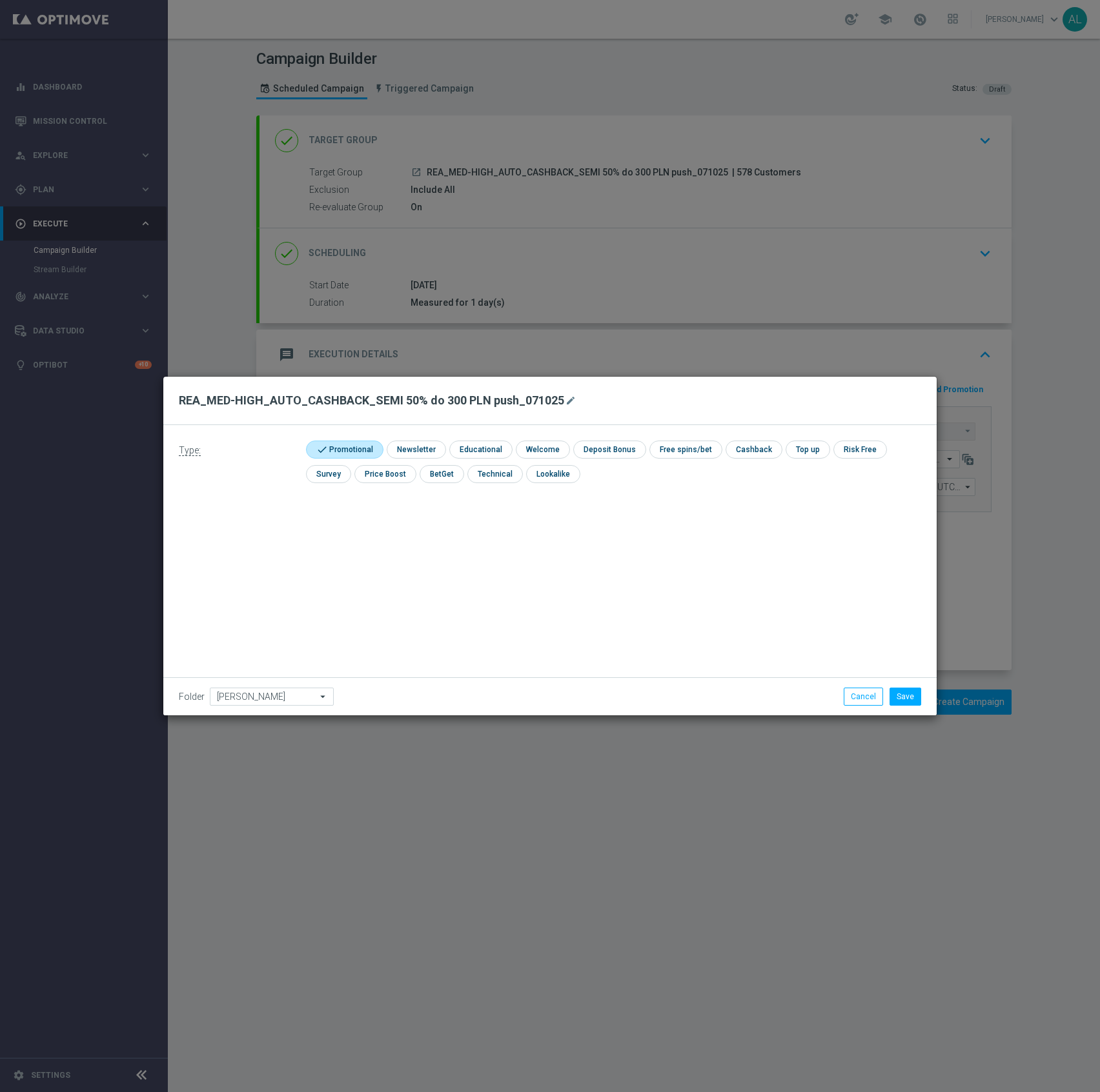
click at [567, 406] on button "mode_edit" at bounding box center [572, 401] width 16 height 16
click at [437, 408] on input "REA_MED-HIGH_AUTO_CASHBACK_SEMI 50% do 300 PLN push_071025" at bounding box center [550, 400] width 742 height 18
type input "REA_MED-HIGH_AUTO_CASHBACK_SEMI 50% do 300 PLN push 2_071025"
click at [902, 696] on button "Save" at bounding box center [905, 697] width 32 height 18
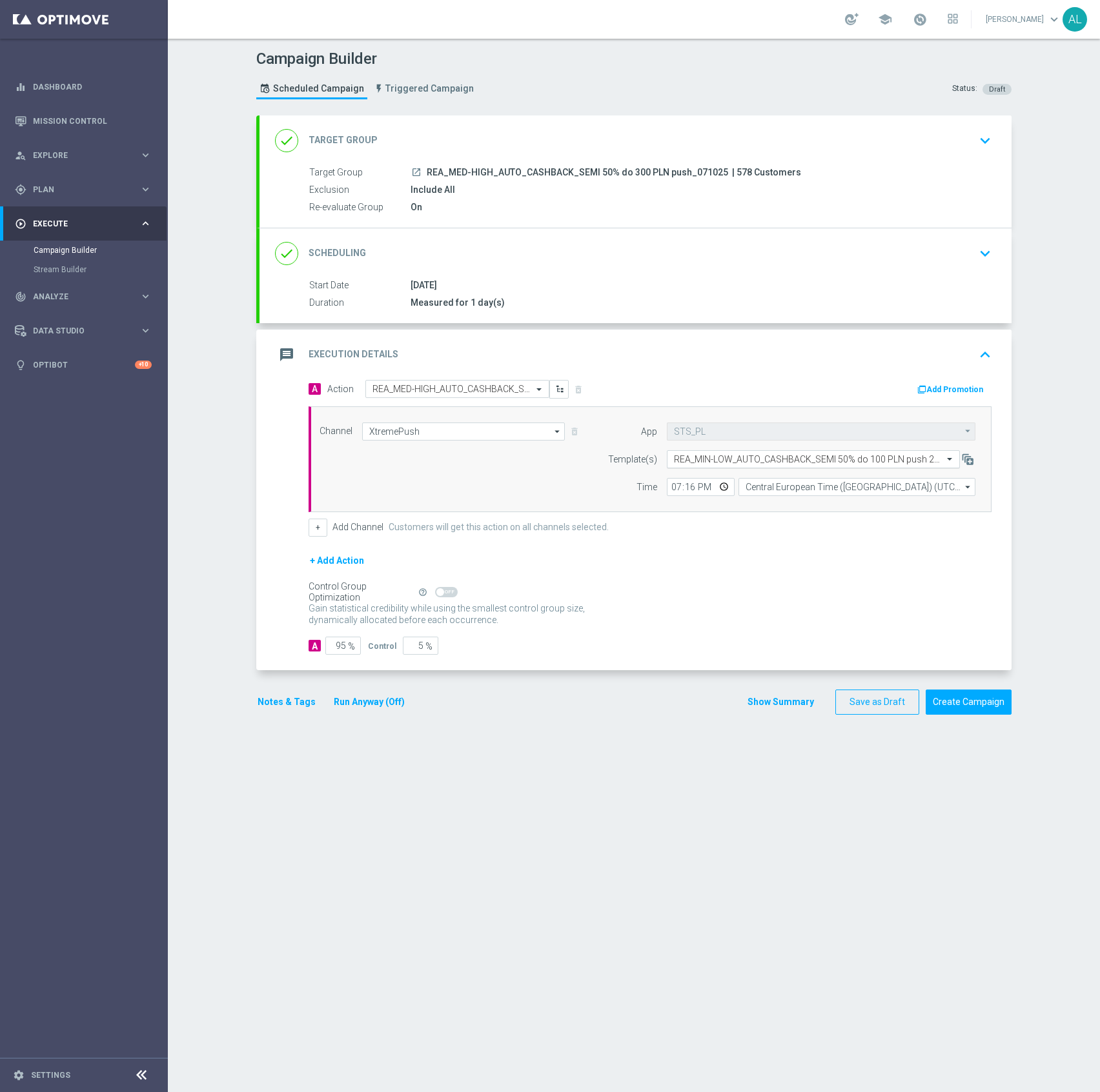
click at [762, 460] on input "text" at bounding box center [800, 459] width 253 height 11
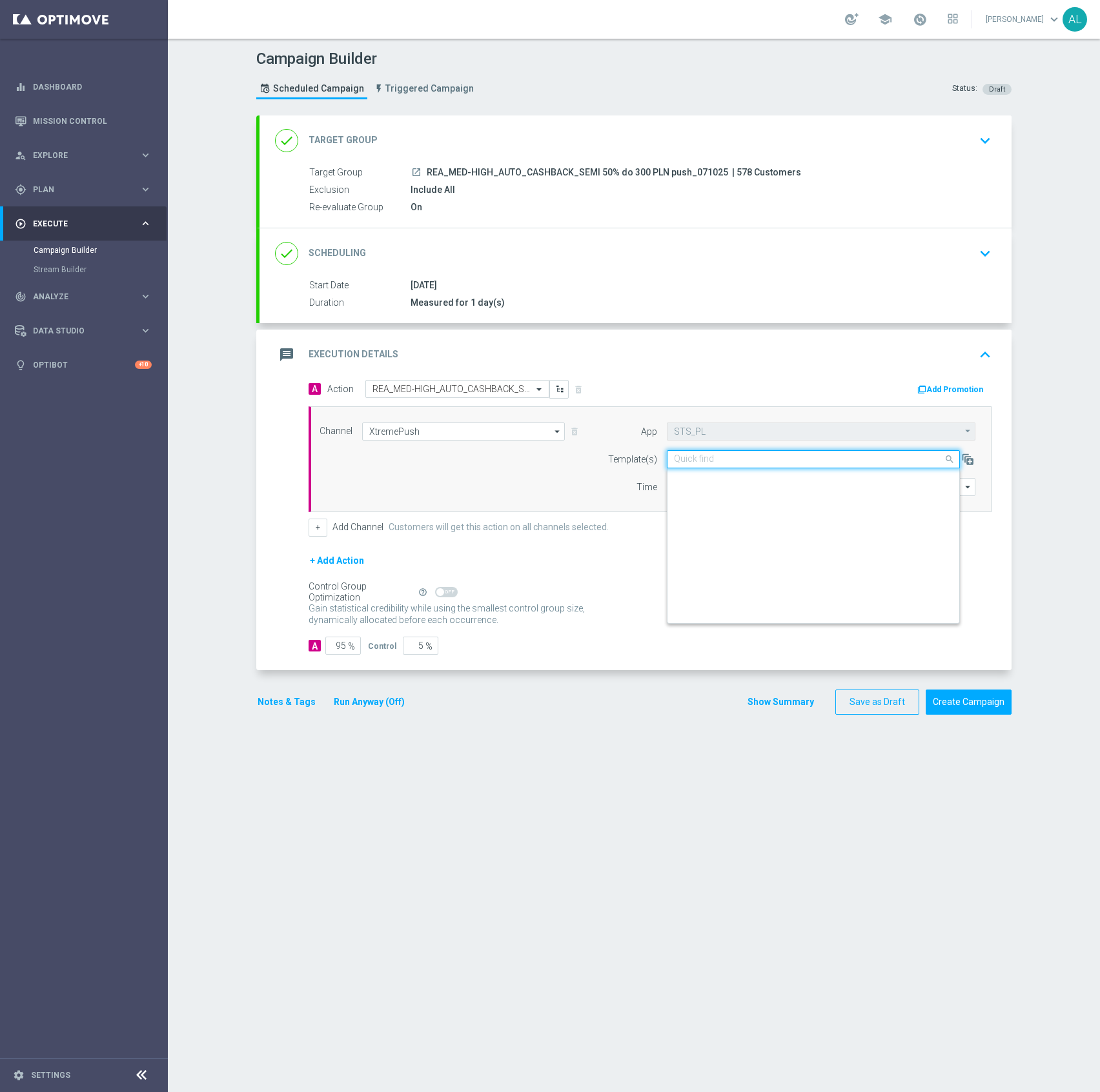
paste input "REA_MED-HIGH_AUTO_CASHBACK_SEMI 50% do 300 PLN push_071025"
click at [884, 464] on input "REA_MED-HIGH_AUTO_CASHBACK_SEMI 50% do 300 PLN push_071025" at bounding box center [800, 459] width 253 height 11
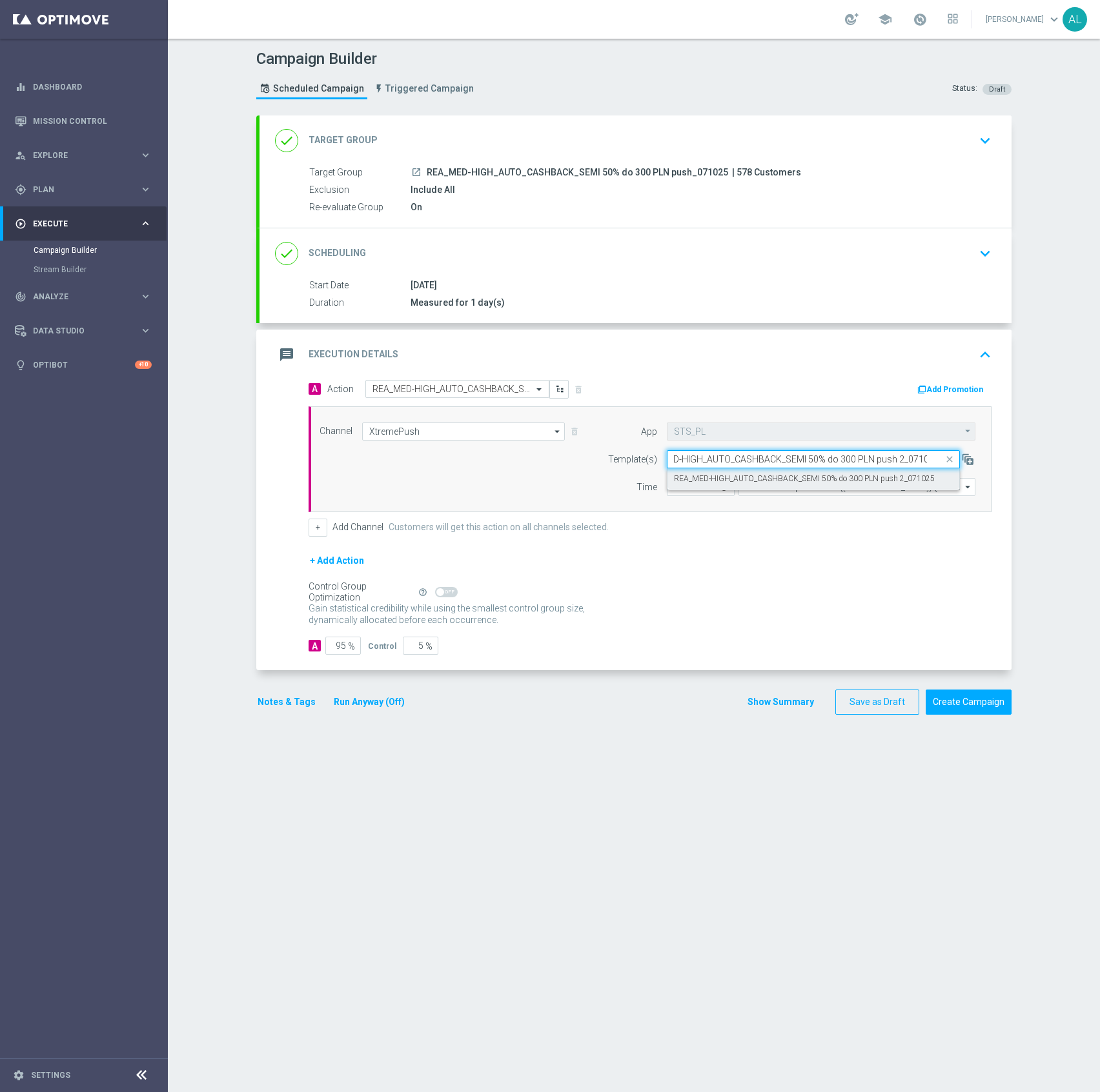
click at [833, 483] on label "REA_MED-HIGH_AUTO_CASHBACK_SEMI 50% do 300 PLN push 2_071025" at bounding box center [803, 479] width 261 height 11
type input "REA_MED-HIGH_AUTO_CASHBACK_SEMI 50% do 300 PLN push 2_071025"
click at [281, 698] on button "Notes & Tags" at bounding box center [286, 702] width 61 height 16
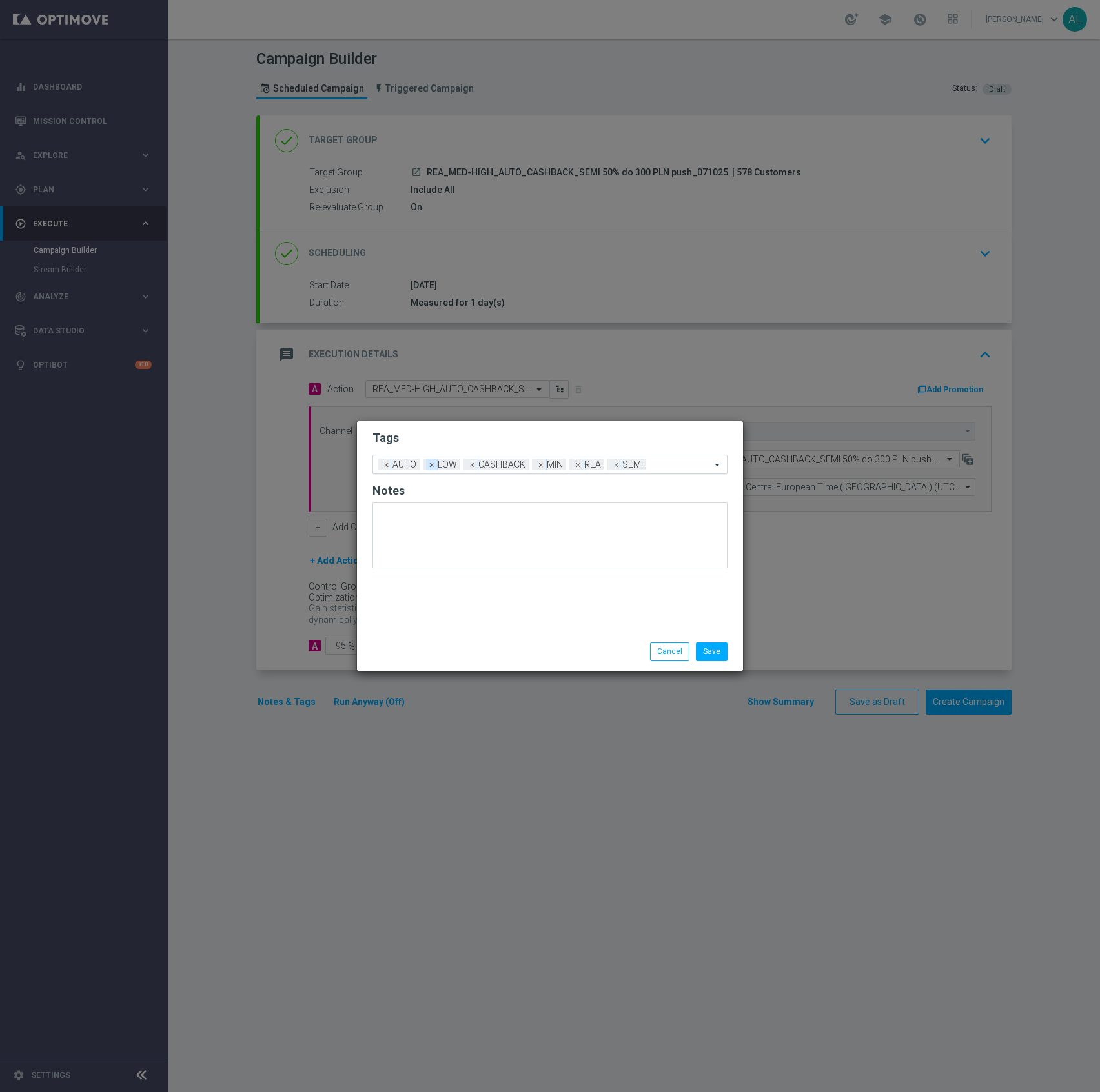
click at [427, 467] on span "×" at bounding box center [431, 464] width 12 height 12
click at [494, 468] on span "×" at bounding box center [500, 464] width 12 height 12
click at [592, 464] on input "text" at bounding box center [642, 465] width 138 height 11
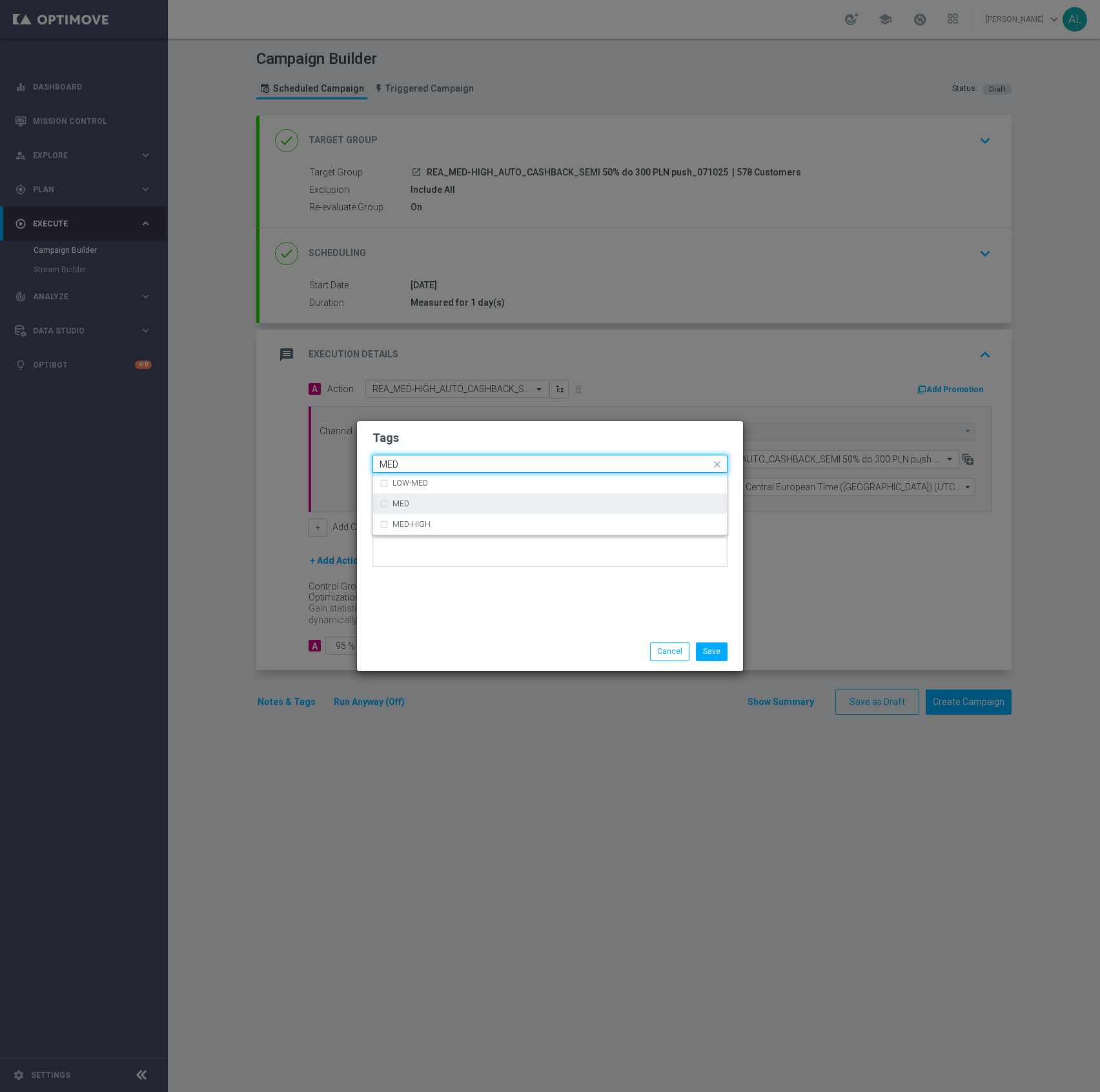
click at [427, 497] on div "MED" at bounding box center [550, 503] width 341 height 20
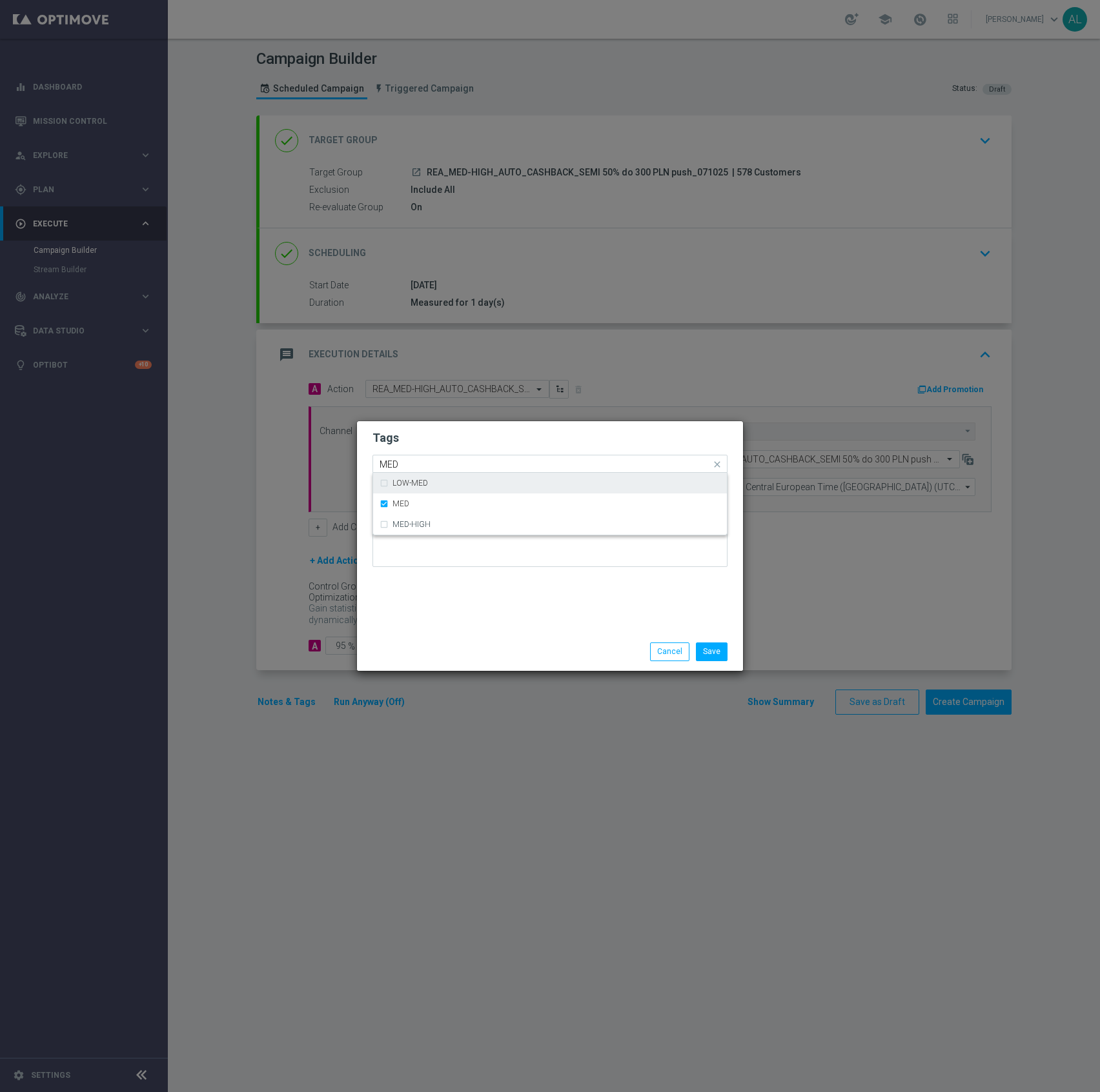
click at [445, 456] on div "Quick find × AUTO × CASHBACK × REA × SEMI × MED MED" at bounding box center [542, 464] width 337 height 16
click at [493, 468] on input "MED" at bounding box center [546, 464] width 331 height 11
click at [495, 466] on input "MED" at bounding box center [546, 464] width 331 height 11
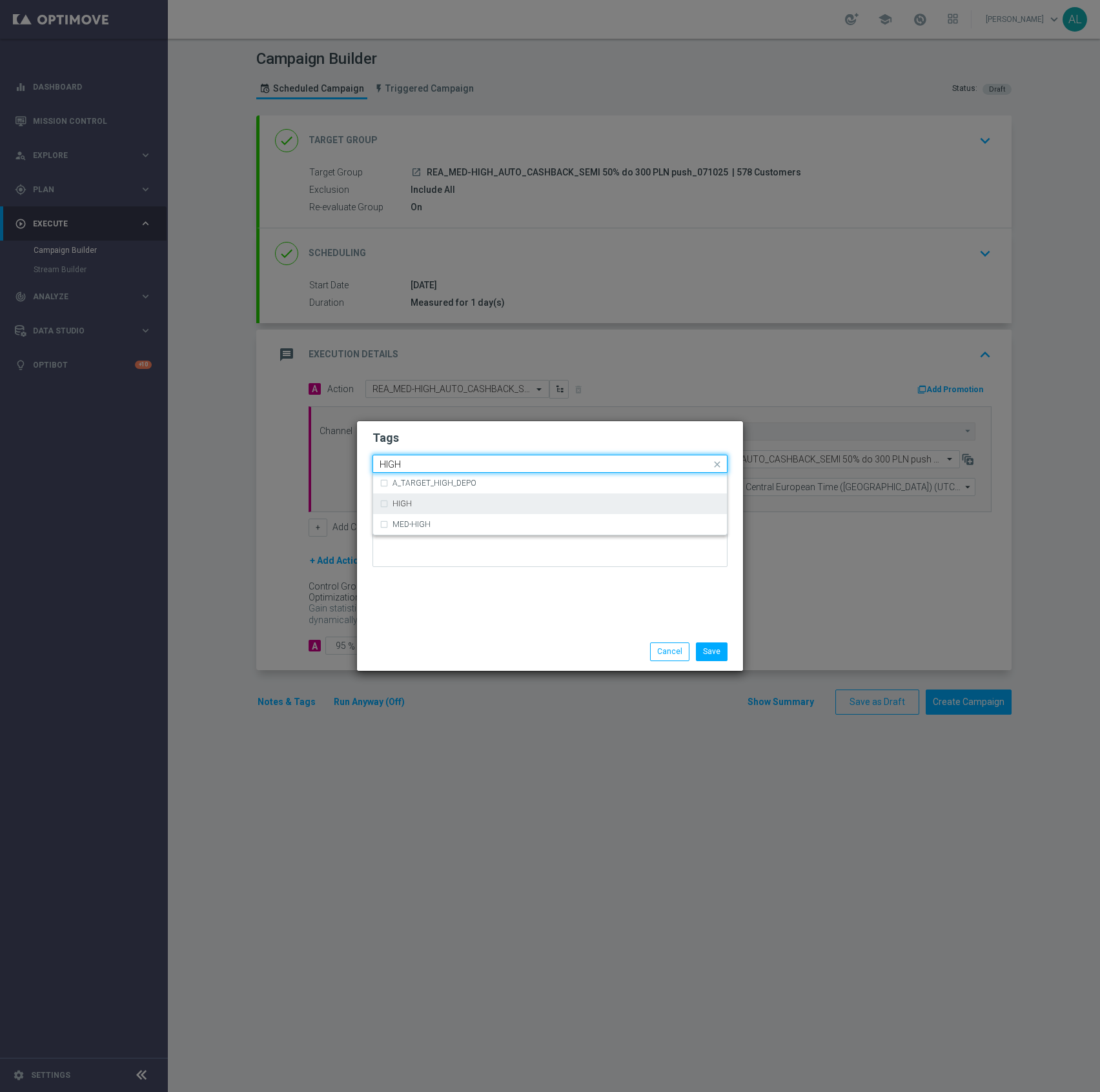
click at [486, 504] on div "HIGH" at bounding box center [556, 504] width 328 height 8
type input "HIGH"
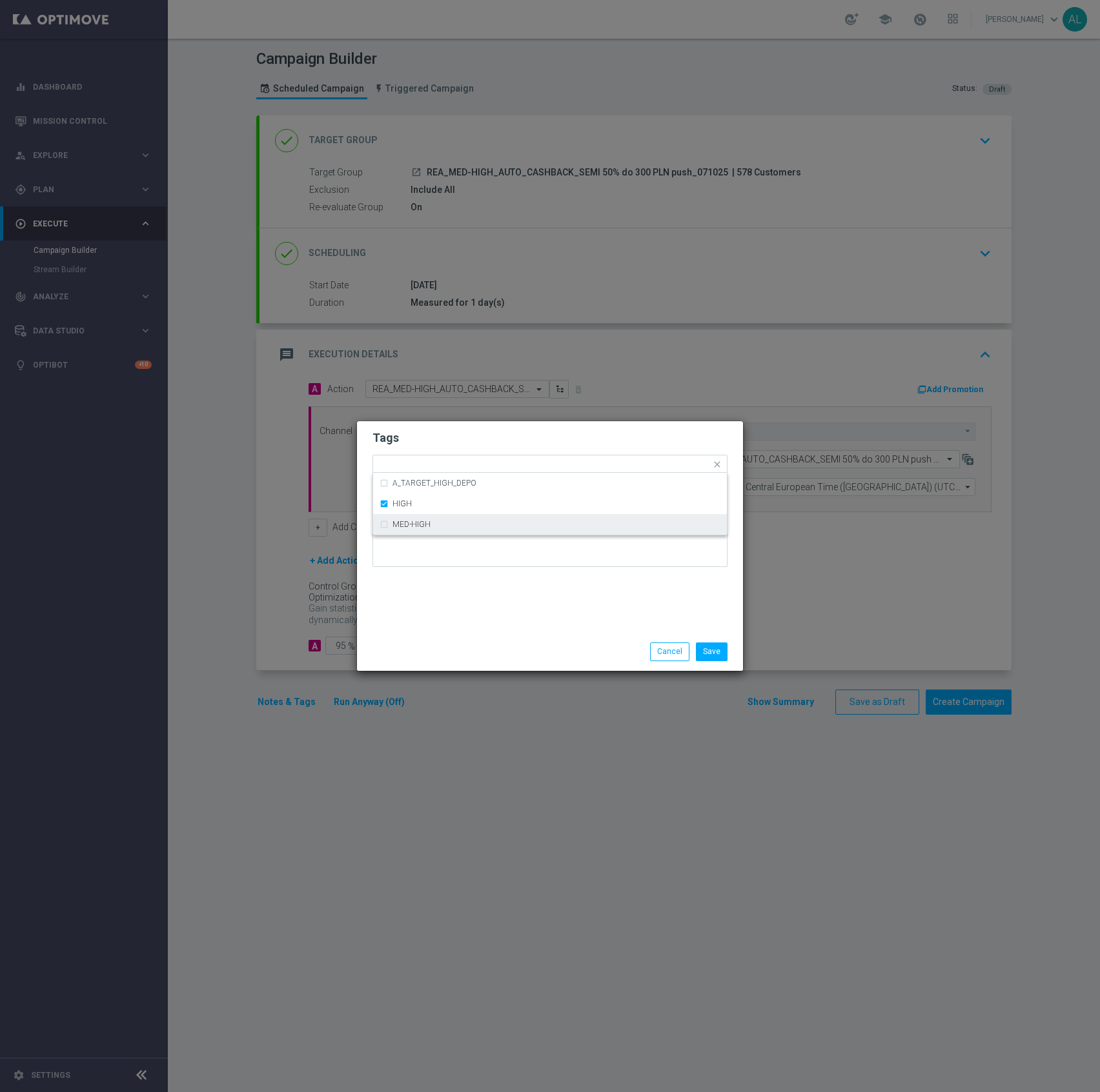
click at [514, 610] on div "Tags Quick find × AUTO × CASHBACK × REA × SEMI × MED × HIGH A_TARGET_HIGH_DEPO …" at bounding box center [550, 527] width 386 height 211
click at [717, 646] on button "Save" at bounding box center [711, 651] width 32 height 18
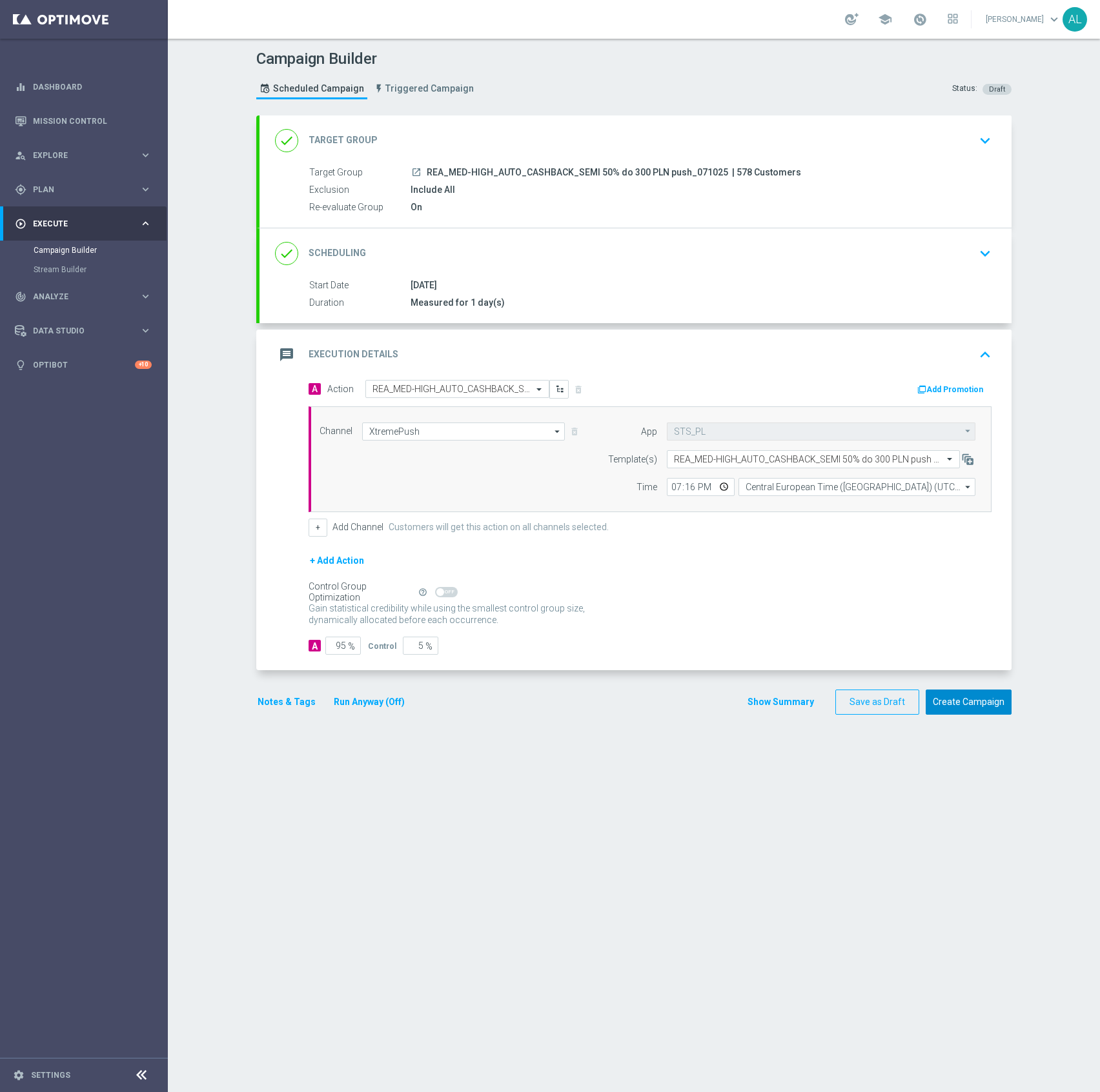
click at [951, 709] on button "Create Campaign" at bounding box center [968, 702] width 86 height 25
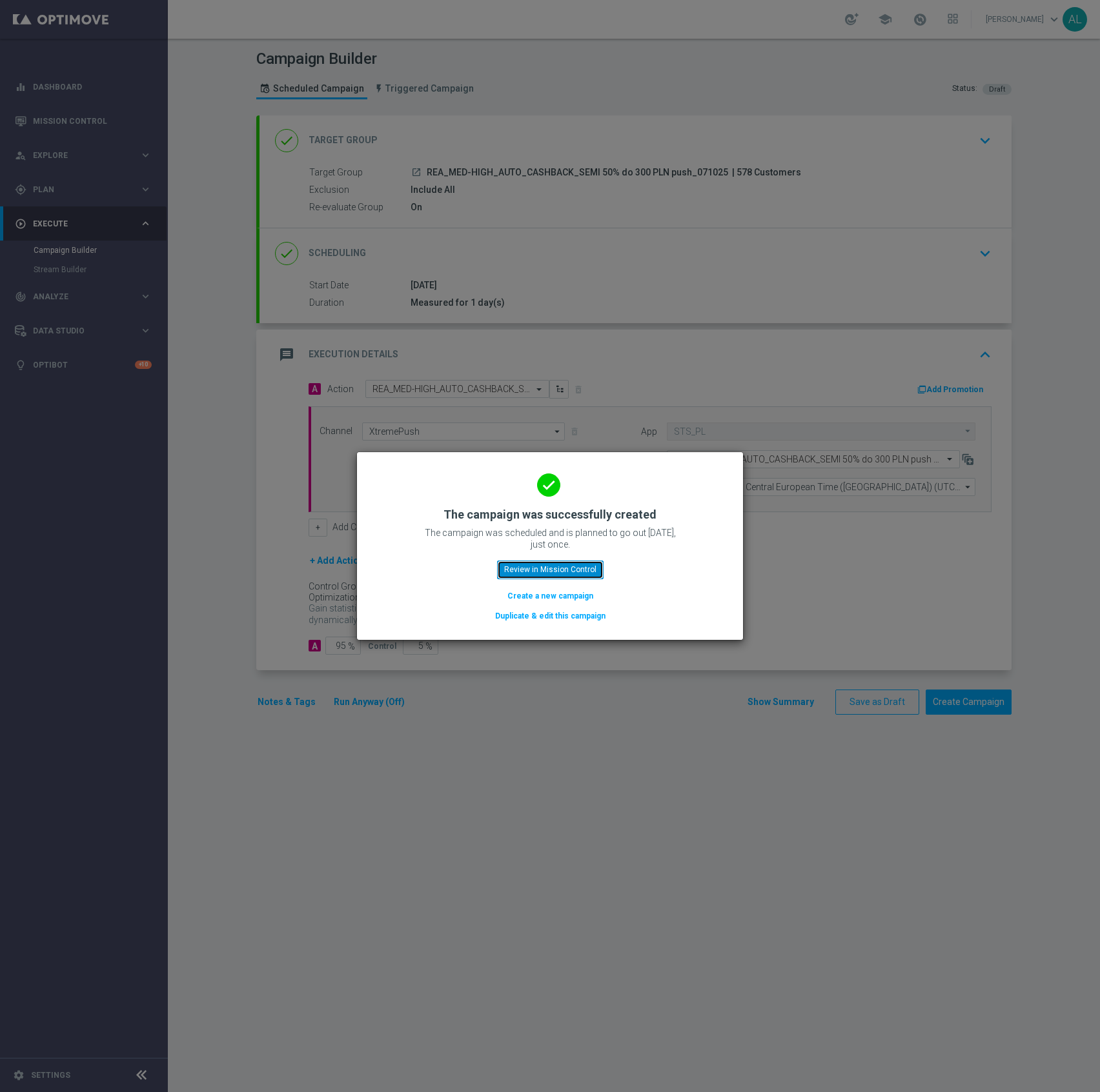
click at [540, 572] on button "Review in Mission Control" at bounding box center [550, 570] width 107 height 18
